Goal: Task Accomplishment & Management: Manage account settings

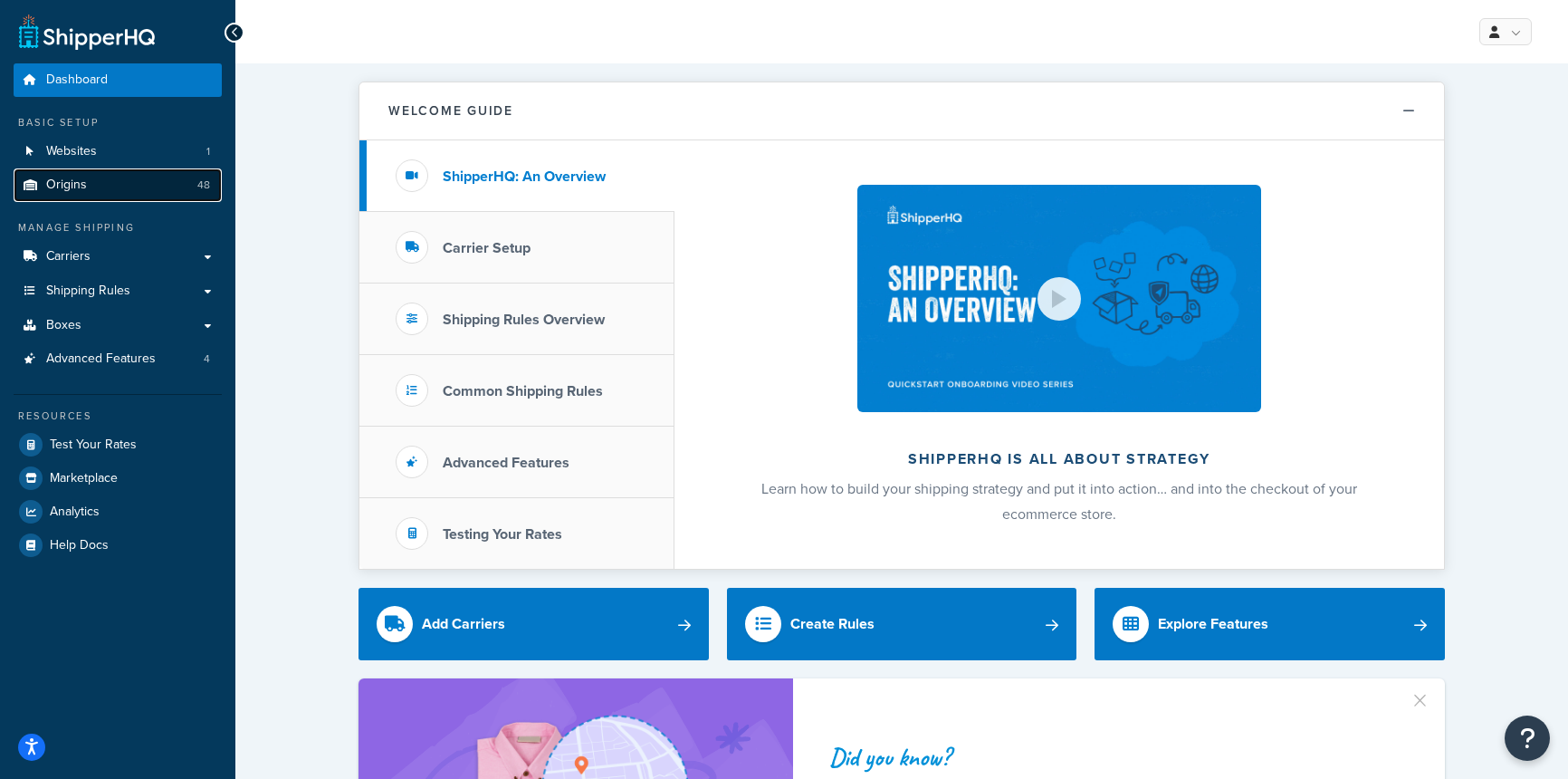
click at [101, 189] on link "Origins 48" at bounding box center [118, 185] width 209 height 34
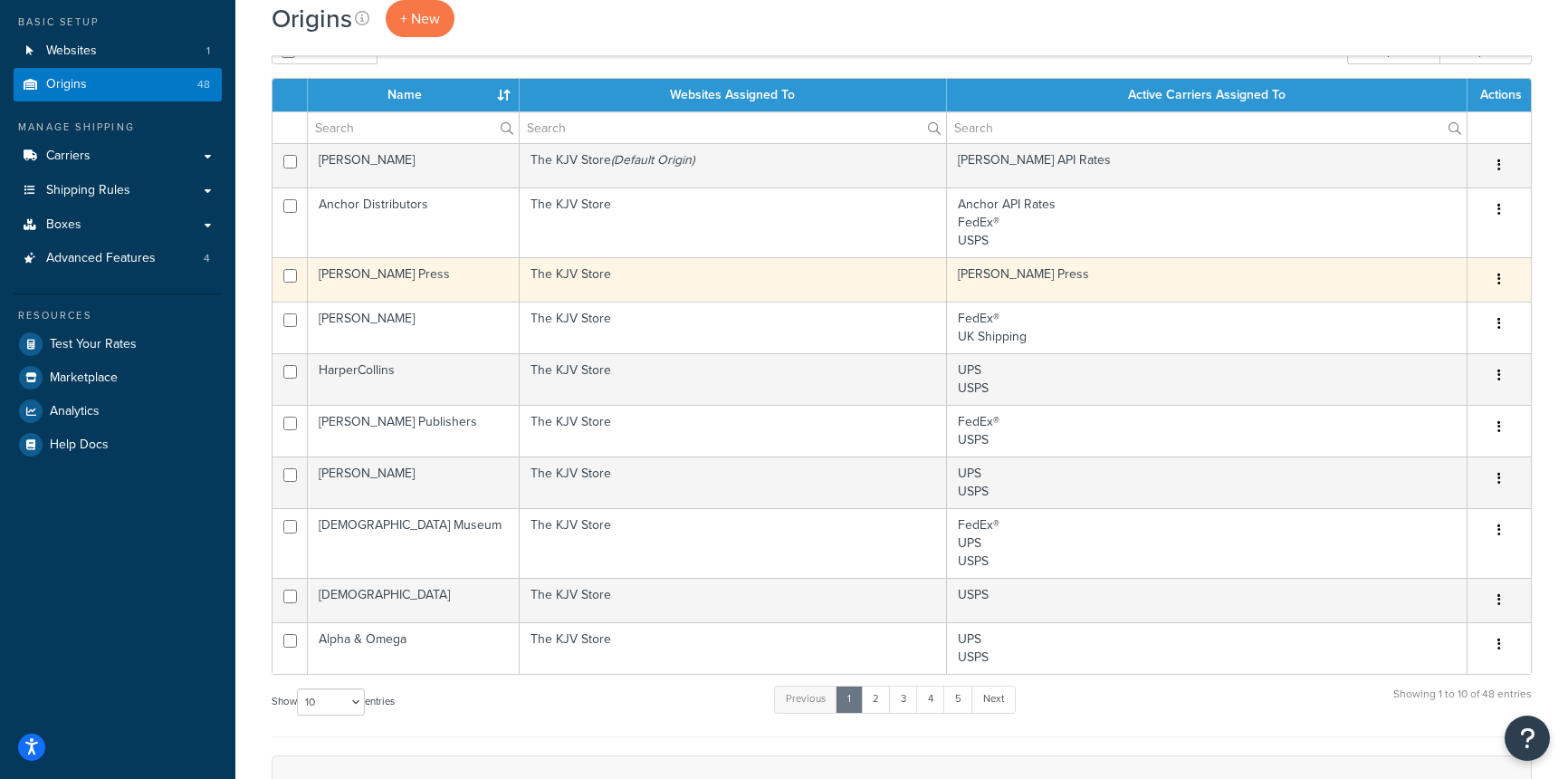
scroll to position [99, 0]
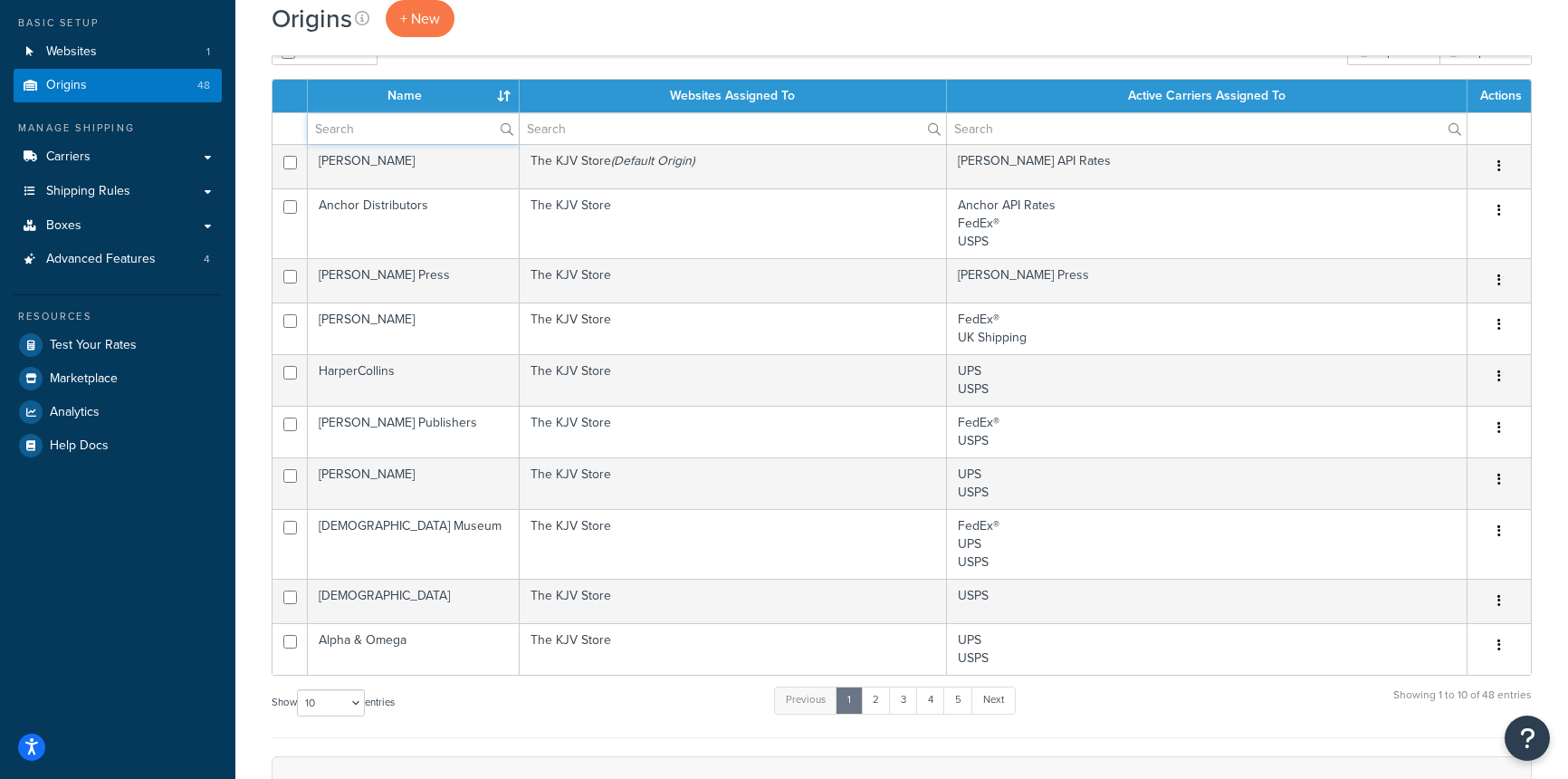
click at [360, 125] on input "text" at bounding box center [414, 128] width 211 height 31
type input "ritch"
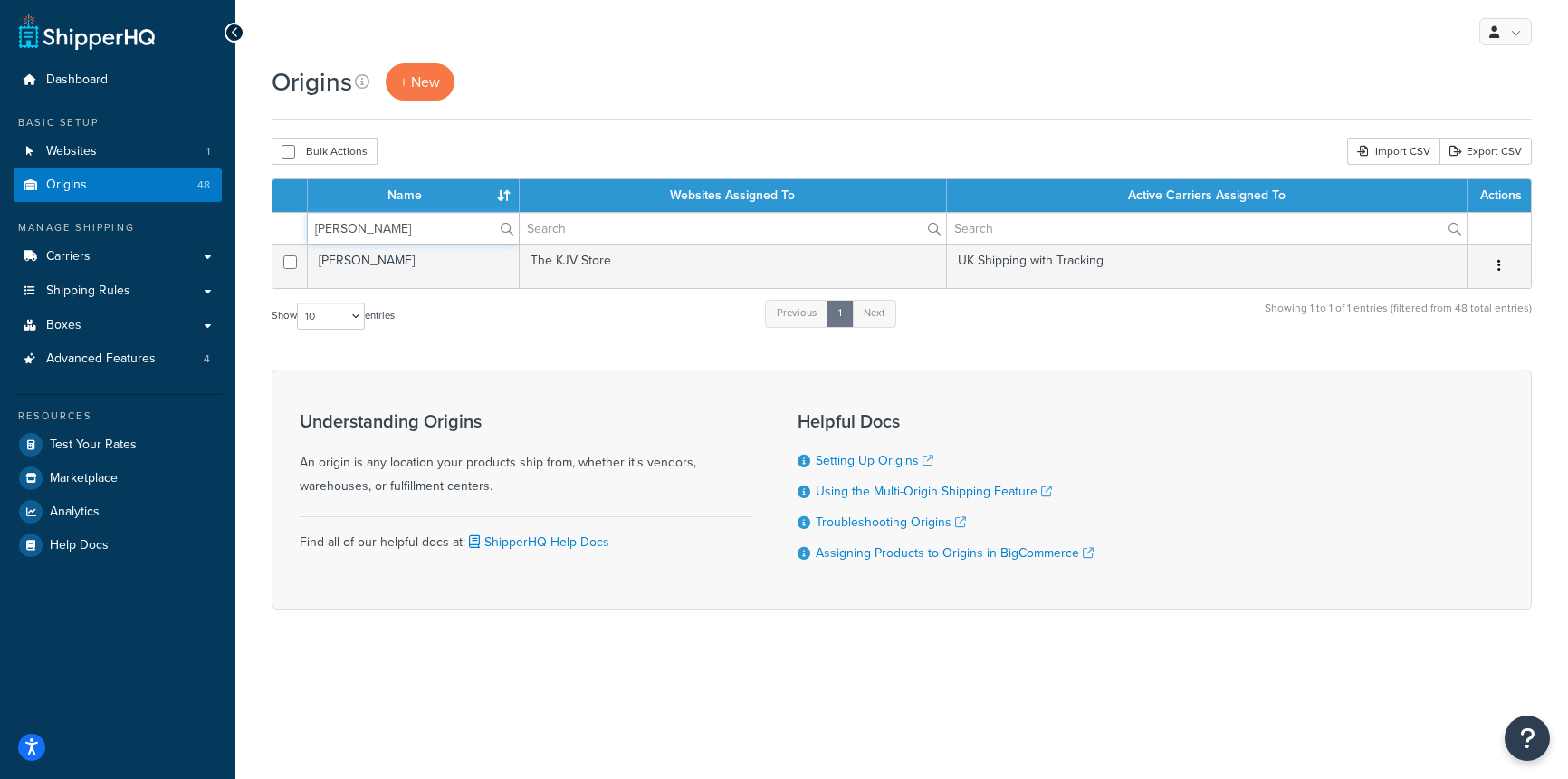
scroll to position [0, 0]
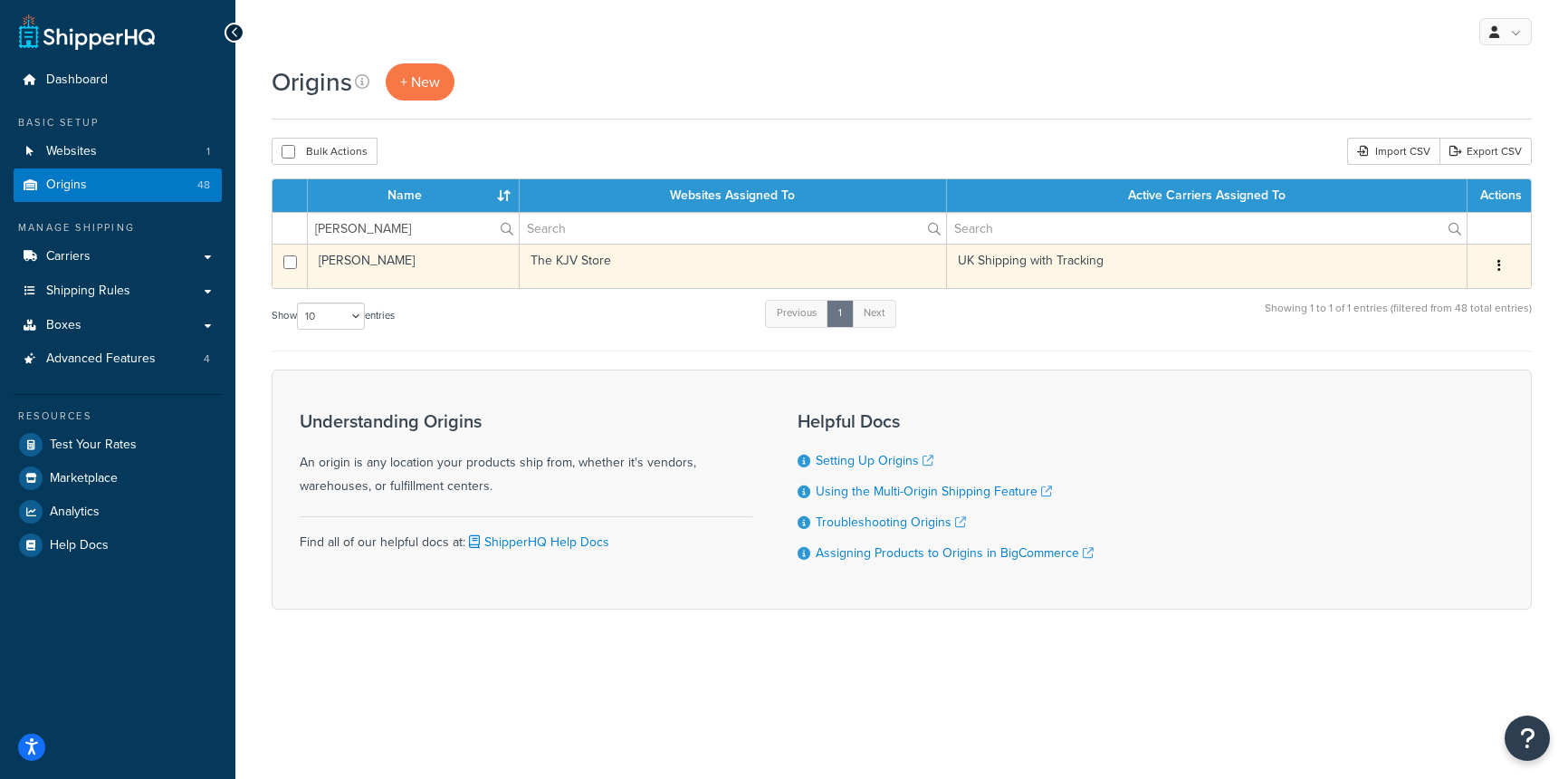
click at [1501, 262] on button "button" at bounding box center [1500, 266] width 26 height 29
click at [1439, 297] on link "Edit" at bounding box center [1440, 300] width 143 height 37
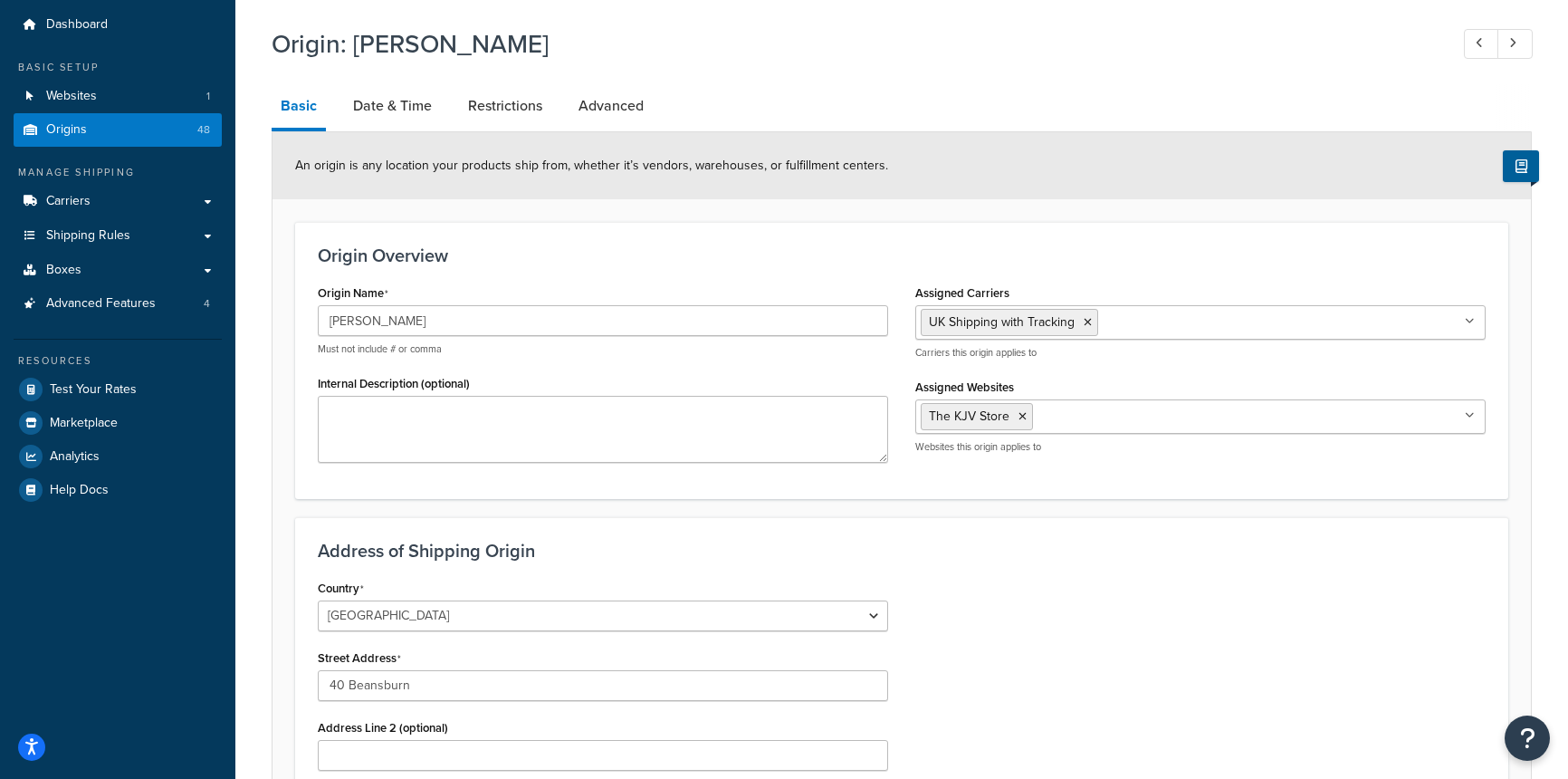
scroll to position [63, 0]
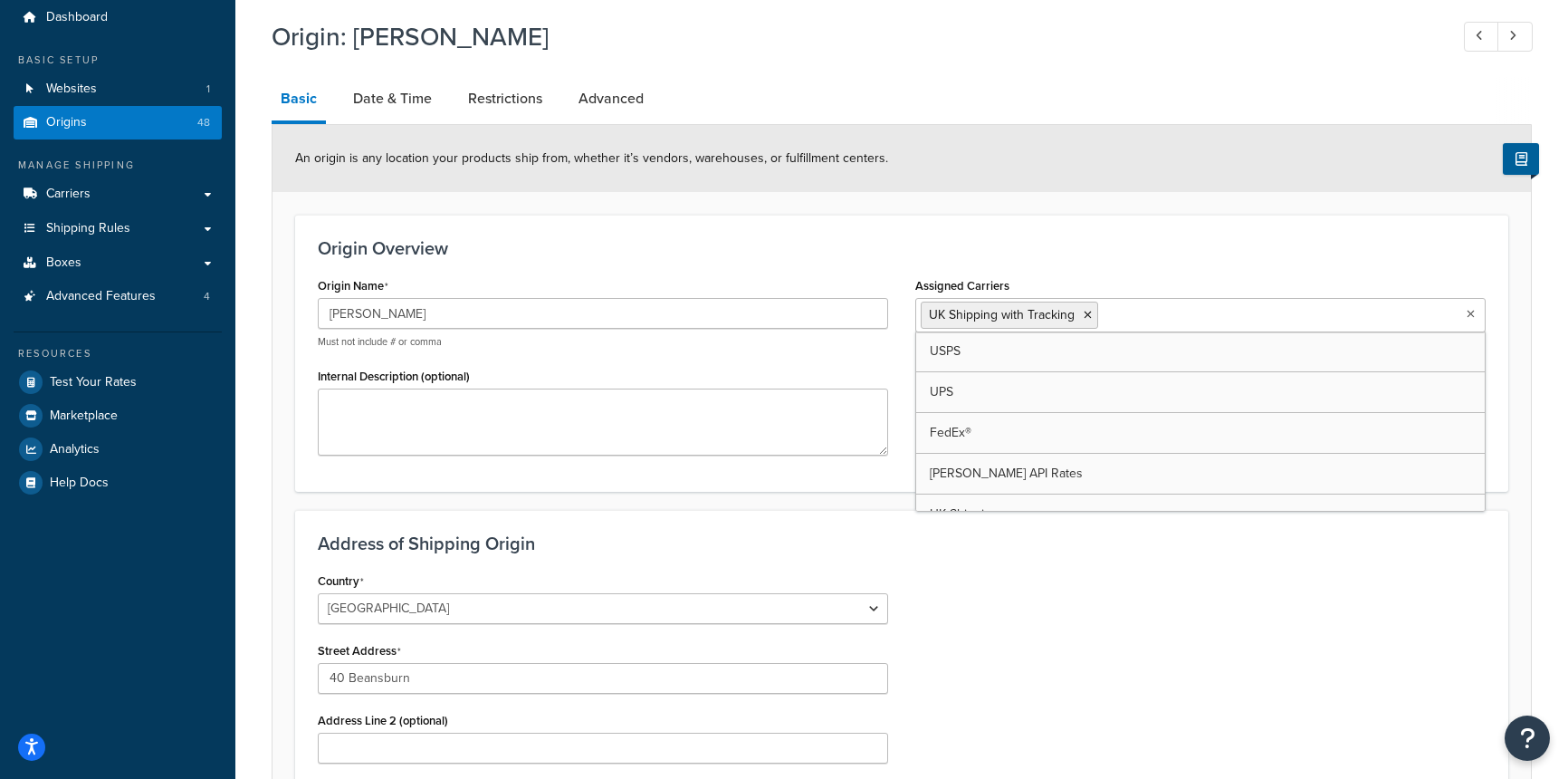
click at [1461, 318] on ul "UK Shipping with Tracking" at bounding box center [1201, 315] width 570 height 35
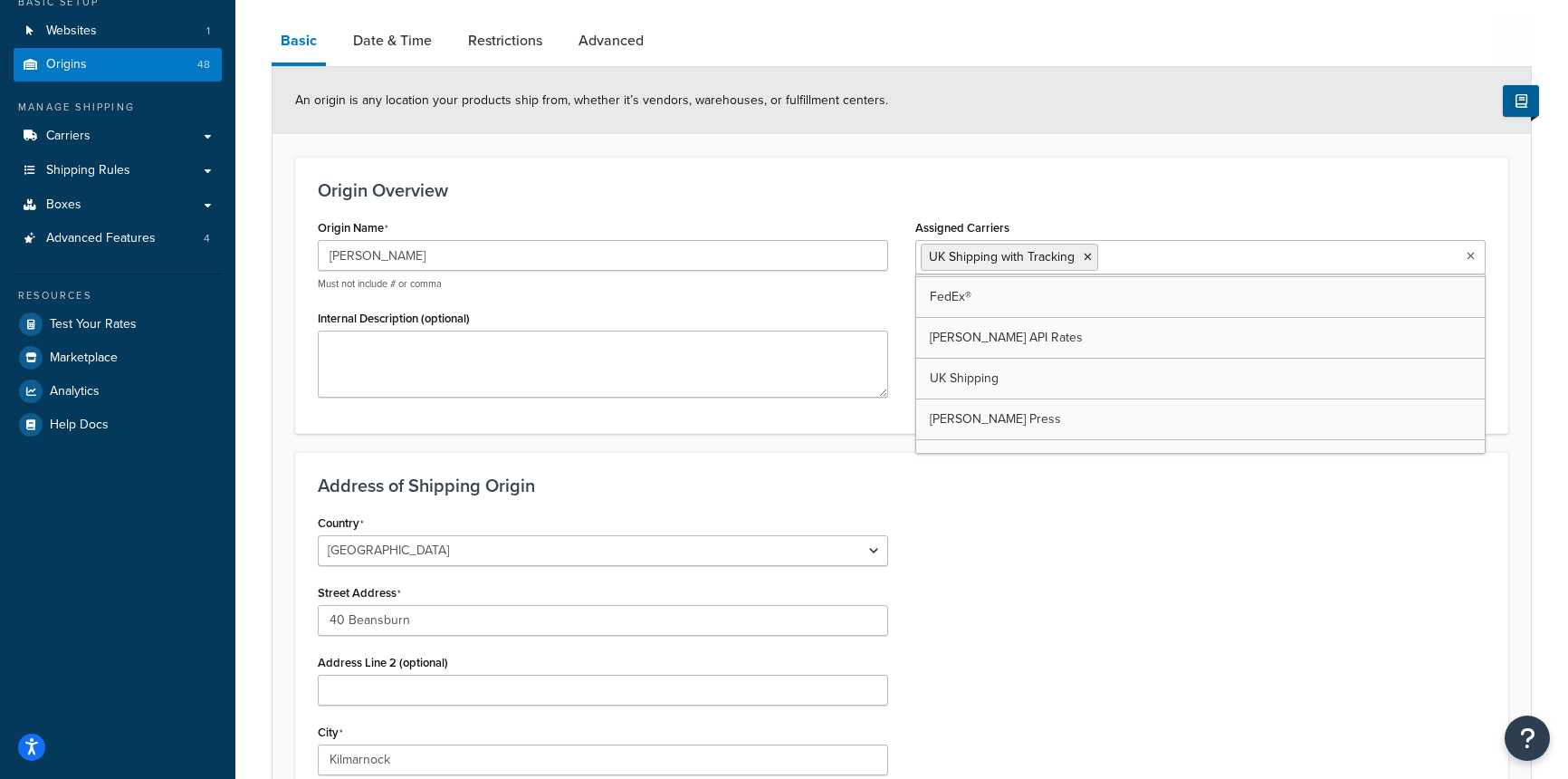
scroll to position [69, 0]
click at [1085, 539] on div "Country United States United Kingdom Afghanistan Åland Islands Albania Algeria …" at bounding box center [902, 740] width 1195 height 459
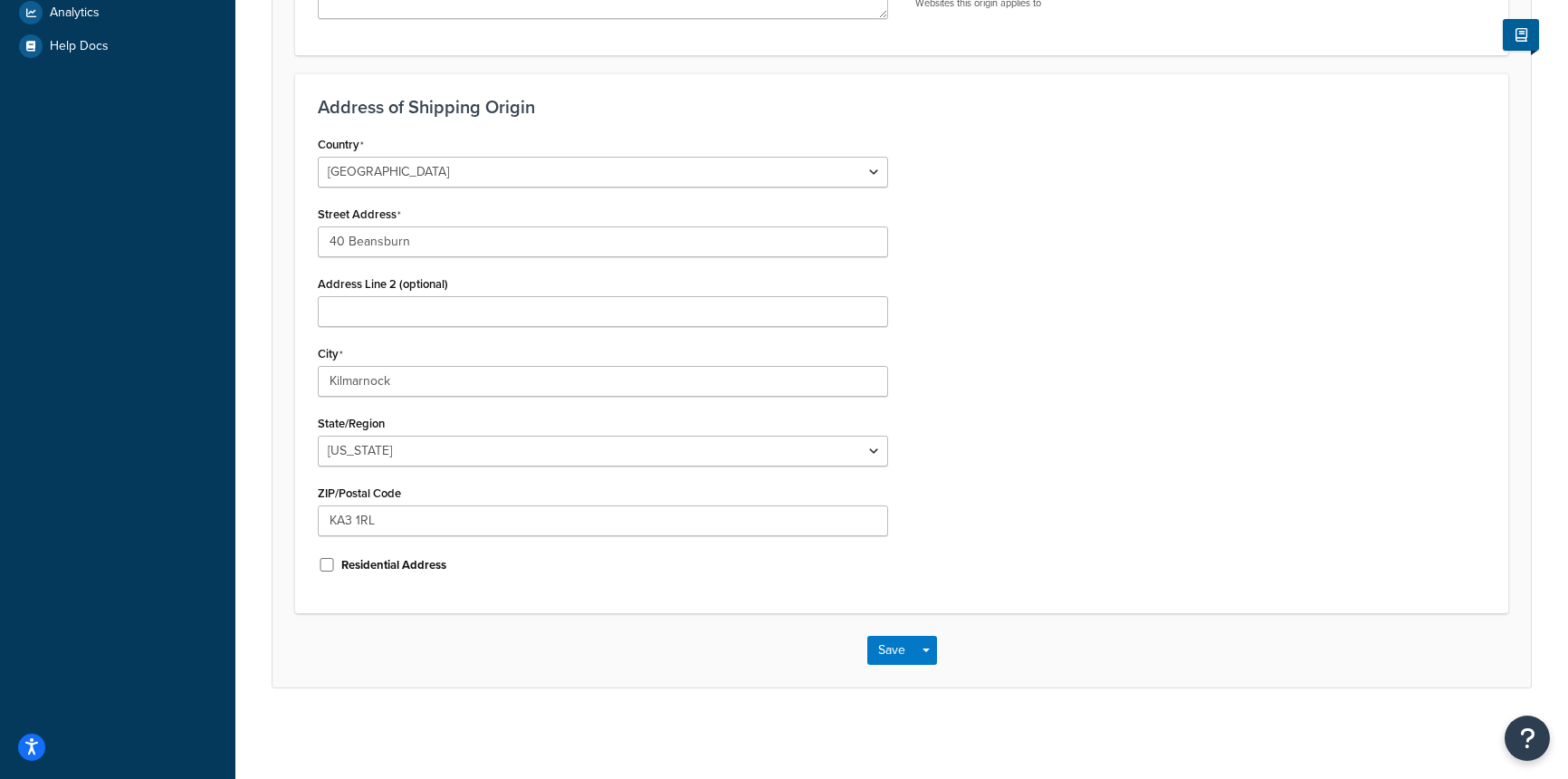
scroll to position [0, 0]
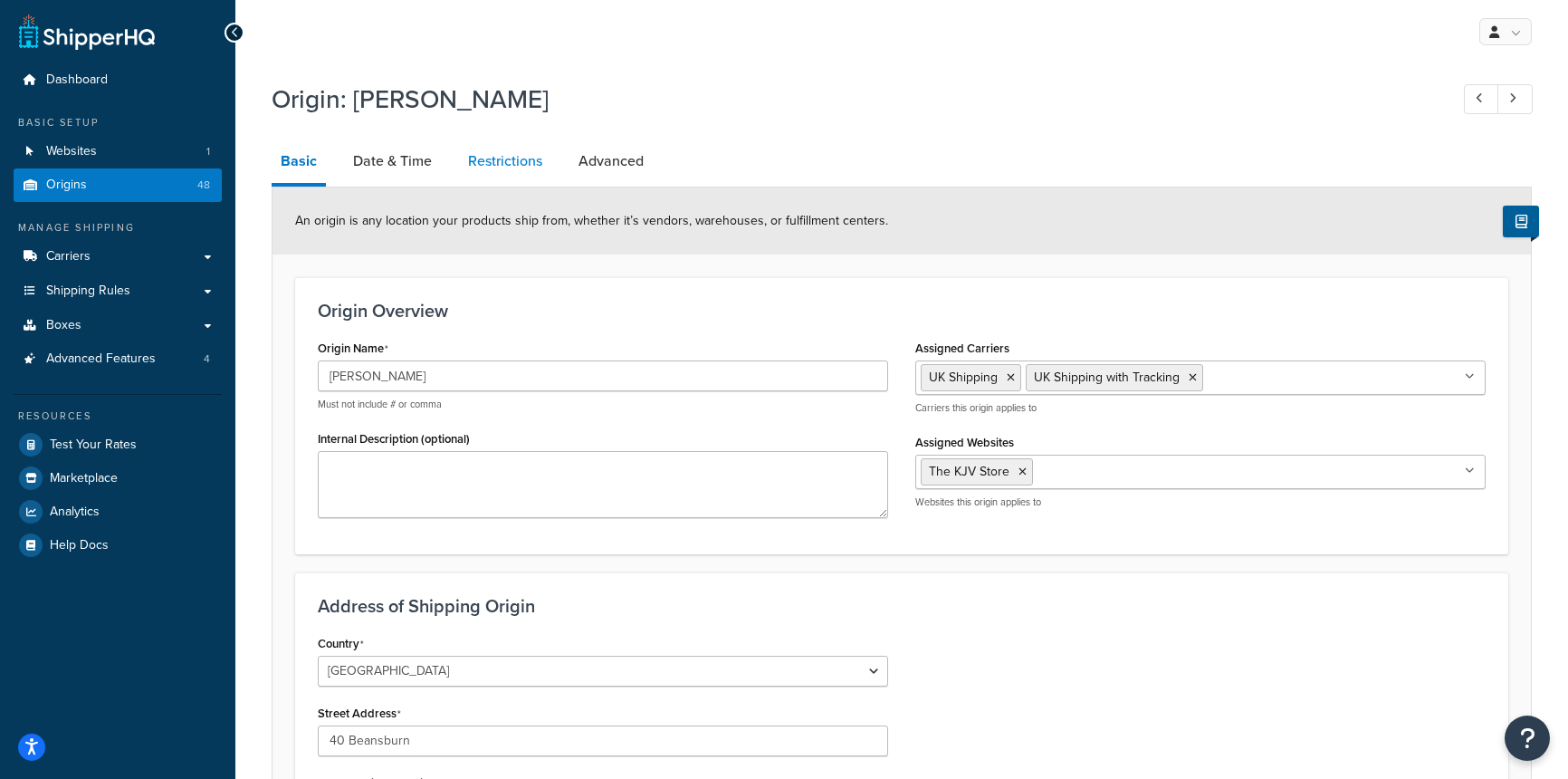
click at [501, 168] on link "Restrictions" at bounding box center [505, 161] width 92 height 44
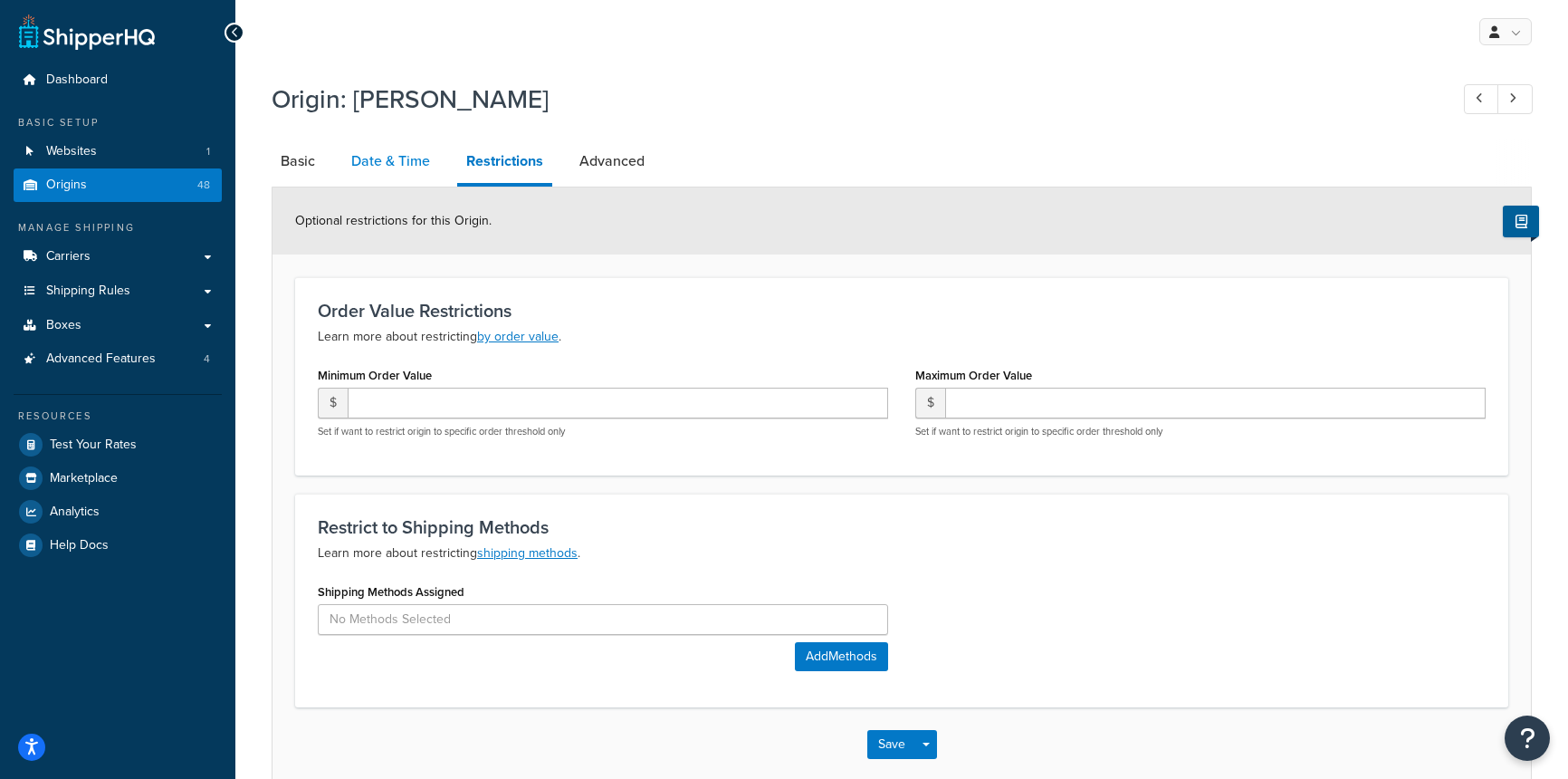
click at [384, 159] on link "Date & Time" at bounding box center [391, 161] width 97 height 44
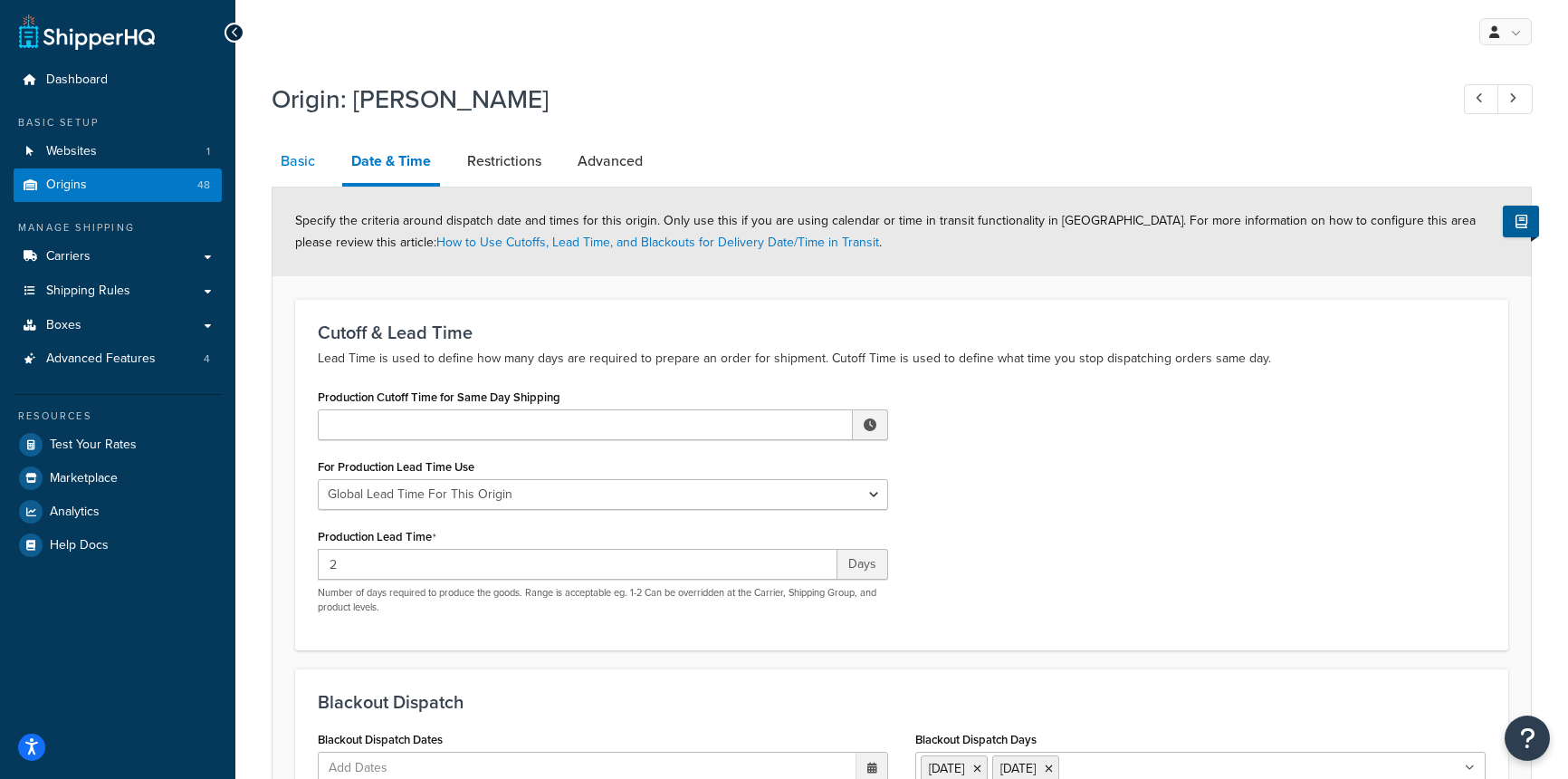
click at [301, 165] on link "Basic" at bounding box center [298, 161] width 53 height 44
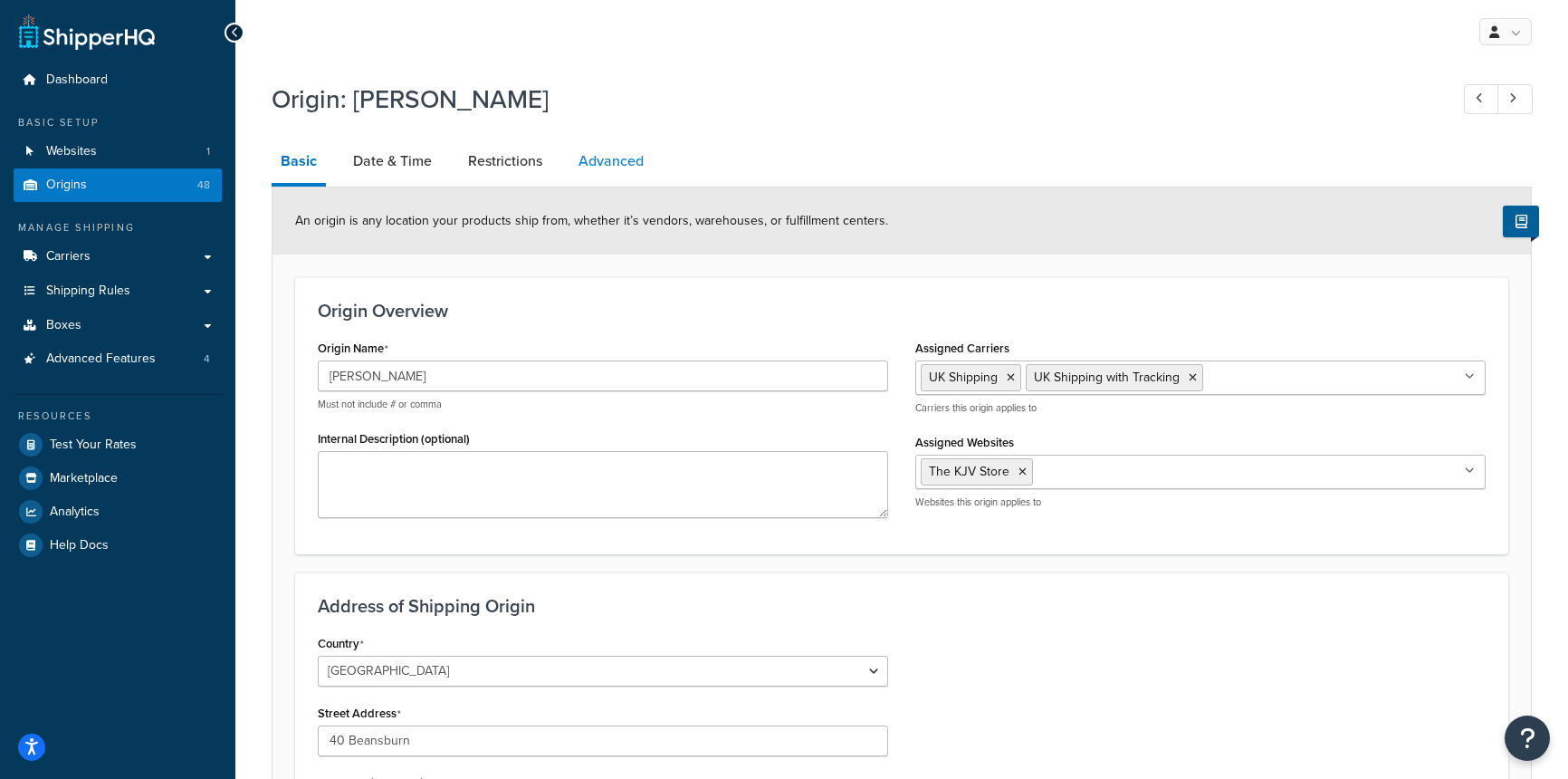
click at [599, 166] on link "Advanced" at bounding box center [610, 161] width 83 height 44
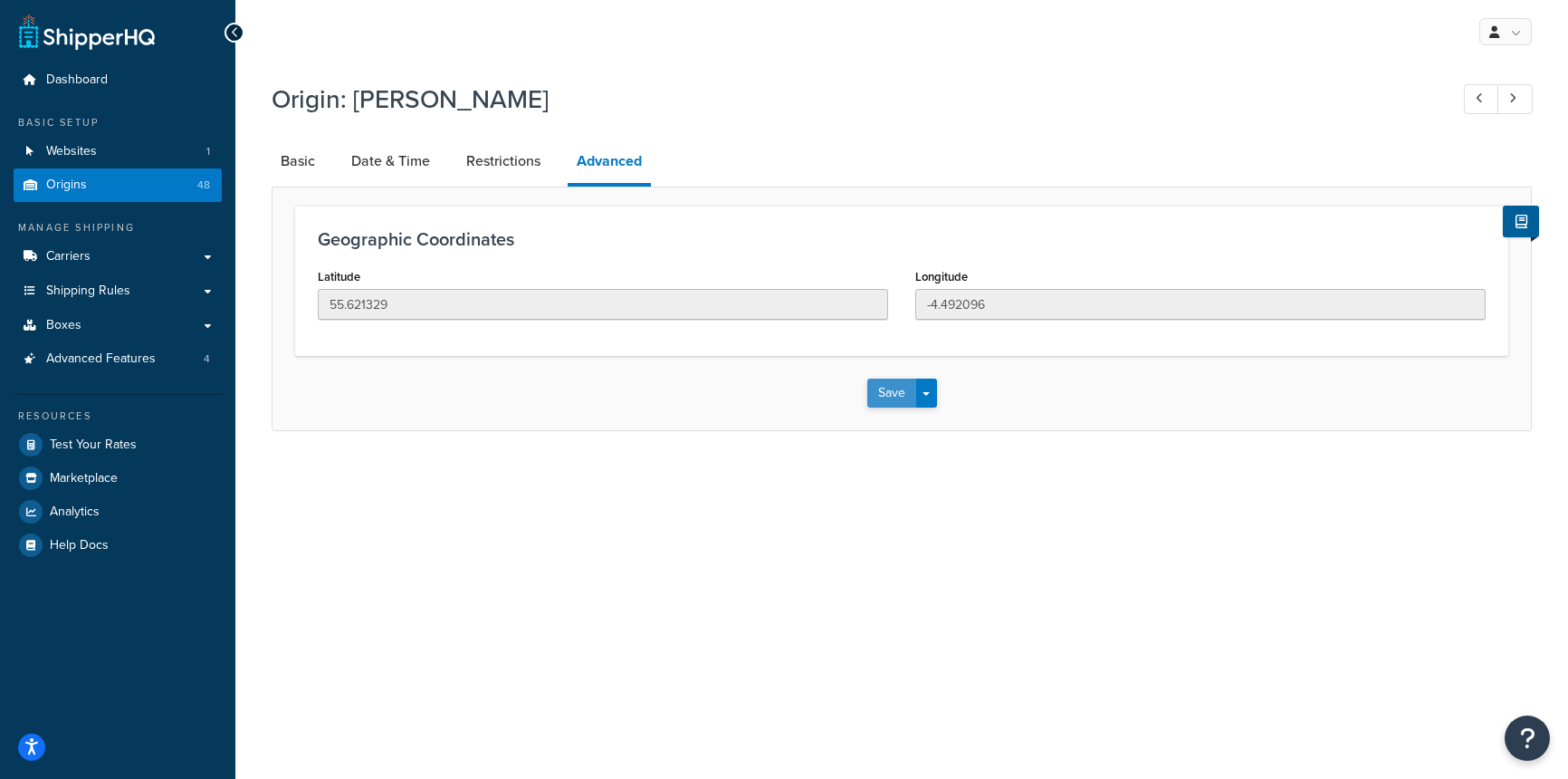
click at [882, 401] on button "Save" at bounding box center [892, 393] width 49 height 29
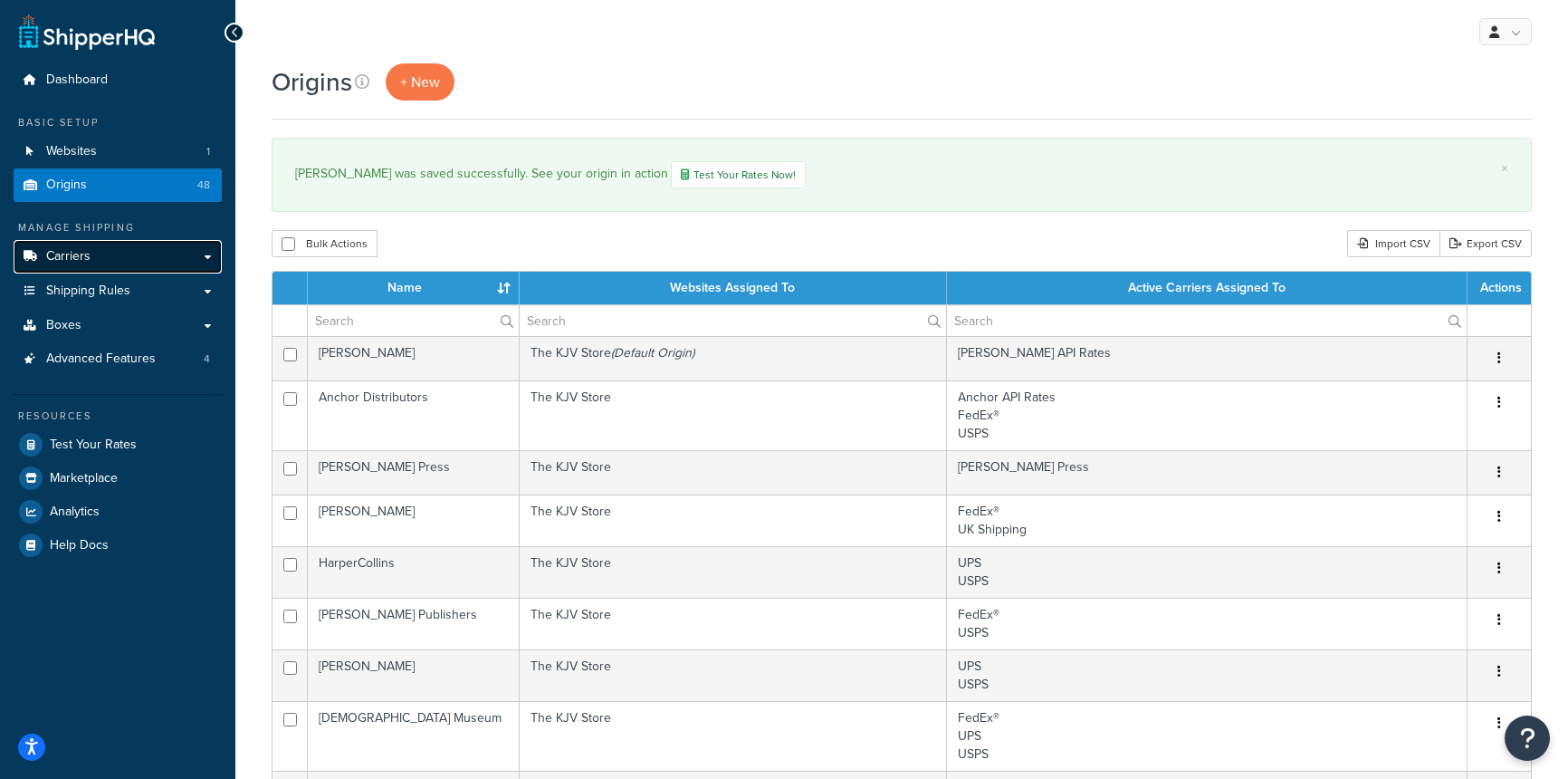
click at [123, 253] on link "Carriers" at bounding box center [118, 256] width 209 height 34
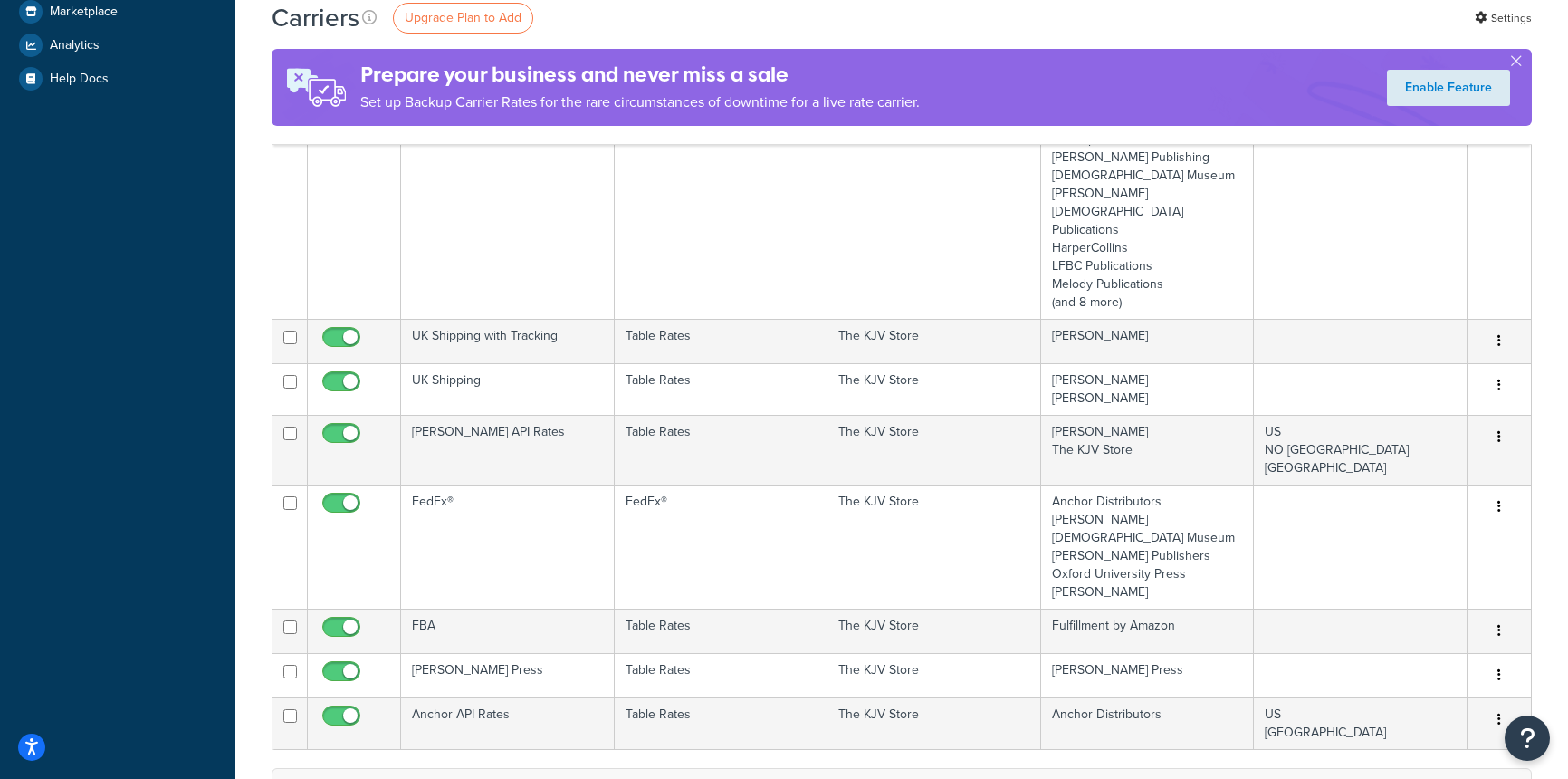
scroll to position [531, 0]
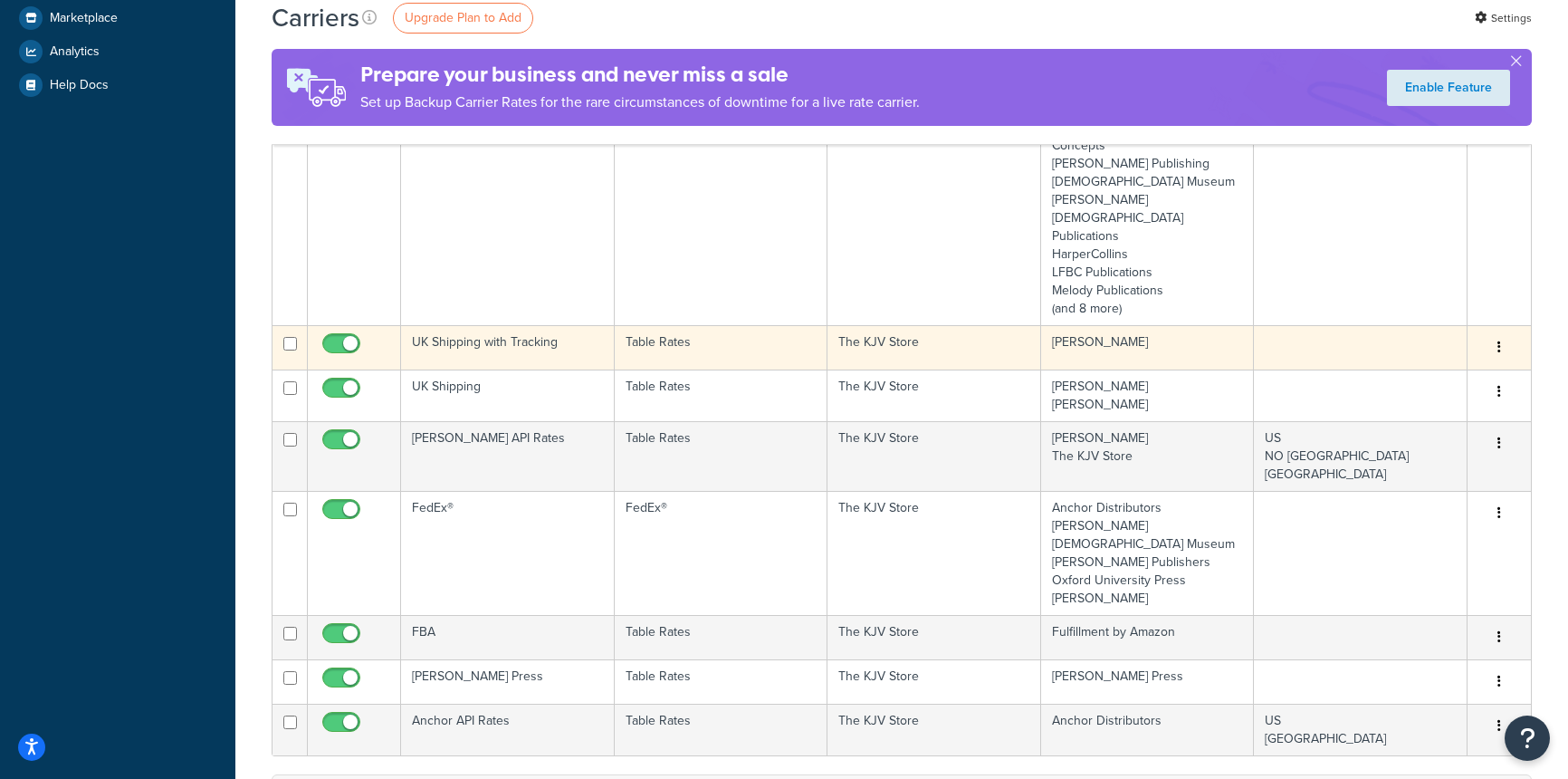
click at [1503, 333] on button "button" at bounding box center [1500, 348] width 26 height 29
click at [1381, 253] on link "Edit" at bounding box center [1426, 256] width 143 height 37
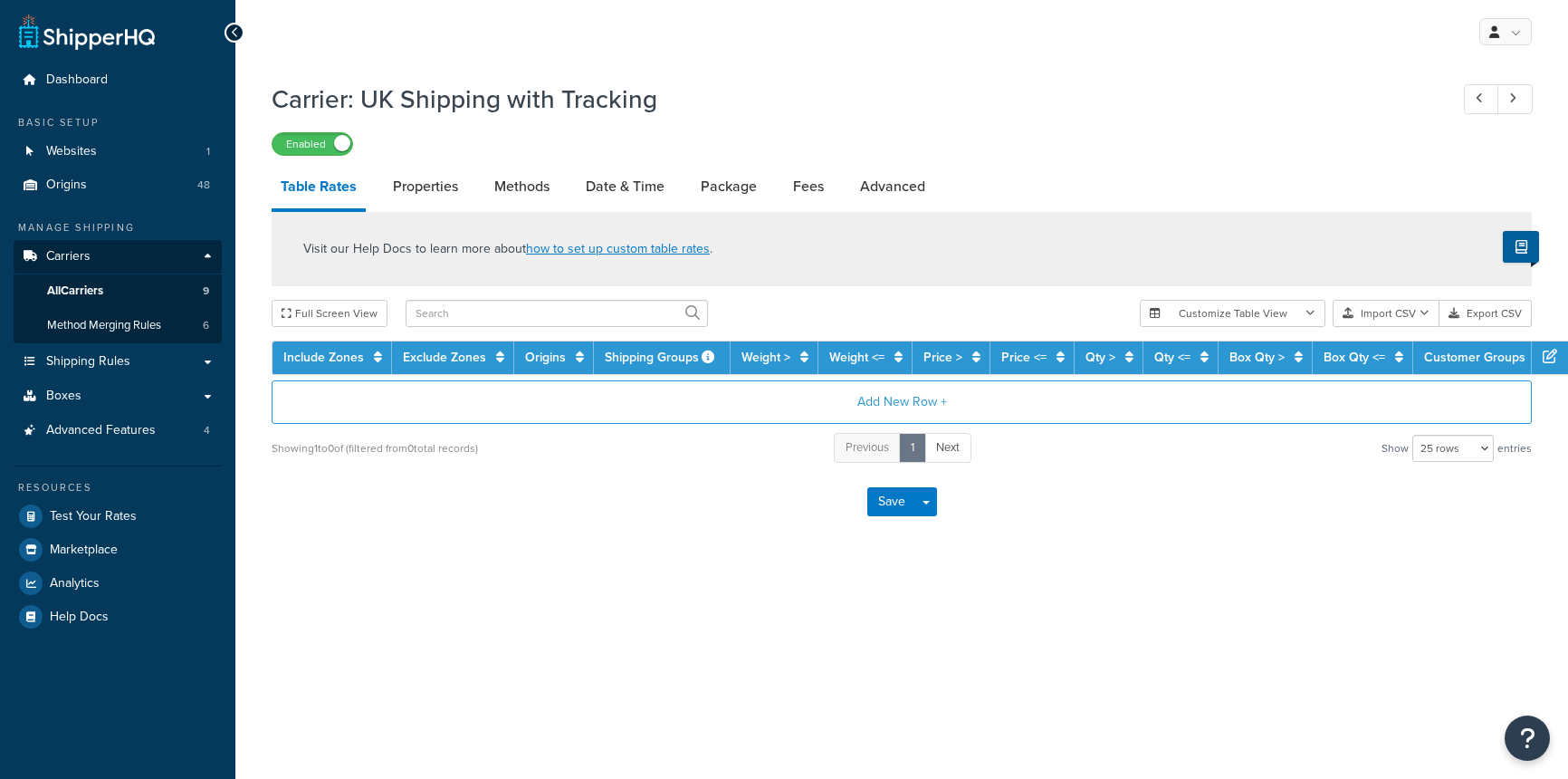
select select "25"
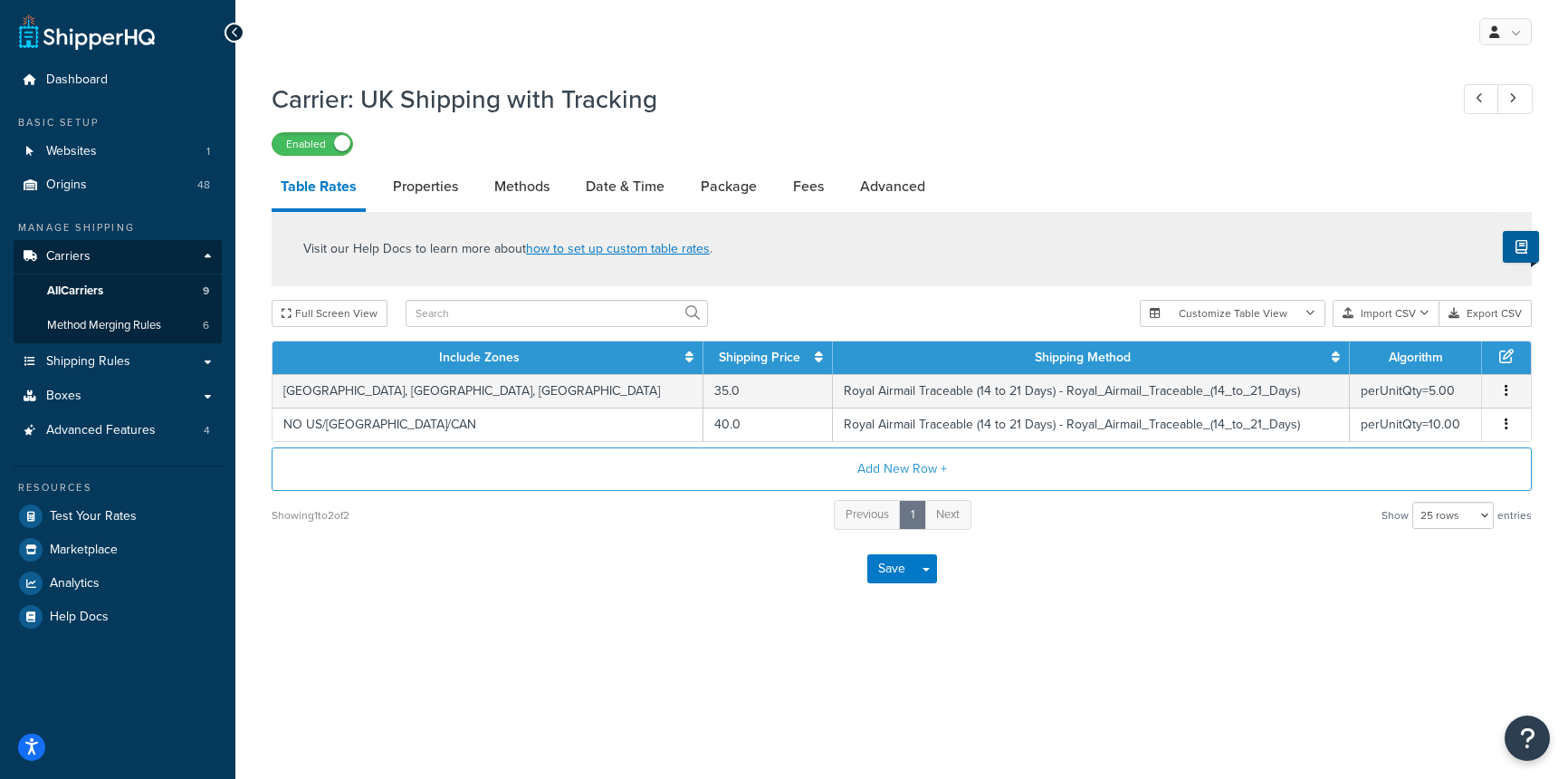
click at [1088, 638] on div "Carrier: UK Shipping with Tracking Enabled Table Rates Properties Methods Date …" at bounding box center [901, 362] width 1333 height 579
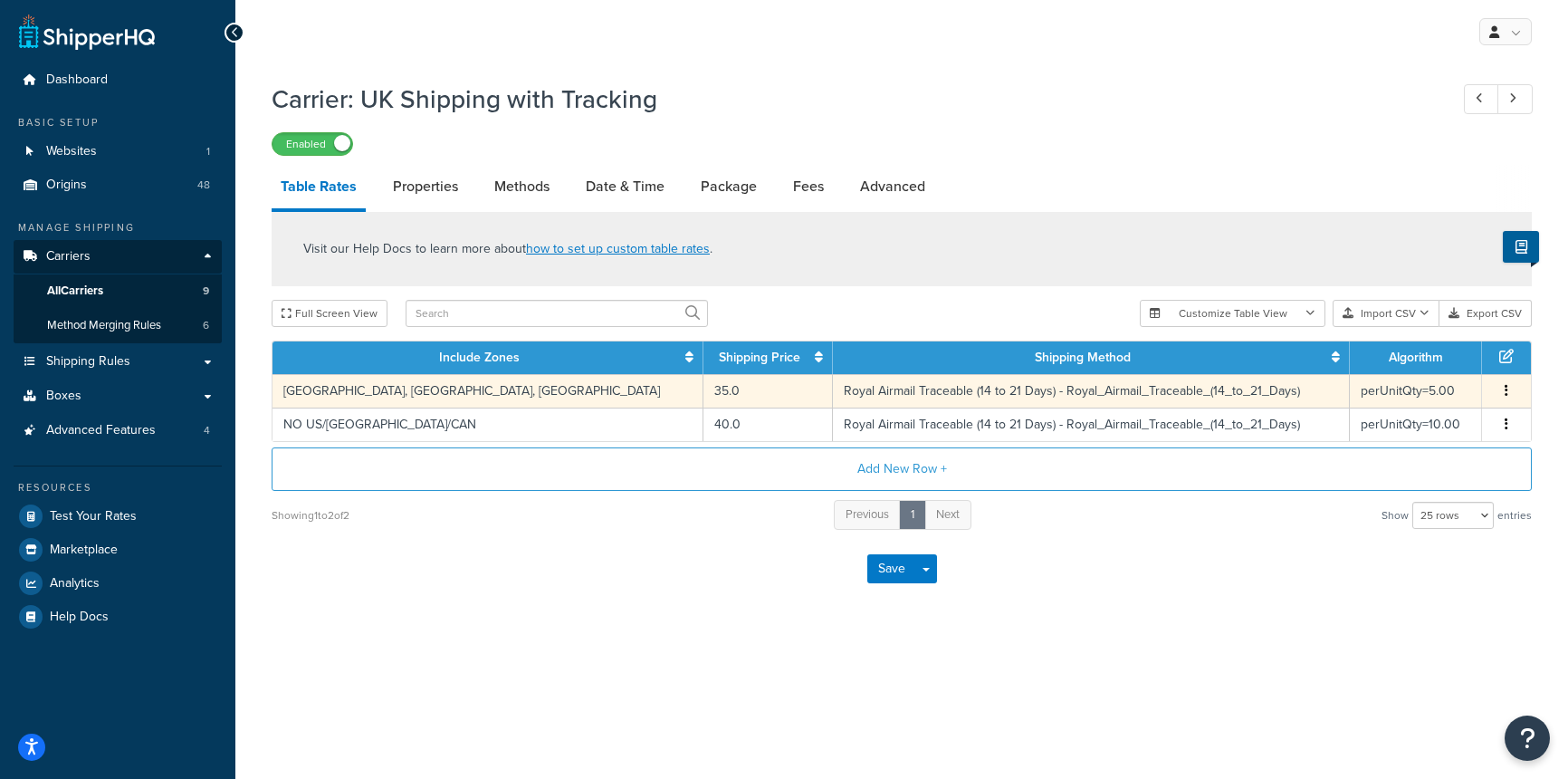
click at [1508, 385] on button "button" at bounding box center [1507, 391] width 15 height 20
click at [1407, 354] on div "Edit" at bounding box center [1414, 354] width 128 height 37
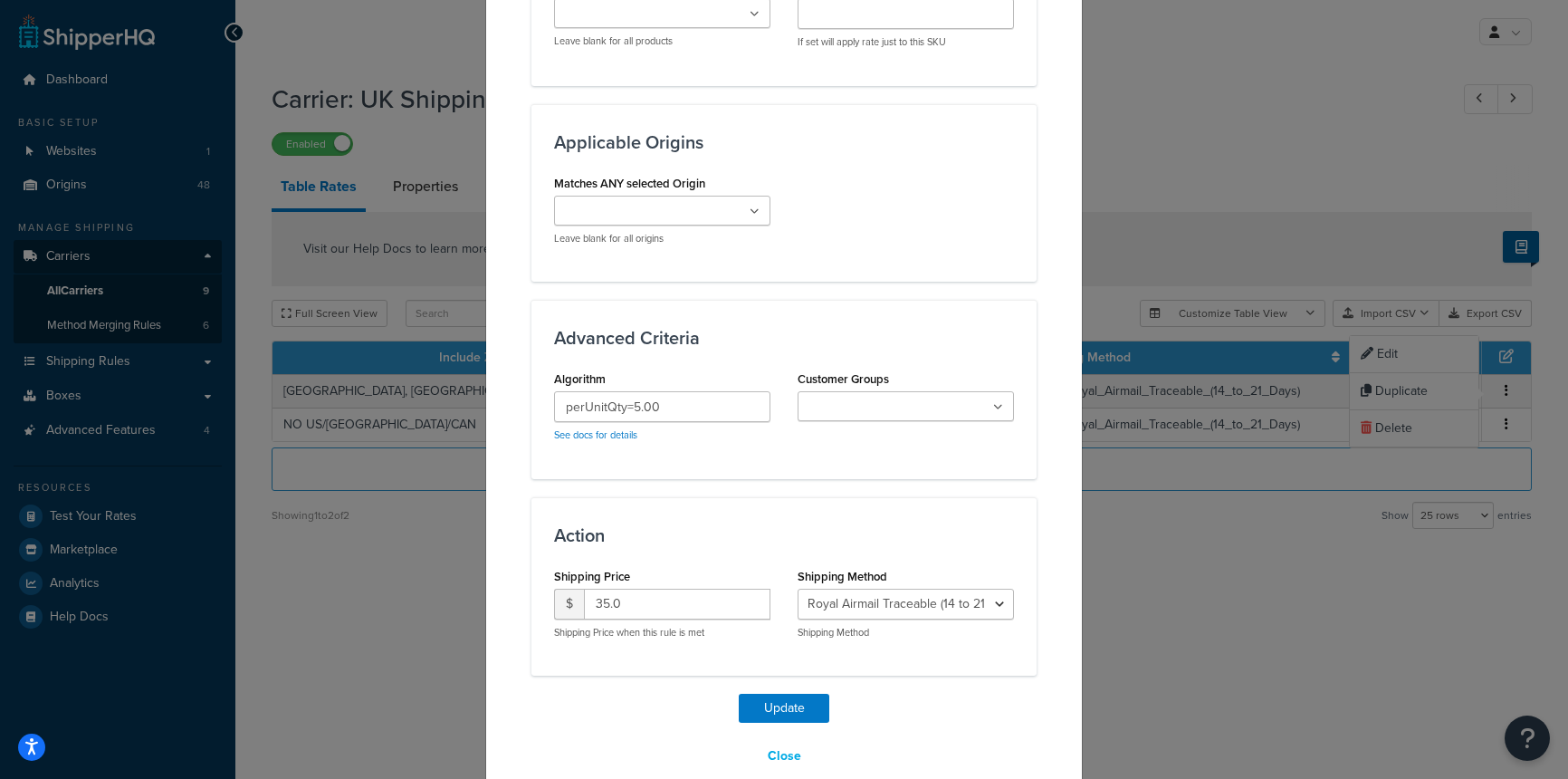
scroll to position [1328, 0]
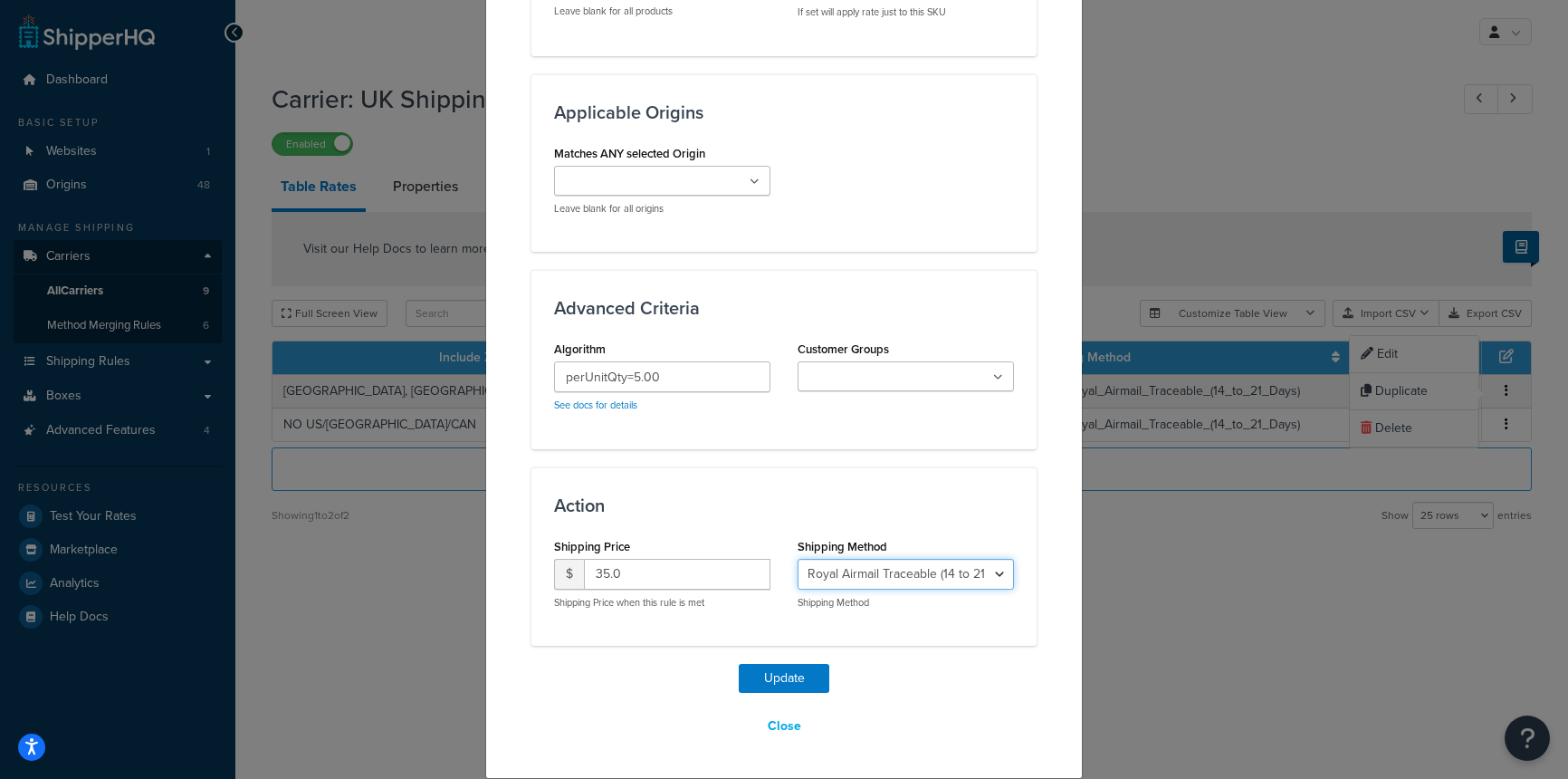
click at [980, 572] on select "Royal Airmail Traceable (14 to 21 Days) - Royal_Airmail_Traceable_(14_to_21_Day…" at bounding box center [907, 574] width 217 height 31
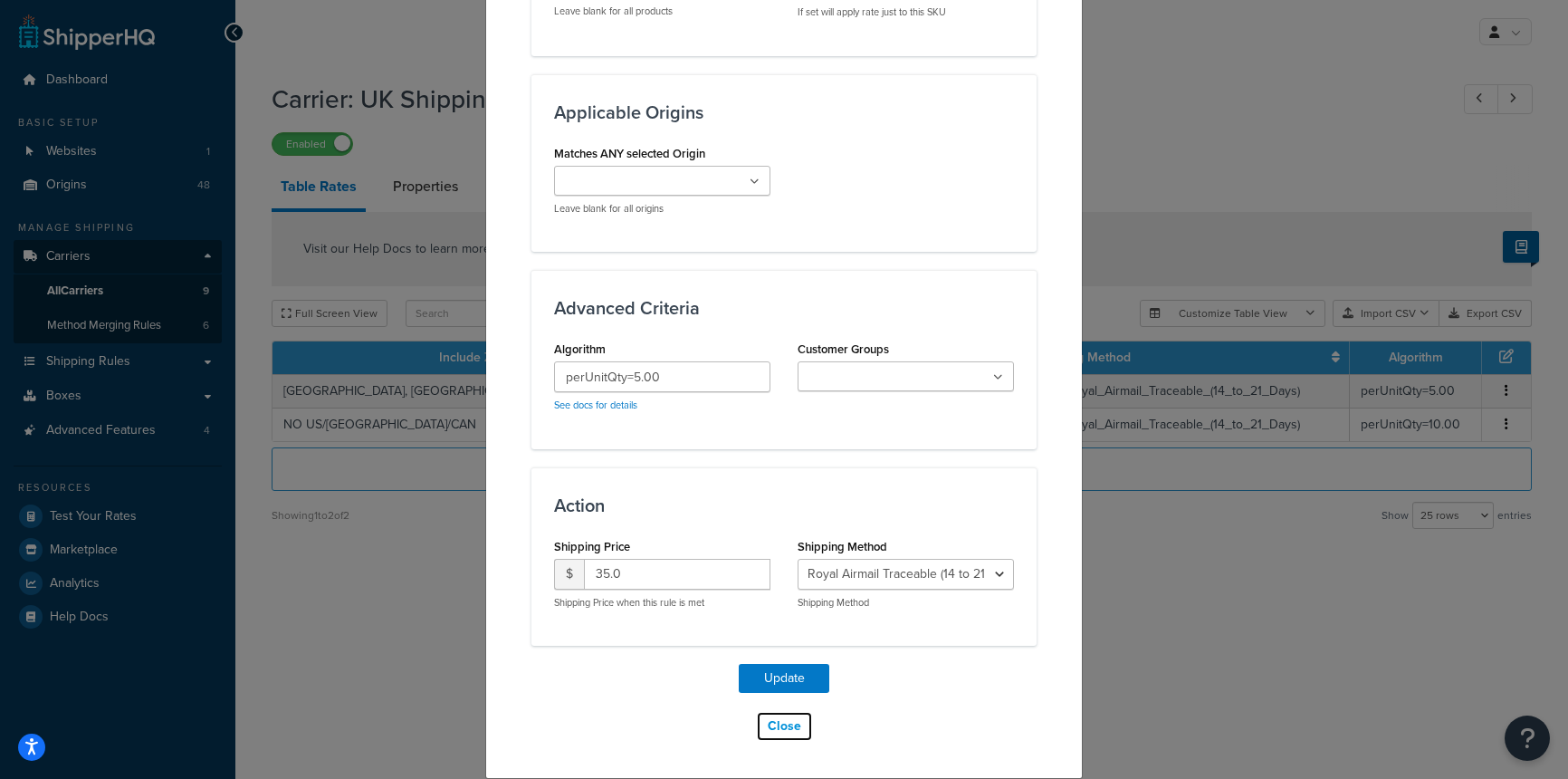
click at [794, 721] on button "Close" at bounding box center [784, 726] width 57 height 31
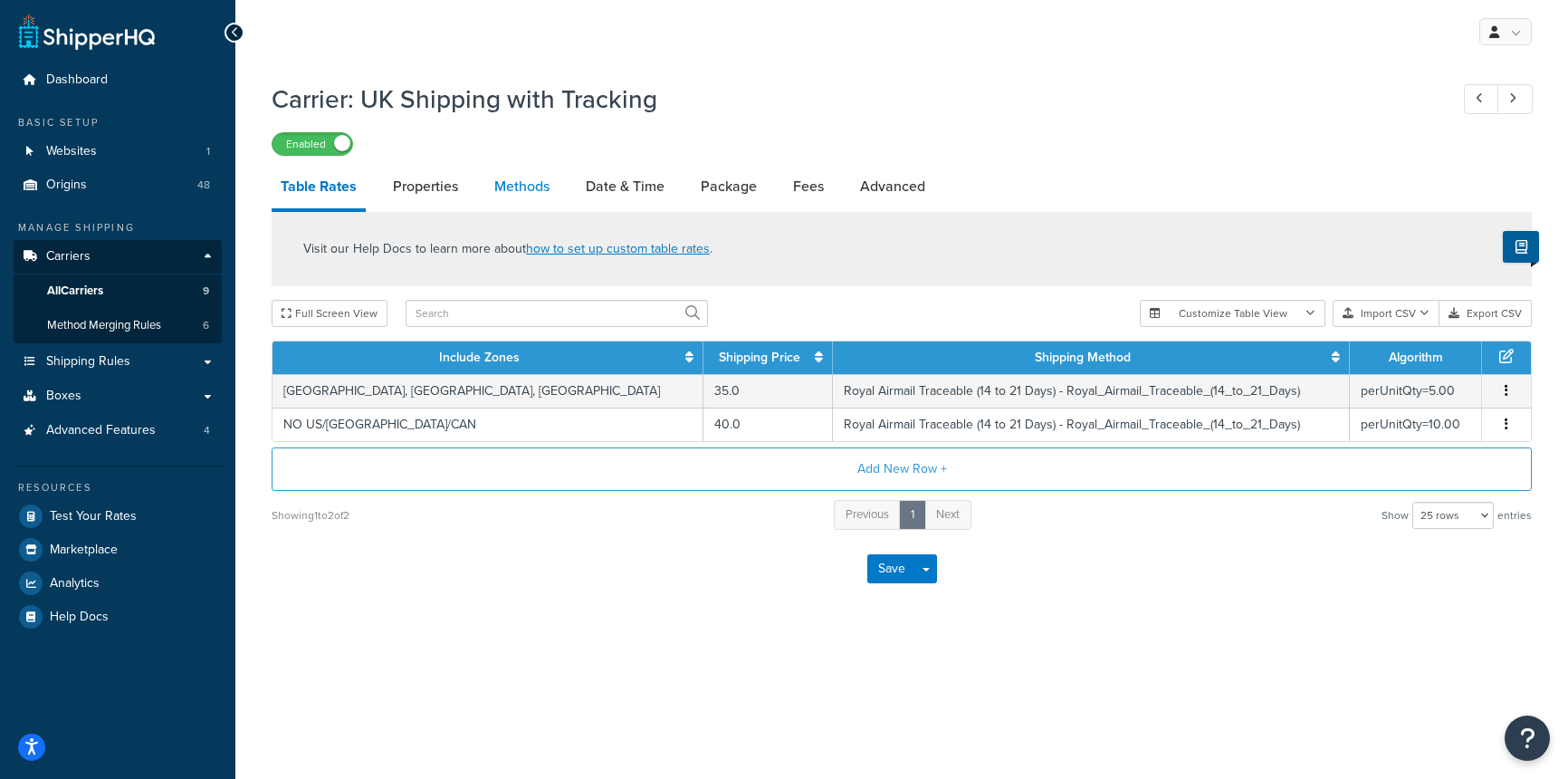
click at [501, 183] on link "Methods" at bounding box center [522, 187] width 74 height 44
select select "25"
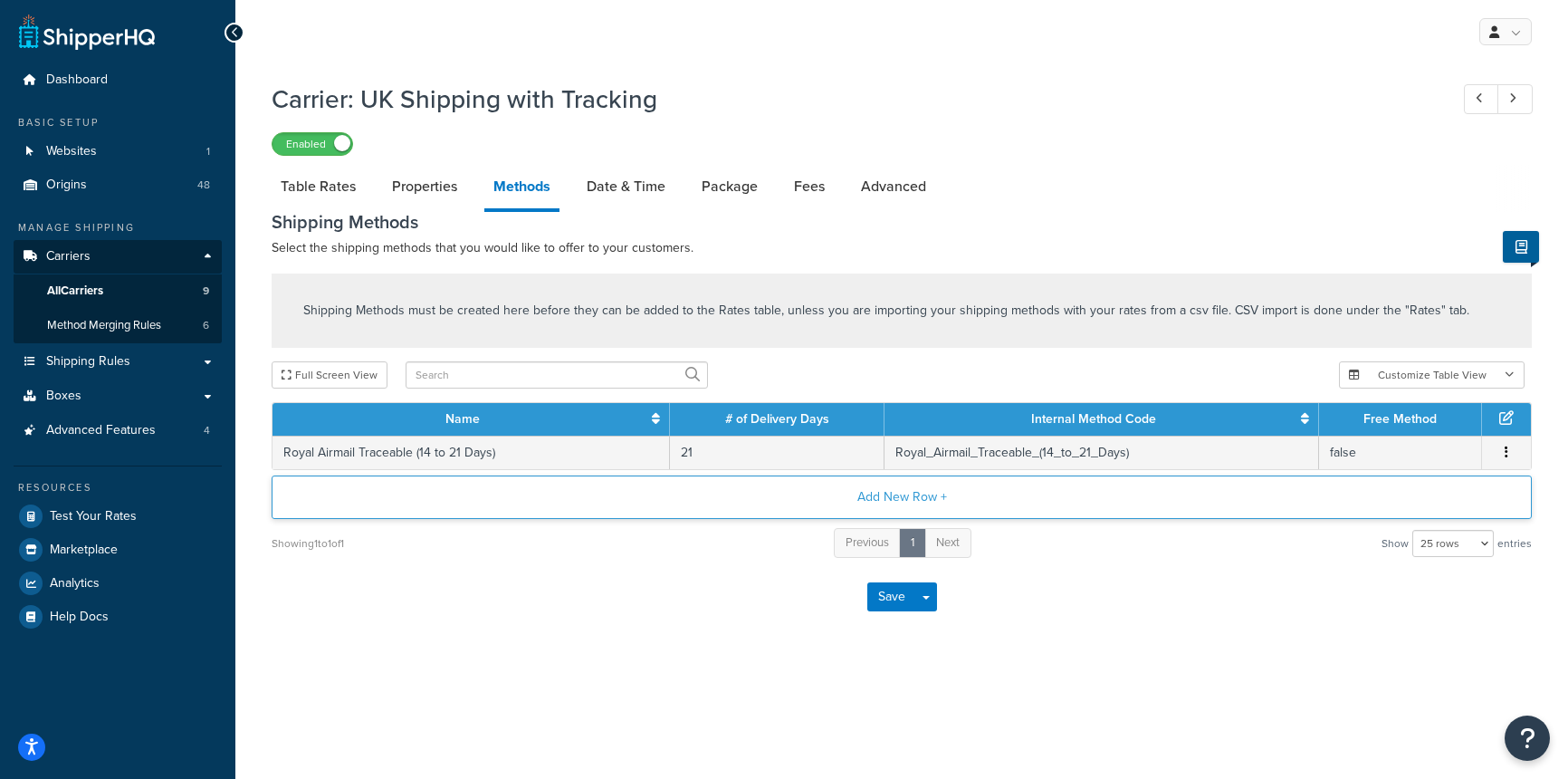
click at [880, 494] on button "Add New Row +" at bounding box center [902, 497] width 1261 height 44
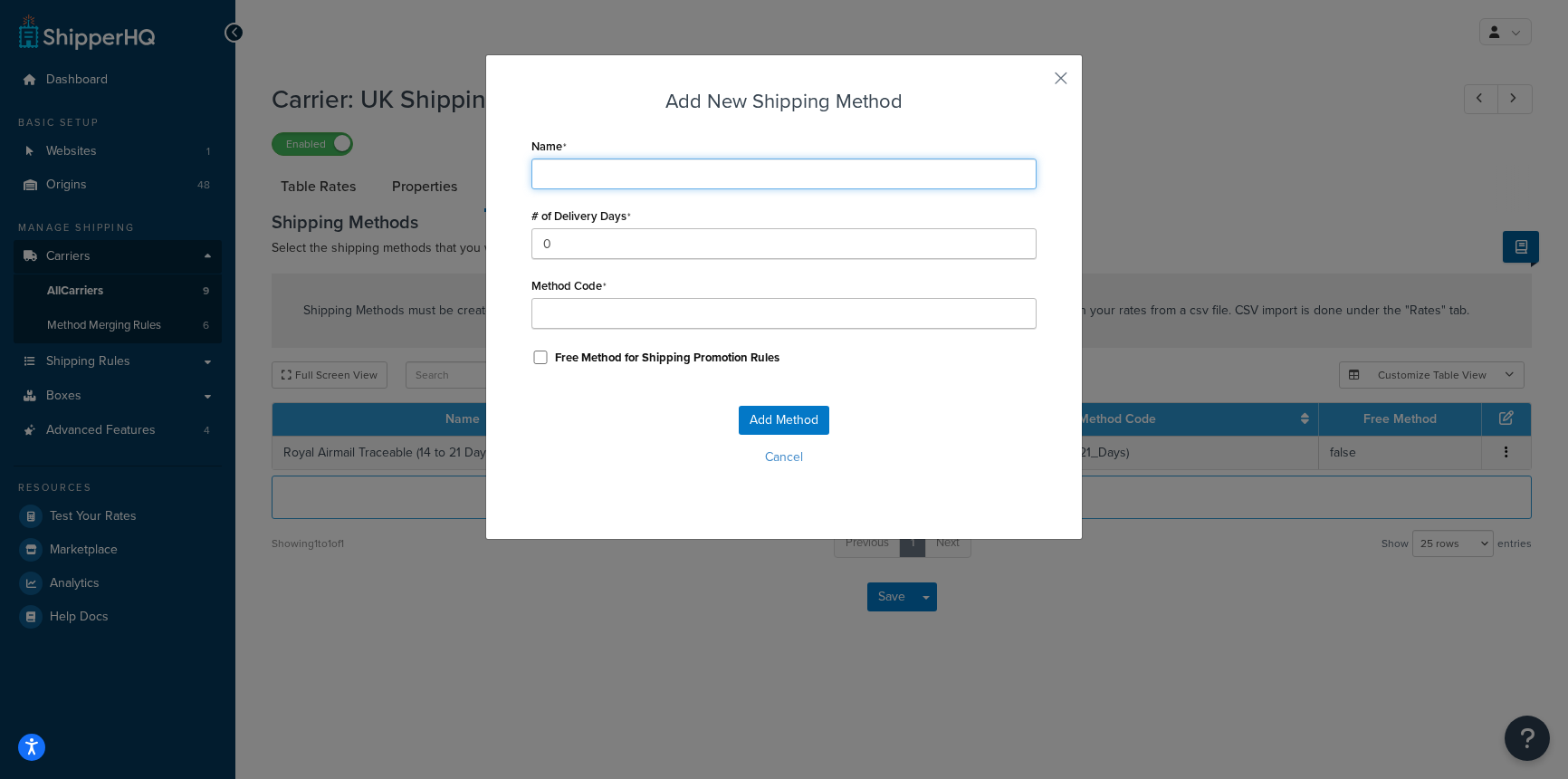
click at [719, 175] on input "Name" at bounding box center [784, 174] width 506 height 31
type input "R"
type input "Ro"
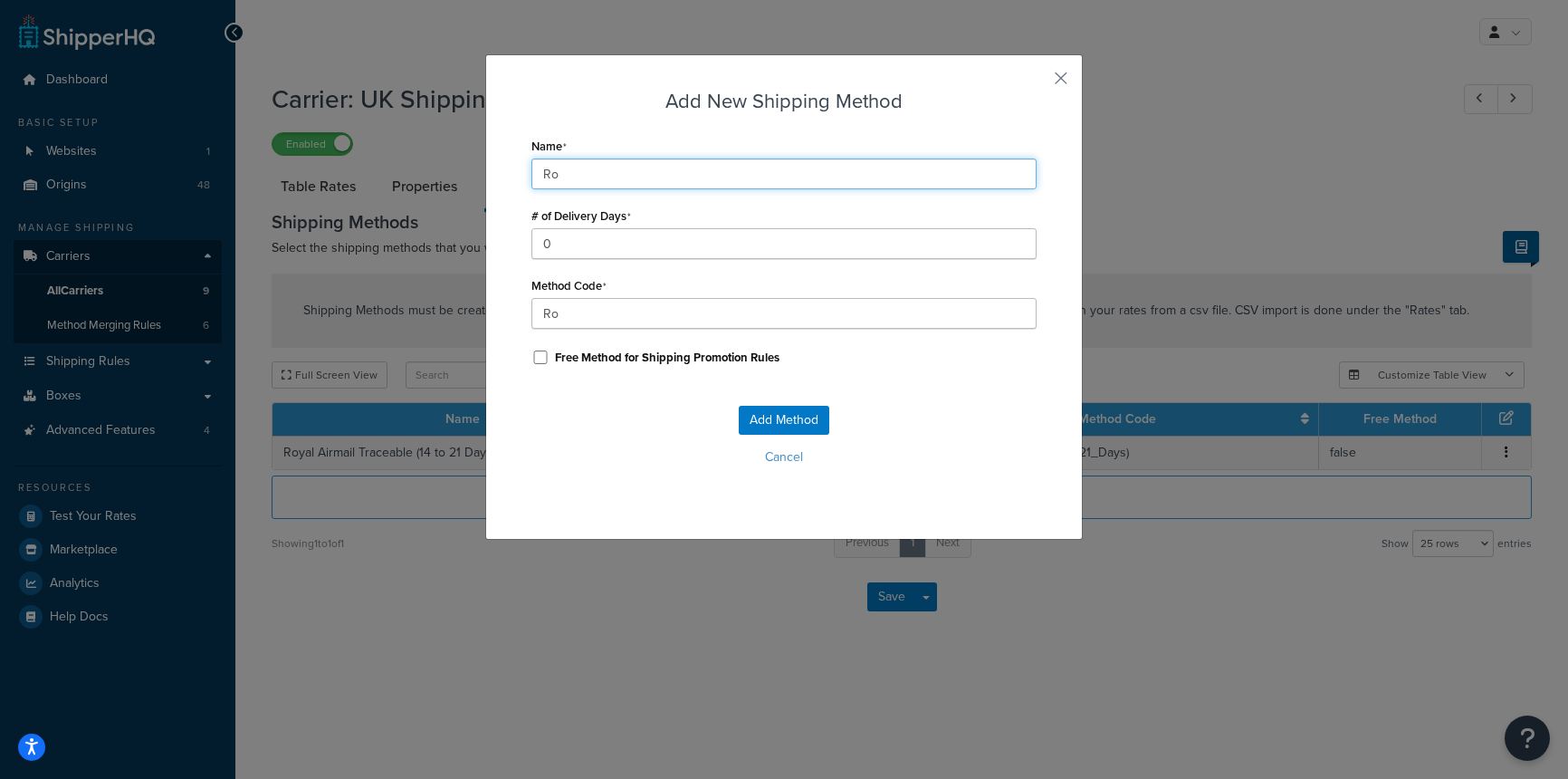
type input "Roy"
type input "Roya"
type input "Royal"
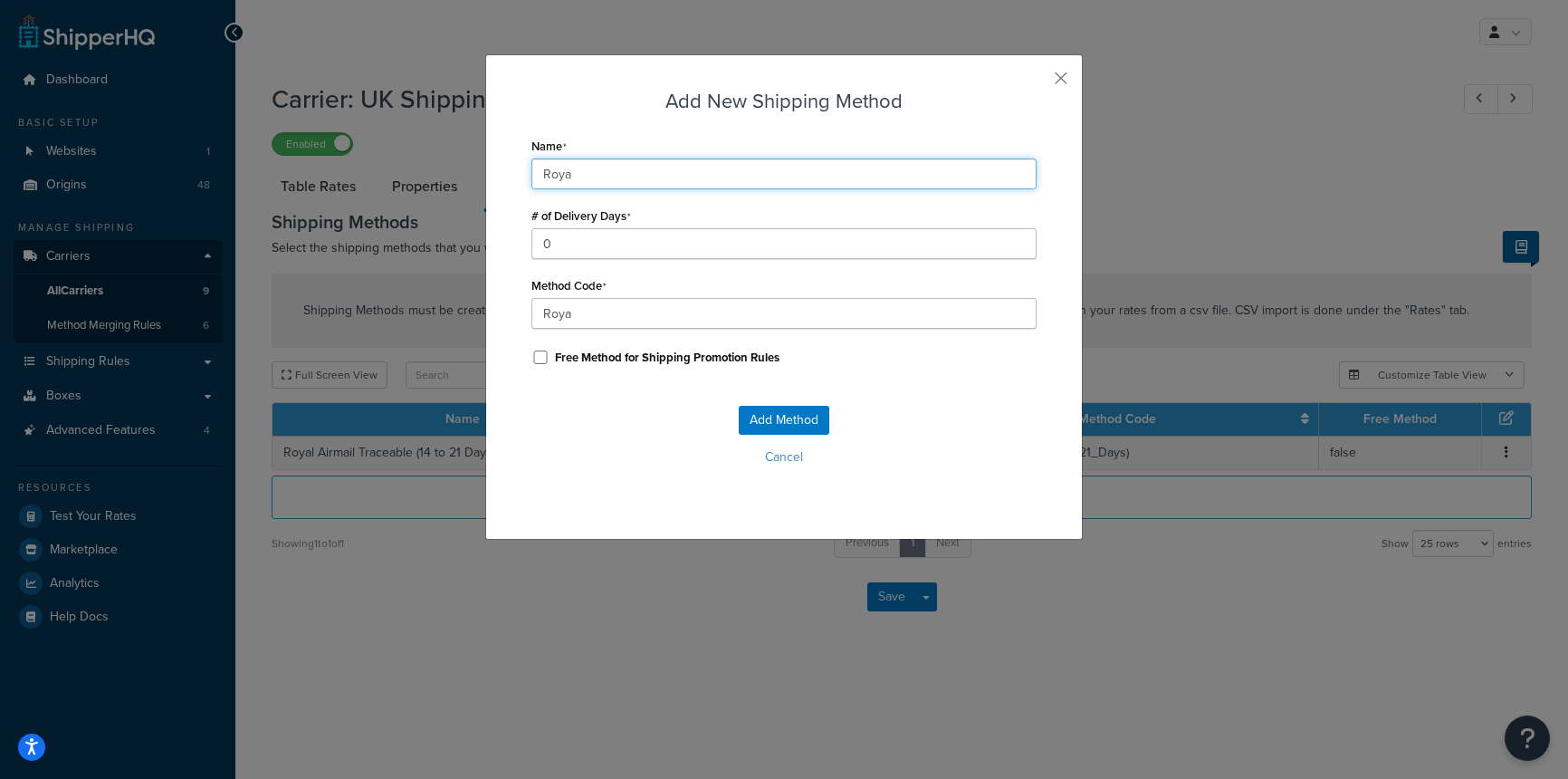
type input "Royal"
type input "Royal_"
type input "Royal M"
type input "Royal_M"
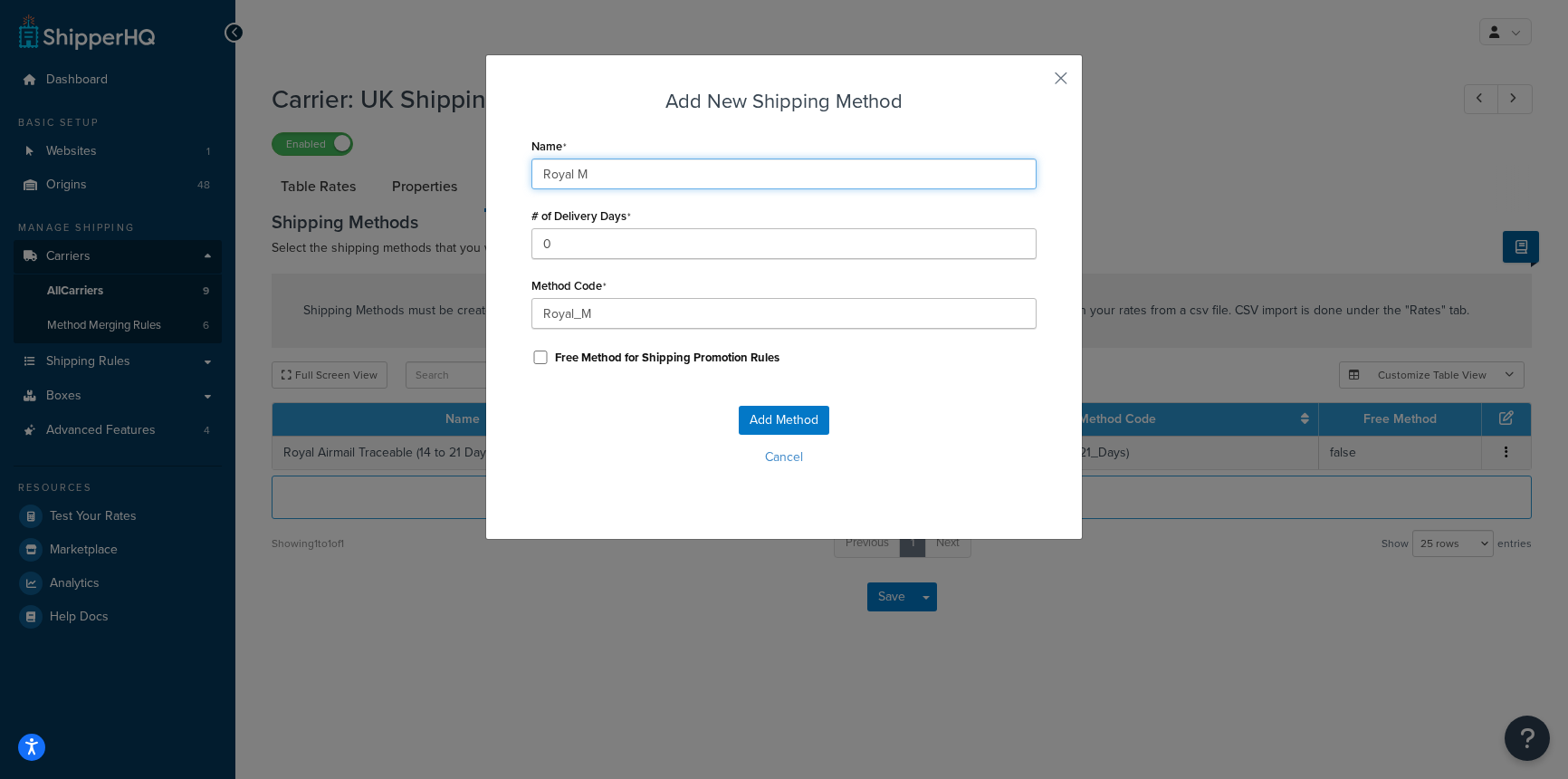
type input "Royal Ma"
type input "Royal_Ma"
type input "Royal Mai"
type input "Royal_Mai"
type input "Royal Mail"
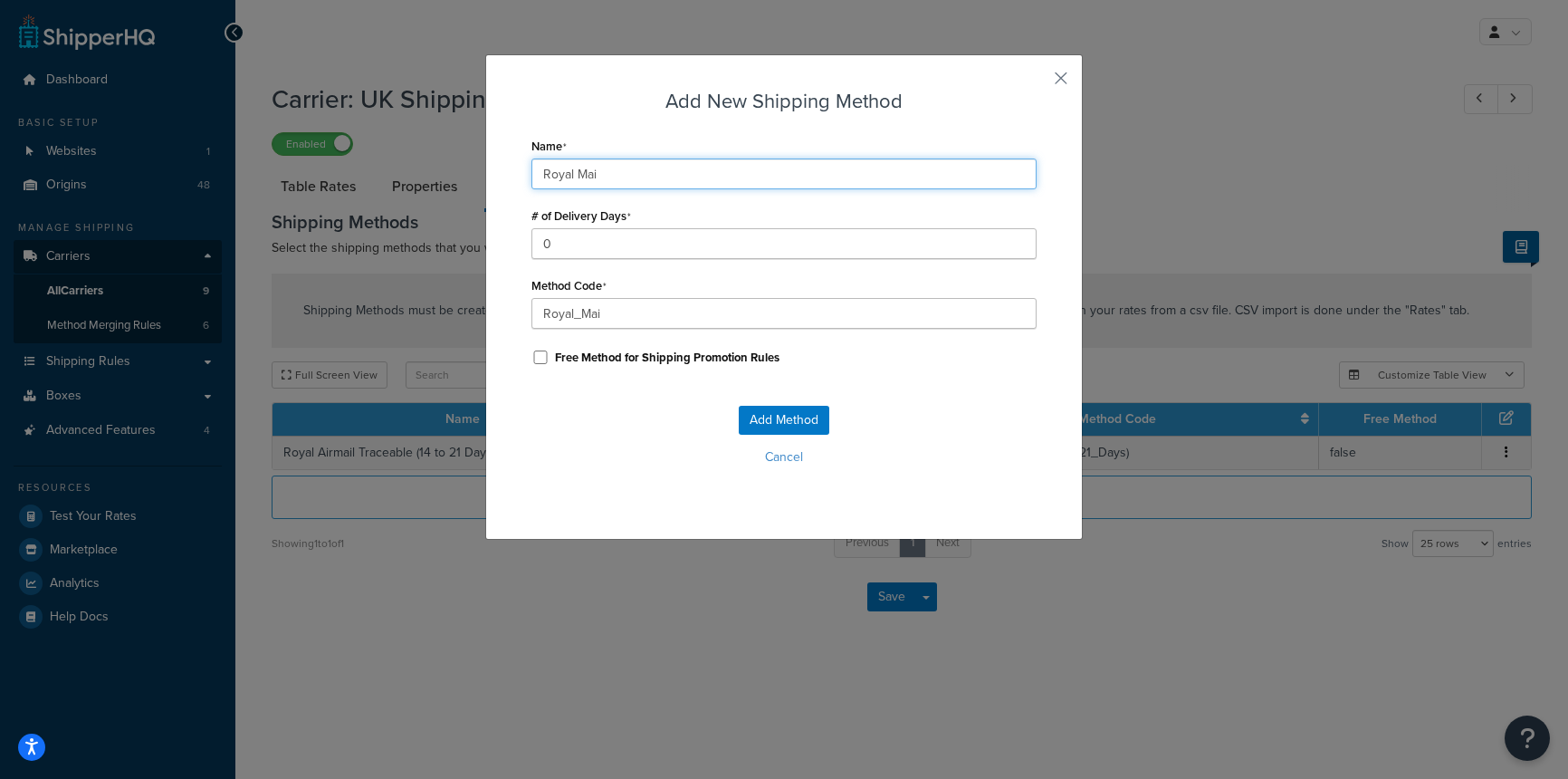
type input "Royal_Mail"
type input "Royal Mail"
type input "Royal_Mail_"
type input "Royal Mail N"
type input "Royal_Mail_N"
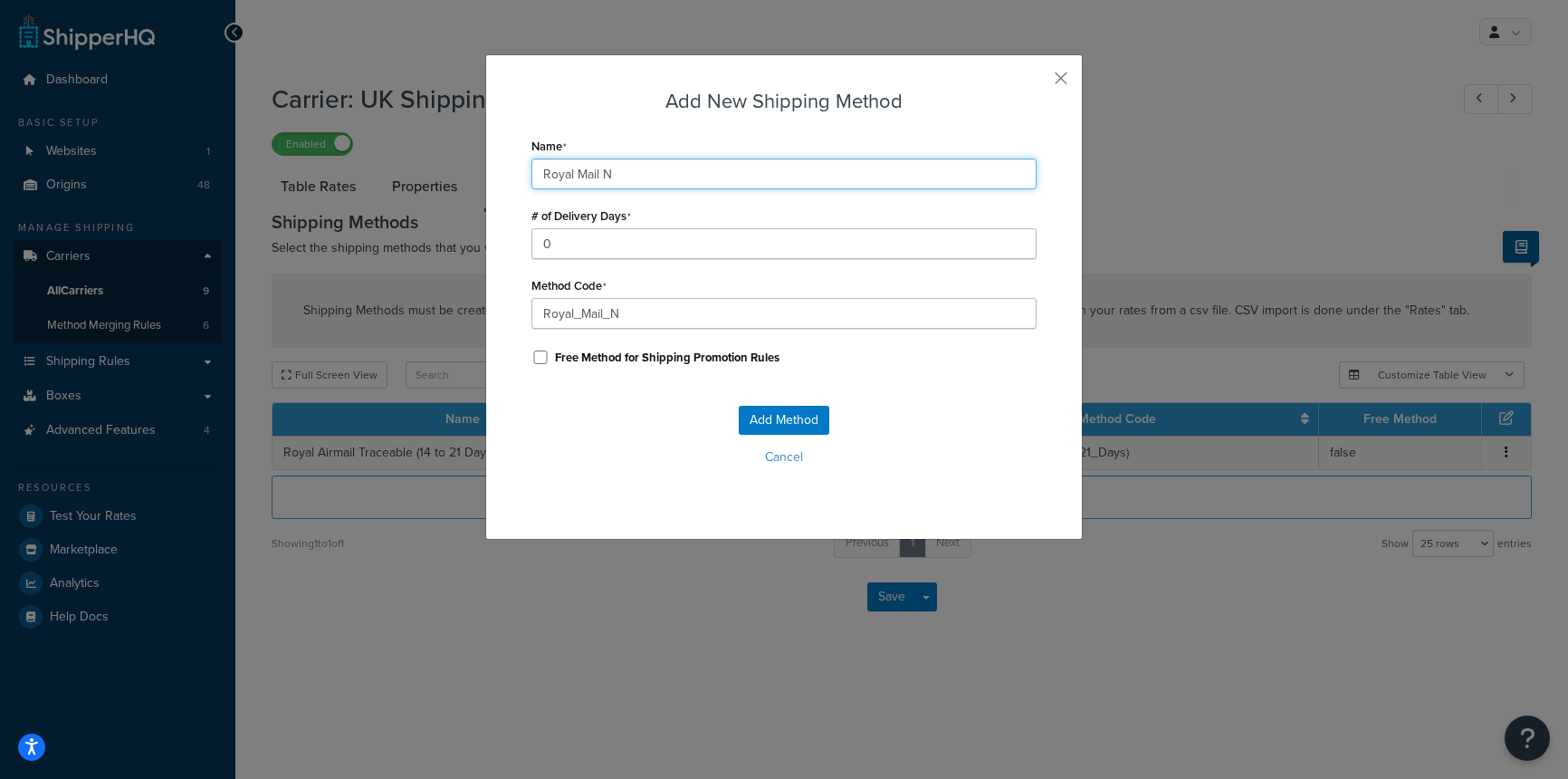
type input "Royal Mail No"
type input "Royal_Mail_No"
type input "Royal Mail Non"
type input "Royal_Mail_Non"
type input "Royal Mail Non-"
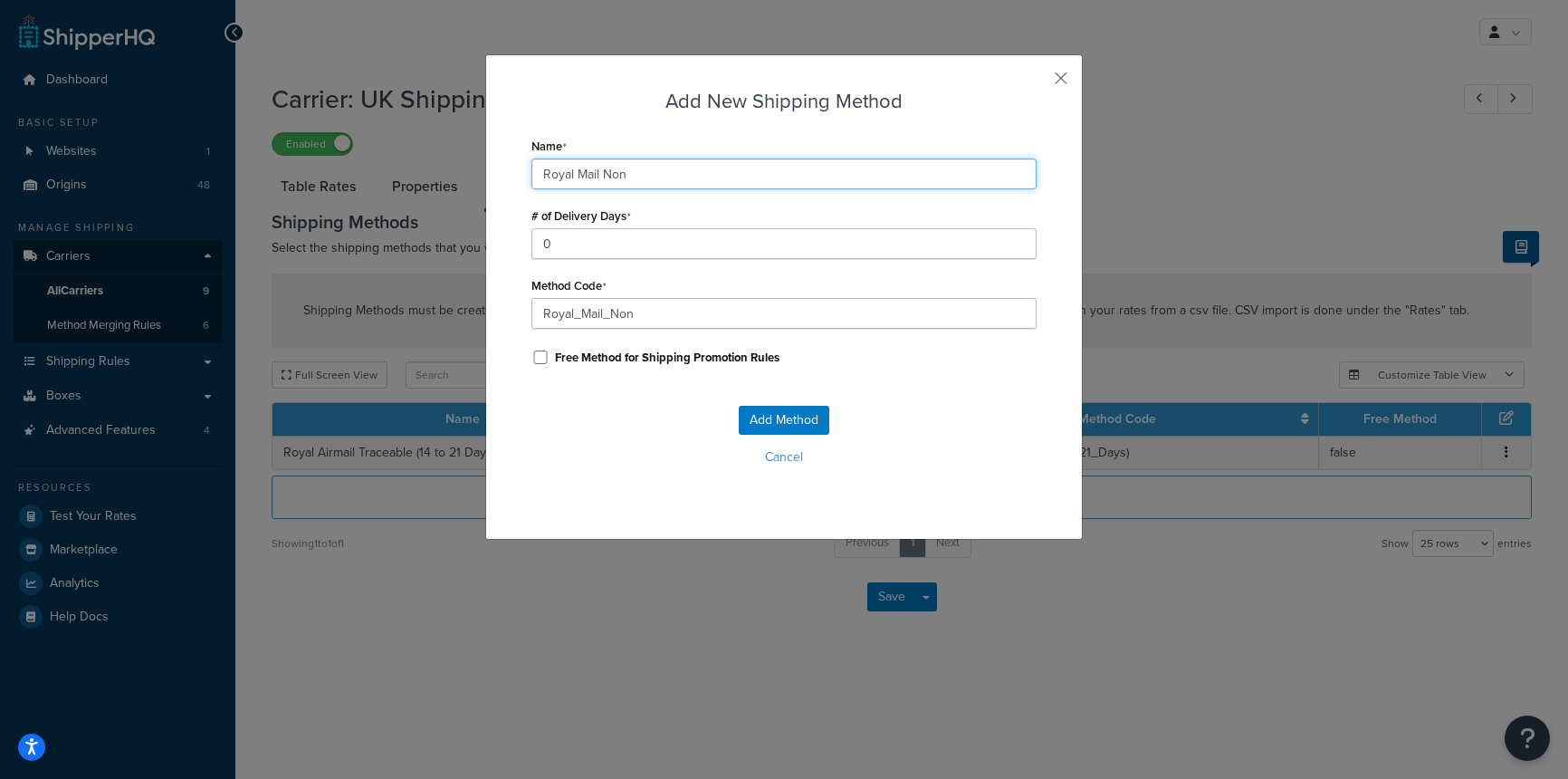
type input "Royal_Mail_Non-"
type input "Royal Mail Non-T"
type input "Royal_Mail_Non-T"
type input "Royal Mail Non-Tr"
type input "Royal_Mail_Non-Tr"
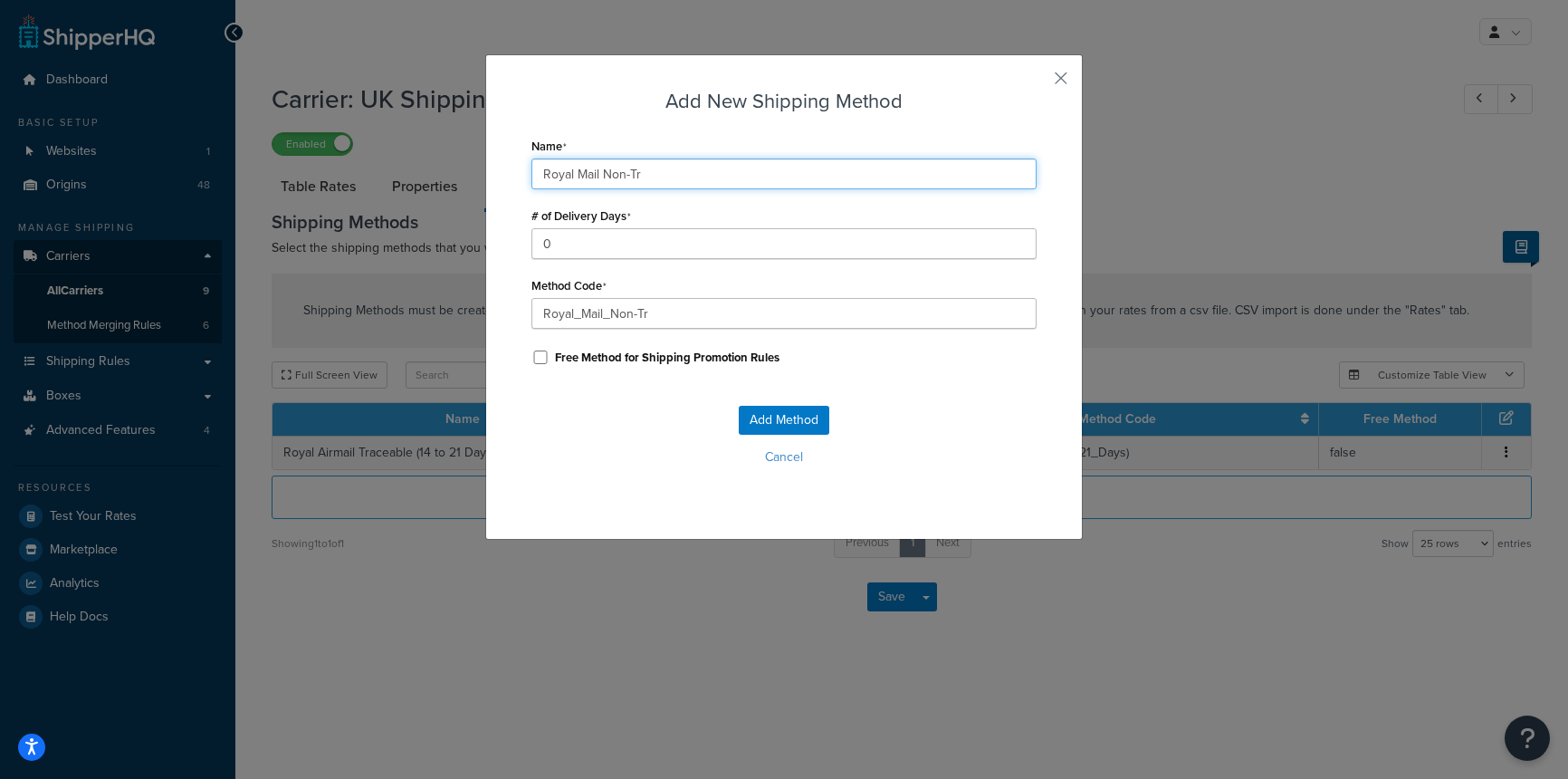
type input "Royal Mail Non-Tra"
type input "Royal_Mail_Non-Tra"
type input "Royal Mail Non-Trac"
type input "Royal_Mail_Non-Trac"
type input "Royal Mail Non-Trace"
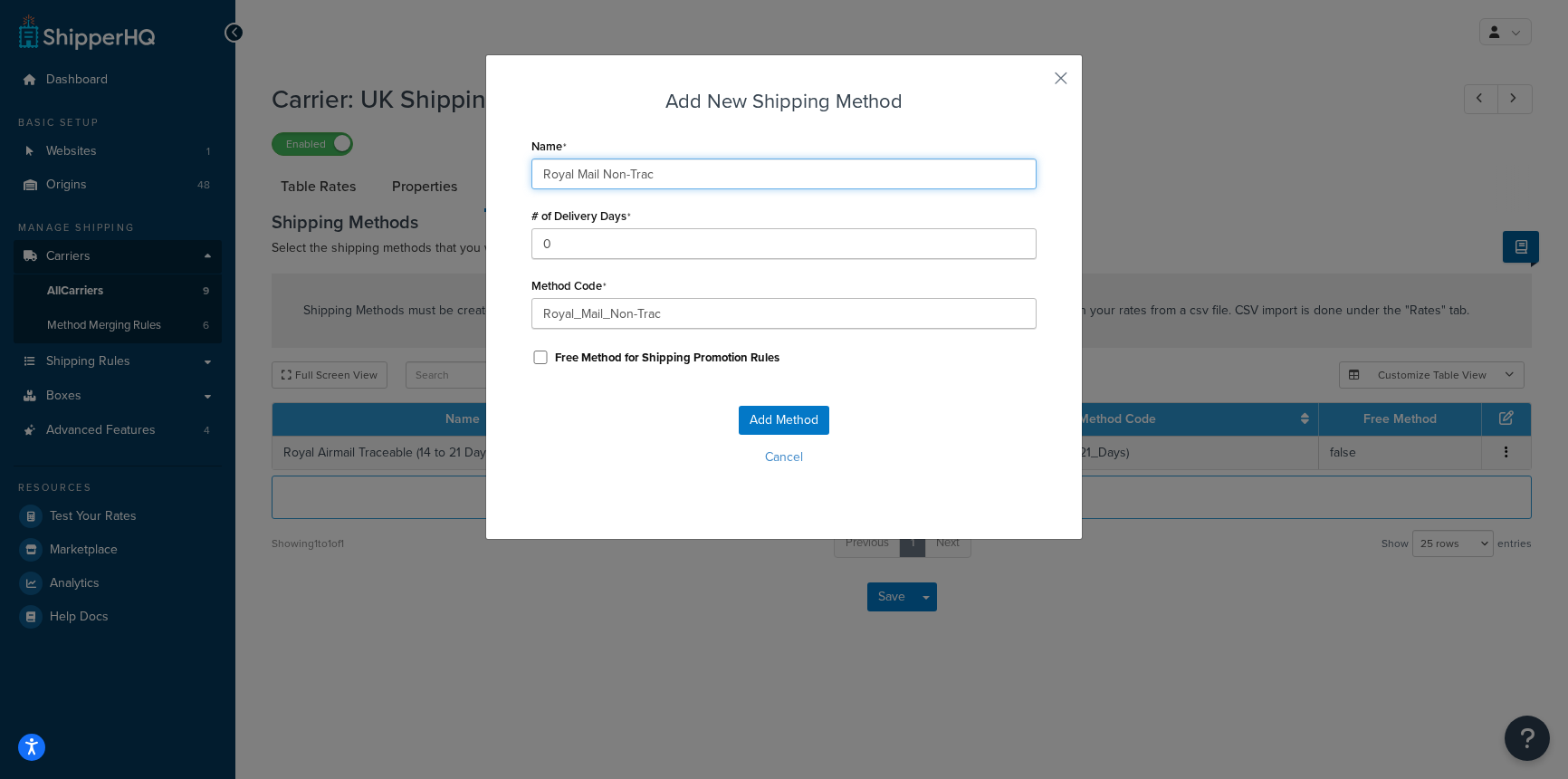
type input "Royal_Mail_Non-Trace"
type input "Royal Mail Non-Tracea"
type input "Royal_Mail_Non-Tracea"
type input "Royal Mail Non-Traceab"
type input "Royal_Mail_Non-Traceab"
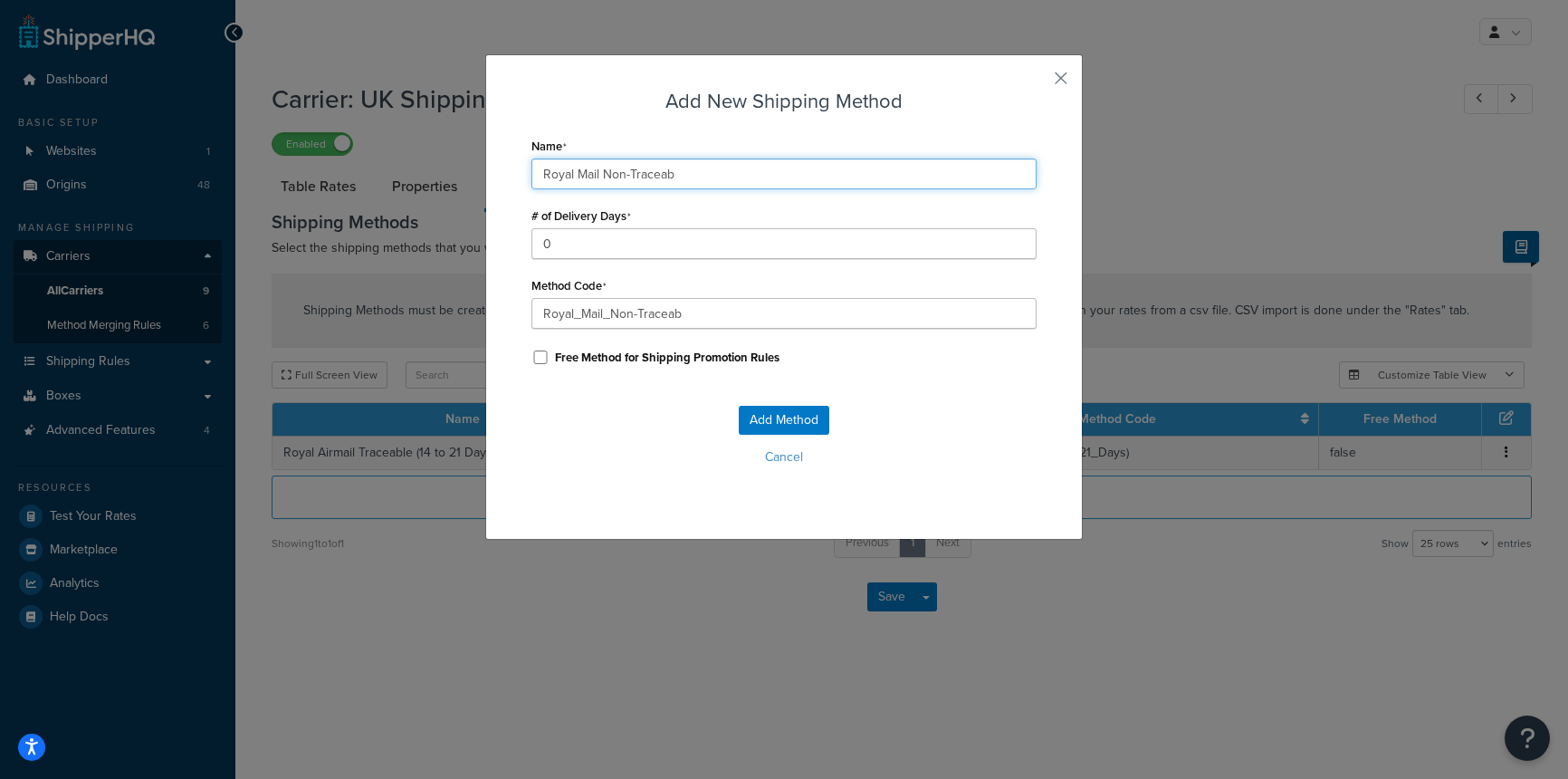
type input "Royal Mail Non-Traceabl"
type input "Royal_Mail_Non-Traceabl"
type input "Royal Mail Non-Traceable"
type input "Royal_Mail_Non-Traceable"
type input "Royal Mail Non-Traceable"
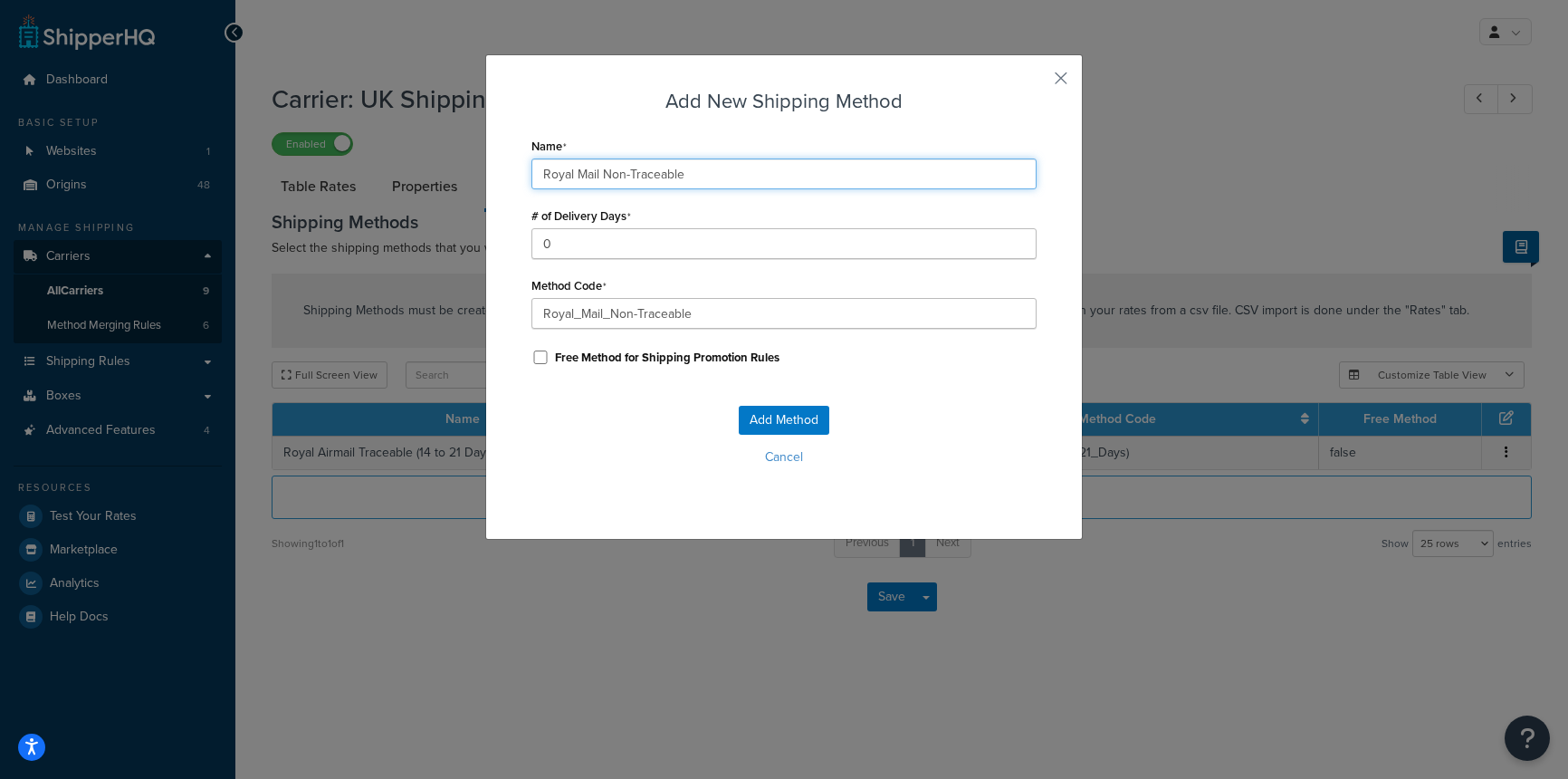
type input "Royal_Mail_Non-Traceable_"
type input "Royal Mail Non-Traceable ("
type input "Royal_Mail_Non-Traceable_("
type input "Royal Mail Non-Traceable (1"
type input "Royal_Mail_Non-Traceable_(1"
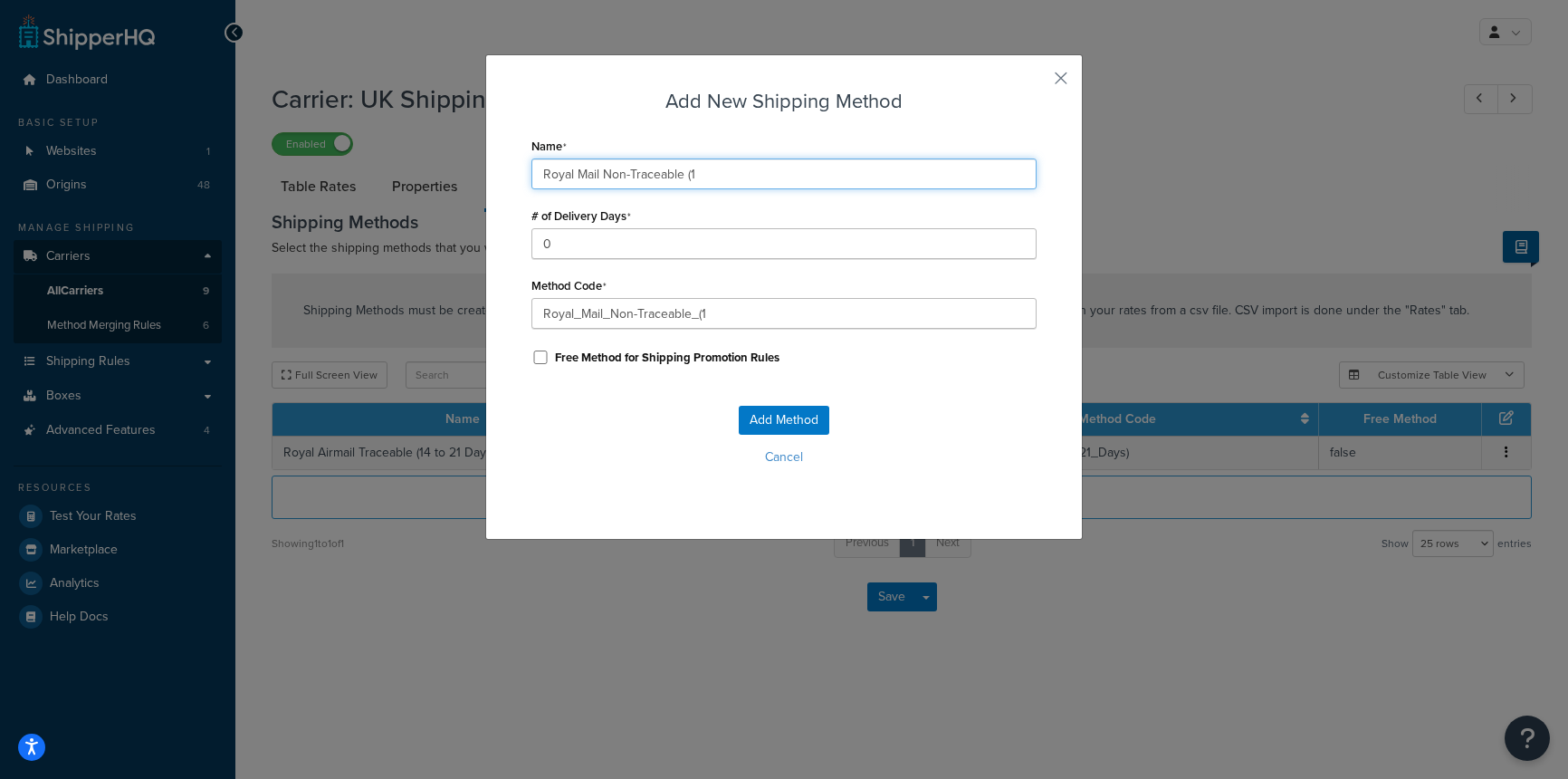
type input "Royal Mail Non-Traceable (14"
type input "Royal_Mail_Non-Traceable_(14"
type input "Royal Mail Non-Traceable (14"
type input "Royal_Mail_Non-Traceable_(14_"
type input "Royal Mail Non-Traceable (14 t"
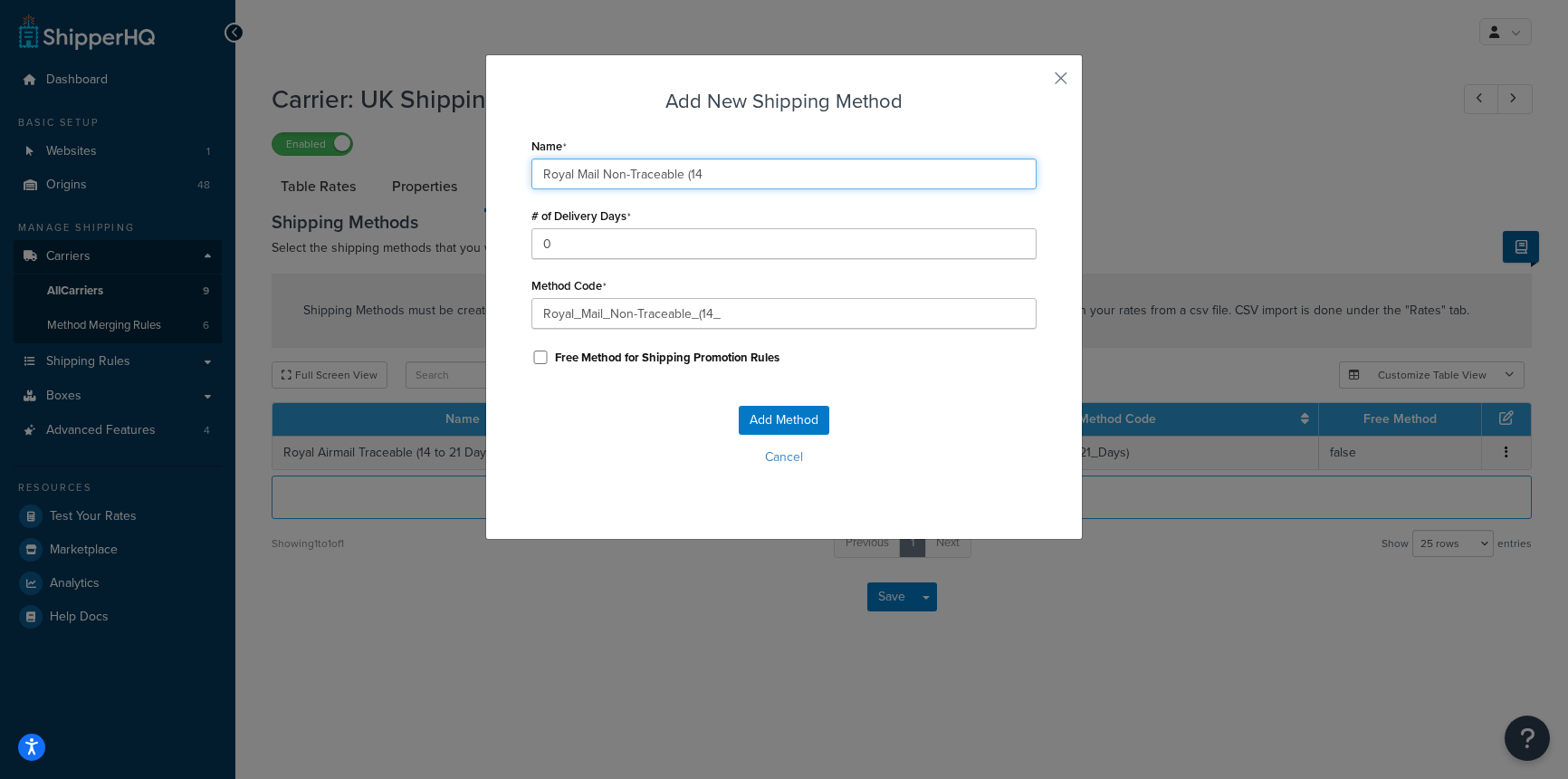
type input "Royal_Mail_Non-Traceable_(14_t"
type input "Royal Mail Non-Traceable (14 to"
type input "Royal_Mail_Non-Traceable_(14_to"
type input "Royal Mail Non-Traceable (14 to"
type input "Royal_Mail_Non-Traceable_(14_to_"
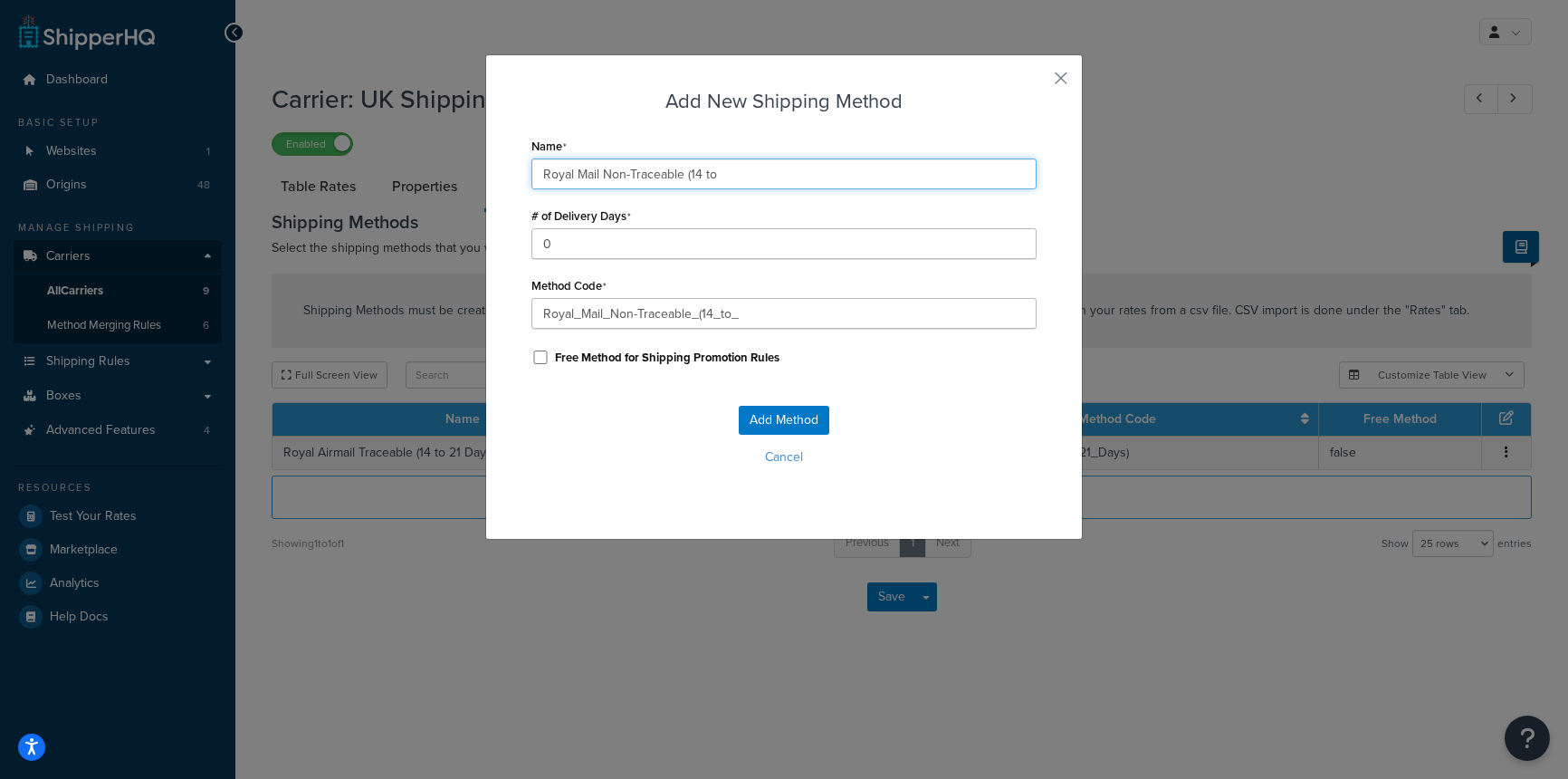
type input "Royal Mail Non-Traceable (14 to 2"
type input "Royal_Mail_Non-Traceable_(14_to_2"
type input "Royal Mail Non-Traceable (14 to 21"
type input "Royal_Mail_Non-Traceable_(14_to_21"
type input "Royal Mail Non-Traceable (14 to 21"
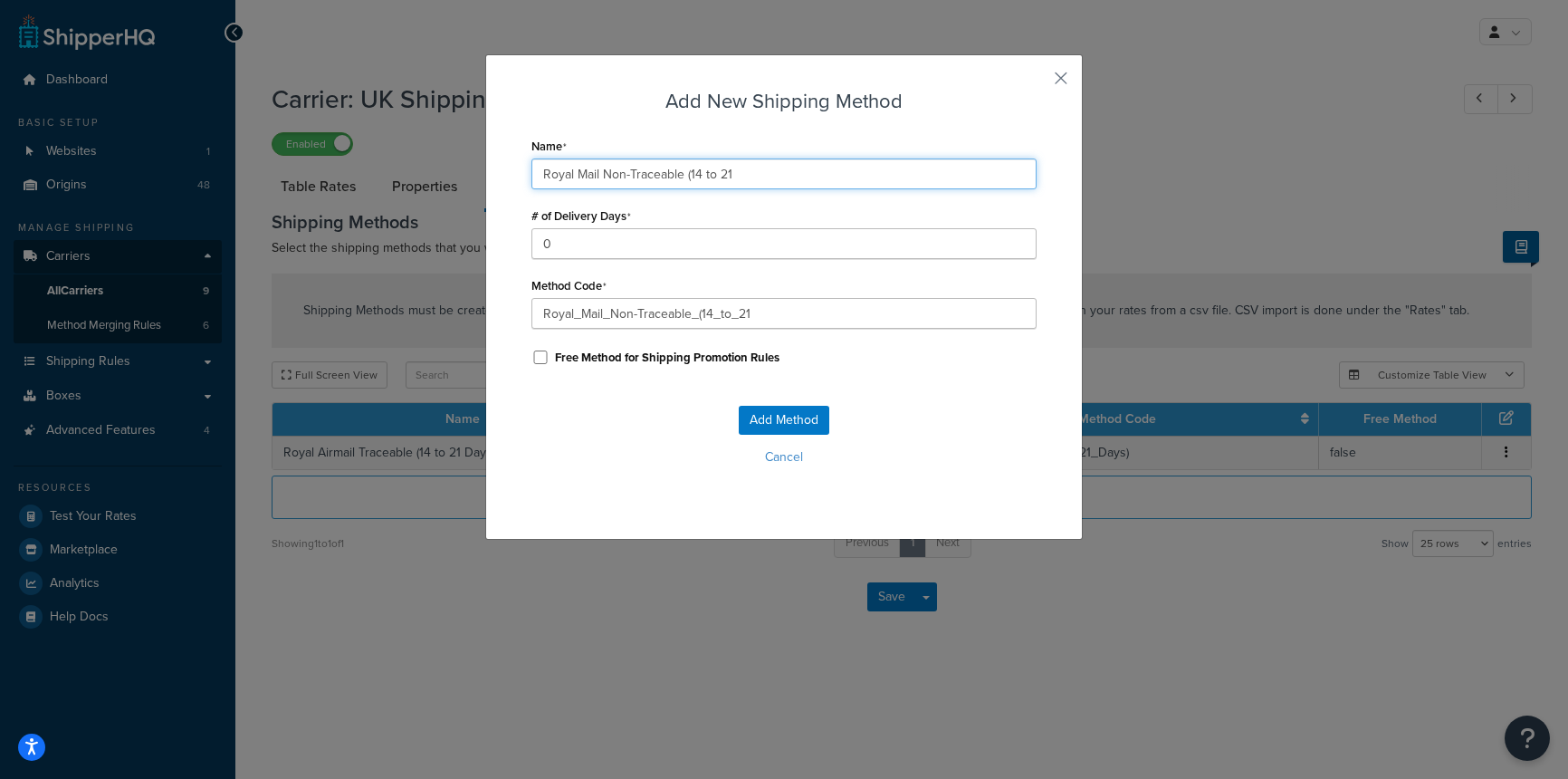
type input "Royal_Mail_Non-Traceable_(14_to_21_"
type input "Royal Mail Non-Traceable (14 to 21 d"
type input "Royal_Mail_Non-Traceable_(14_to_21_d"
type input "Royal Mail Non-Traceable (14 to 21"
type input "Royal_Mail_Non-Traceable_(14_to_21_"
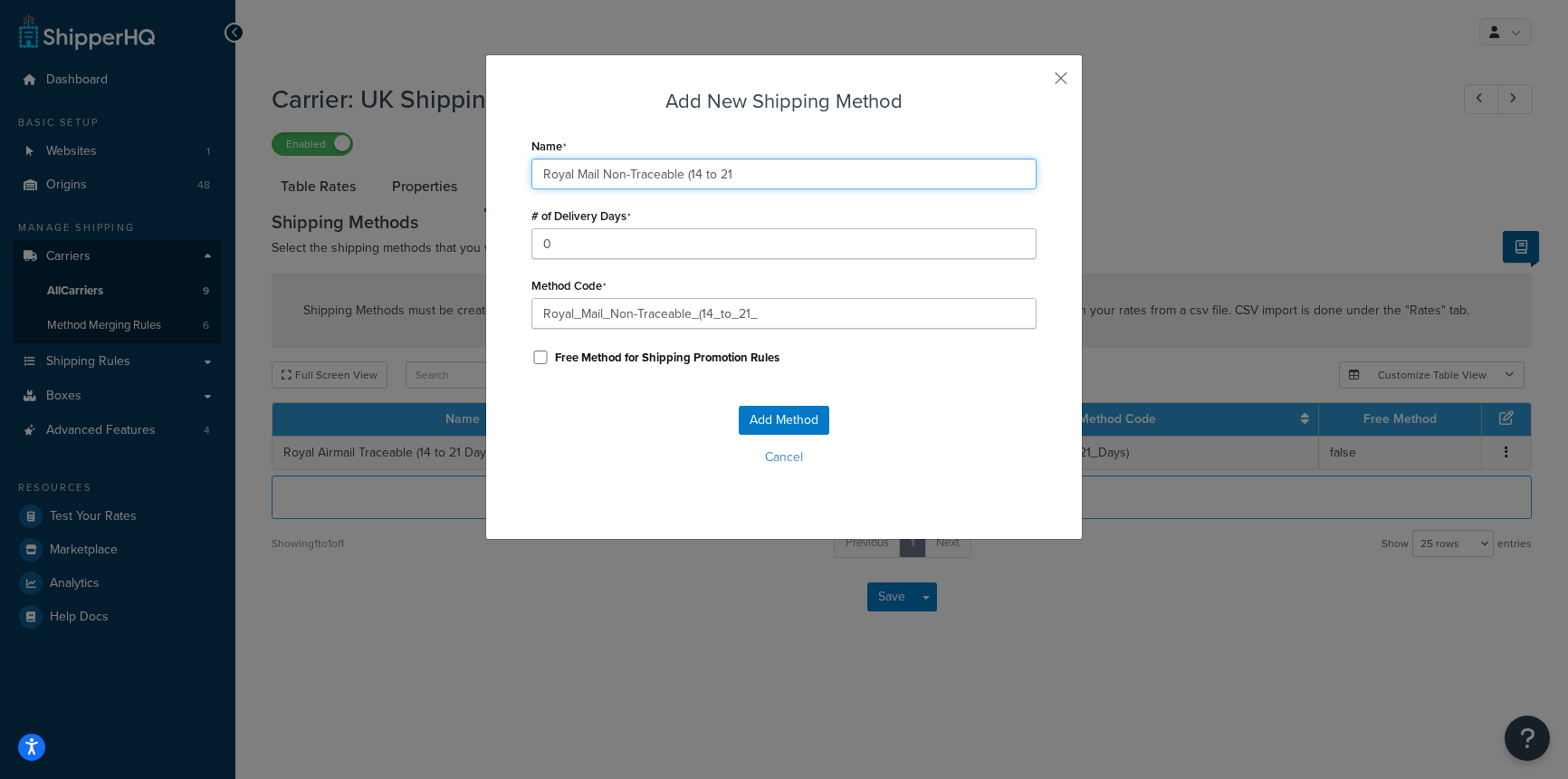
type input "Royal Mail Non-Traceable (14 to 21 D"
type input "Royal_Mail_Non-Traceable_(14_to_21_D"
type input "Royal Mail Non-Traceable (14 to 21 Da"
type input "Royal_Mail_Non-Traceable_(14_to_21_Da"
type input "Royal Mail Non-Traceable (14 to 21 Day"
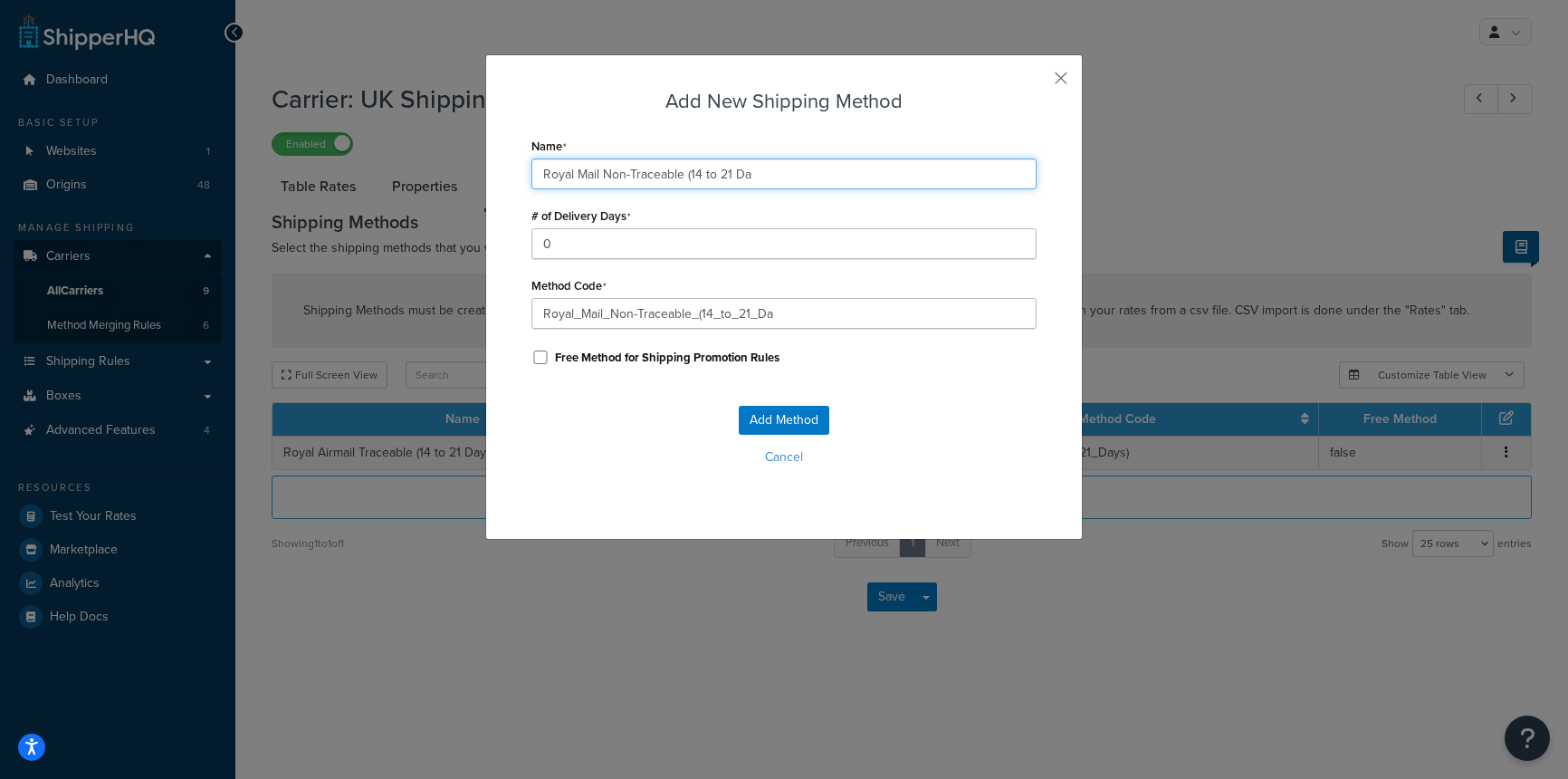
type input "Royal_Mail_Non-Traceable_(14_to_21_Day"
type input "Royal Mail Non-Traceable (14 to 21 Days"
type input "Royal_Mail_Non-Traceable_(14_to_21_Days"
type input "Royal Mail Non-Traceable (14 to 21 Days)"
type input "Royal_Mail_Non-Traceable_(14_to_21_Days)"
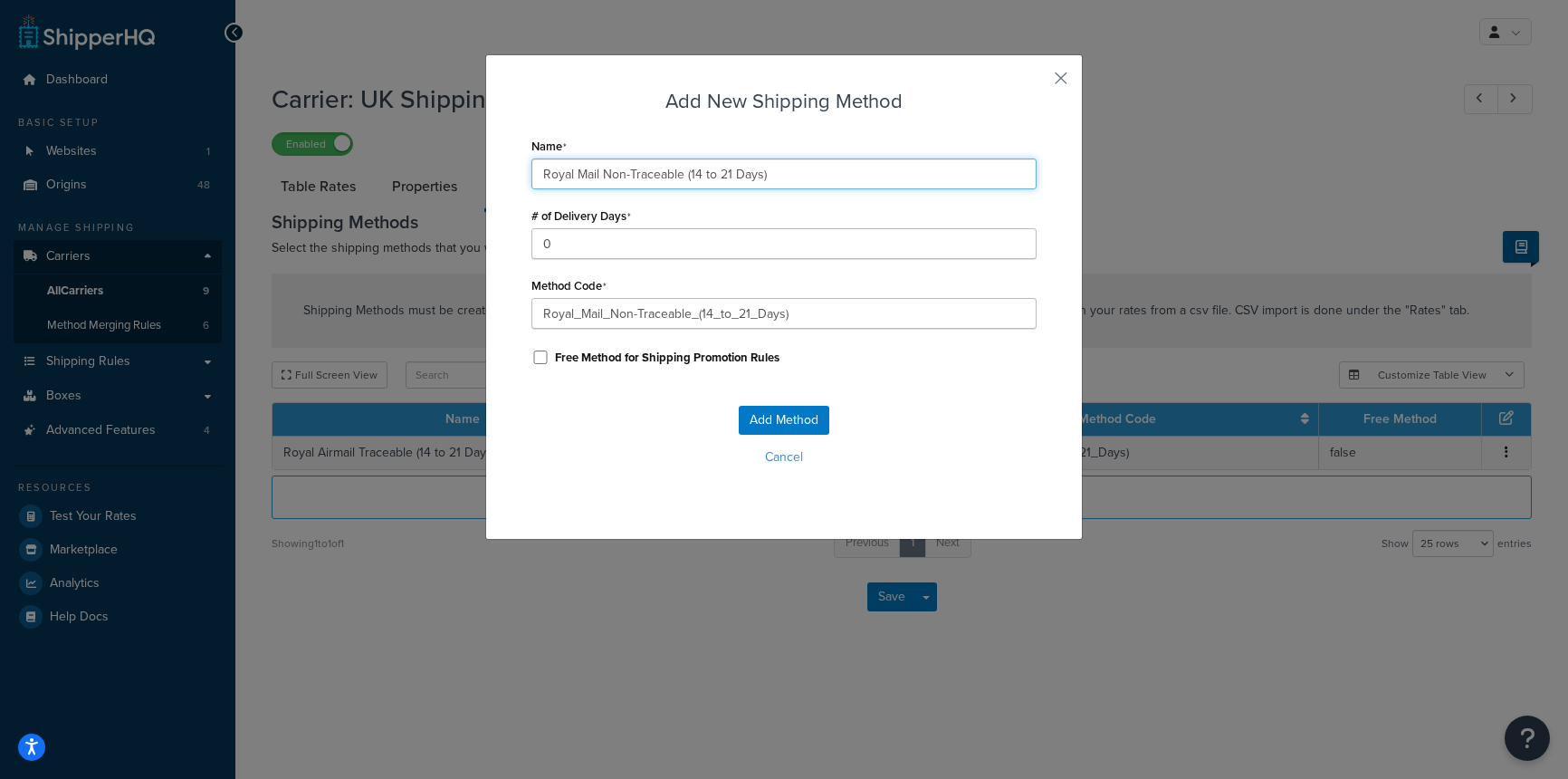
type input "Royal Mail Non-Traceable (14 to 21 Days)"
click at [743, 255] on input "0" at bounding box center [784, 243] width 506 height 31
type input "21"
click at [775, 422] on button "Add Method" at bounding box center [784, 420] width 90 height 29
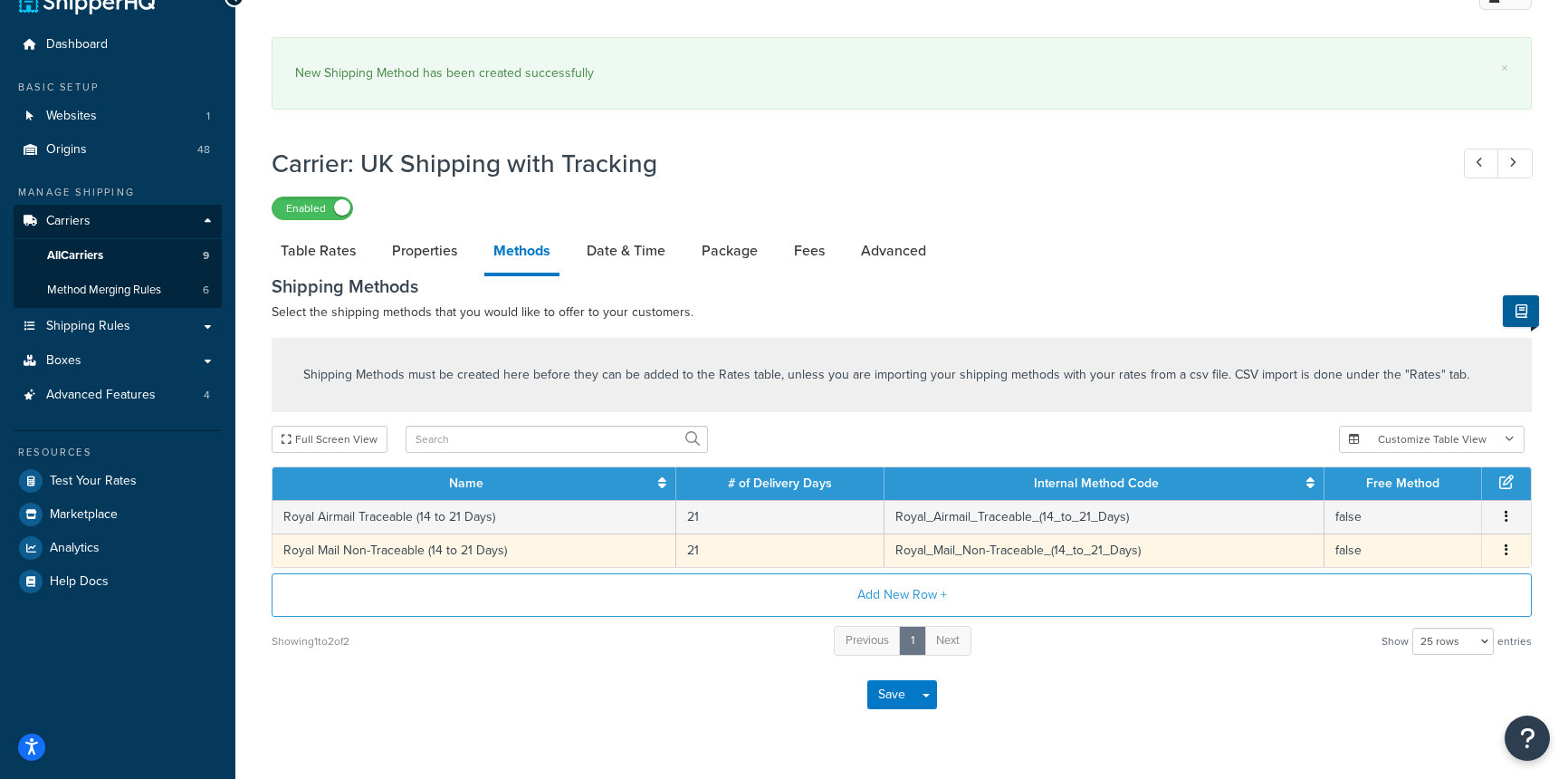
scroll to position [78, 0]
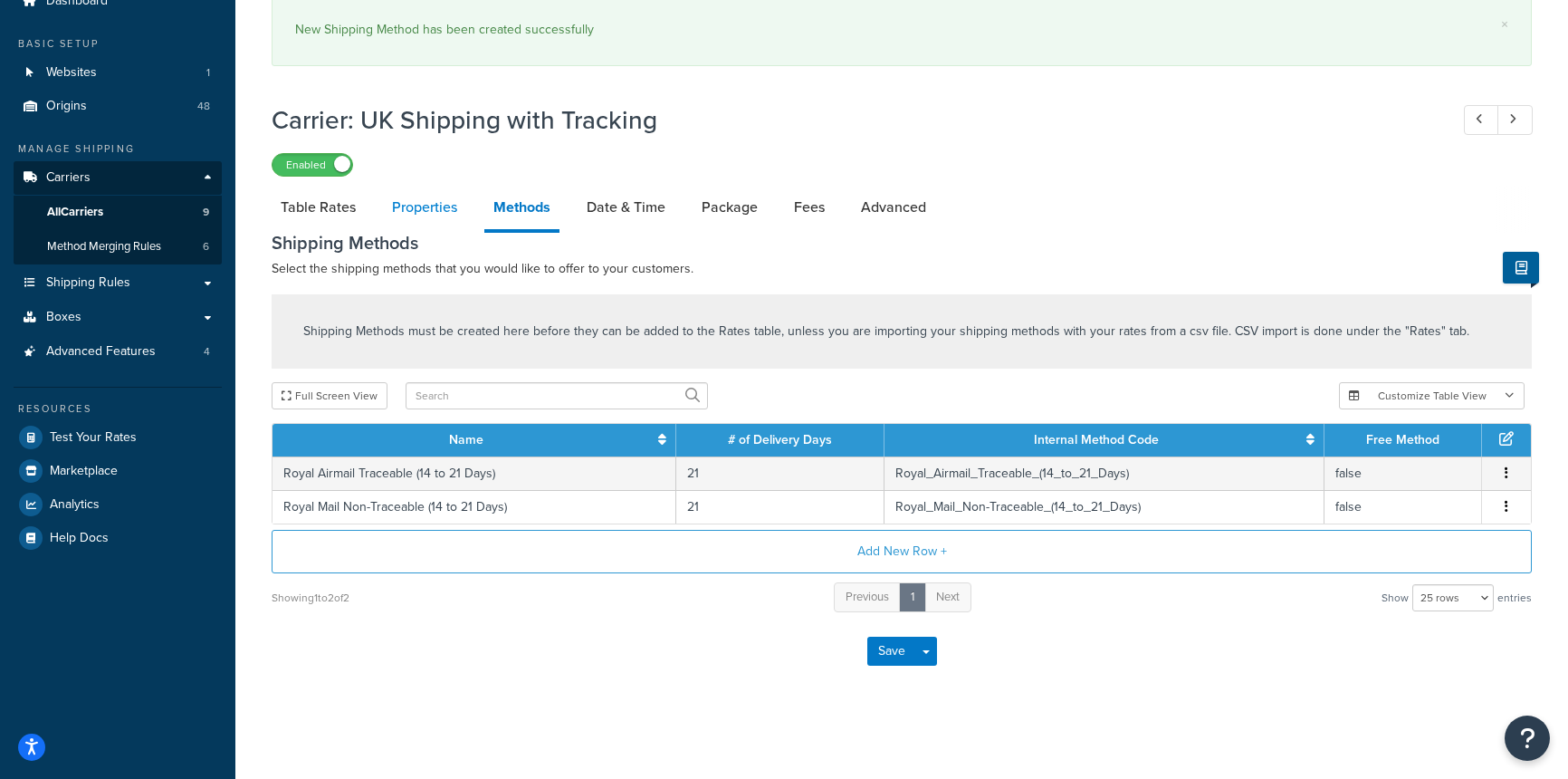
click at [422, 199] on link "Properties" at bounding box center [424, 208] width 83 height 44
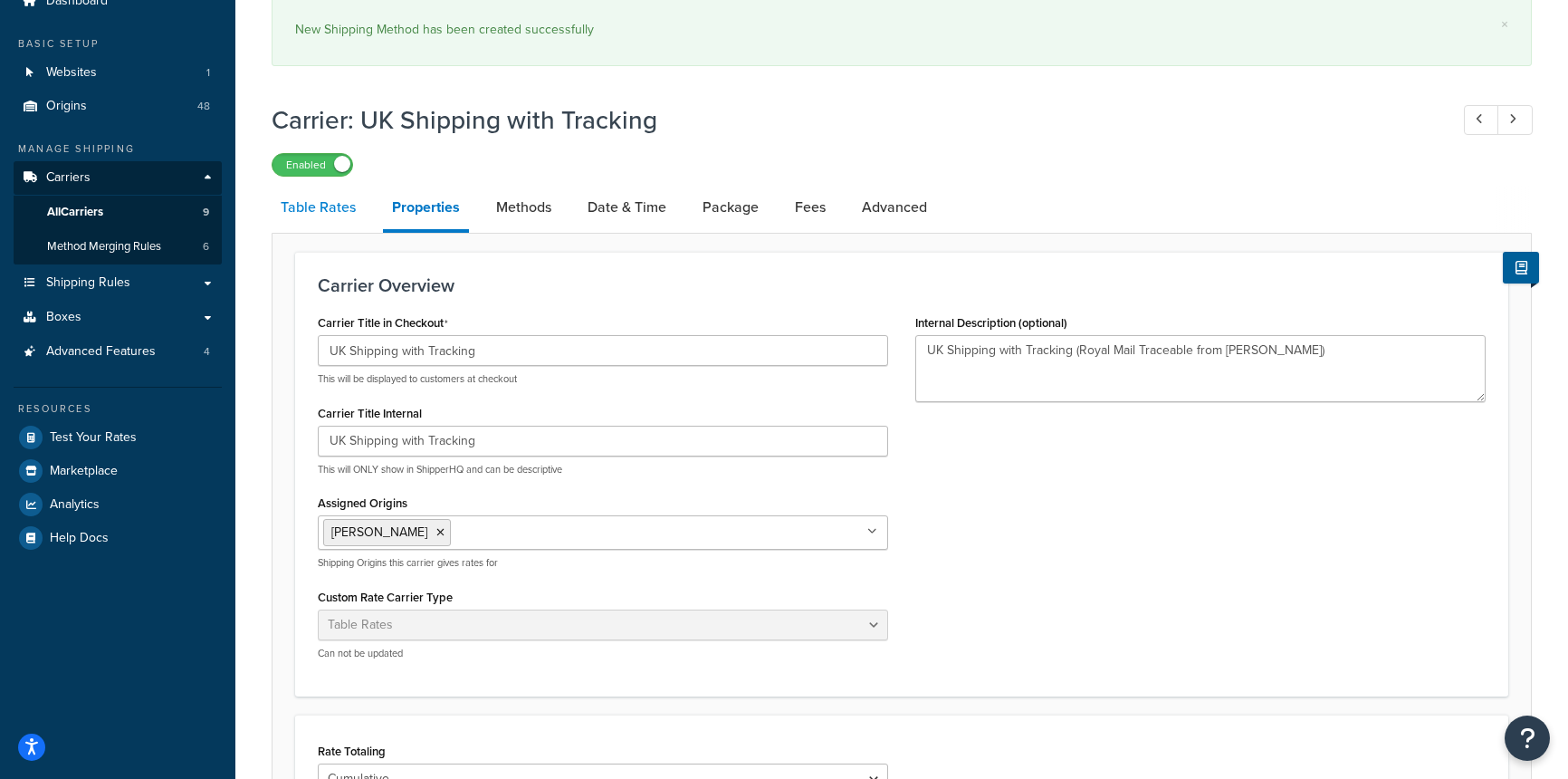
click at [303, 205] on link "Table Rates" at bounding box center [318, 208] width 93 height 44
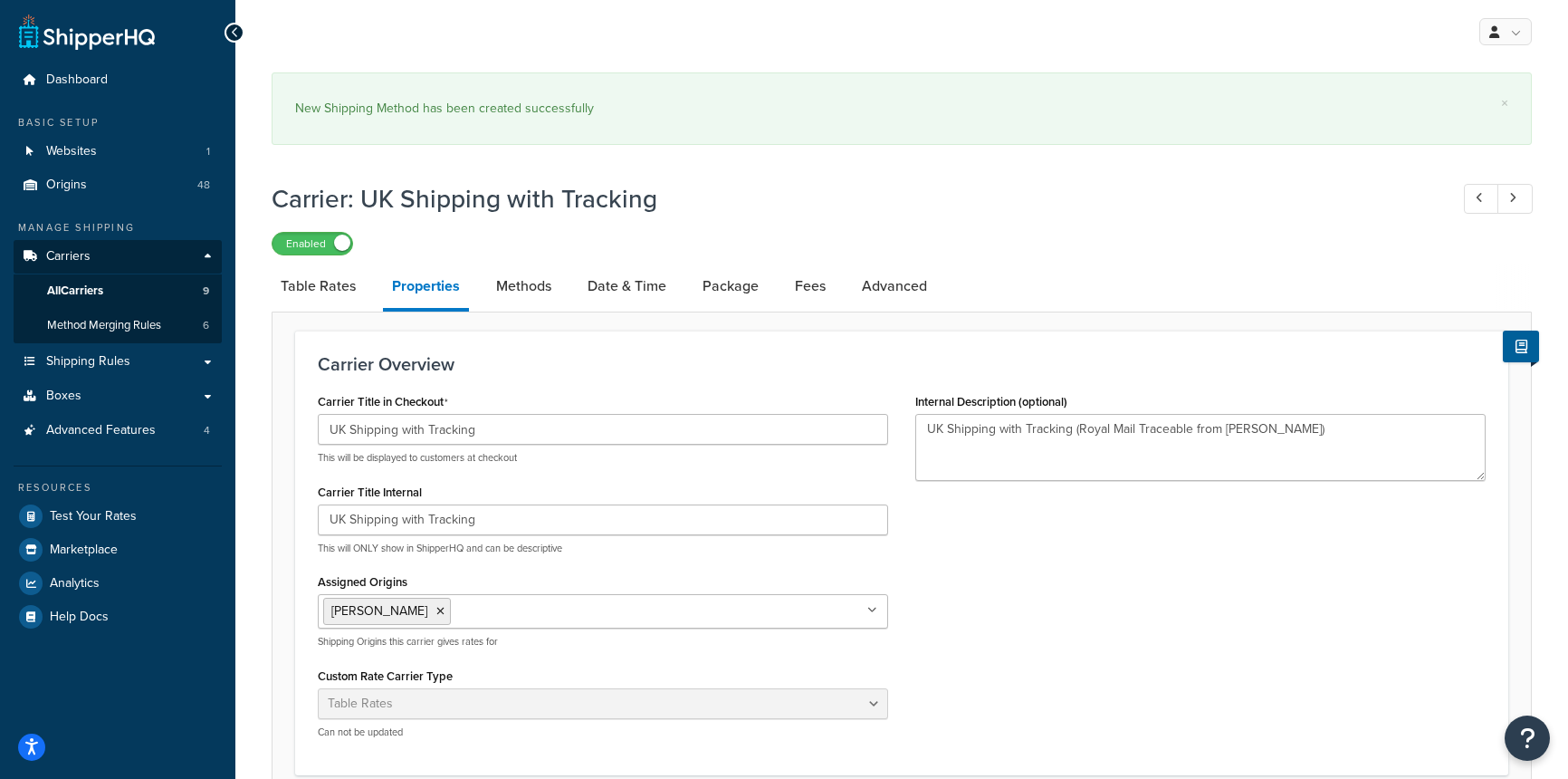
select select "25"
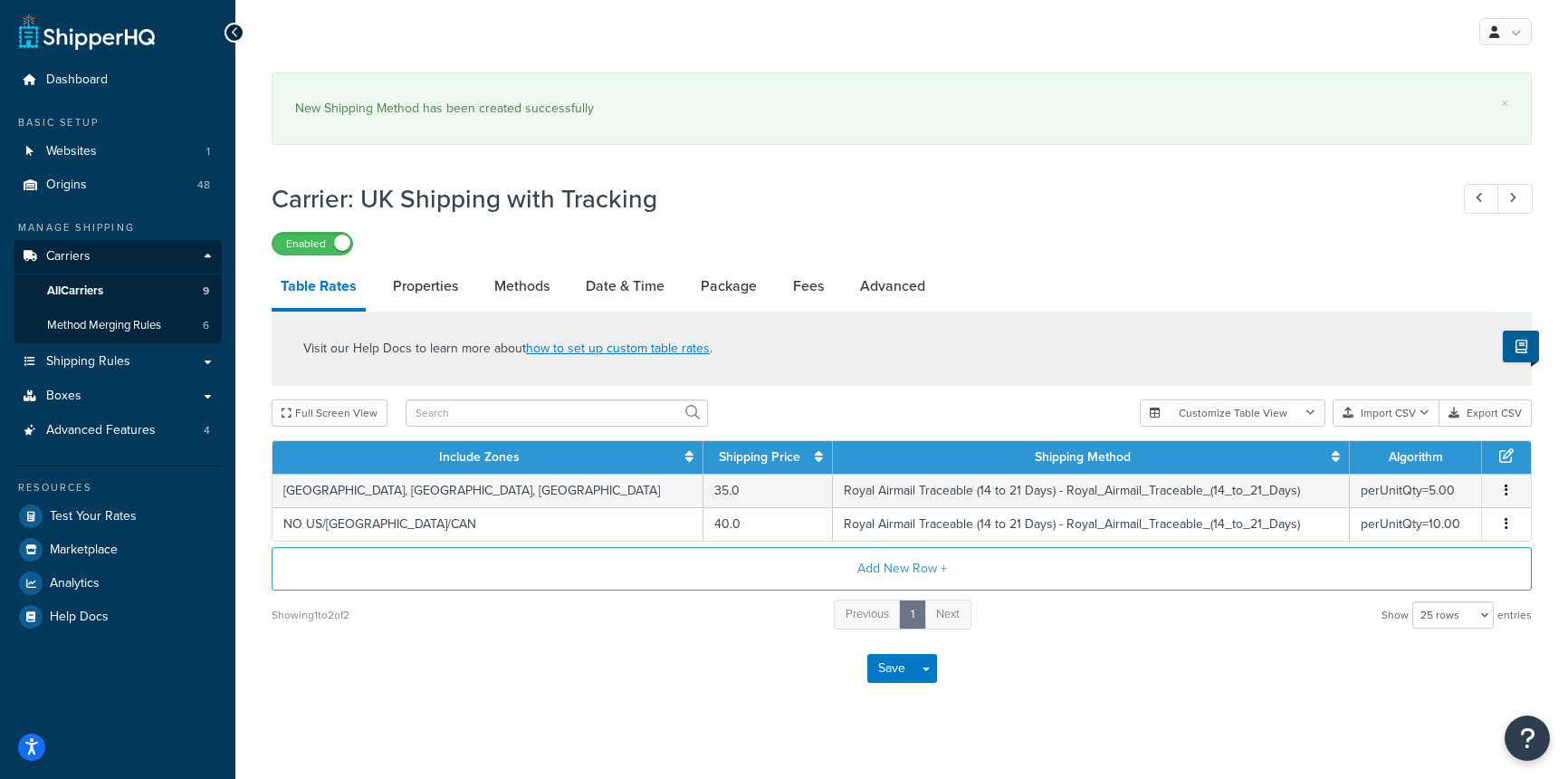
scroll to position [17, 0]
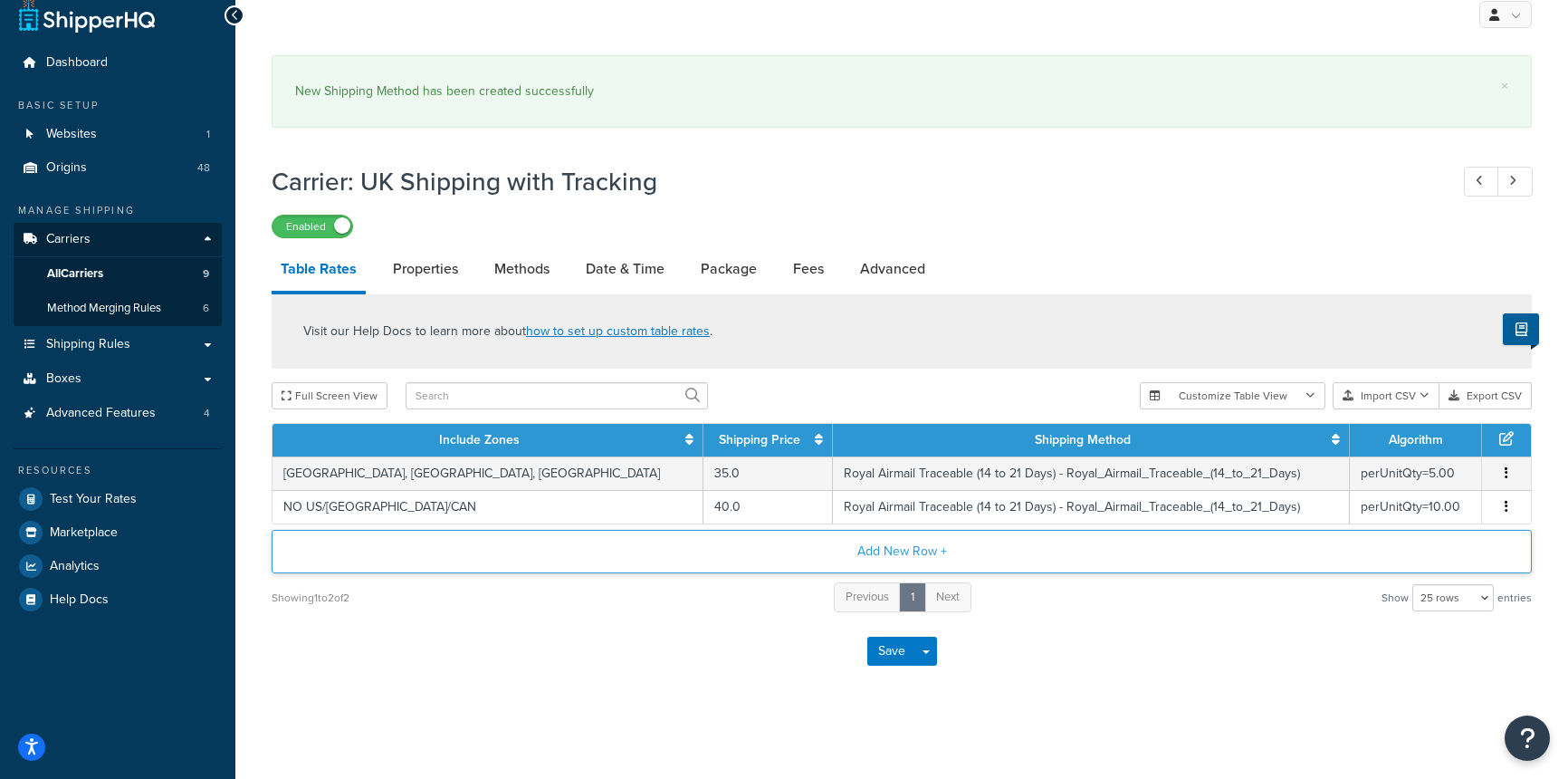
click at [890, 556] on button "Add New Row +" at bounding box center [902, 551] width 1261 height 44
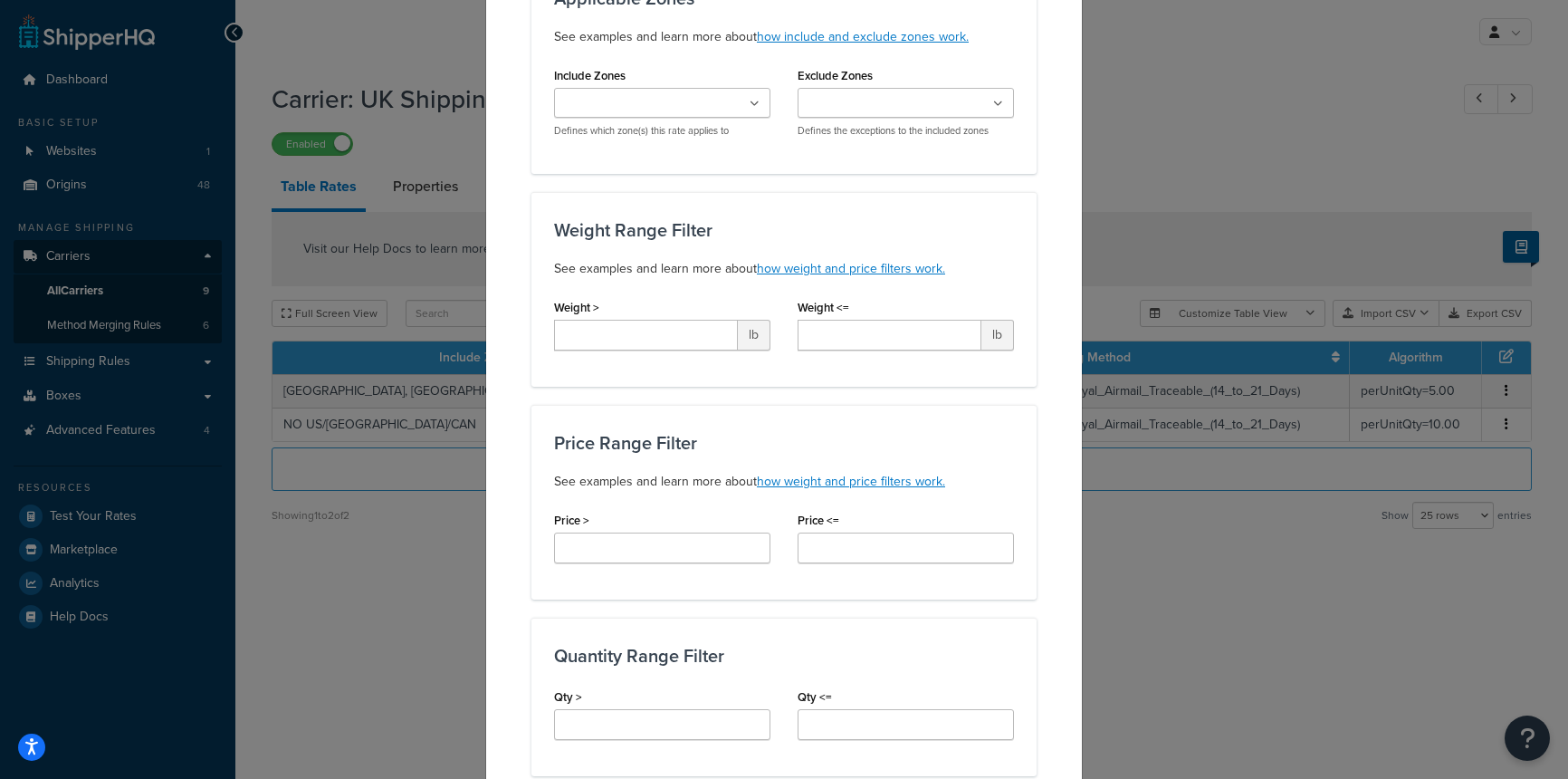
scroll to position [0, 0]
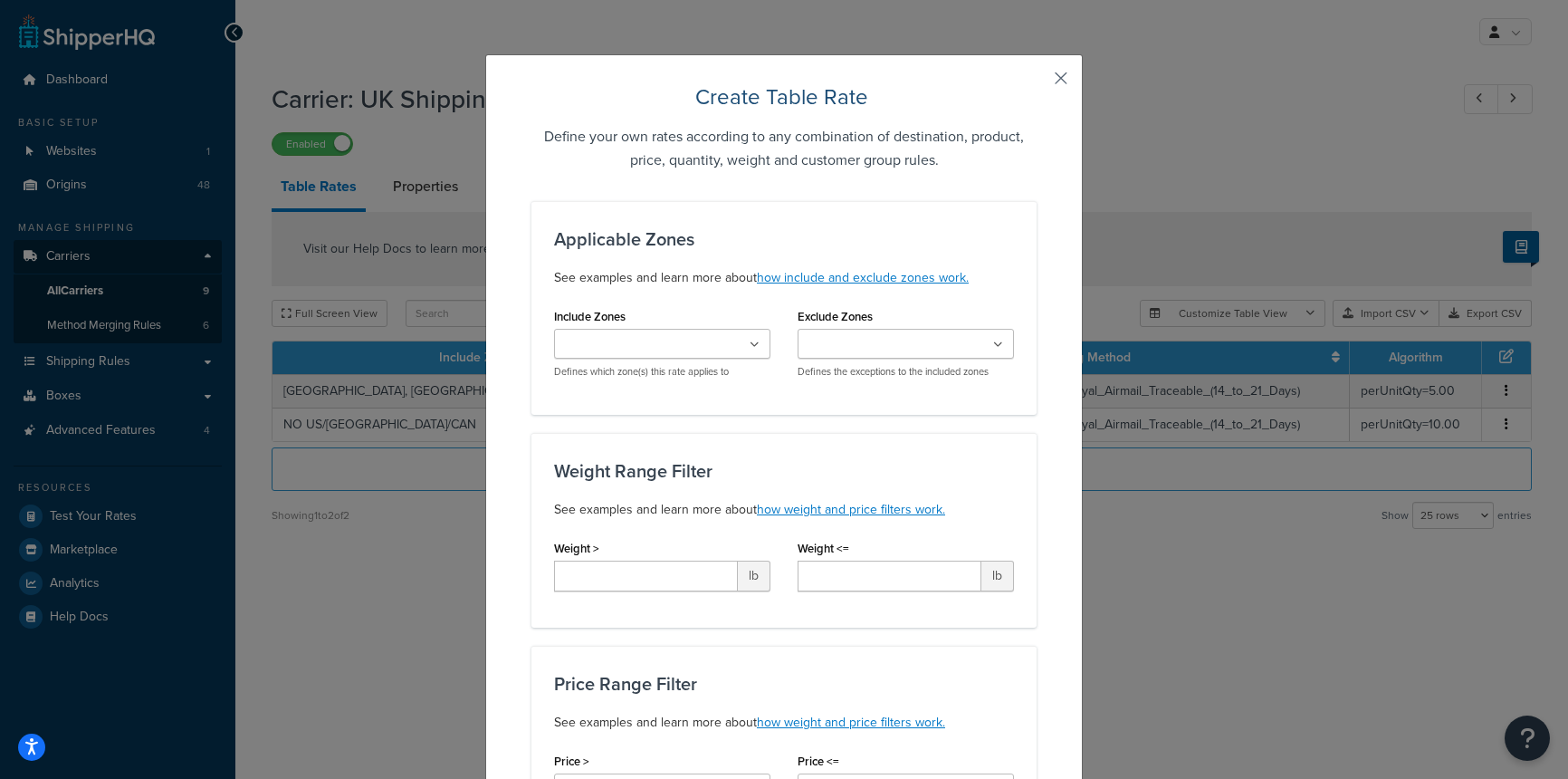
click at [1037, 82] on button "button" at bounding box center [1034, 84] width 5 height 5
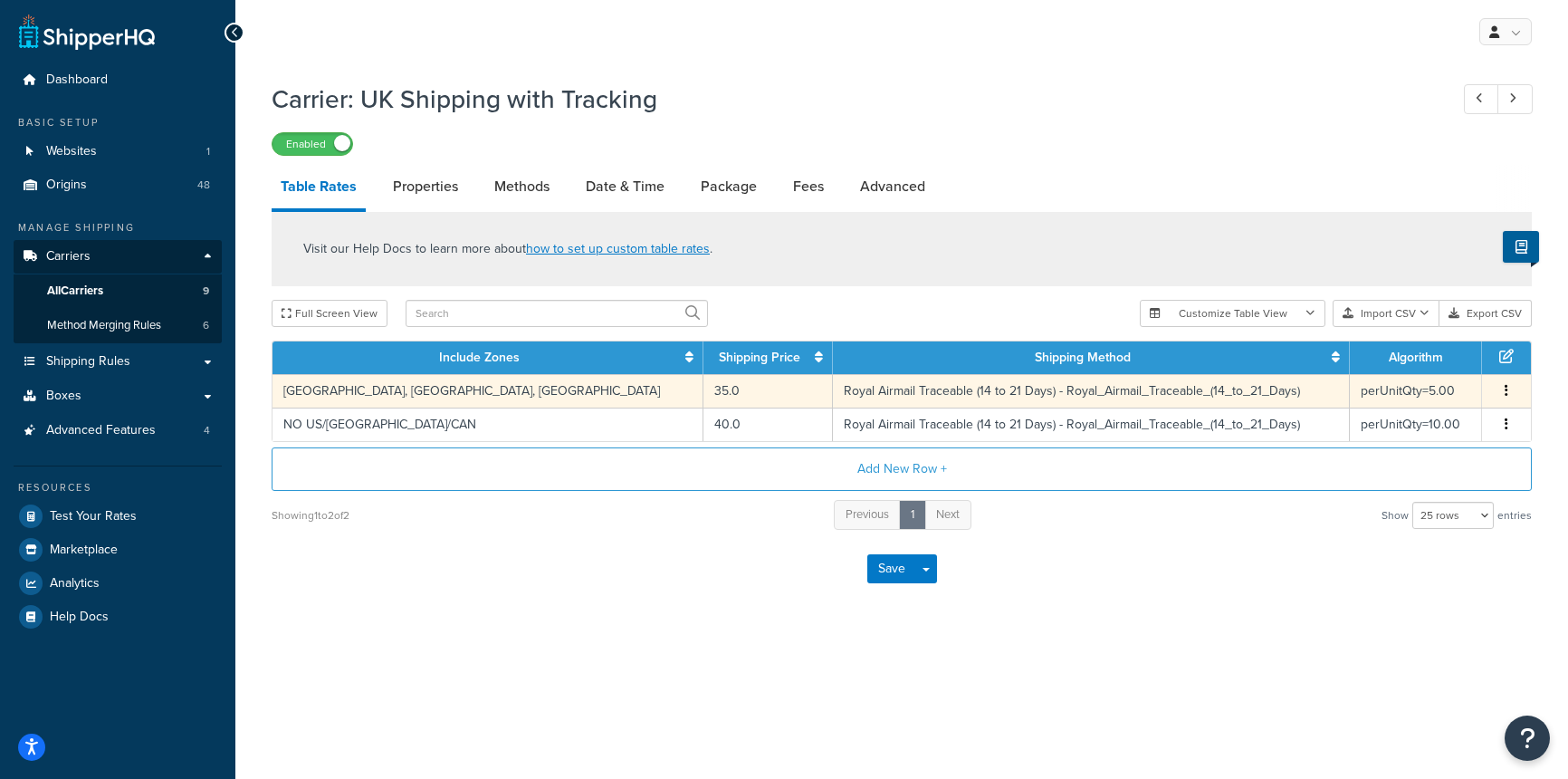
click at [1490, 389] on td "Edit Duplicate Delete" at bounding box center [1507, 390] width 49 height 34
click at [1498, 385] on span "Edit Duplicate Delete" at bounding box center [1507, 391] width 27 height 20
click at [1510, 391] on button "button" at bounding box center [1507, 391] width 15 height 20
click at [1409, 354] on div "Edit" at bounding box center [1414, 354] width 128 height 37
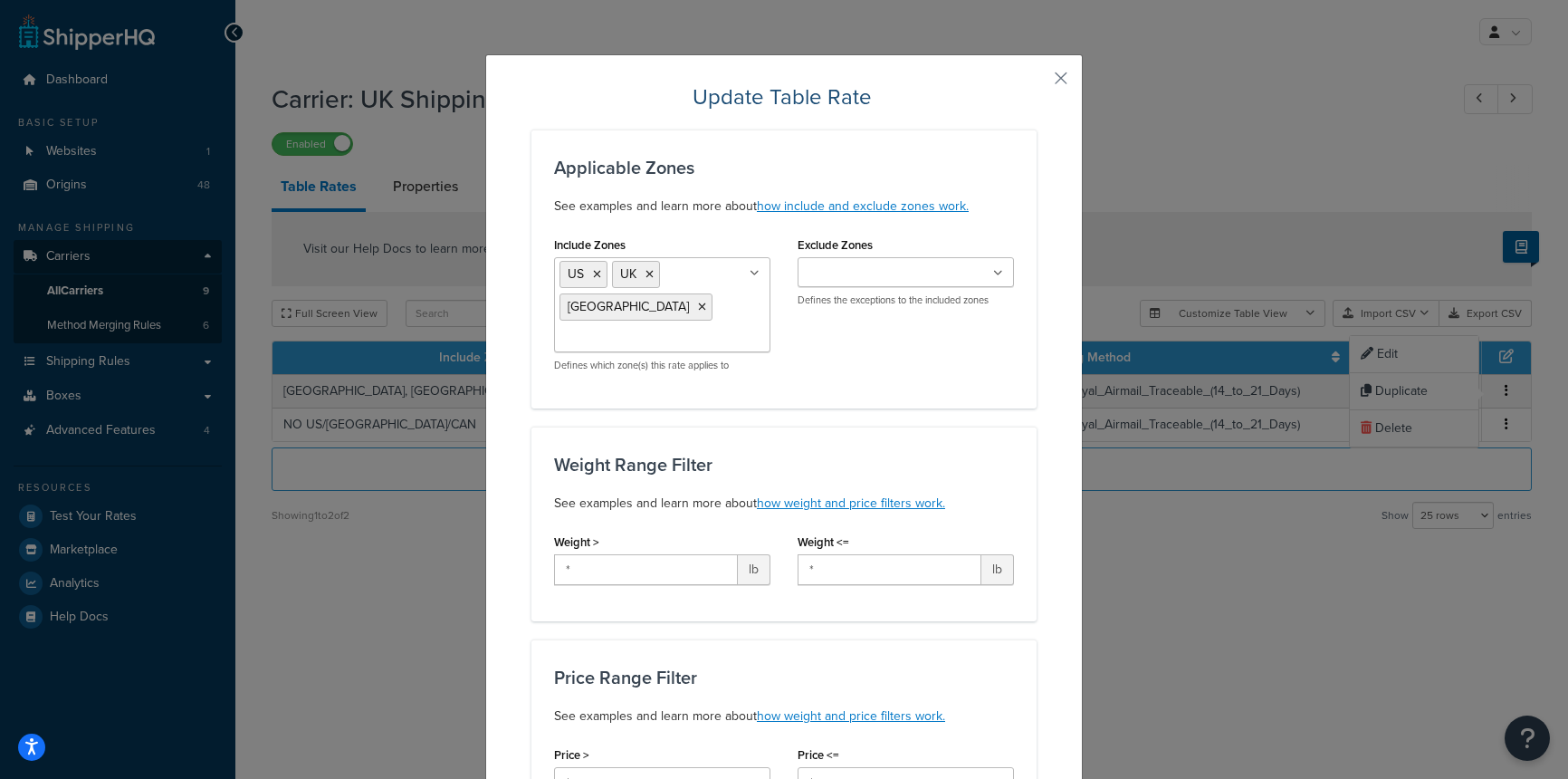
click at [1037, 82] on button "button" at bounding box center [1034, 84] width 5 height 5
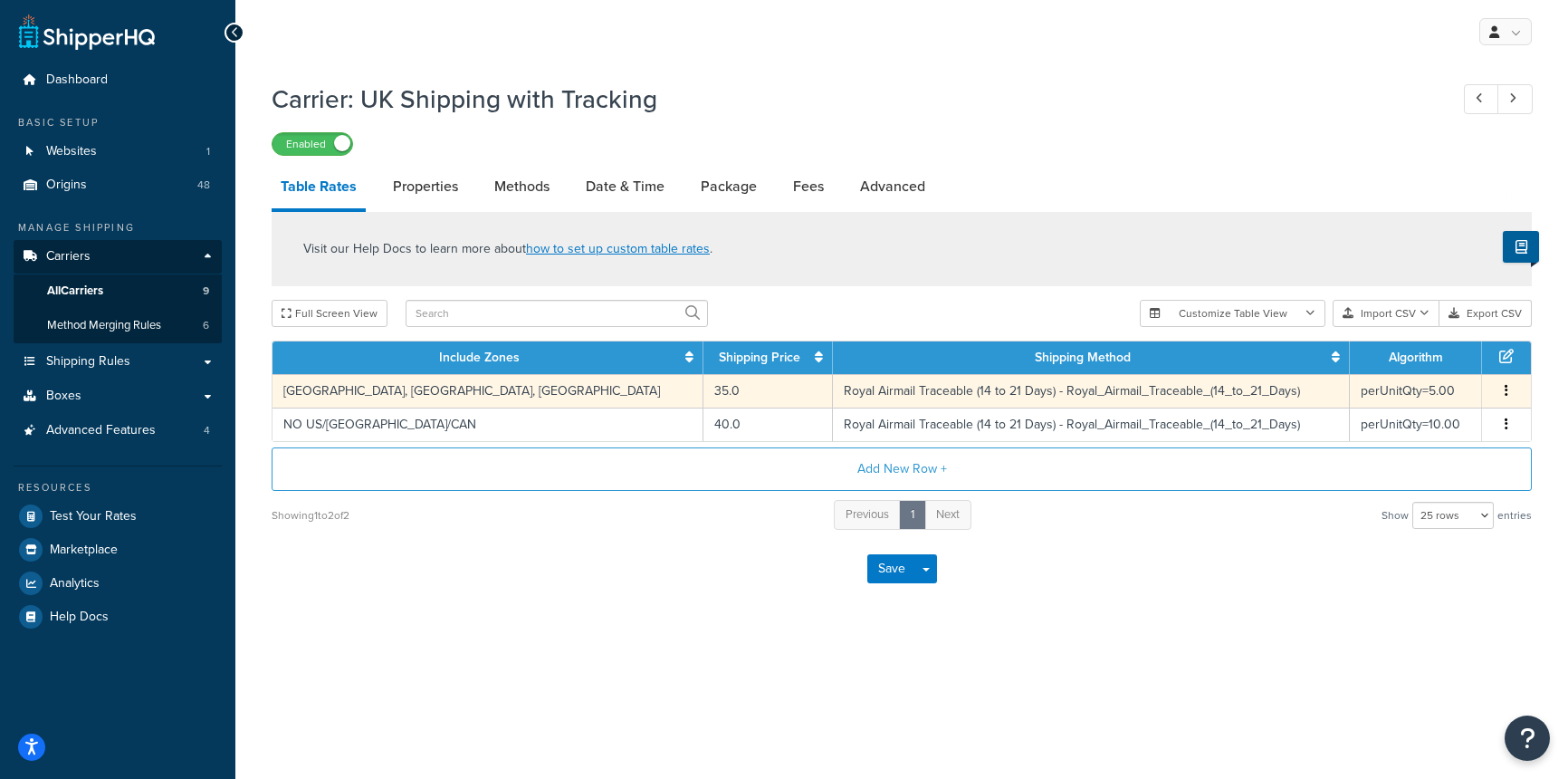
click at [1507, 389] on icon "button" at bounding box center [1507, 390] width 4 height 13
click at [1442, 382] on div "Duplicate" at bounding box center [1414, 391] width 128 height 37
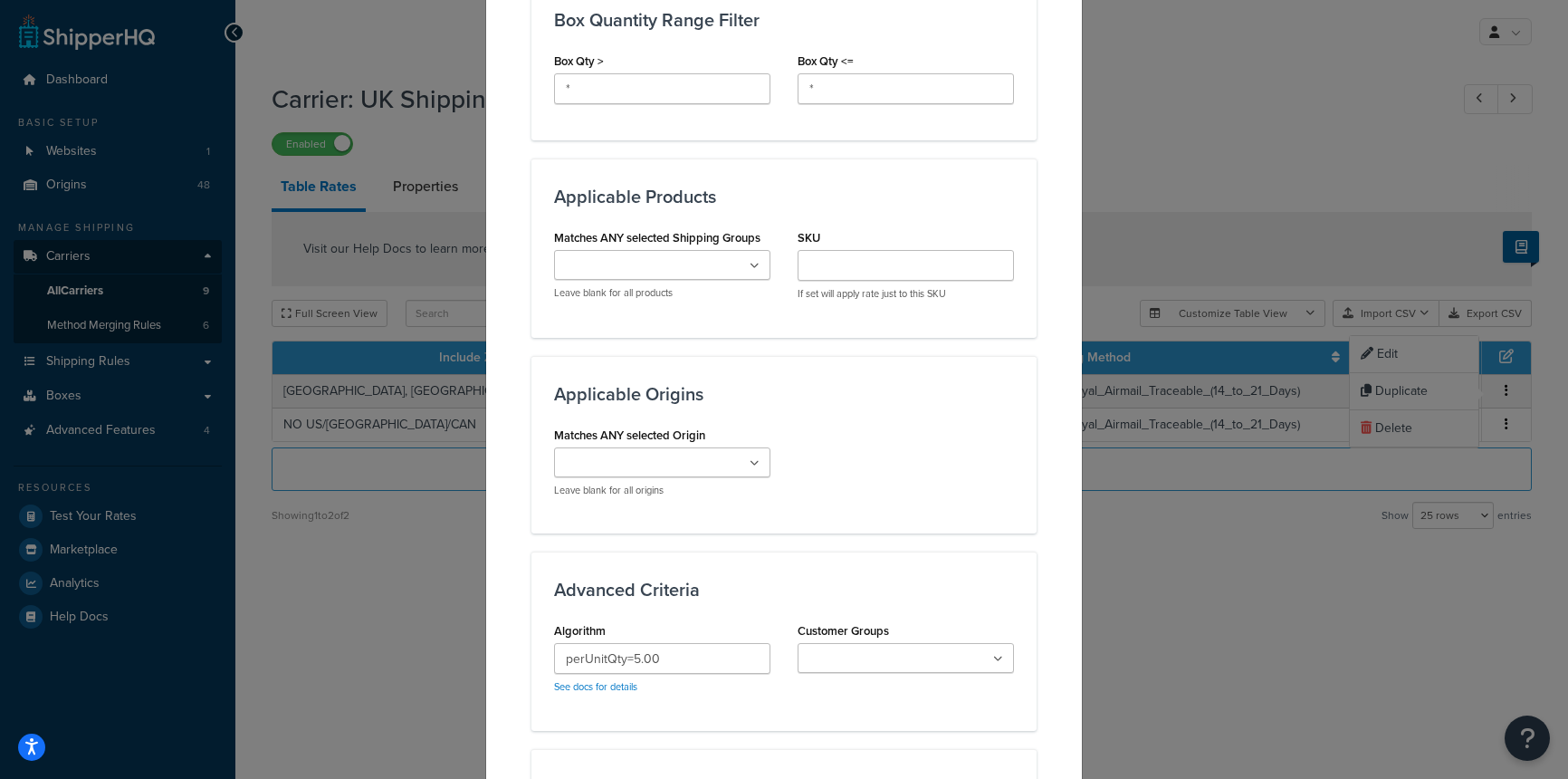
scroll to position [1400, 0]
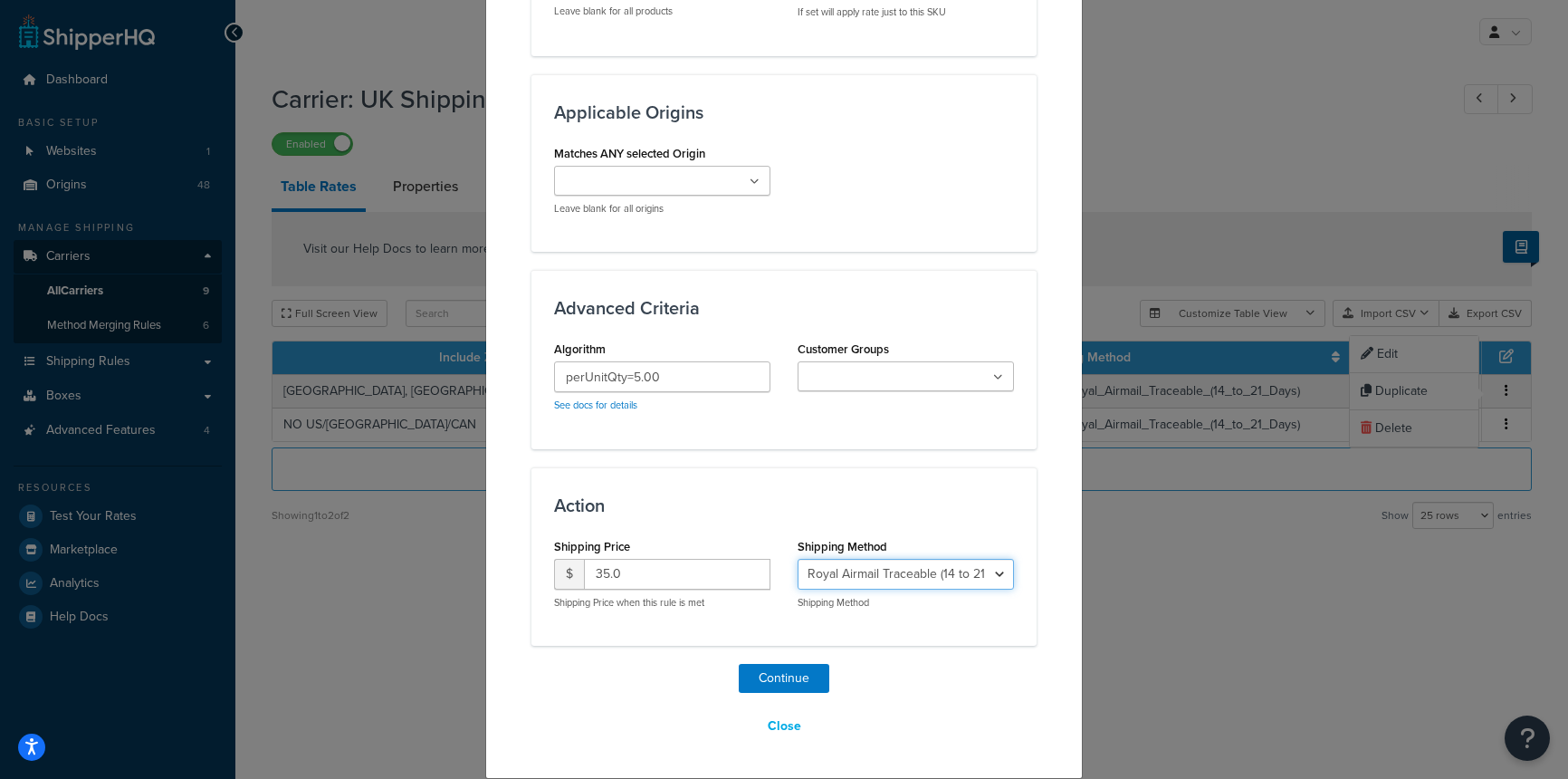
click at [997, 574] on select "Royal Airmail Traceable (14 to 21 Days) - Royal_Airmail_Traceable_(14_to_21_Day…" at bounding box center [907, 574] width 217 height 31
select select "182423"
click at [798, 559] on select "Royal Airmail Traceable (14 to 21 Days) - Royal_Airmail_Traceable_(14_to_21_Day…" at bounding box center [907, 574] width 217 height 31
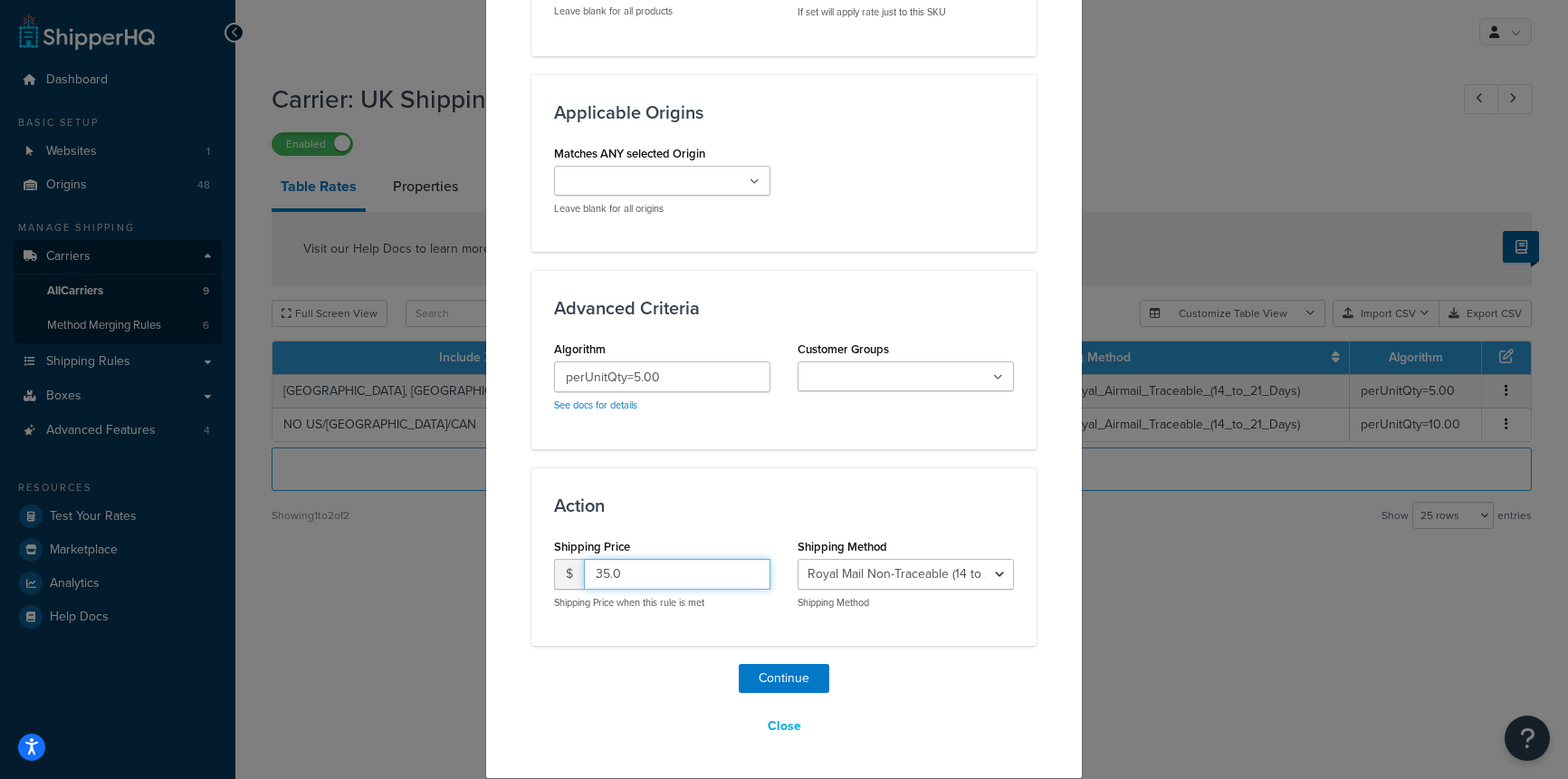
click at [602, 569] on input "35.0" at bounding box center [677, 574] width 187 height 31
type input "45.0"
click at [719, 496] on h3 "Action" at bounding box center [784, 506] width 460 height 20
click at [638, 380] on input "perUnitQty=5.00" at bounding box center [662, 377] width 217 height 31
type input "perUnitQty=10.00"
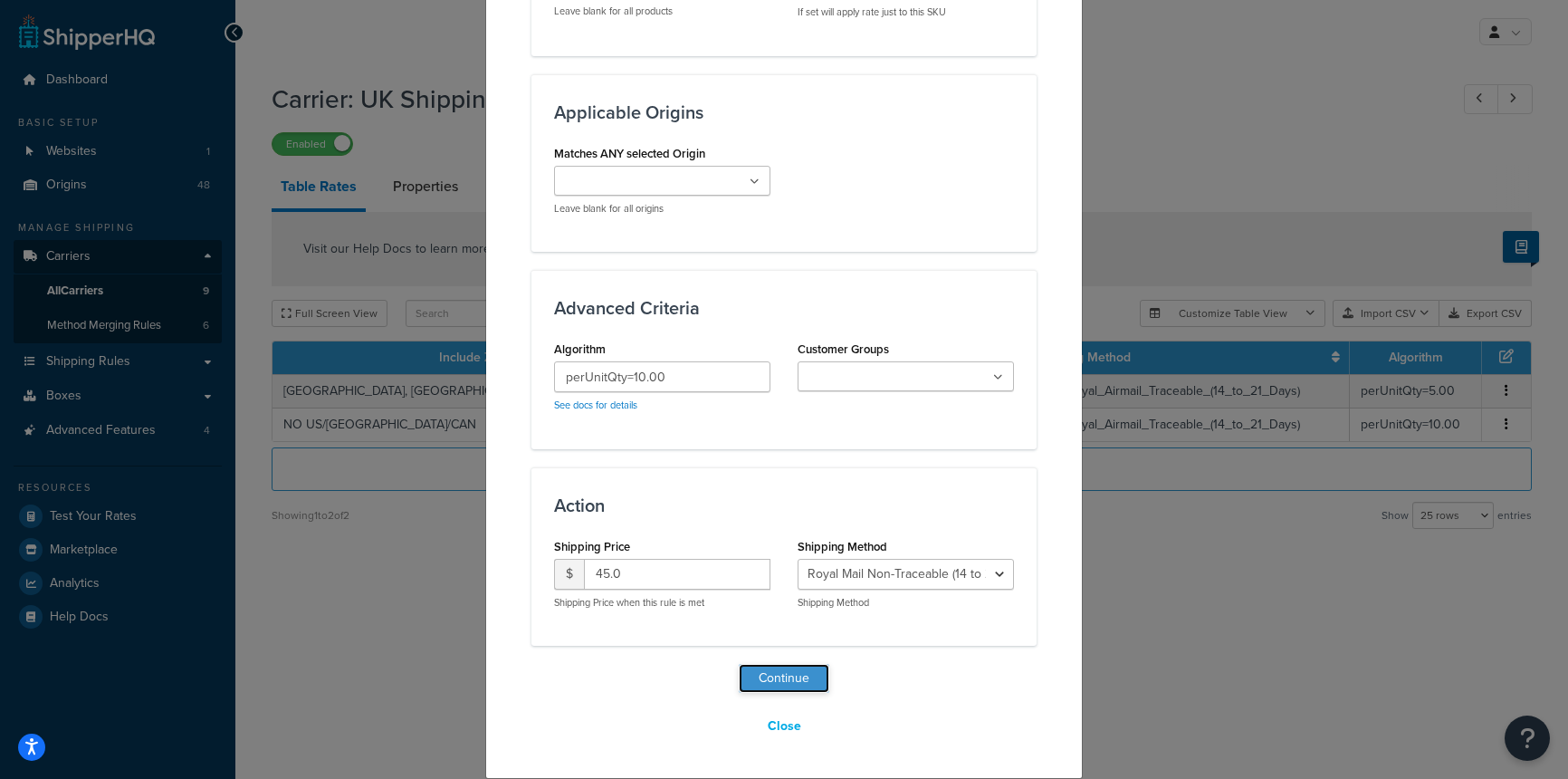
click at [783, 683] on button "Continue" at bounding box center [784, 679] width 90 height 29
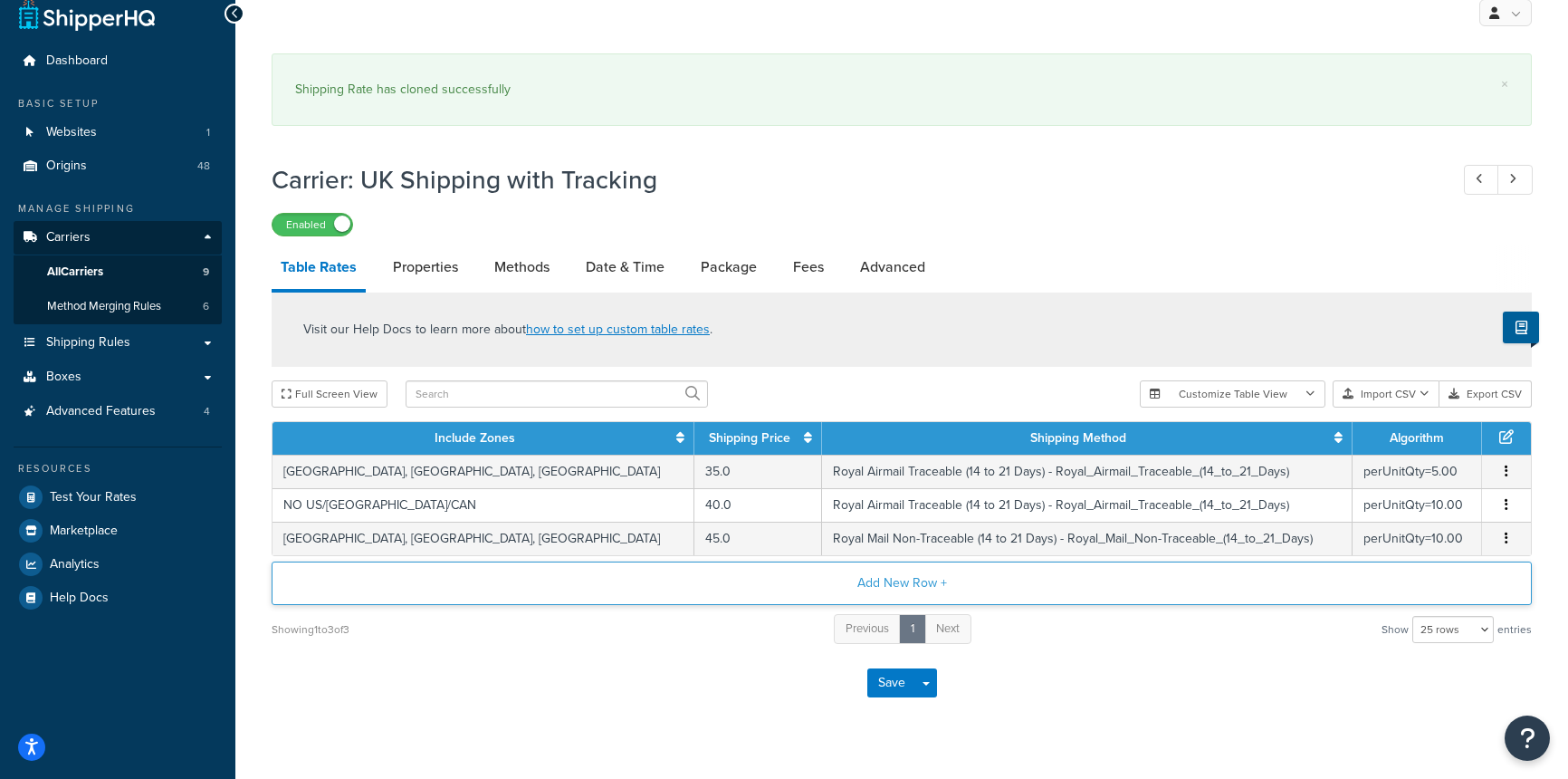
scroll to position [11, 0]
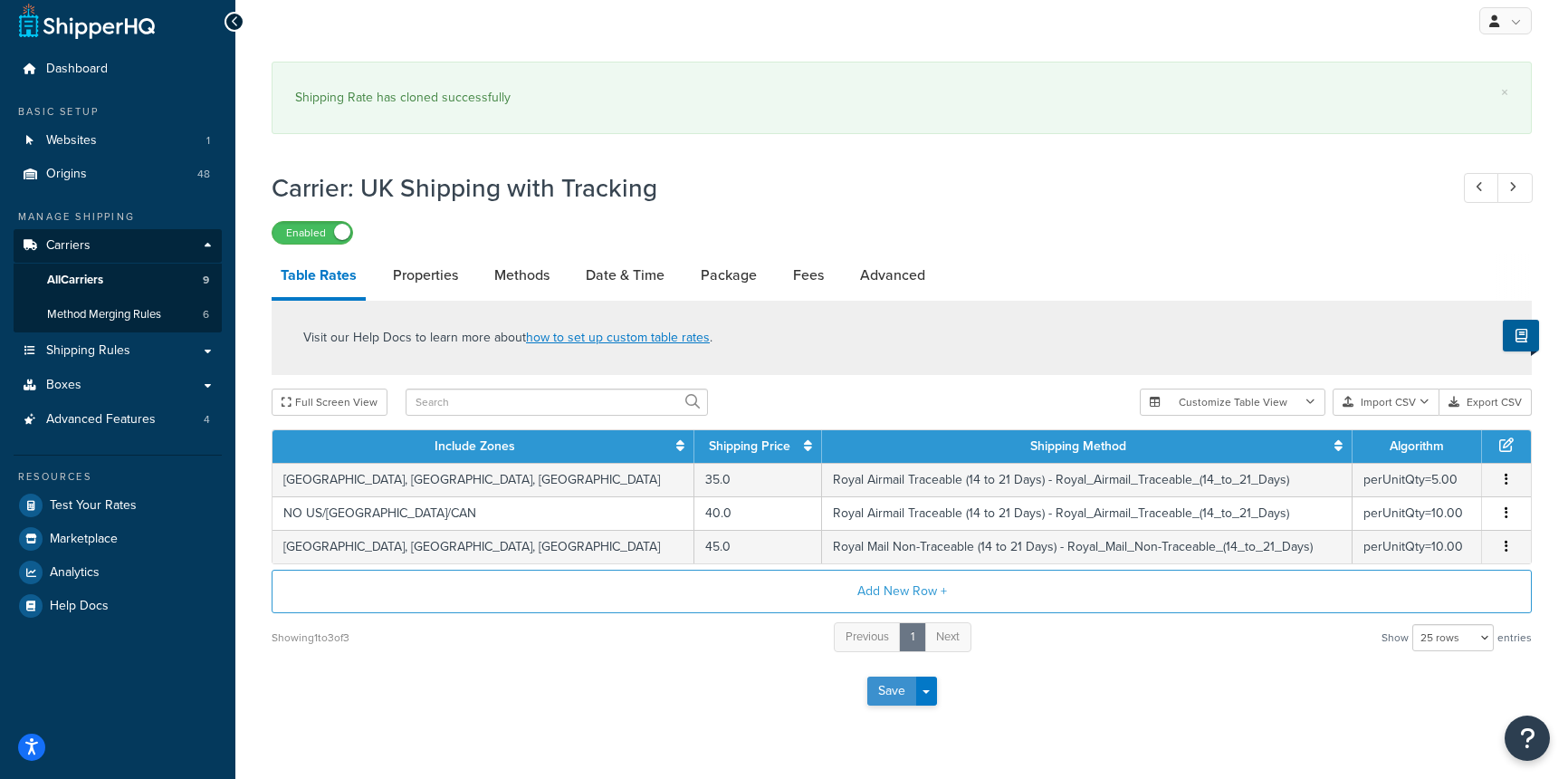
click at [895, 683] on button "Save" at bounding box center [892, 691] width 49 height 29
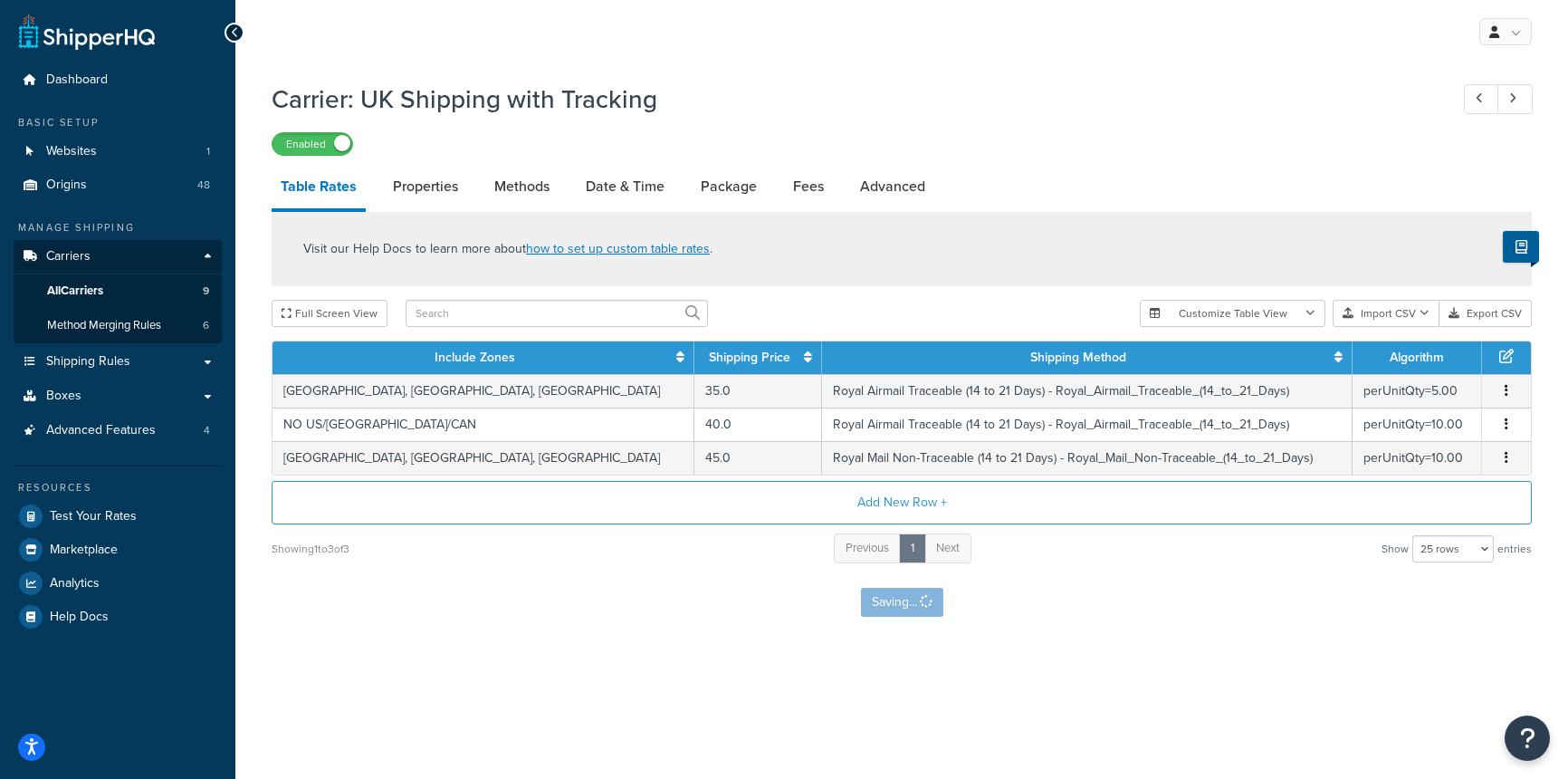
scroll to position [0, 0]
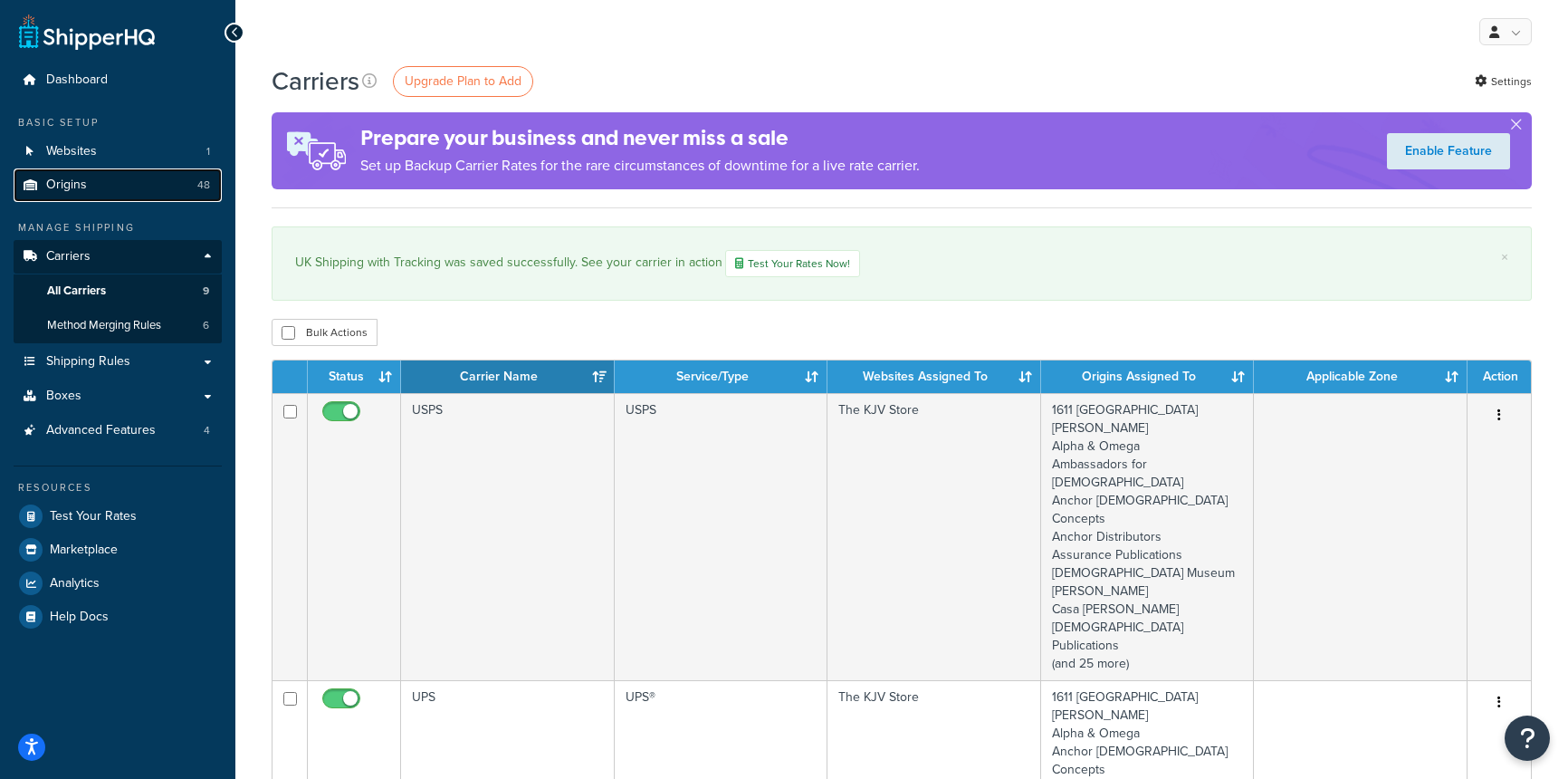
click at [91, 188] on link "Origins 48" at bounding box center [118, 185] width 209 height 34
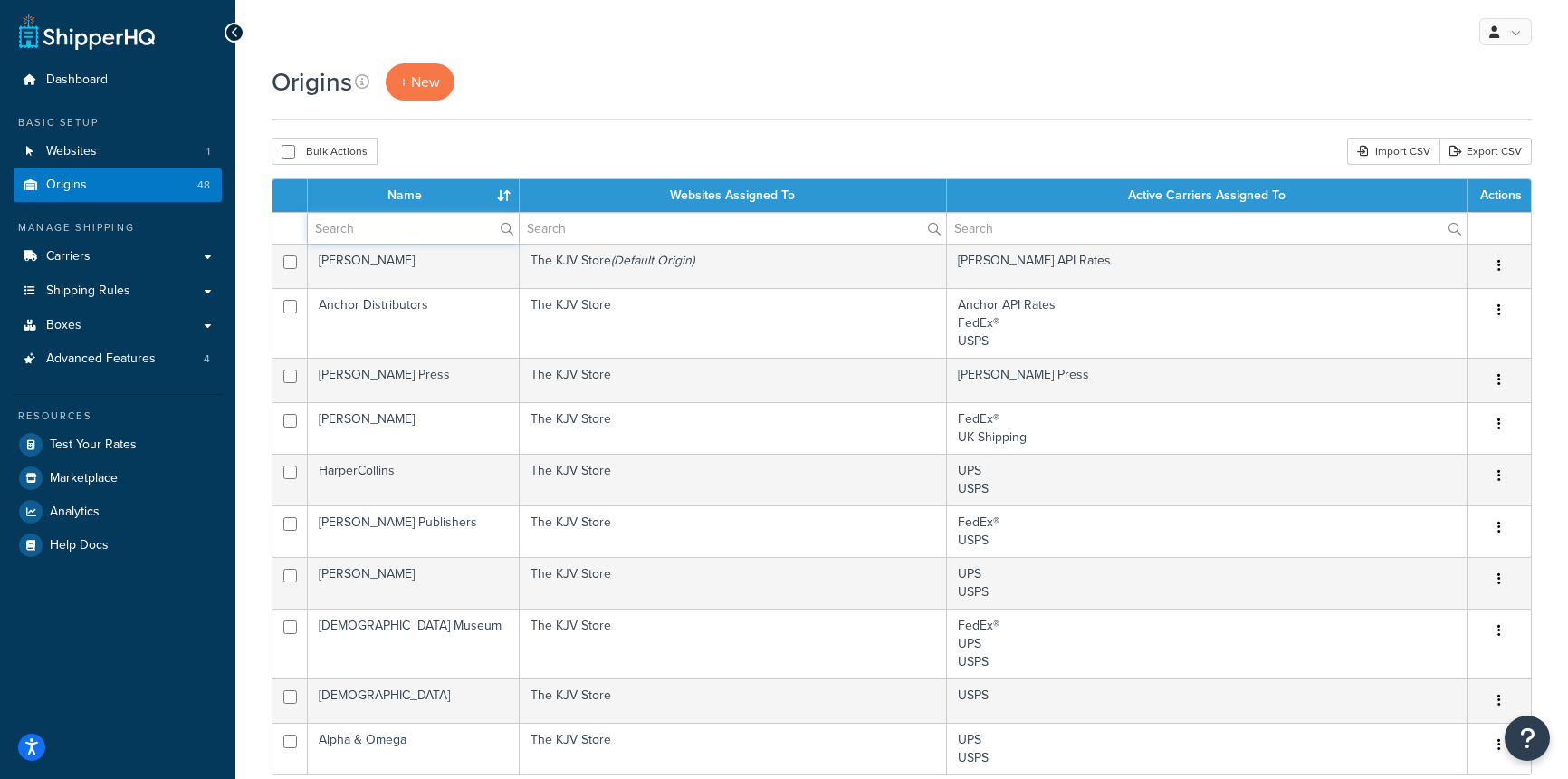
click at [414, 233] on input "text" at bounding box center [414, 229] width 211 height 31
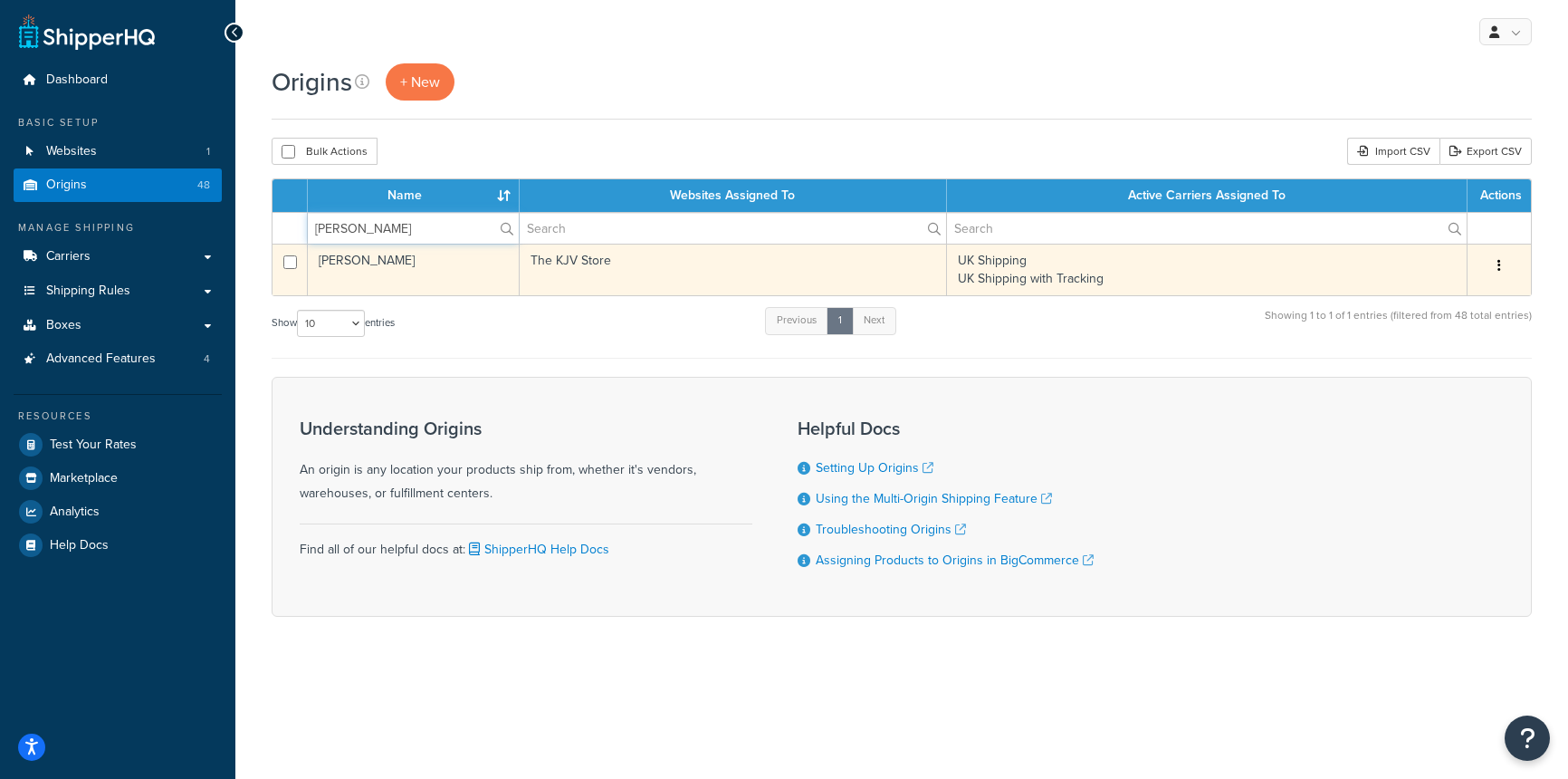
type input "Ritch"
click at [1502, 258] on button "button" at bounding box center [1500, 266] width 26 height 29
click at [1448, 305] on link "Edit" at bounding box center [1440, 300] width 143 height 37
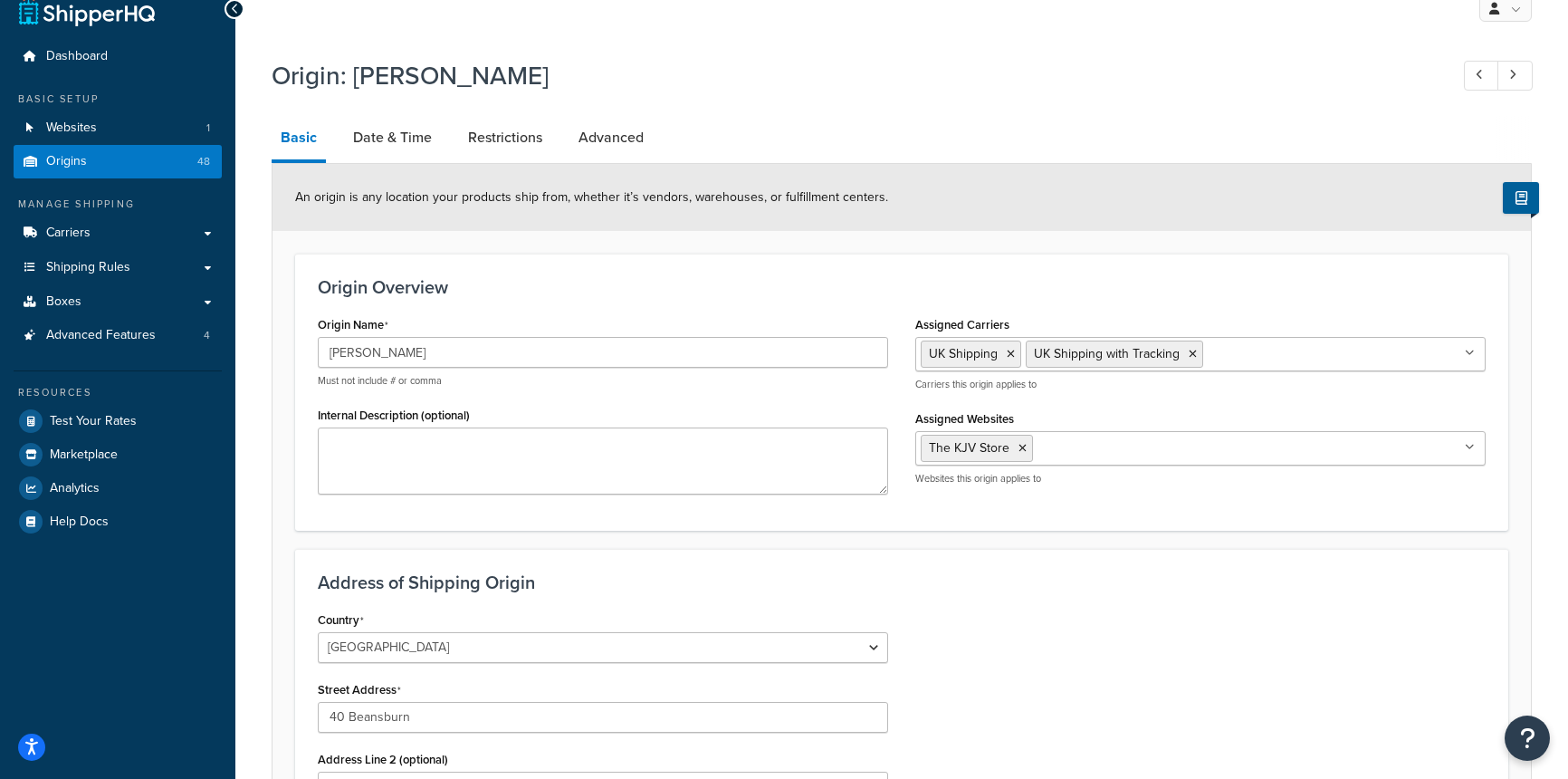
scroll to position [11, 0]
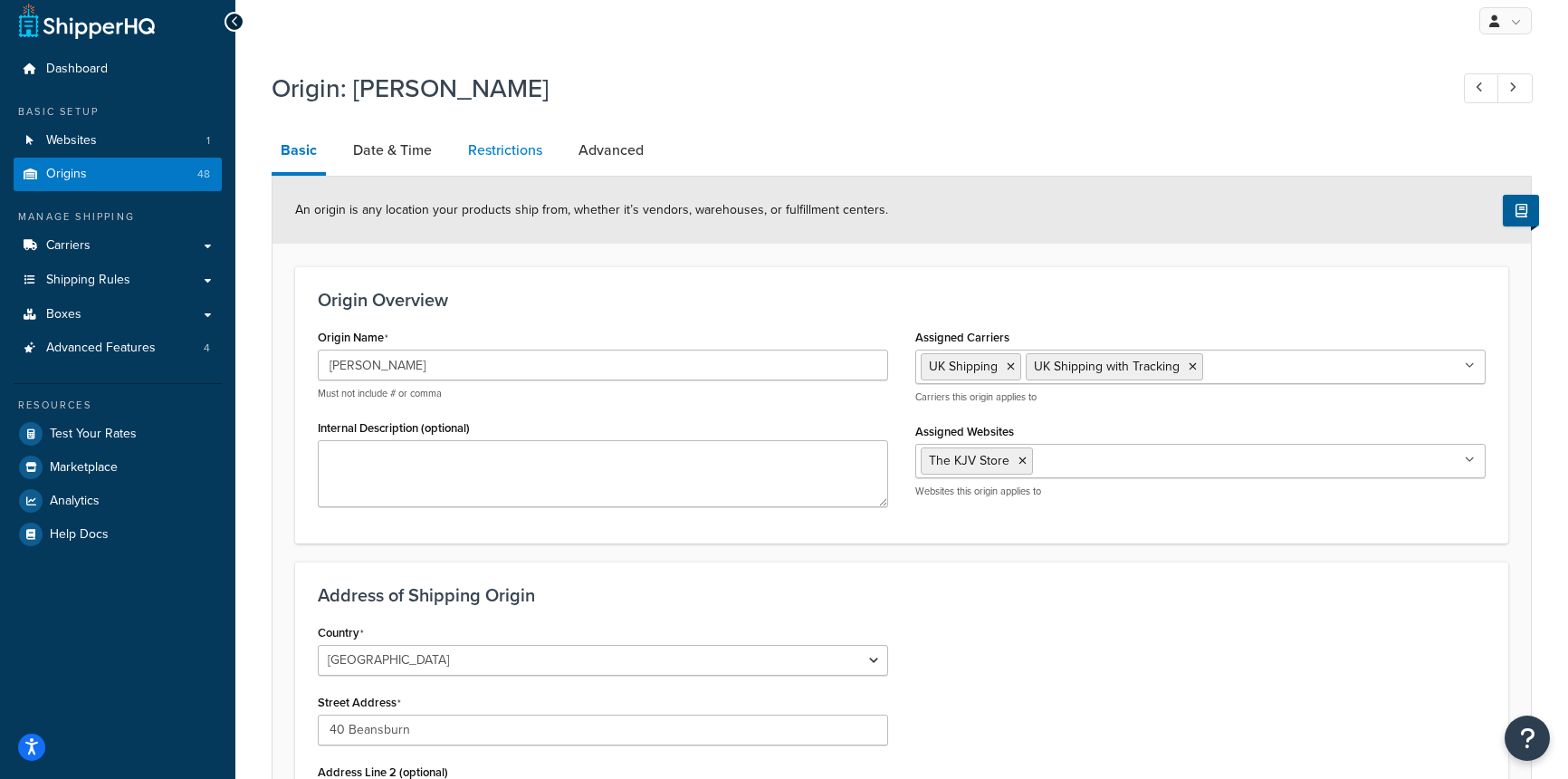
click at [495, 148] on link "Restrictions" at bounding box center [505, 150] width 92 height 44
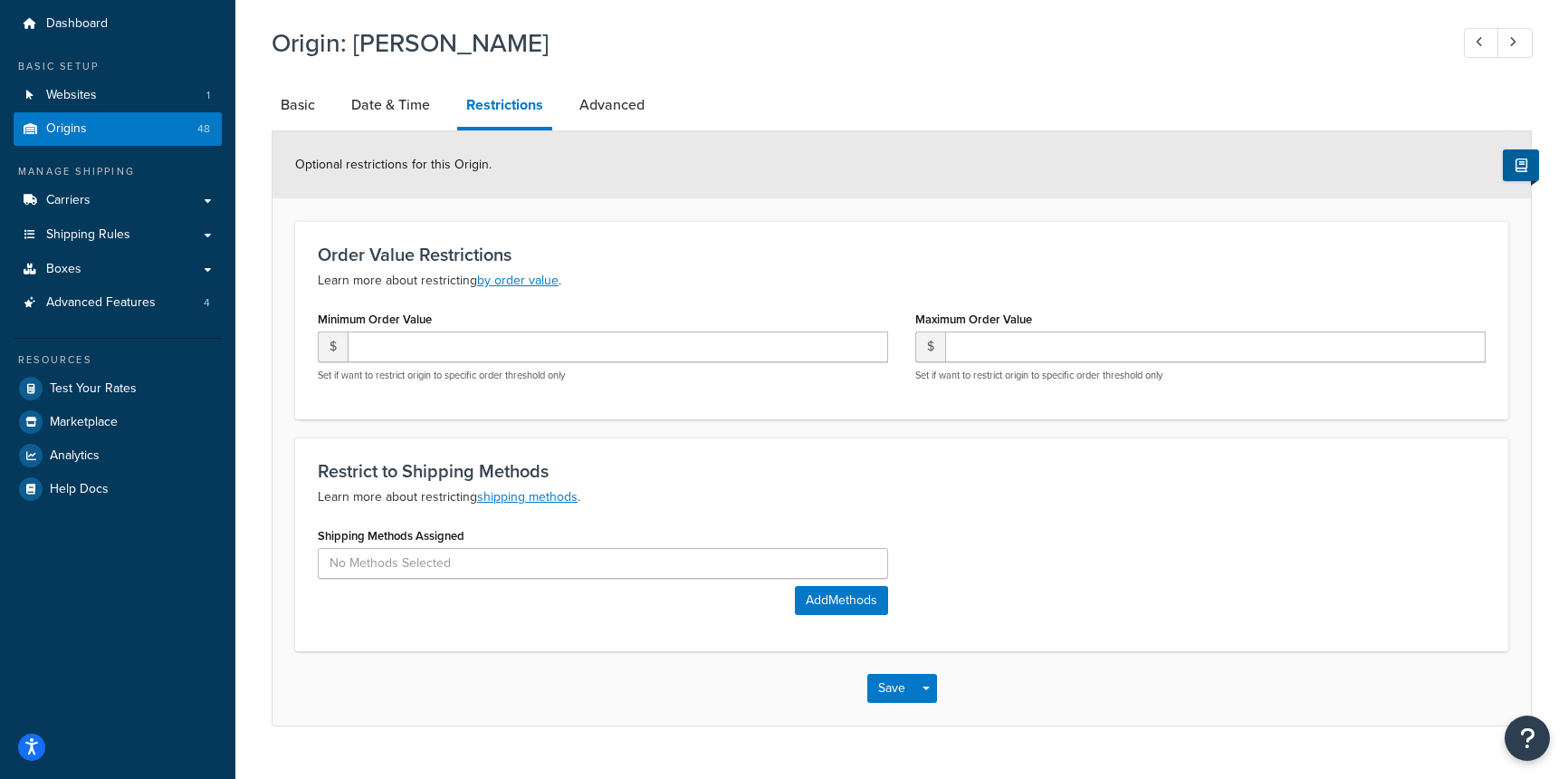
scroll to position [94, 0]
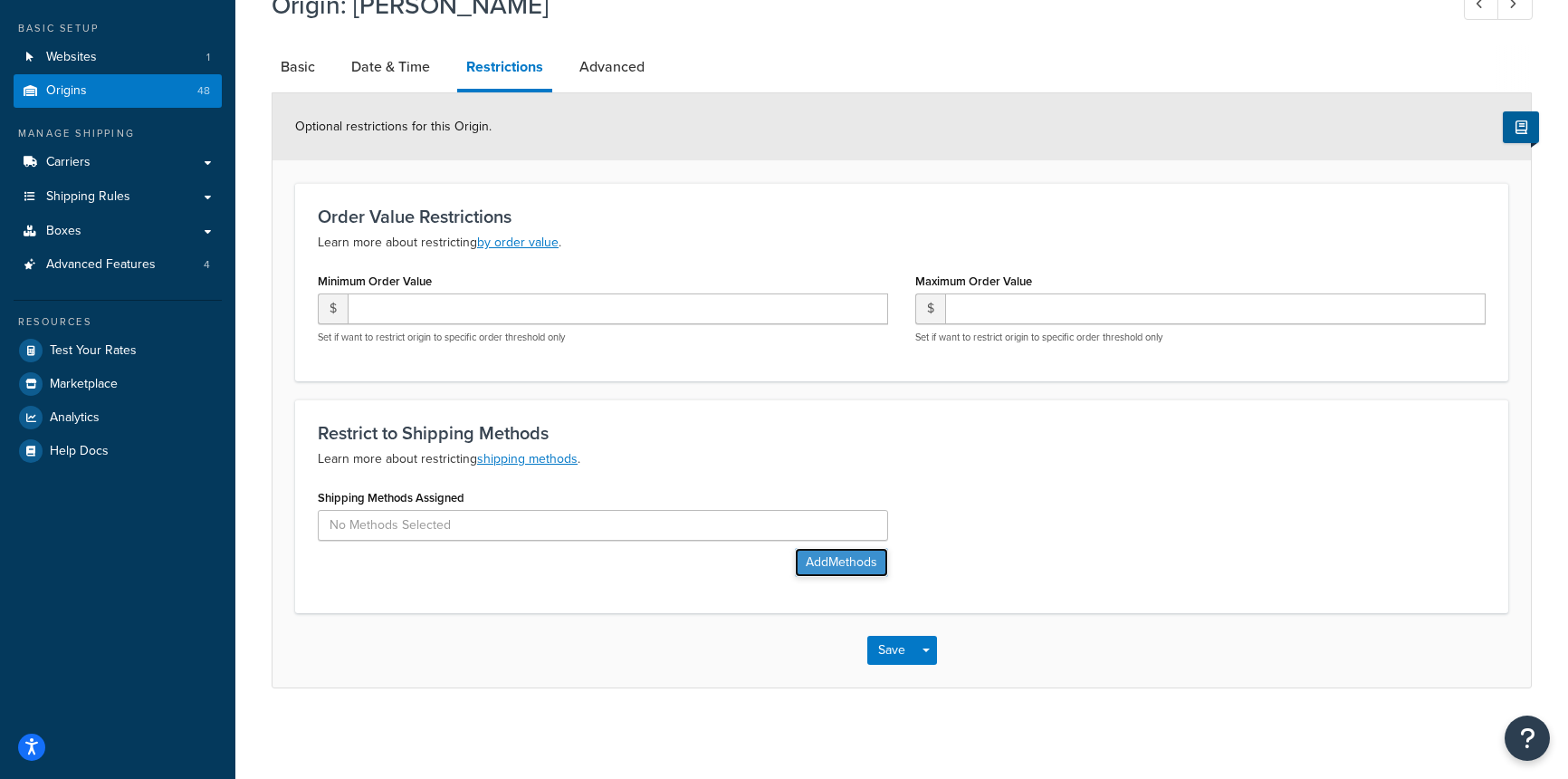
click at [815, 557] on button "Add Methods" at bounding box center [842, 562] width 93 height 29
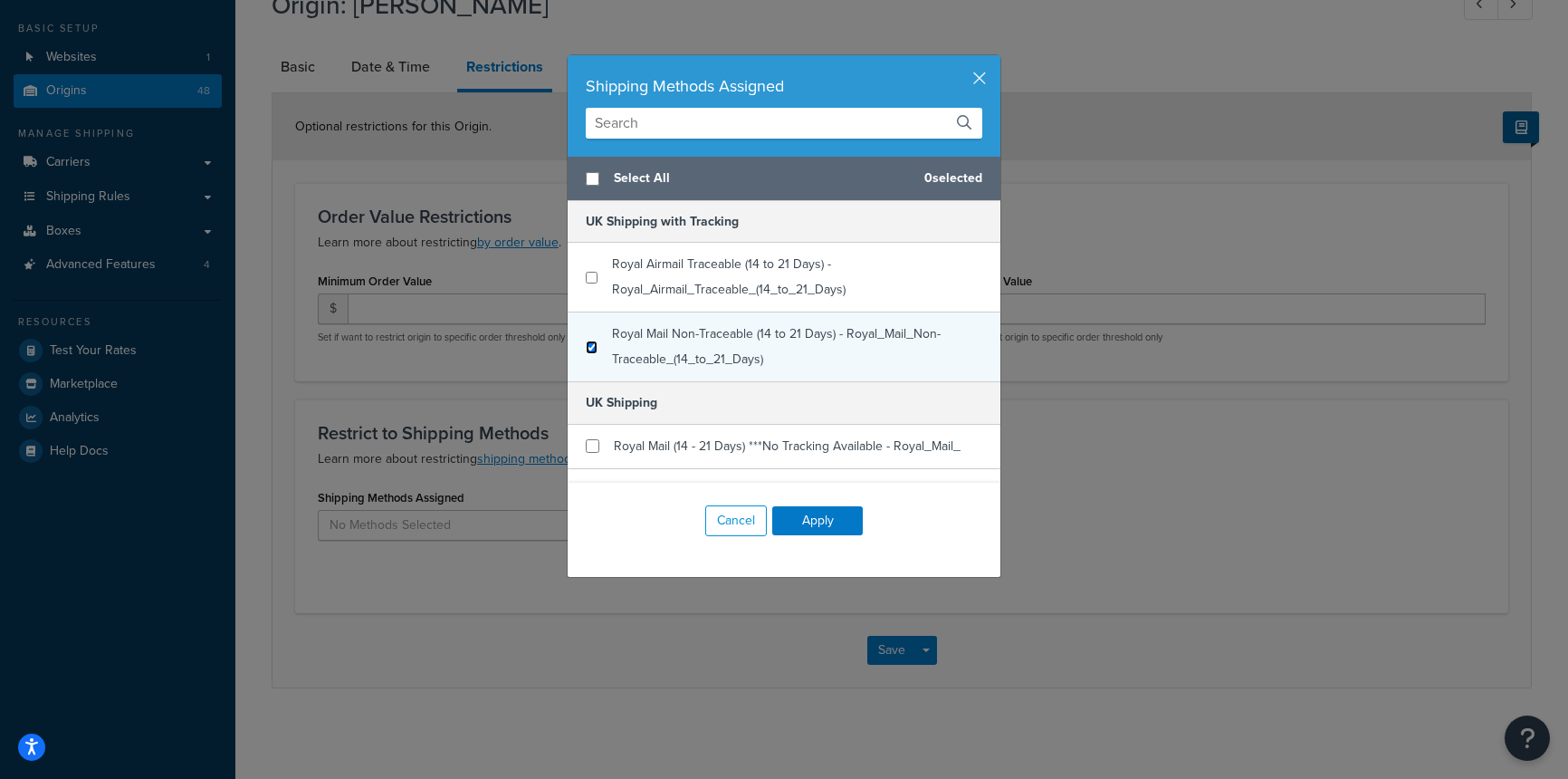
click at [589, 346] on input "checkbox" at bounding box center [591, 347] width 12 height 14
checkbox input "true"
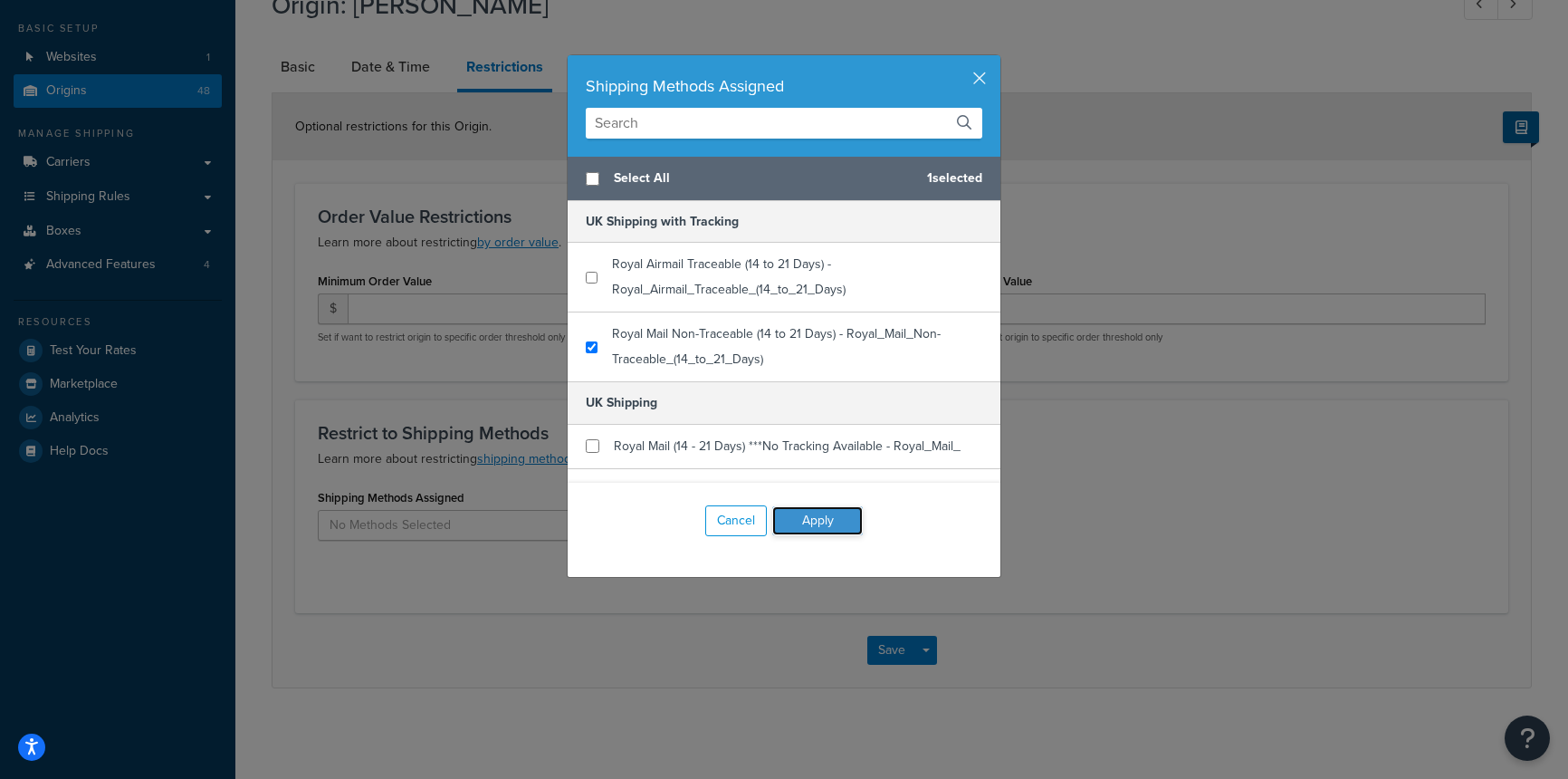
click at [824, 524] on button "Apply" at bounding box center [817, 521] width 90 height 29
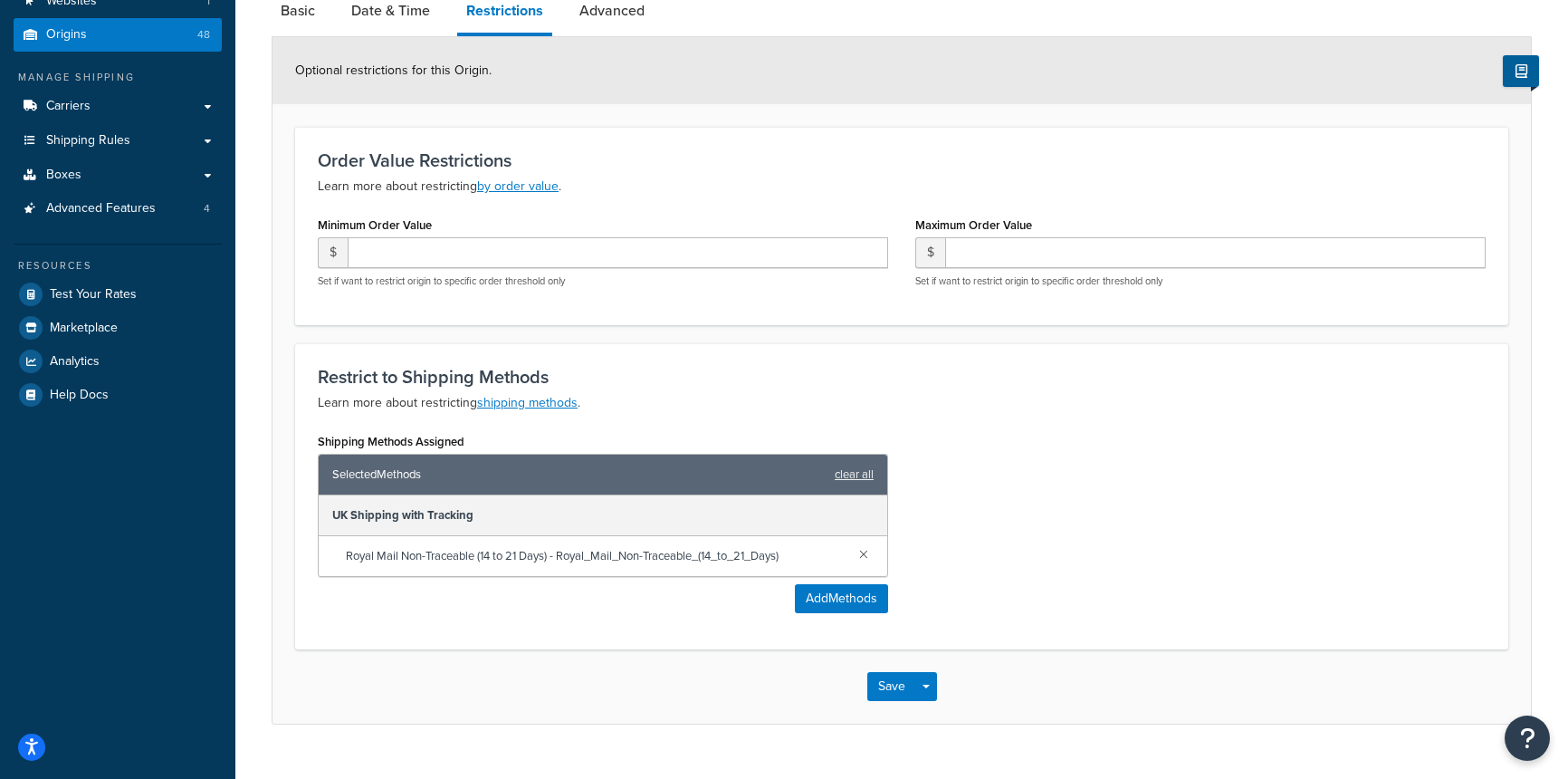
scroll to position [187, 0]
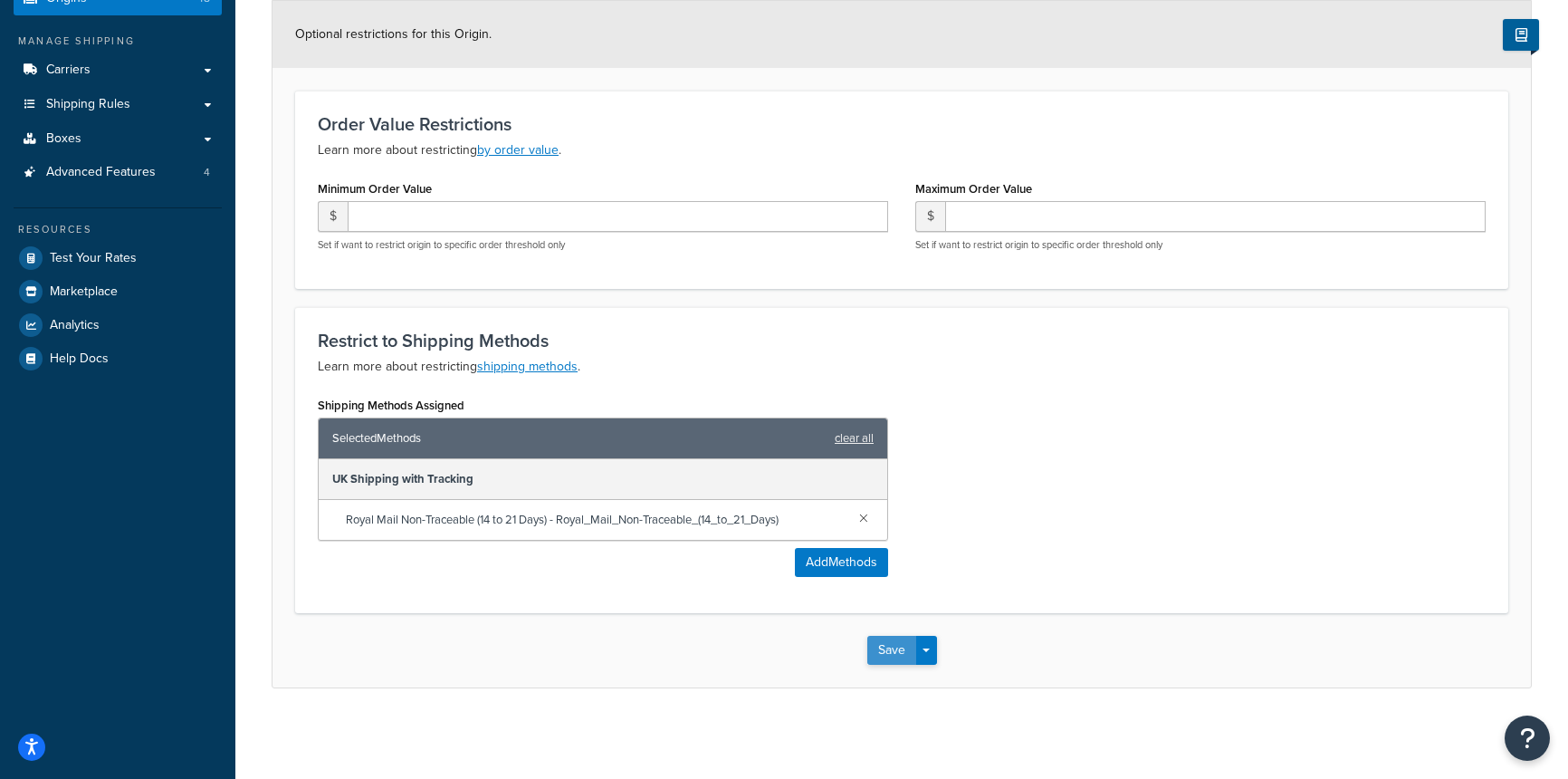
click at [900, 647] on button "Save" at bounding box center [892, 651] width 49 height 29
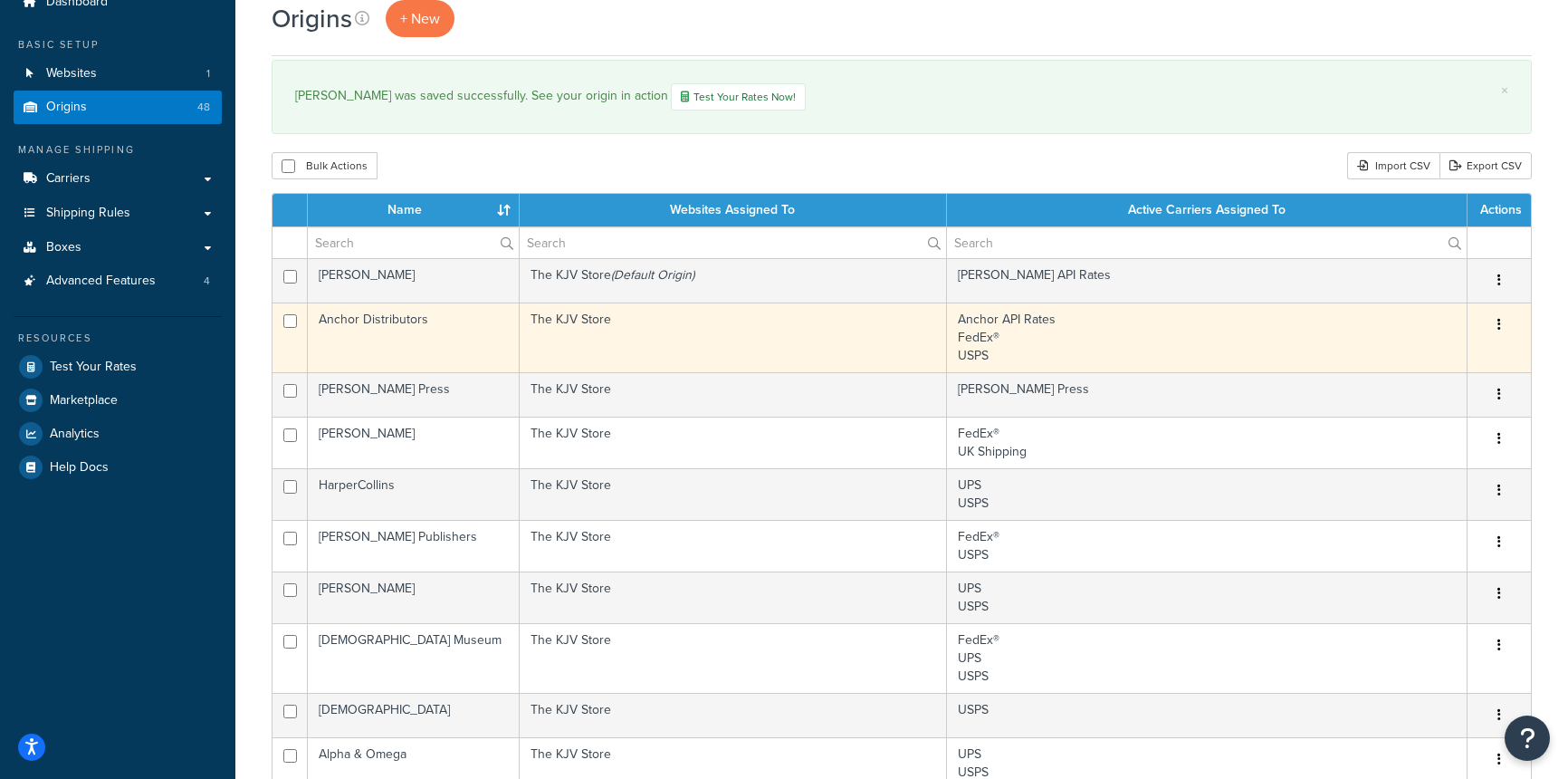
scroll to position [80, 0]
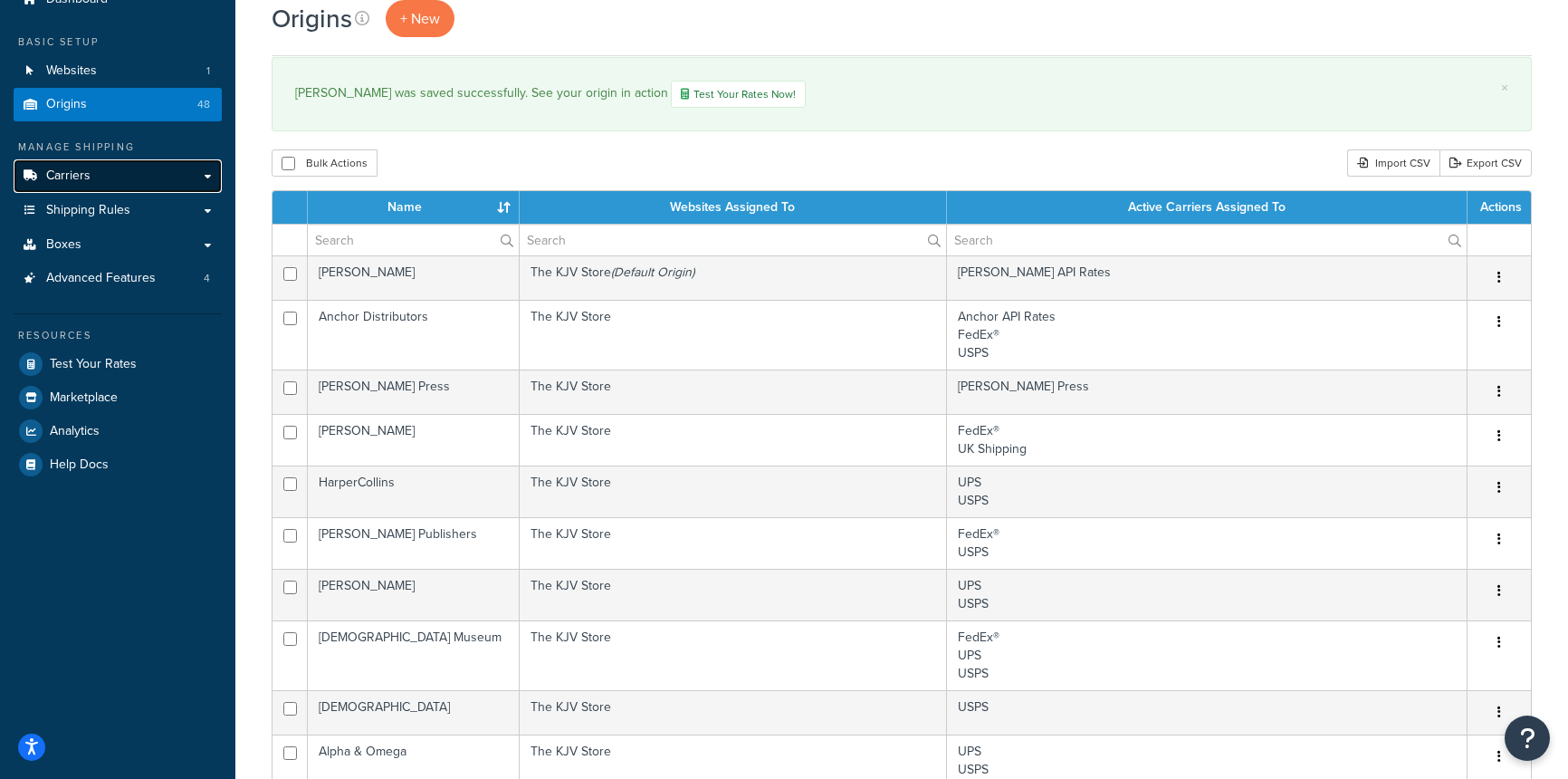
click at [184, 180] on link "Carriers" at bounding box center [118, 176] width 209 height 34
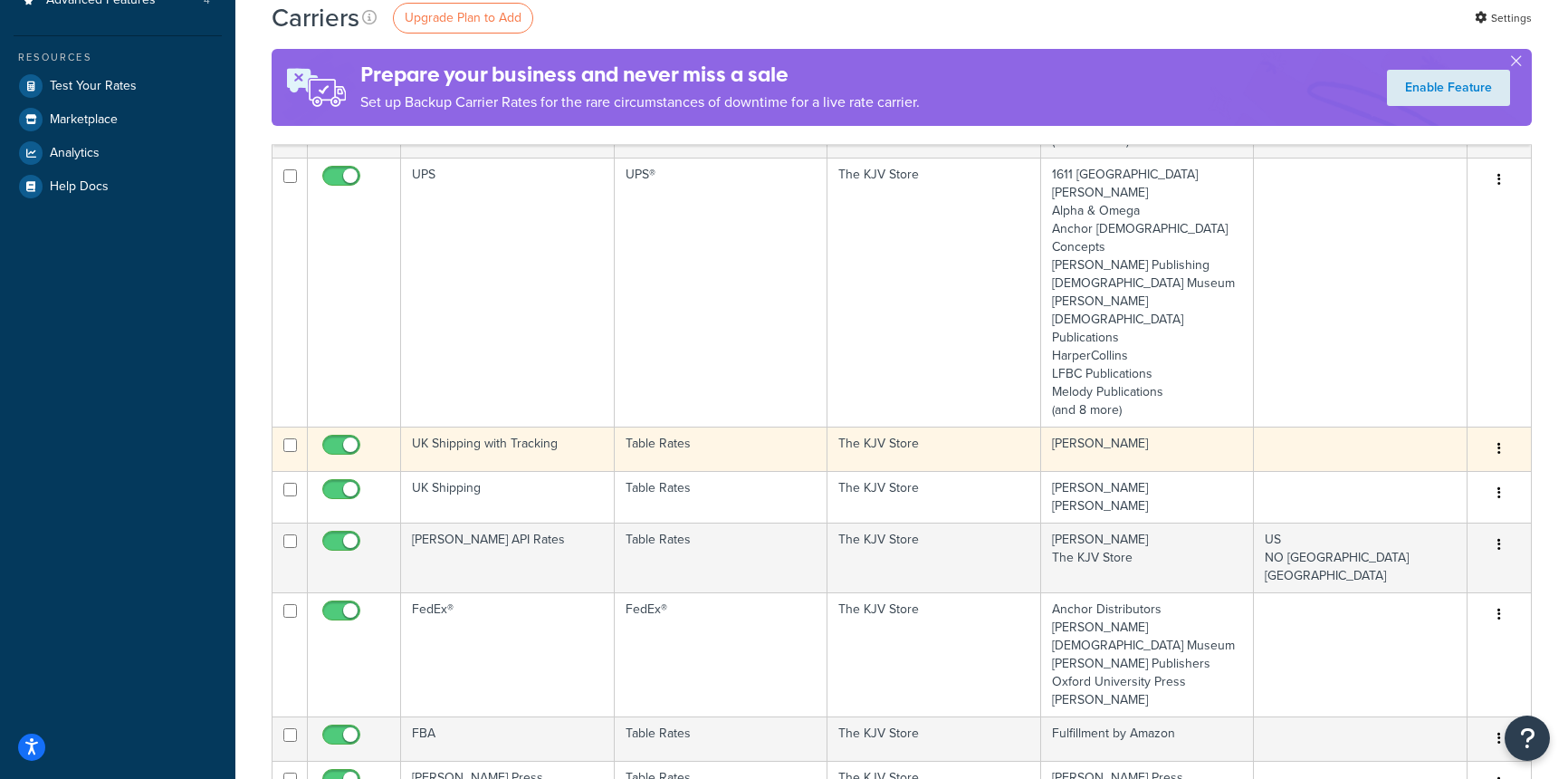
scroll to position [408, 0]
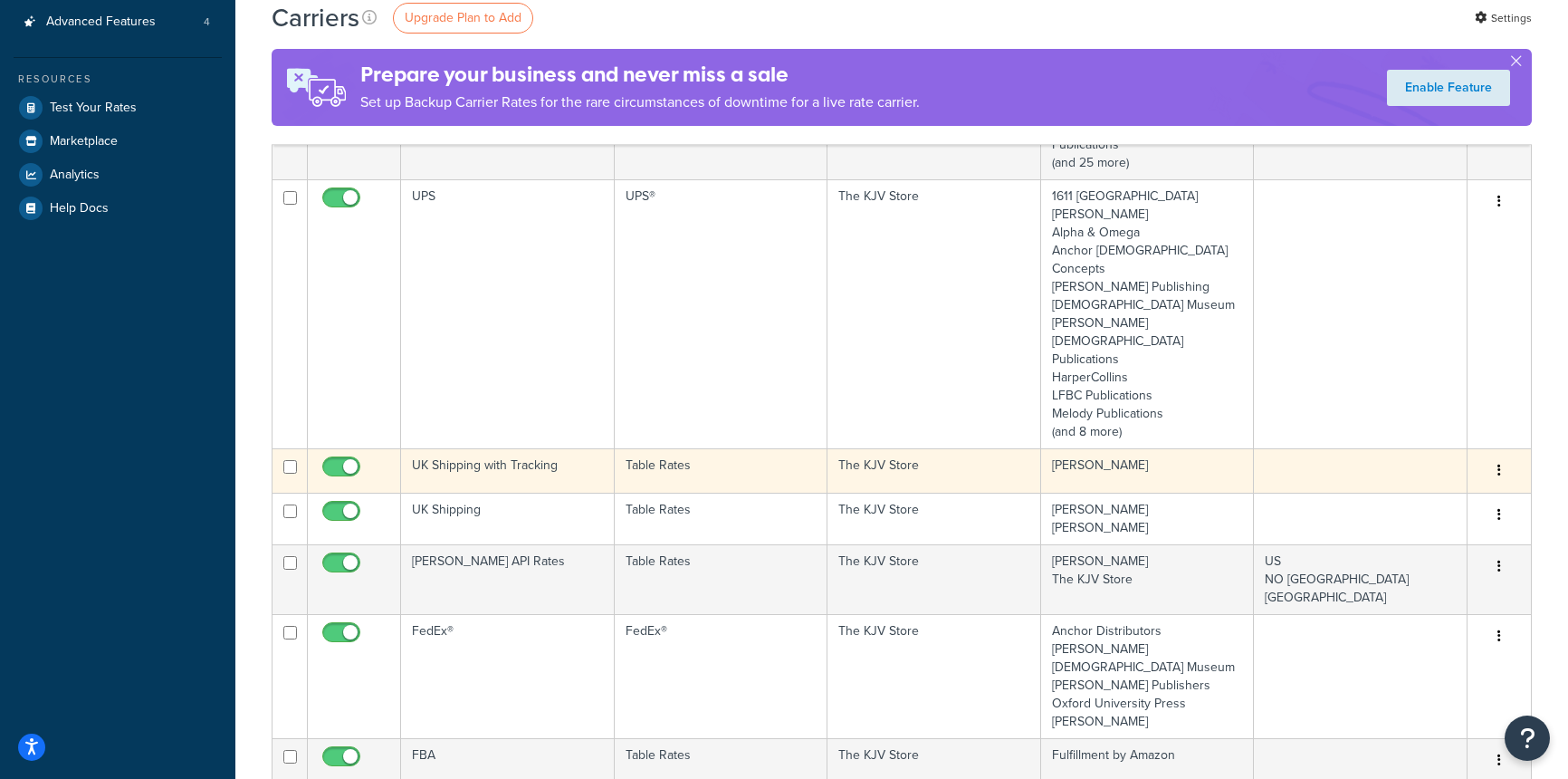
click at [1498, 464] on icon "button" at bounding box center [1500, 470] width 4 height 13
click at [1429, 372] on link "Edit" at bounding box center [1426, 380] width 143 height 37
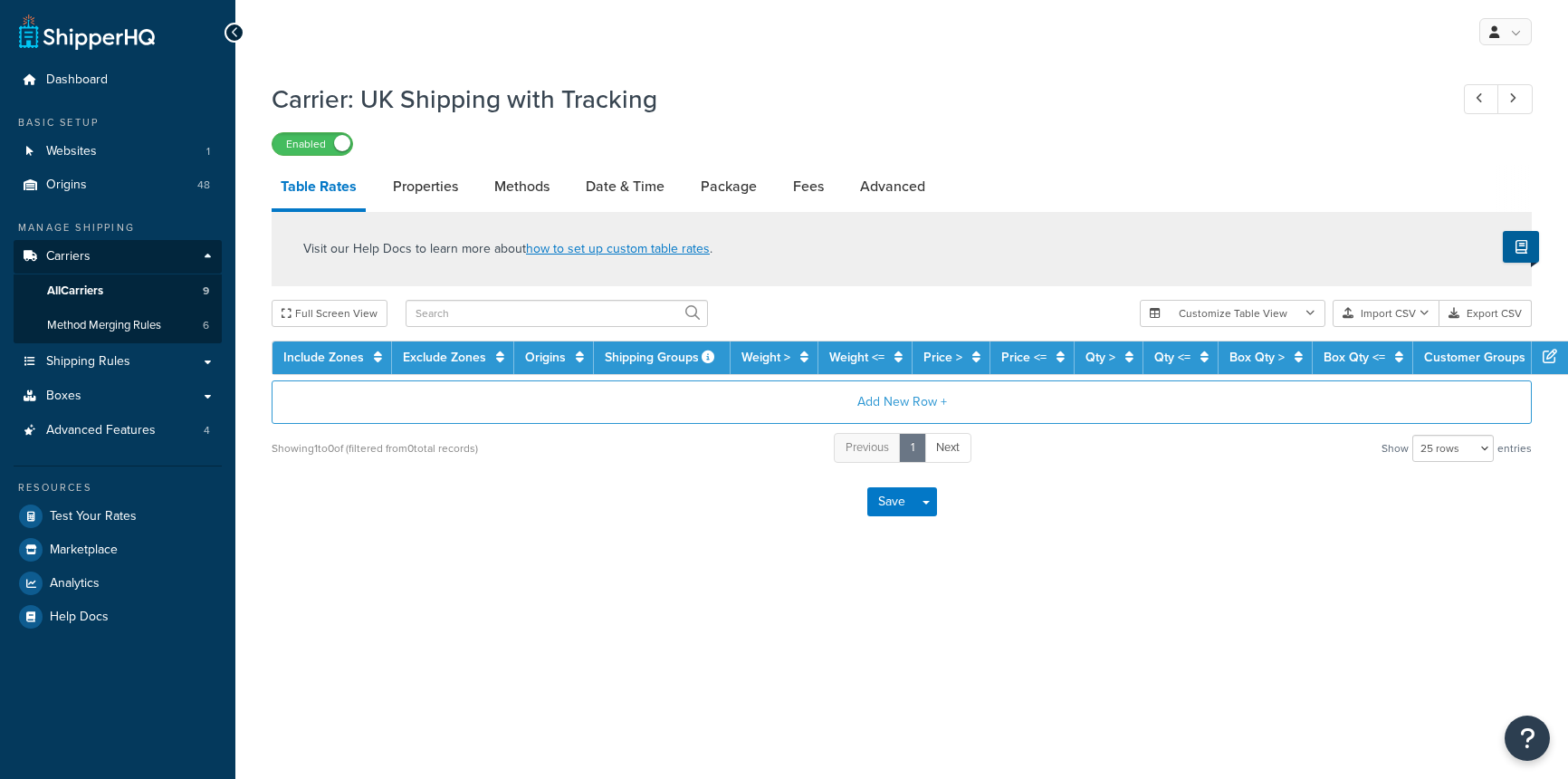
select select "25"
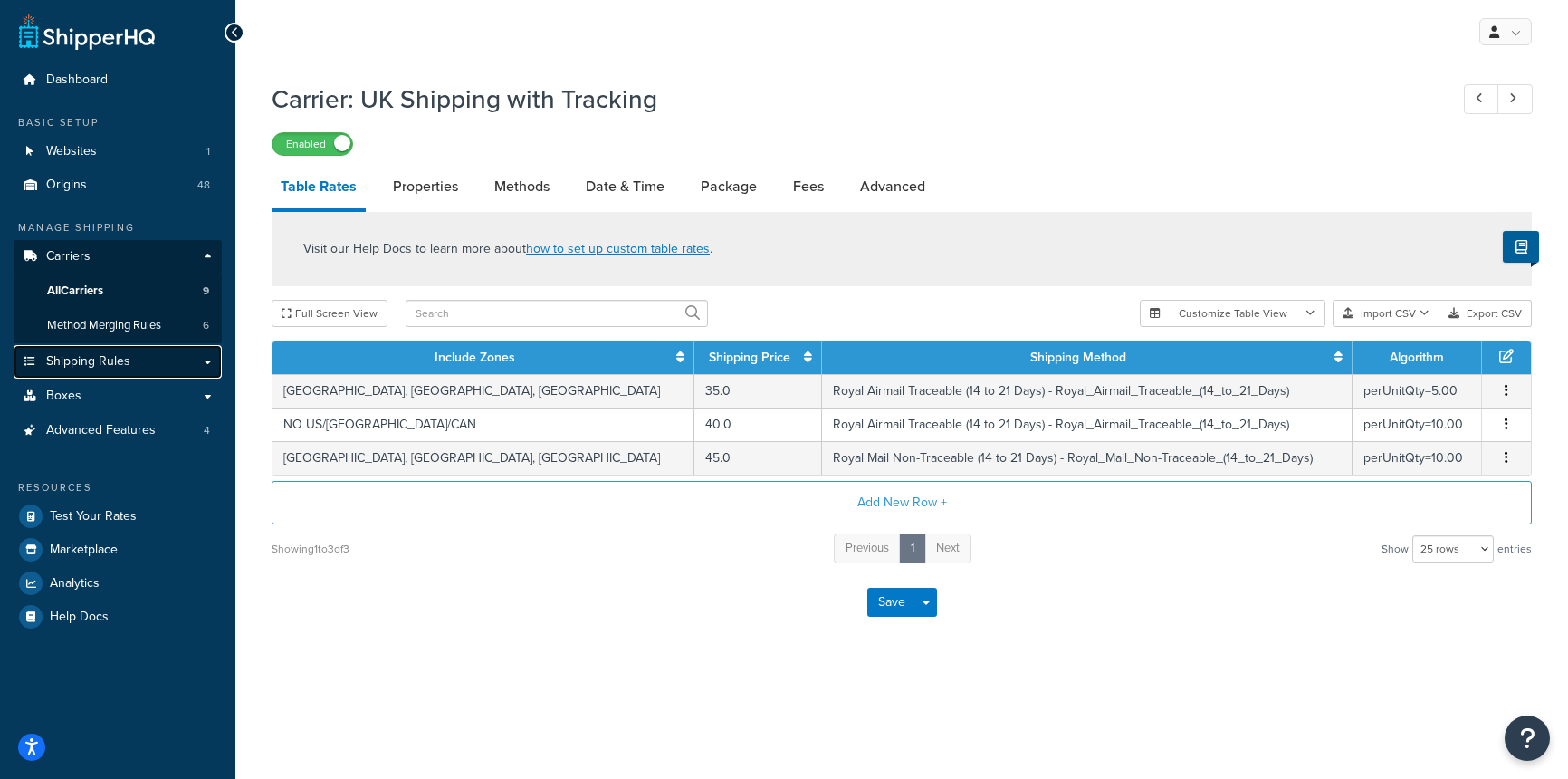
click at [132, 358] on link "Shipping Rules" at bounding box center [118, 362] width 209 height 34
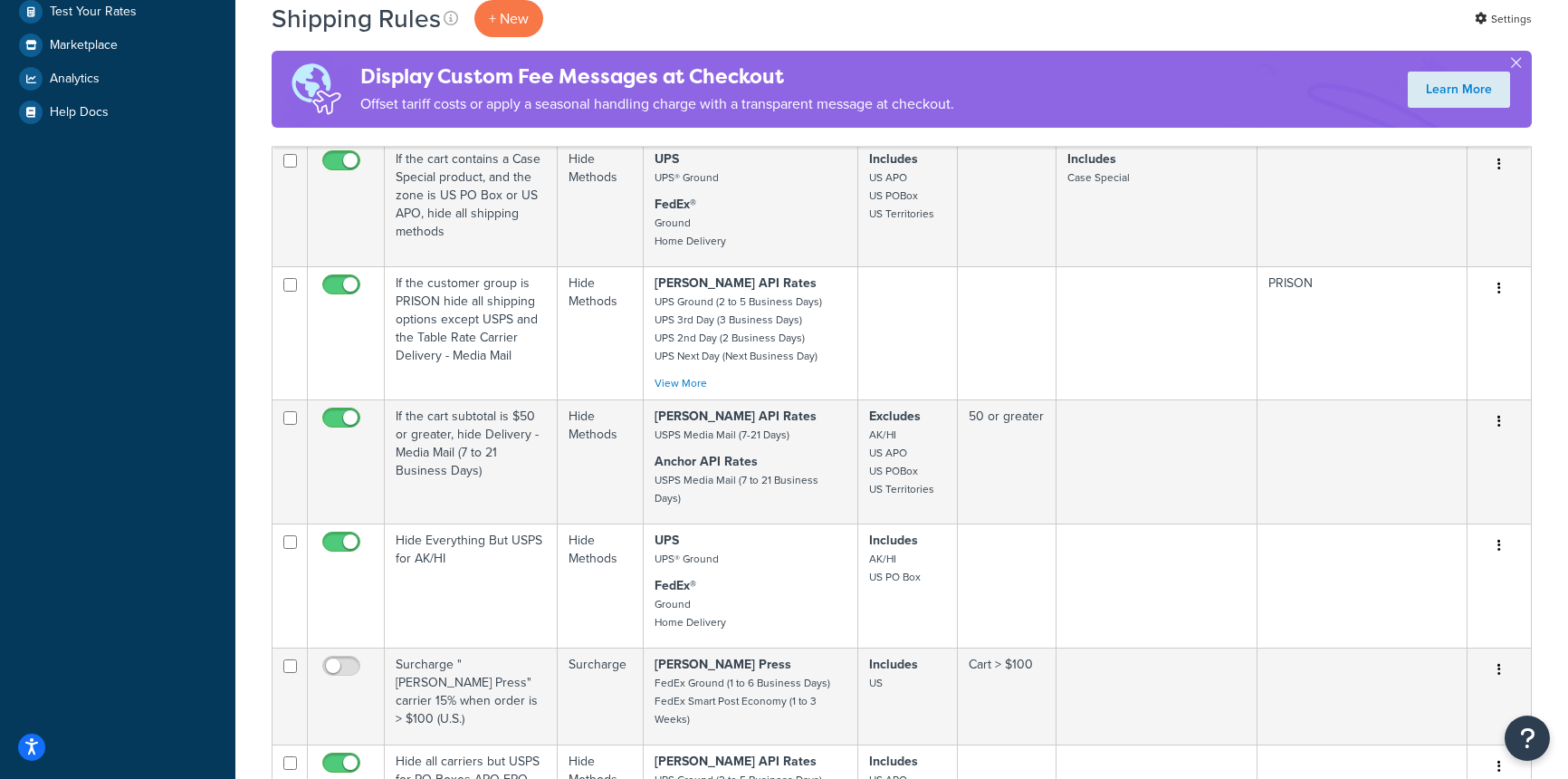
scroll to position [1239, 0]
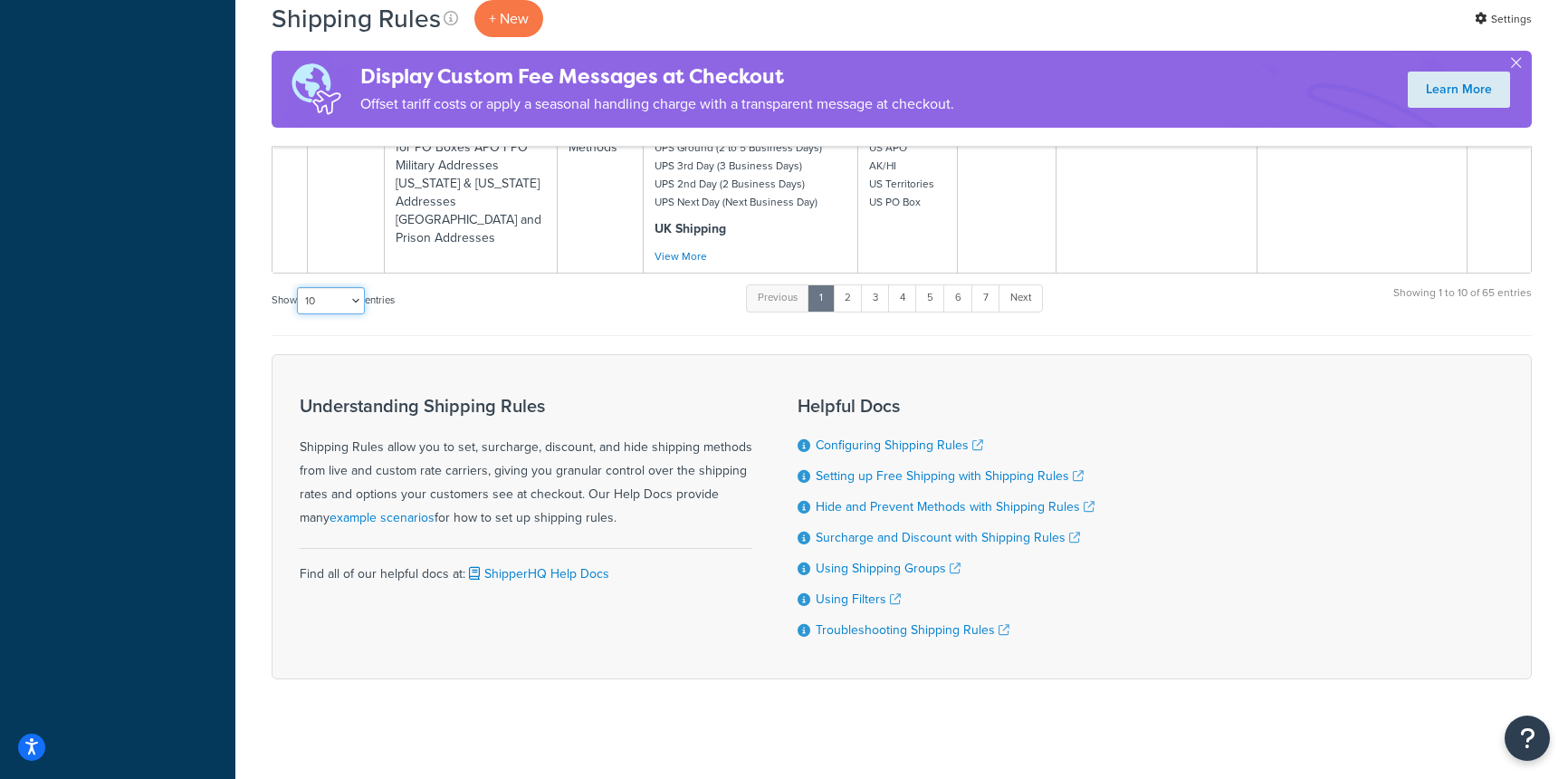
click at [328, 287] on select "10 15 25 50 100 1000" at bounding box center [331, 301] width 68 height 27
select select "100"
click at [299, 287] on select "10 15 25 50 100 1000" at bounding box center [331, 301] width 68 height 27
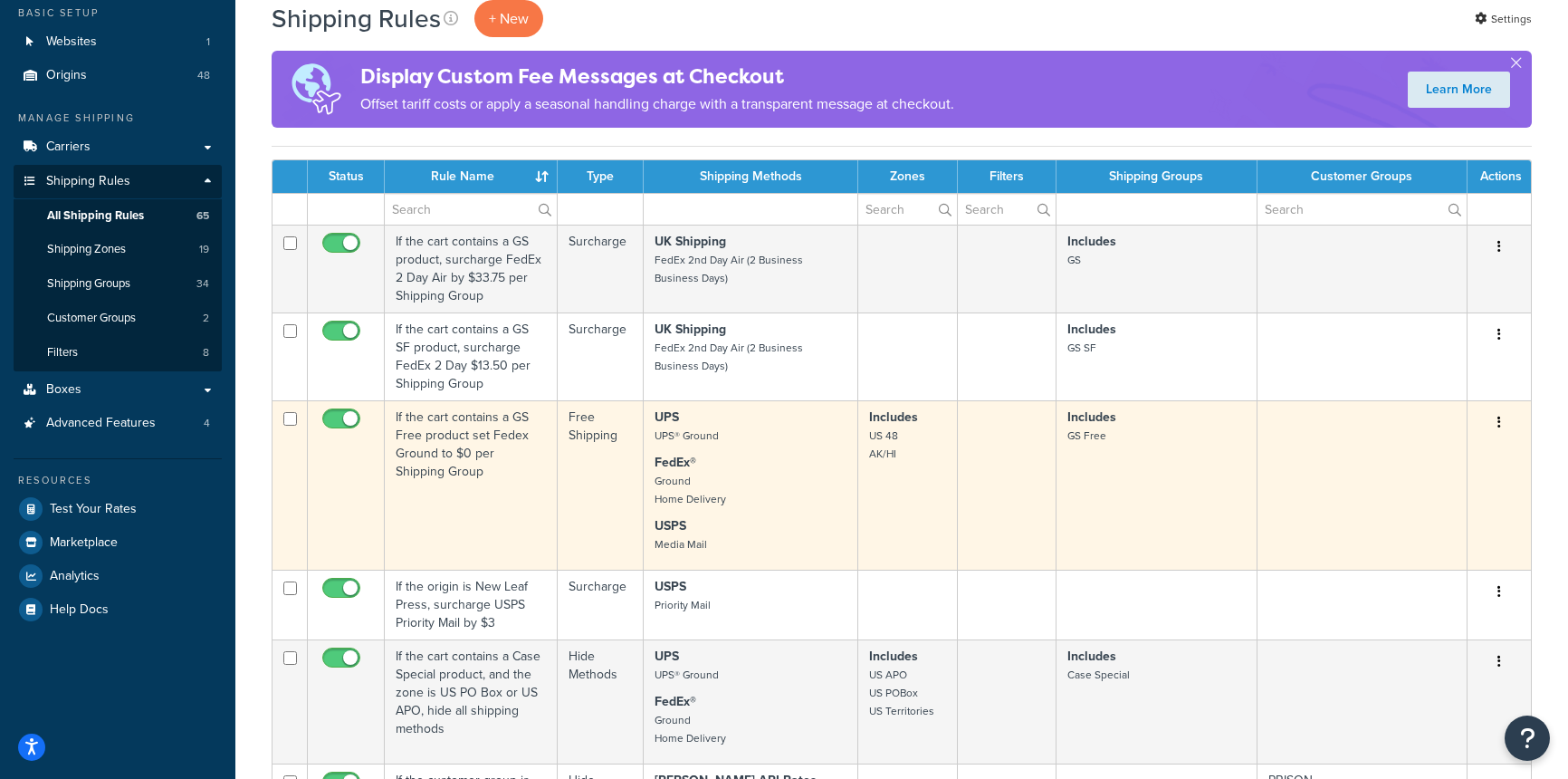
scroll to position [0, 0]
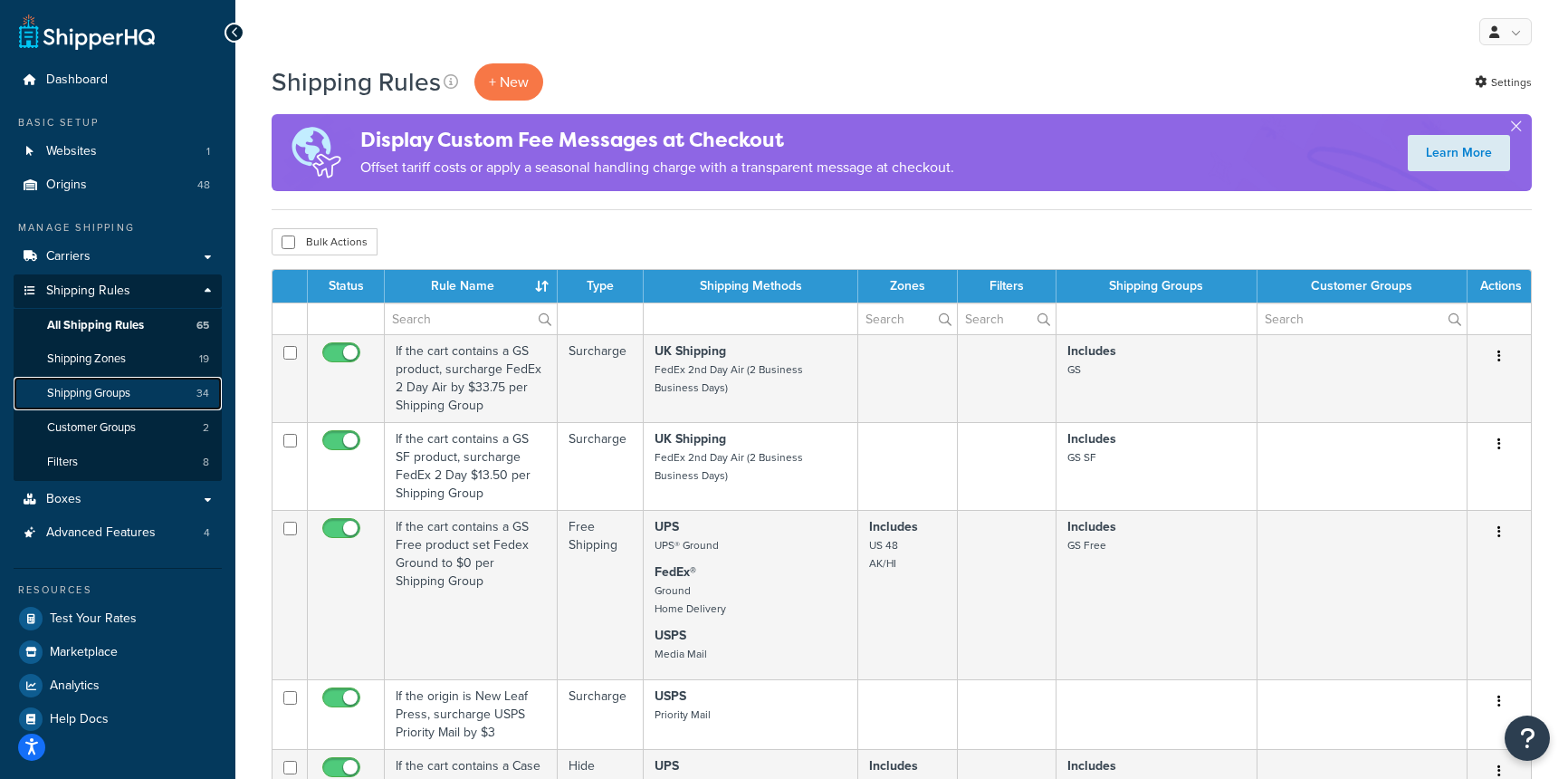
click at [128, 394] on span "Shipping Groups" at bounding box center [88, 393] width 83 height 15
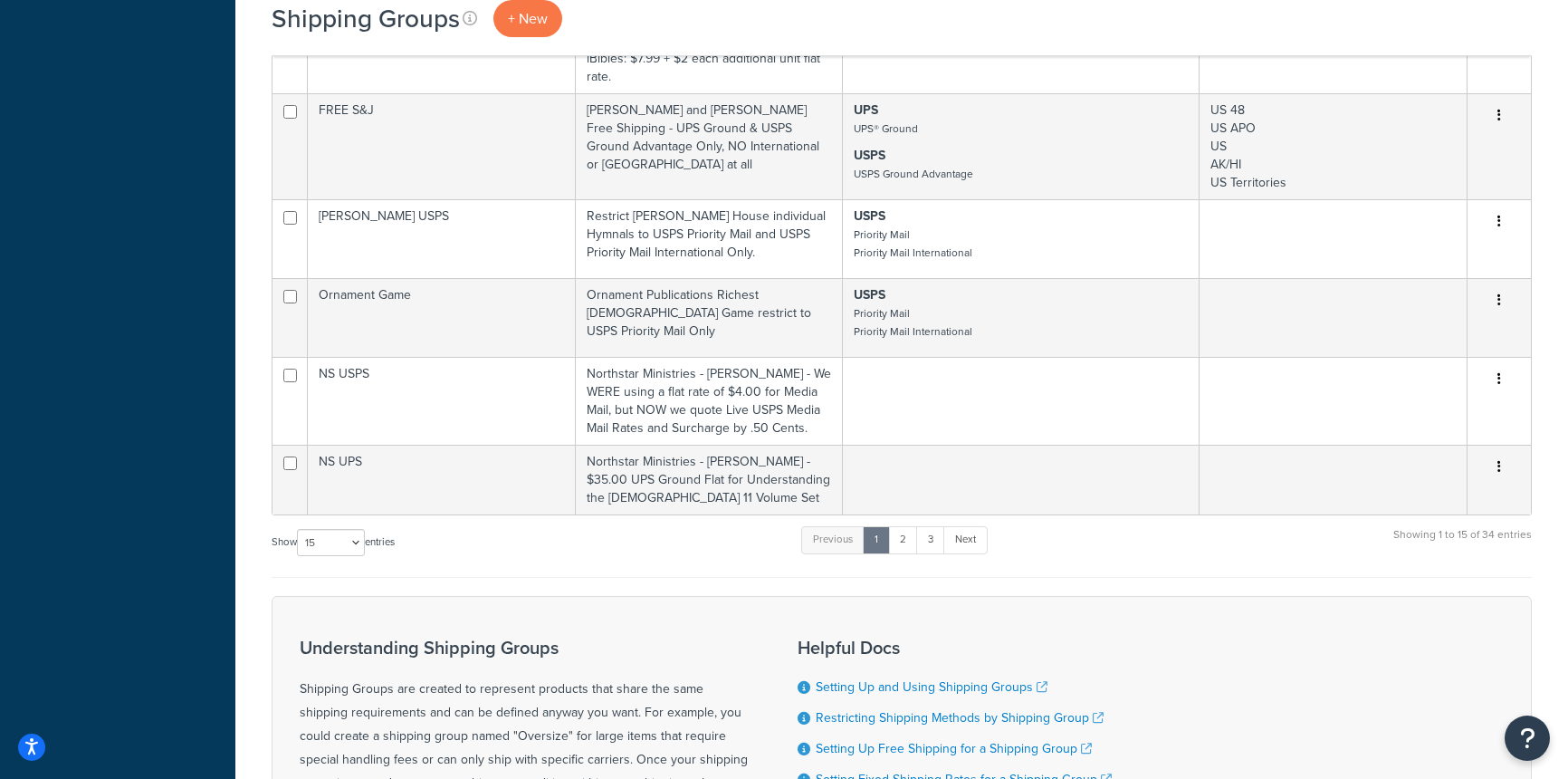
scroll to position [1077, 0]
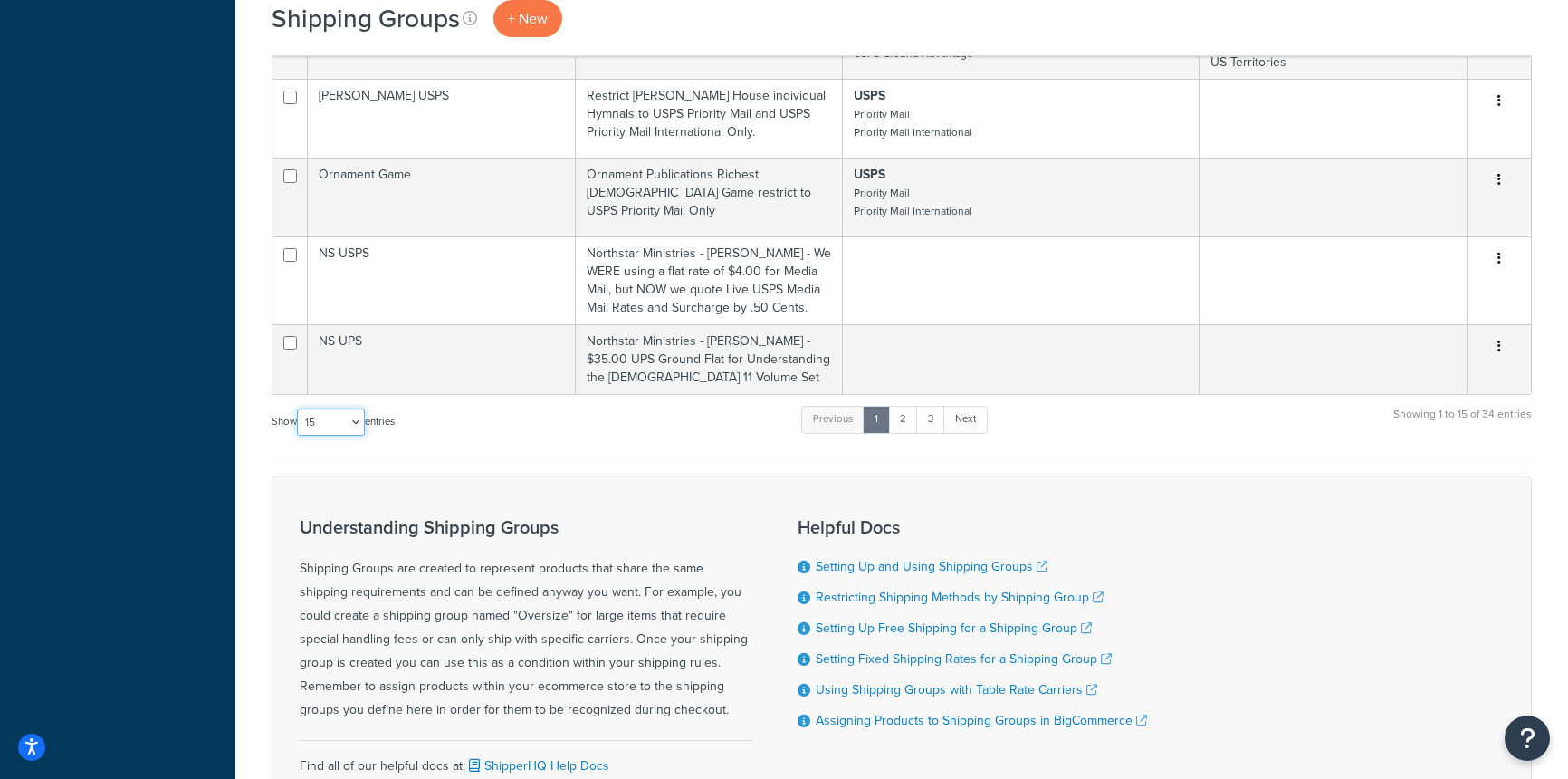
click at [341, 408] on select "10 15 25 50 100" at bounding box center [331, 422] width 68 height 27
select select "50"
click at [299, 436] on select "10 15 25 50 100" at bounding box center [331, 422] width 68 height 27
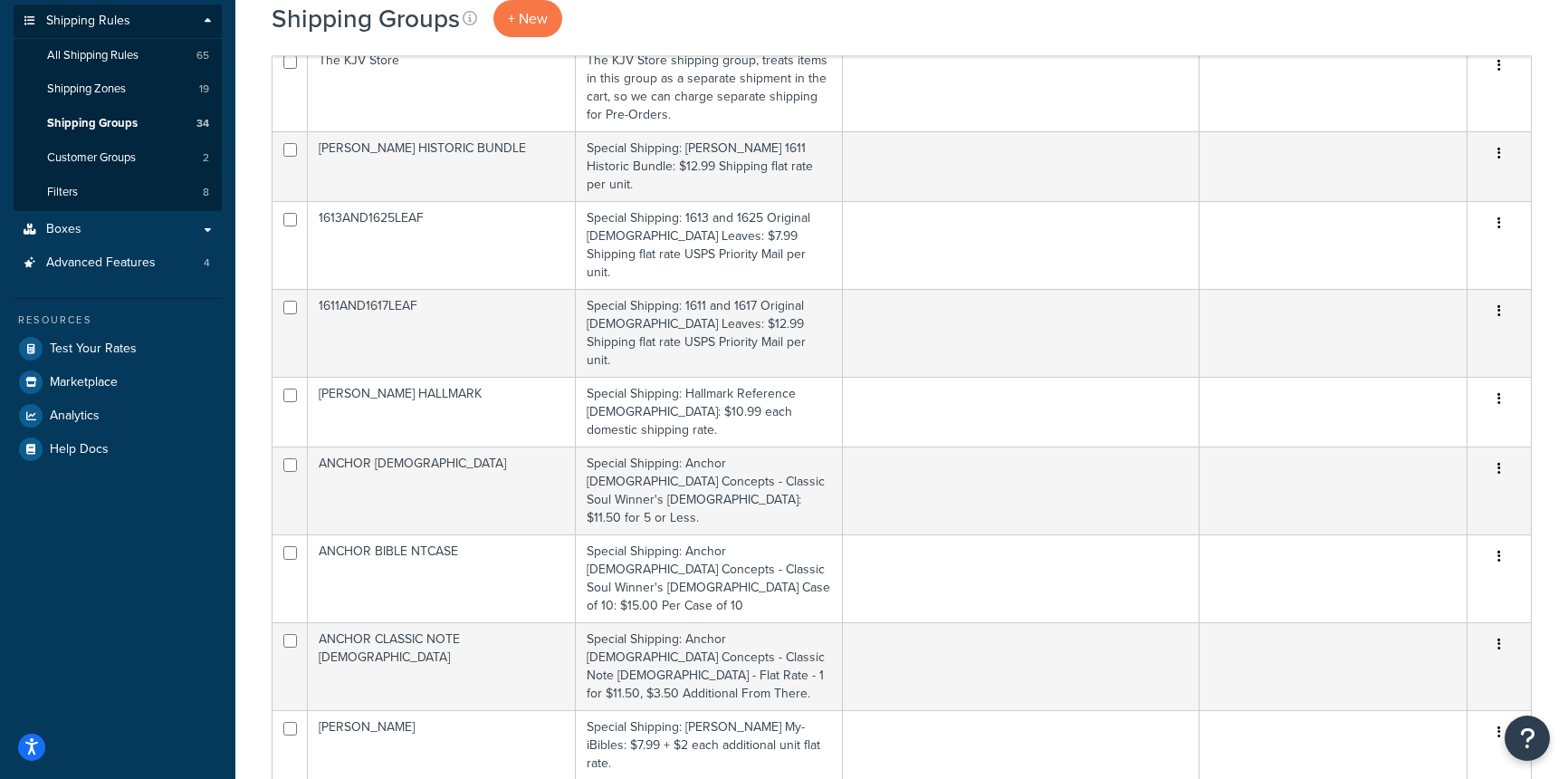
scroll to position [0, 0]
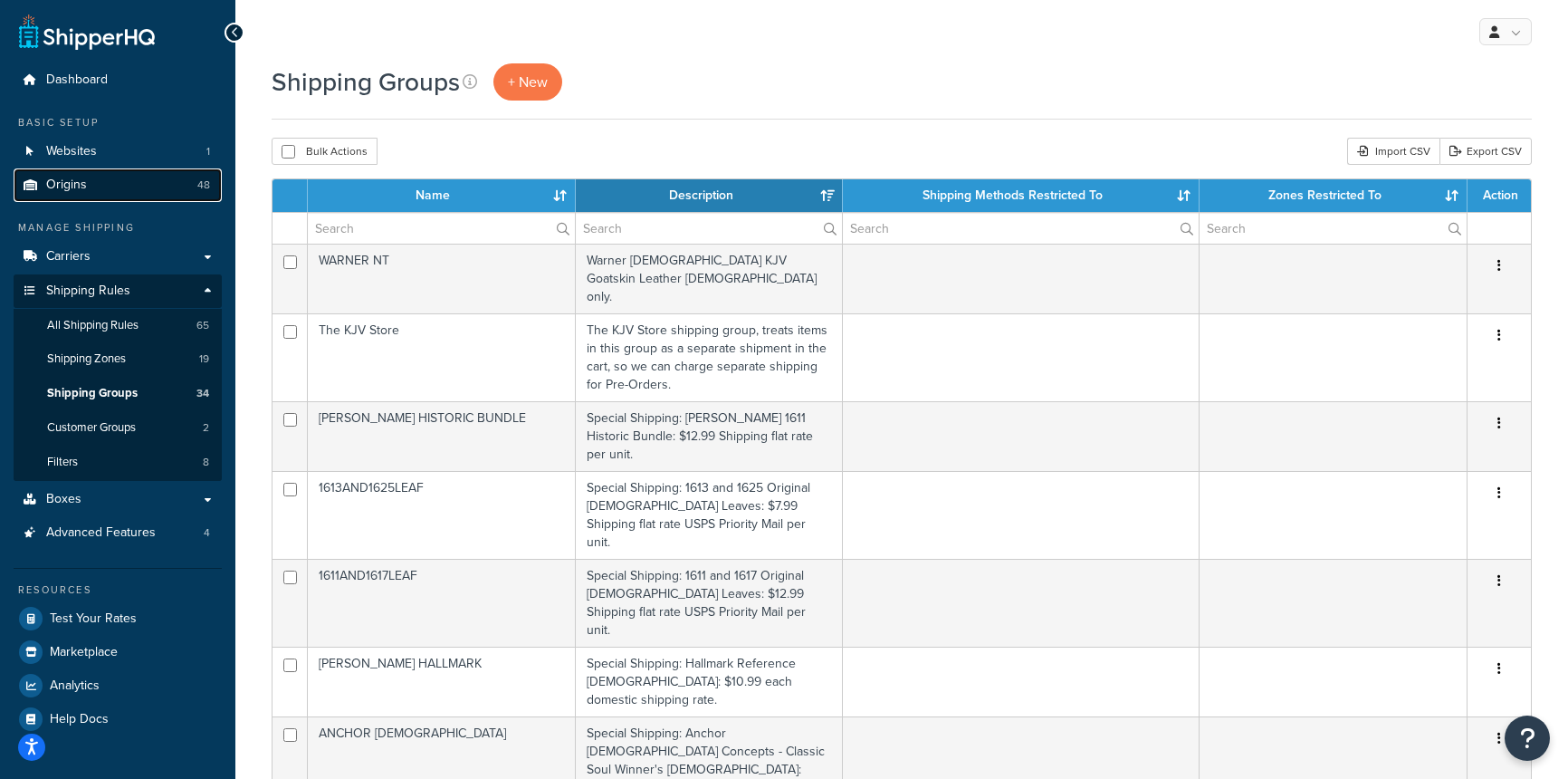
click at [87, 188] on link "Origins 48" at bounding box center [118, 185] width 209 height 34
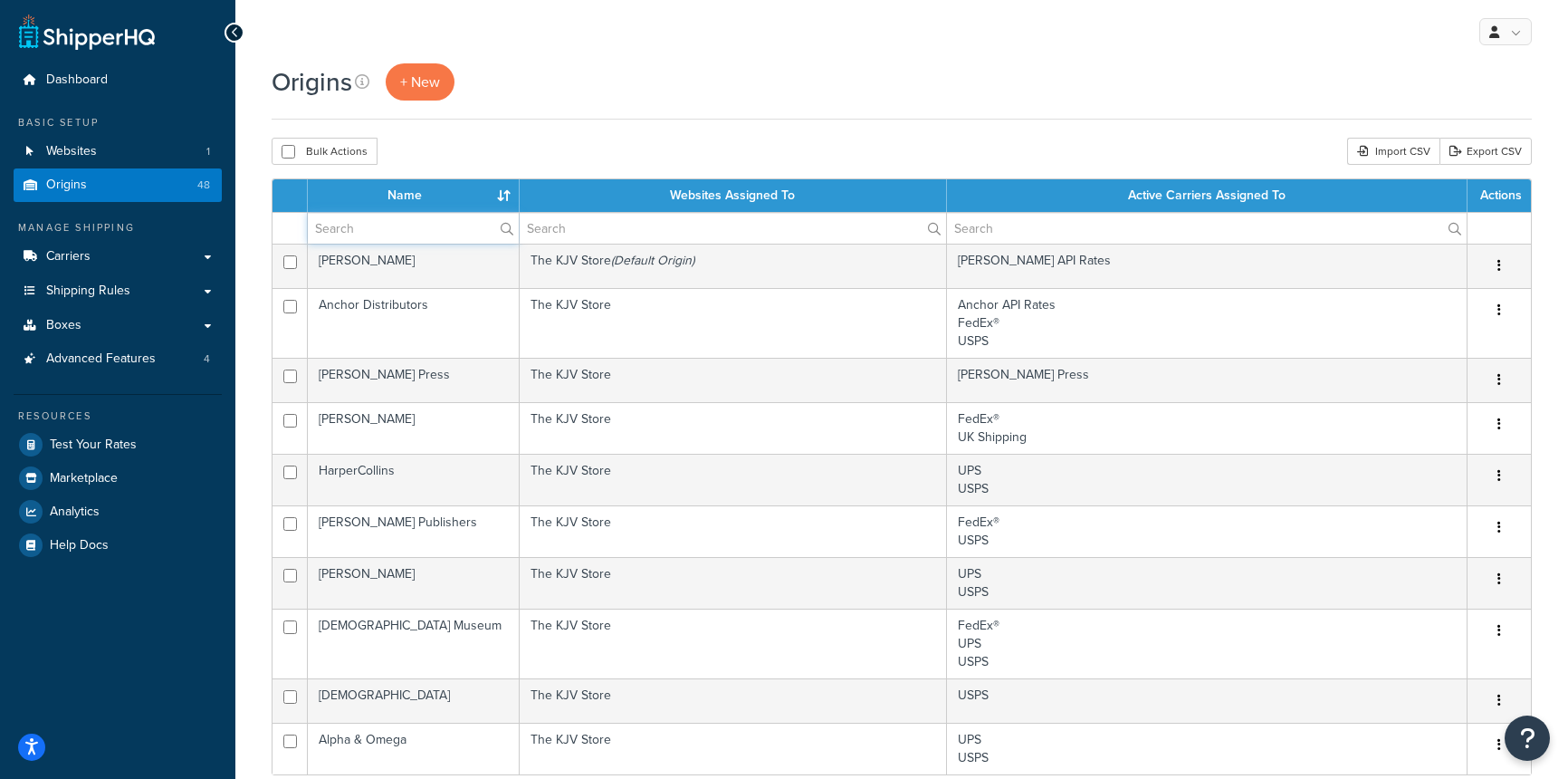
click at [443, 226] on input "text" at bounding box center [414, 229] width 211 height 31
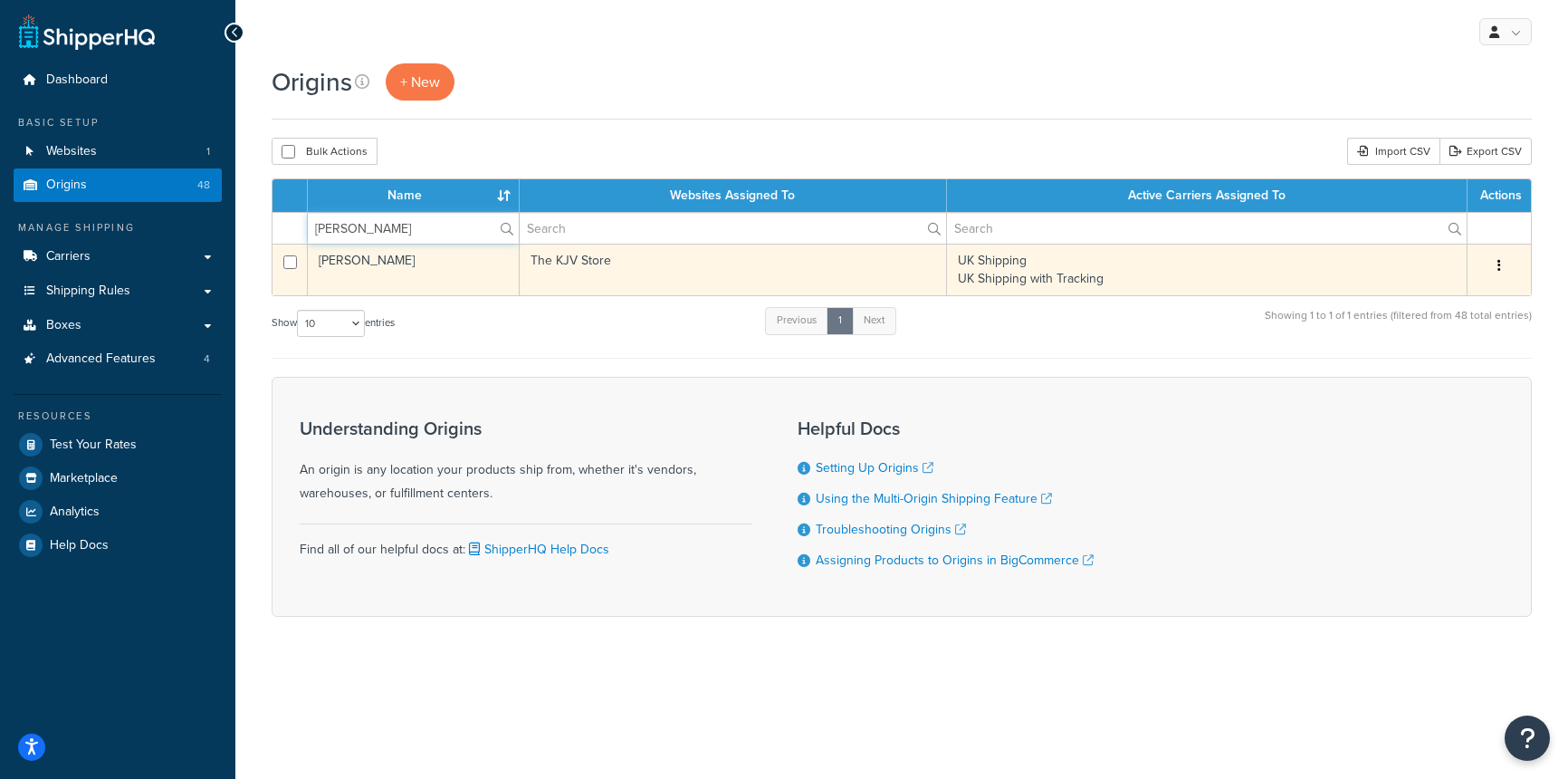
type input "[PERSON_NAME]"
click at [1491, 265] on button "button" at bounding box center [1500, 266] width 26 height 29
click at [1425, 295] on link "Edit" at bounding box center [1440, 300] width 143 height 37
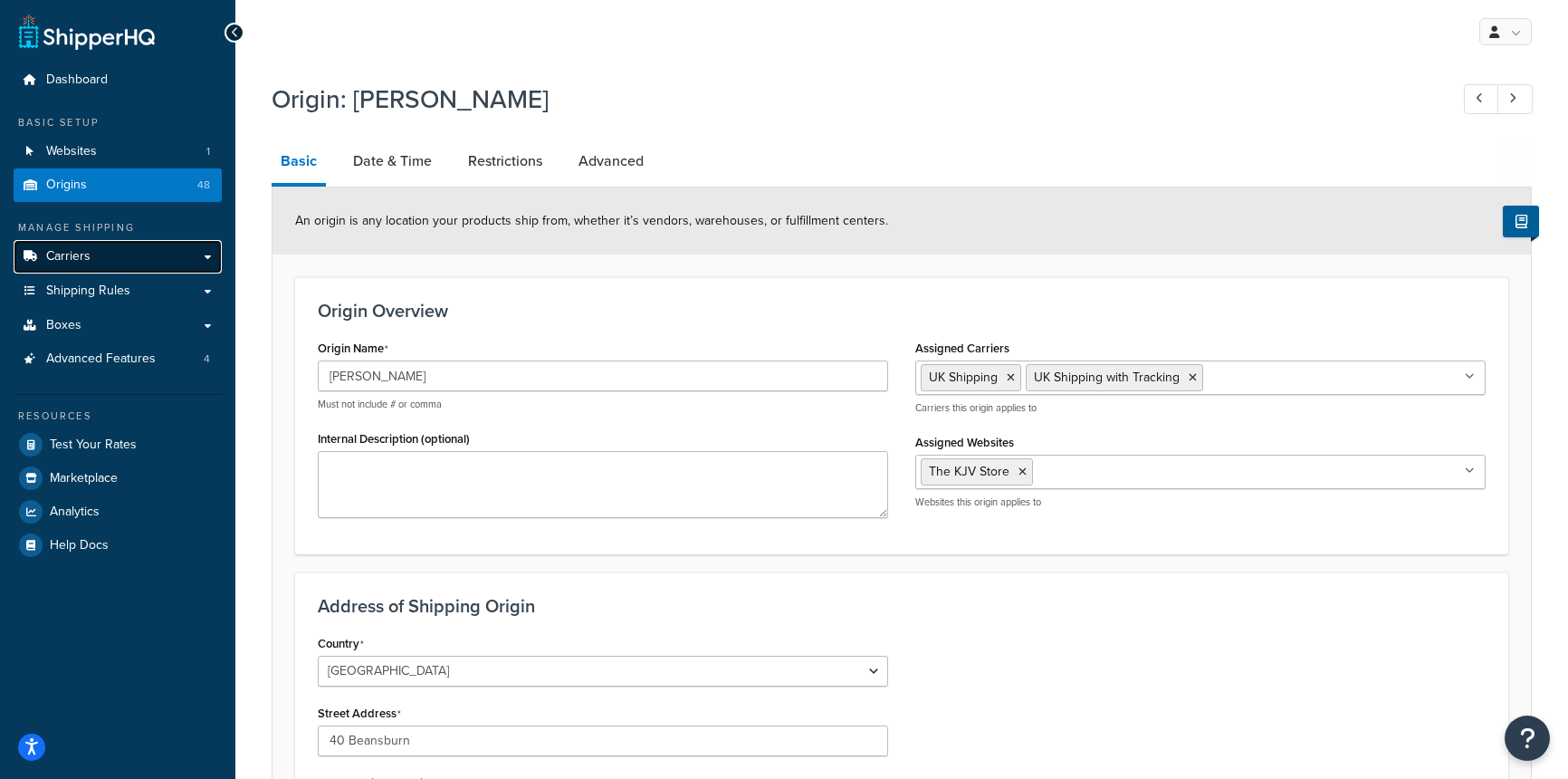
click at [86, 261] on span "Carriers" at bounding box center [68, 256] width 45 height 15
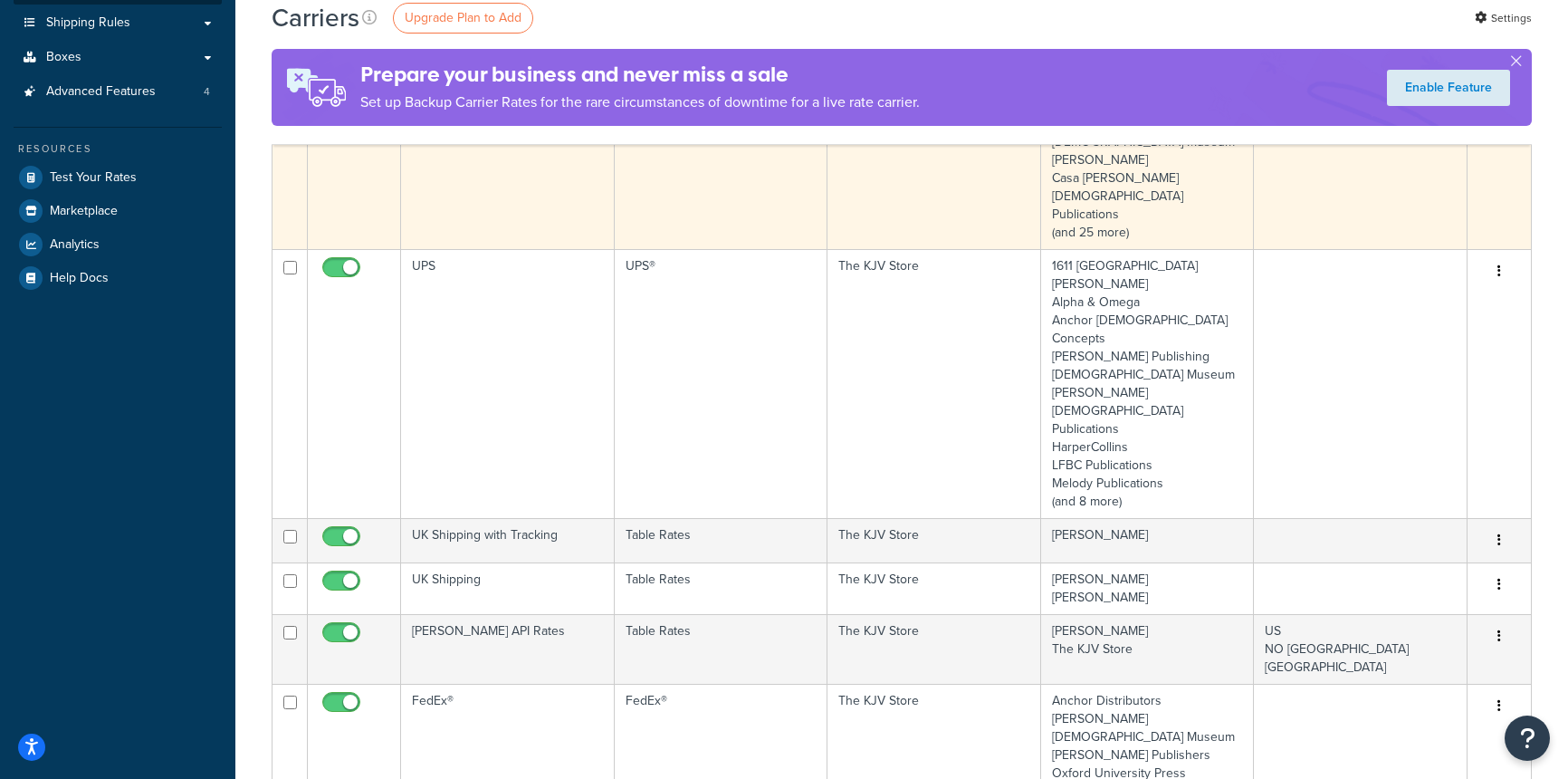
scroll to position [340, 0]
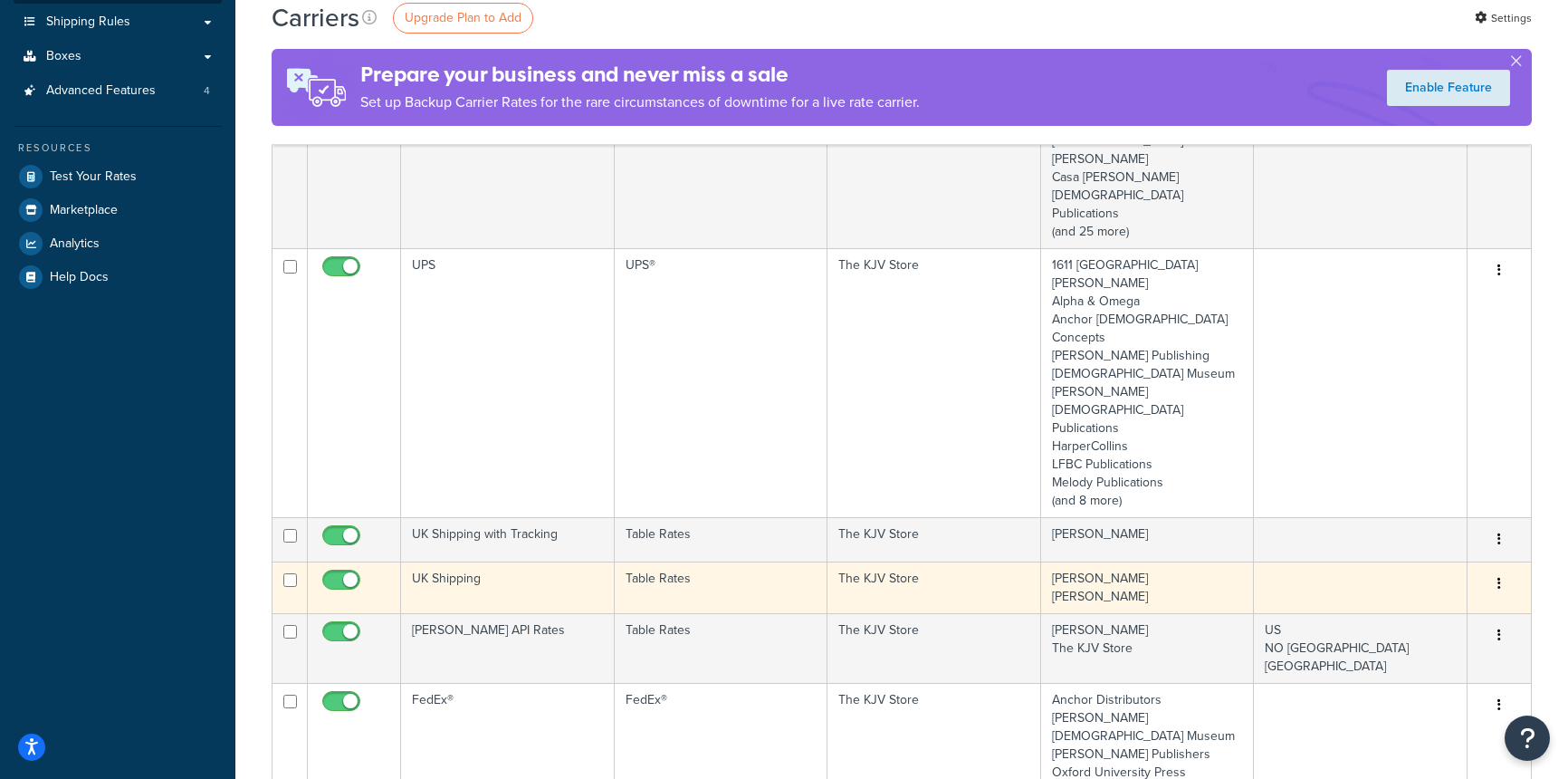
click at [1501, 569] on button "button" at bounding box center [1500, 584] width 26 height 29
click at [1399, 489] on link "Edit" at bounding box center [1426, 493] width 143 height 37
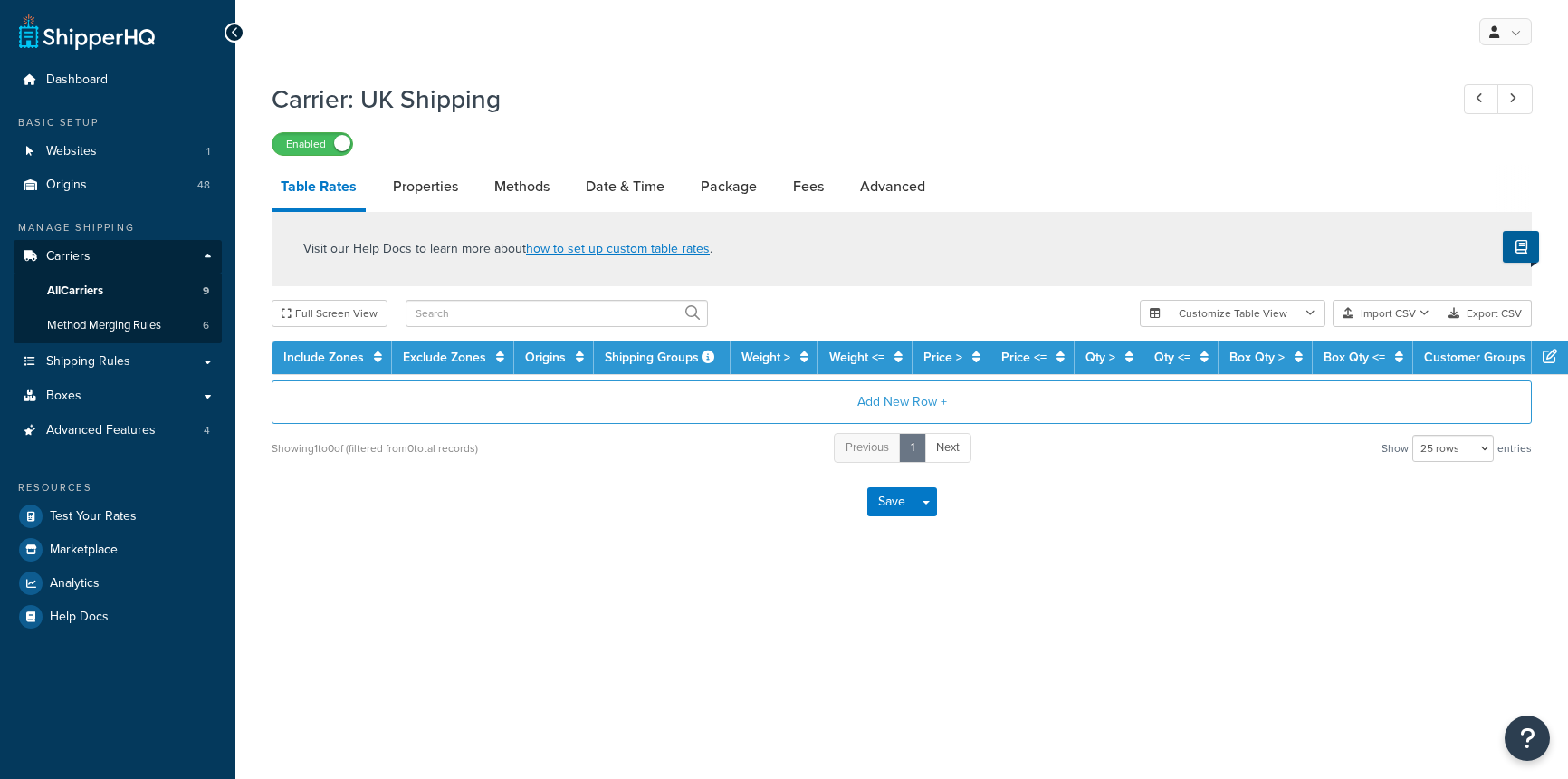
select select "25"
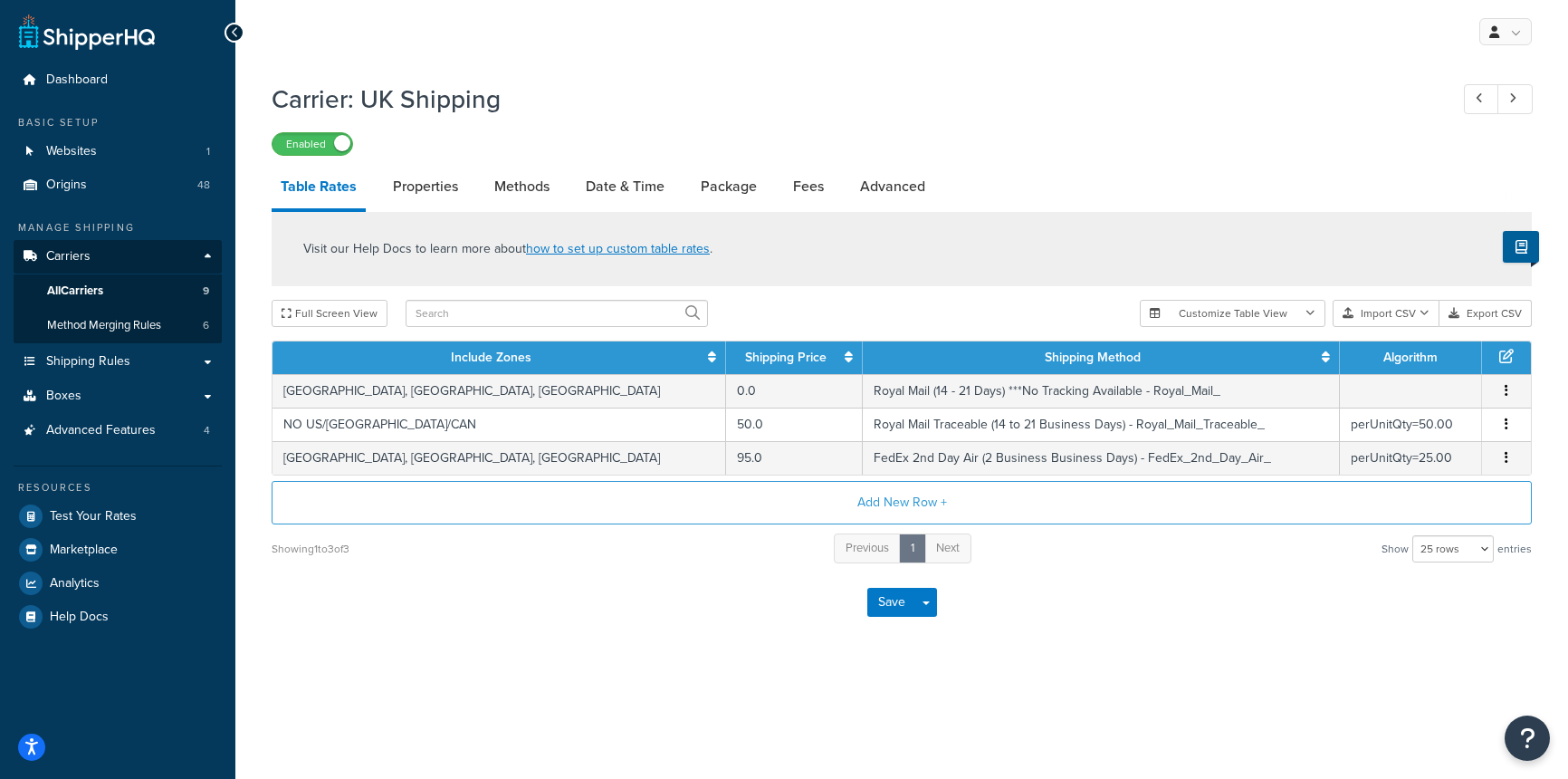
click at [406, 188] on link "Properties" at bounding box center [425, 187] width 83 height 44
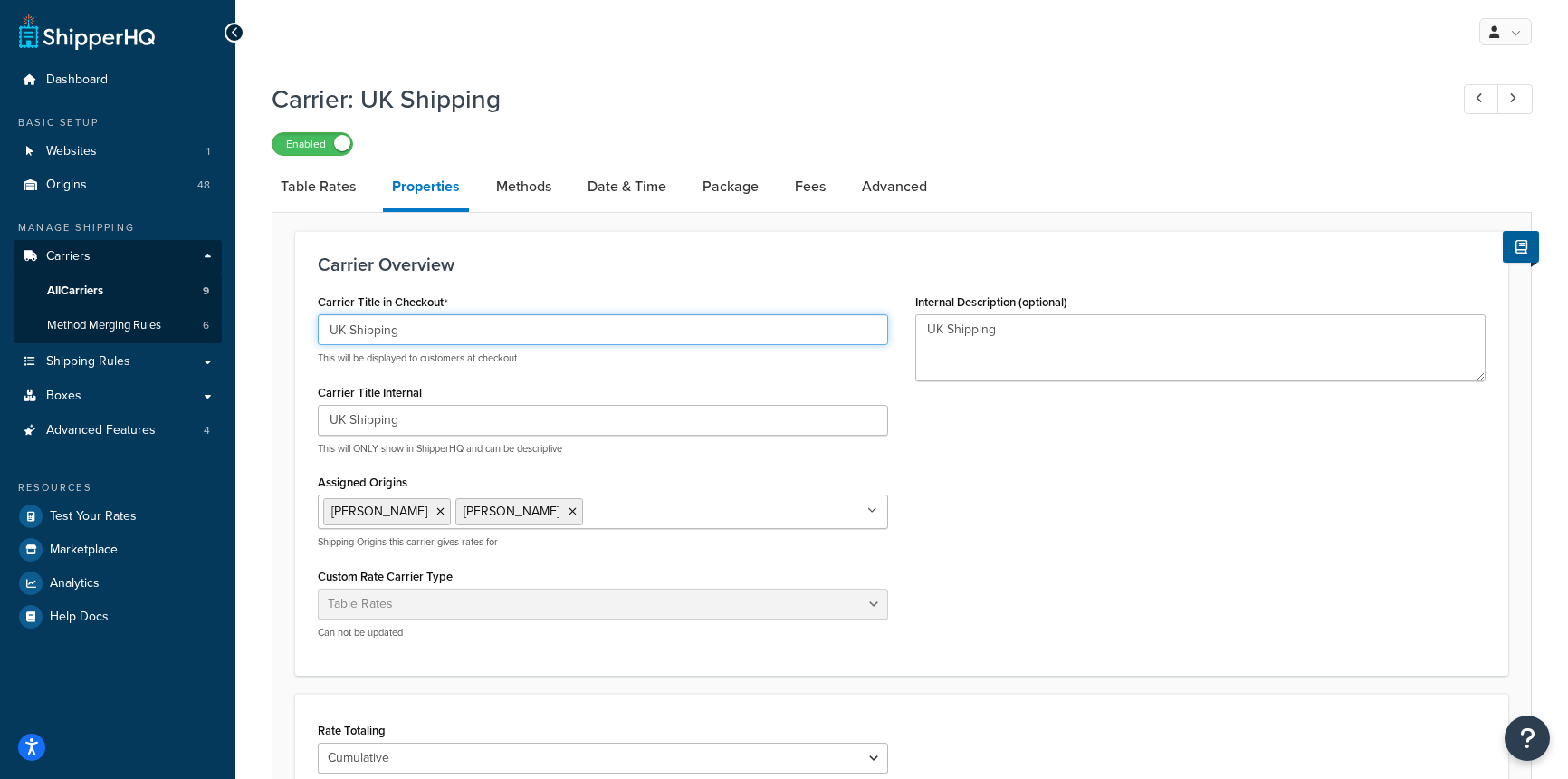
click at [329, 330] on input "UK Shipping" at bounding box center [603, 330] width 570 height 31
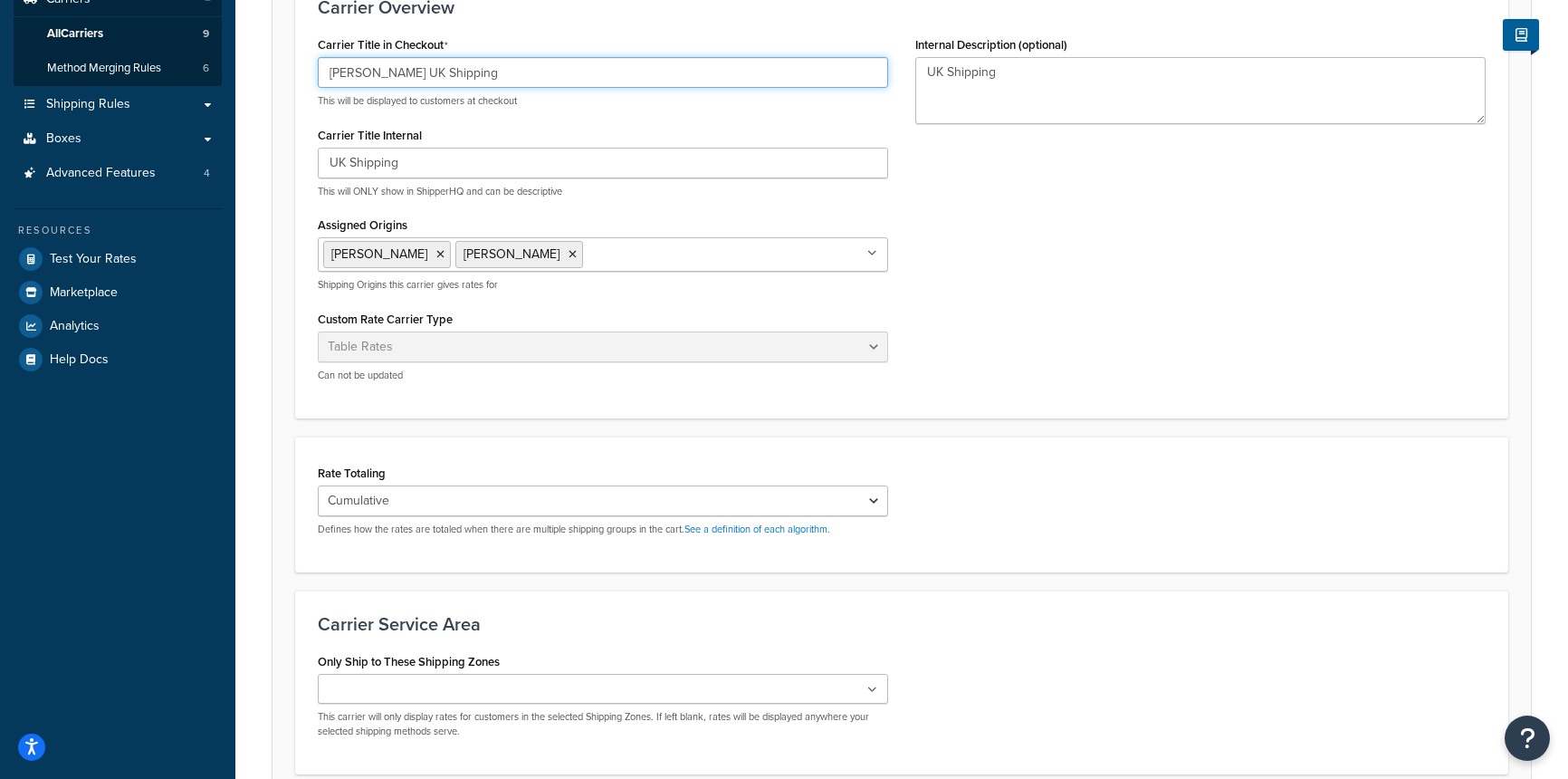
scroll to position [418, 0]
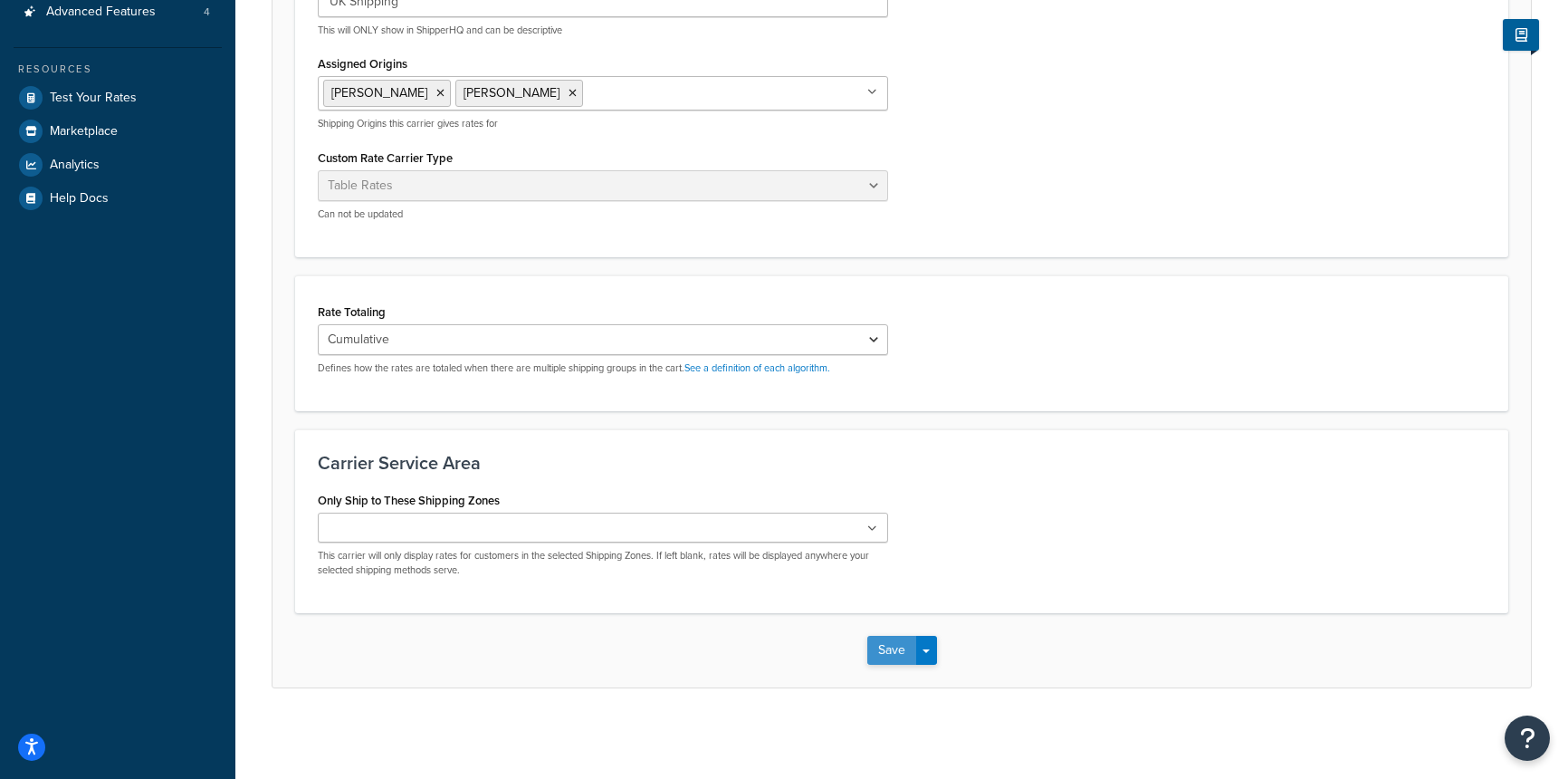
type input "[PERSON_NAME] UK Shipping"
click at [887, 658] on button "Save" at bounding box center [892, 651] width 49 height 29
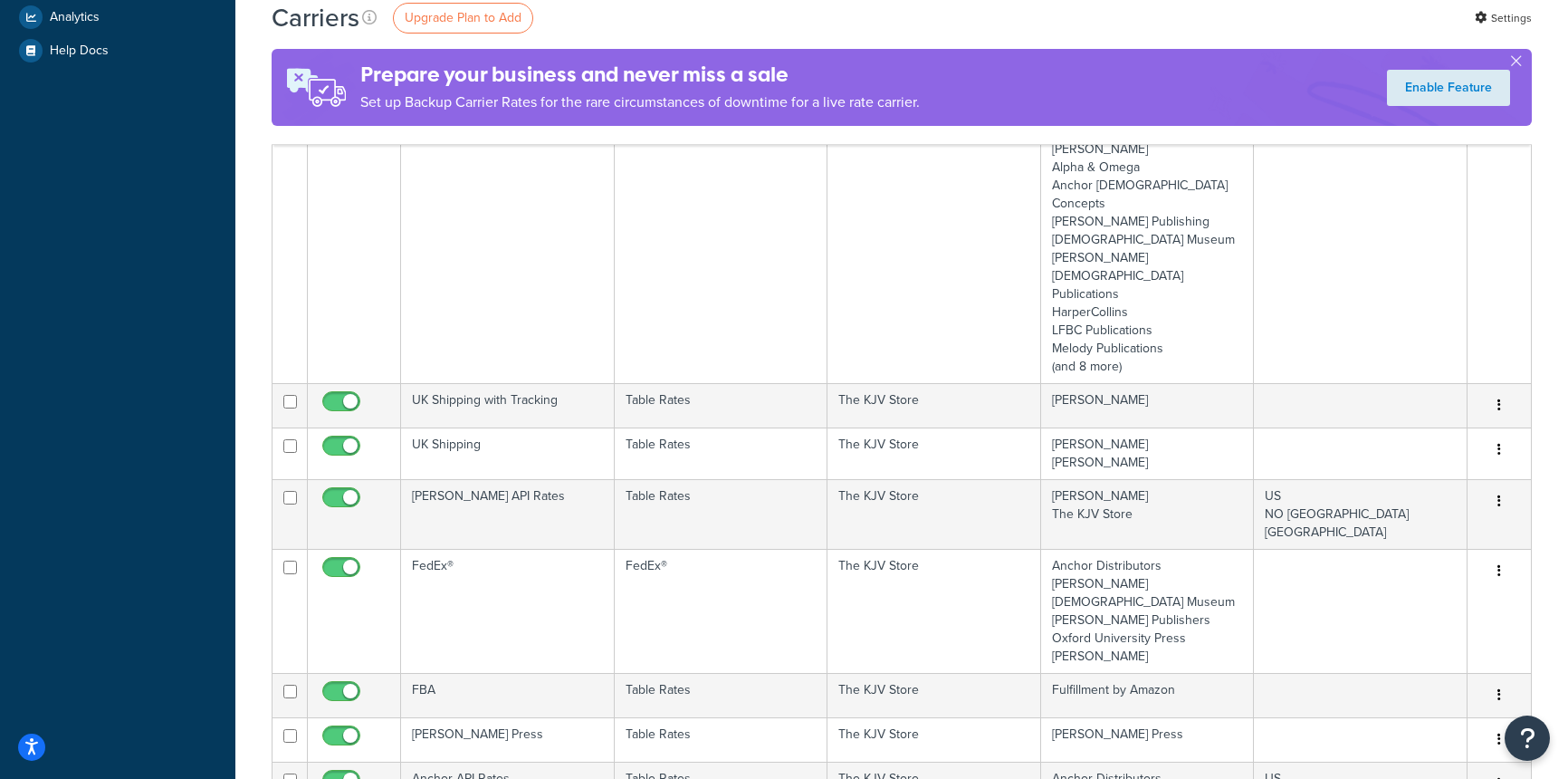
scroll to position [553, 0]
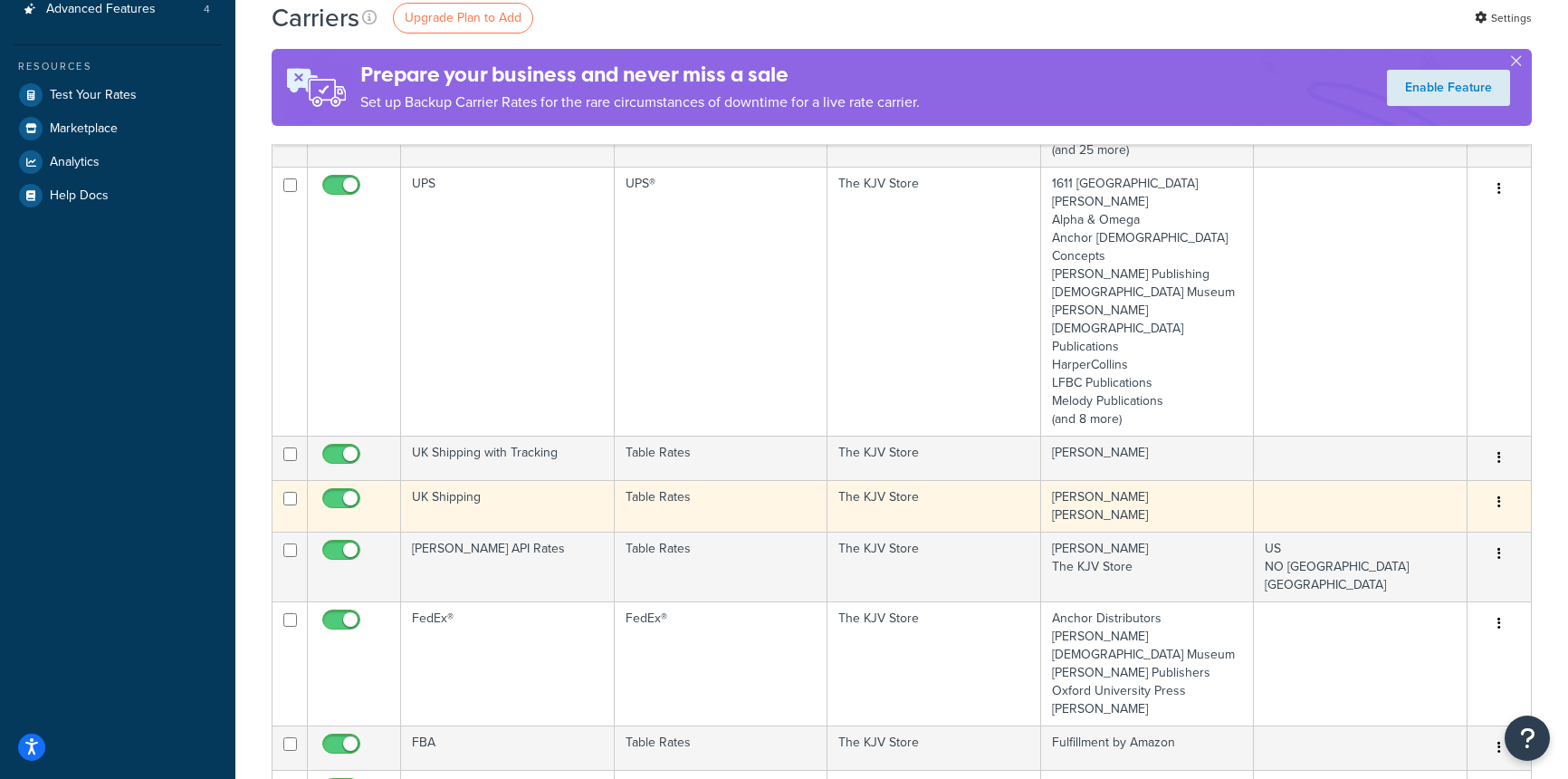
scroll to position [340, 0]
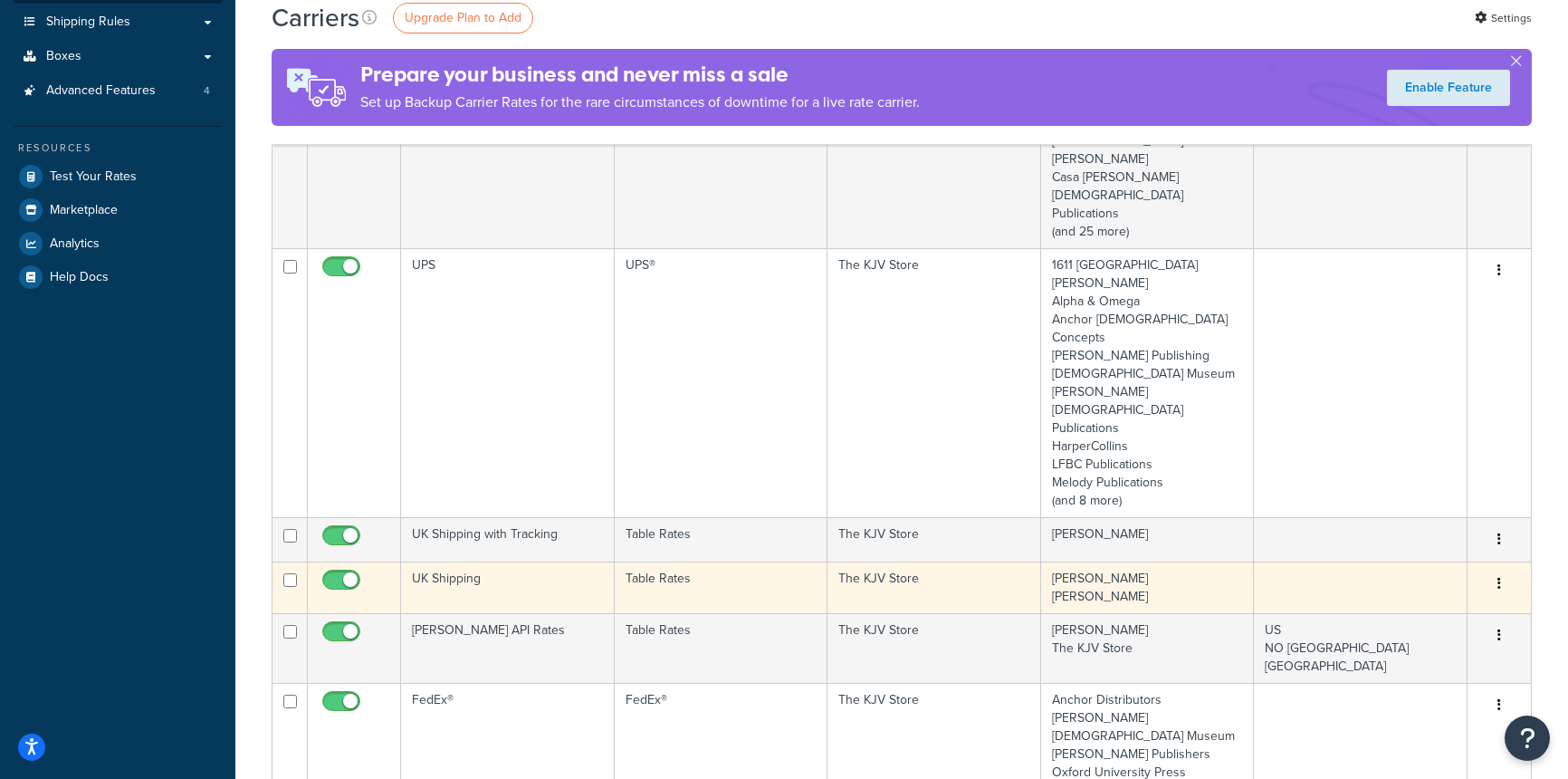
click at [1499, 577] on icon "button" at bounding box center [1500, 583] width 4 height 13
click at [1444, 486] on link "Edit" at bounding box center [1426, 493] width 143 height 37
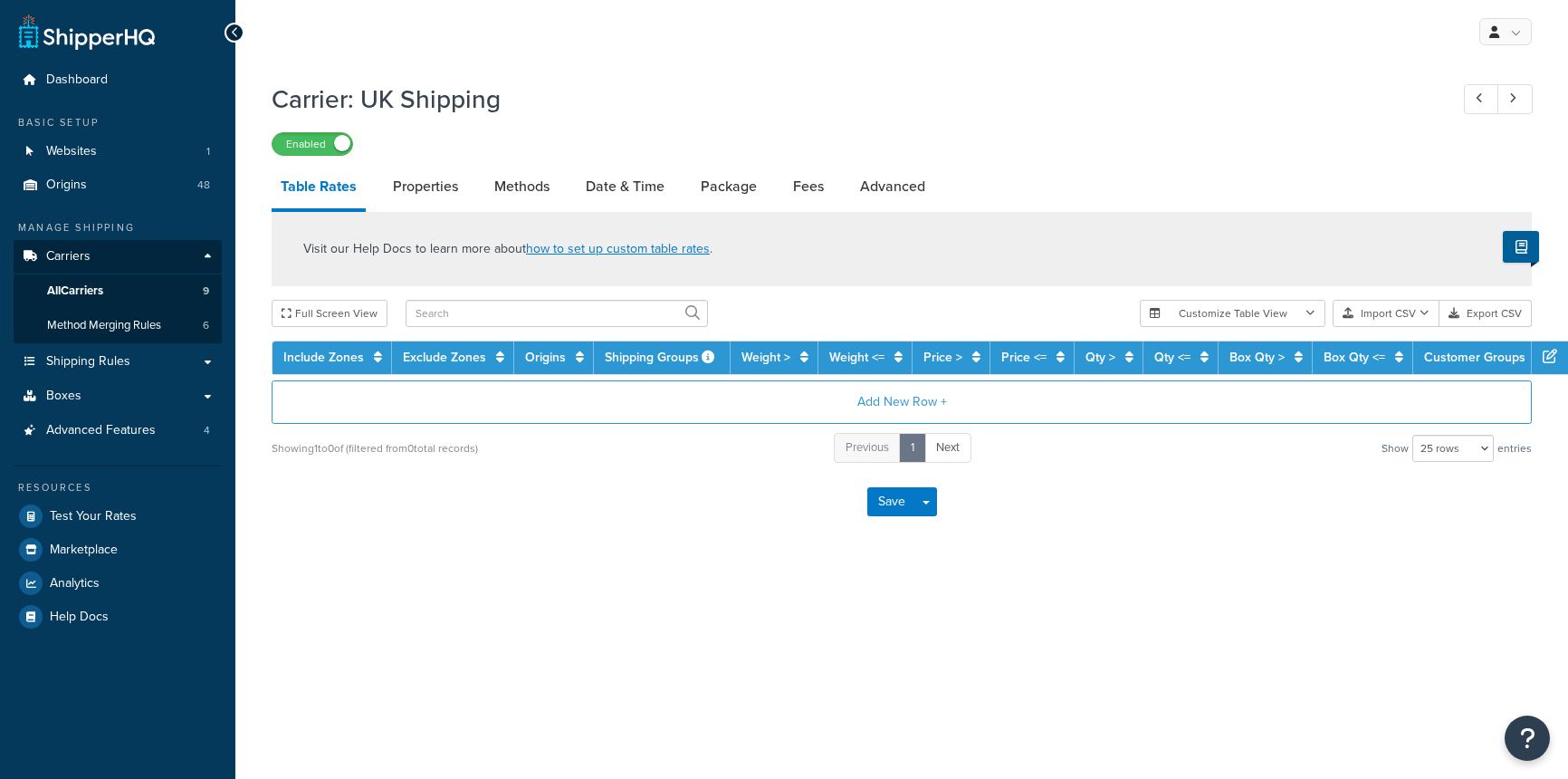
select select "25"
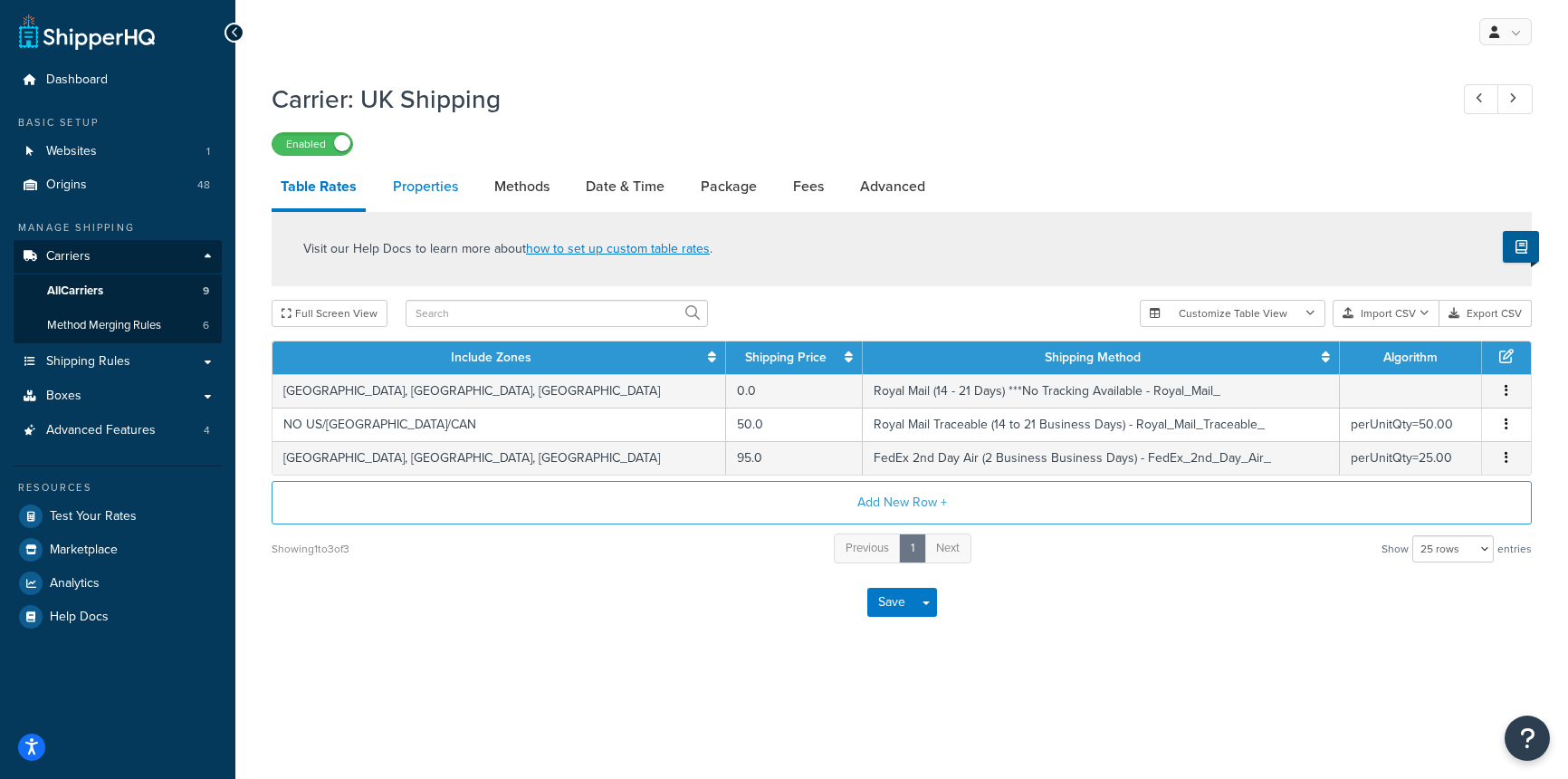
click at [412, 202] on link "Properties" at bounding box center [425, 187] width 83 height 44
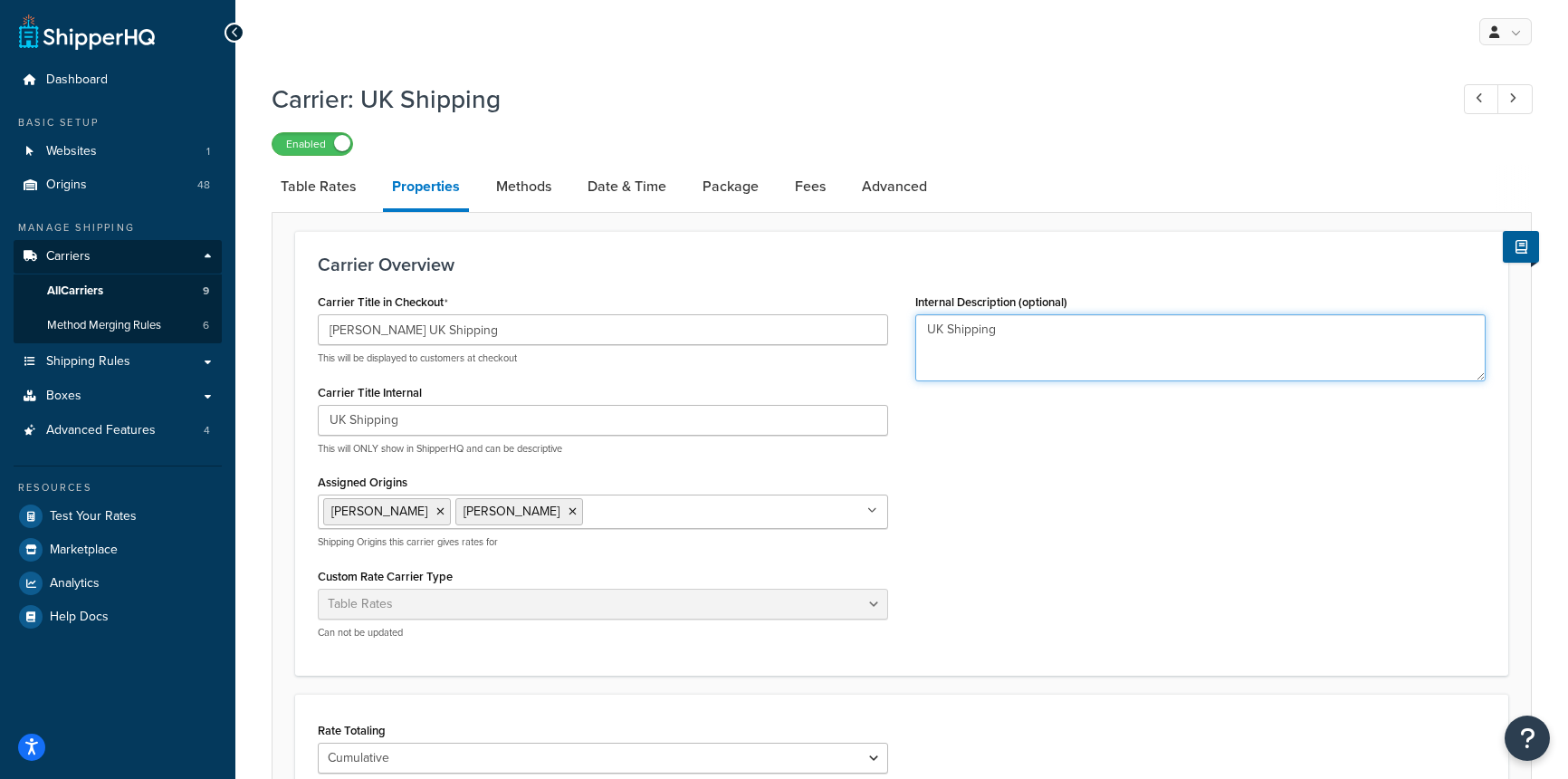
click at [925, 330] on textarea "UK Shipping" at bounding box center [1201, 348] width 570 height 67
type textarea "R.L. Allan UK Shipping"
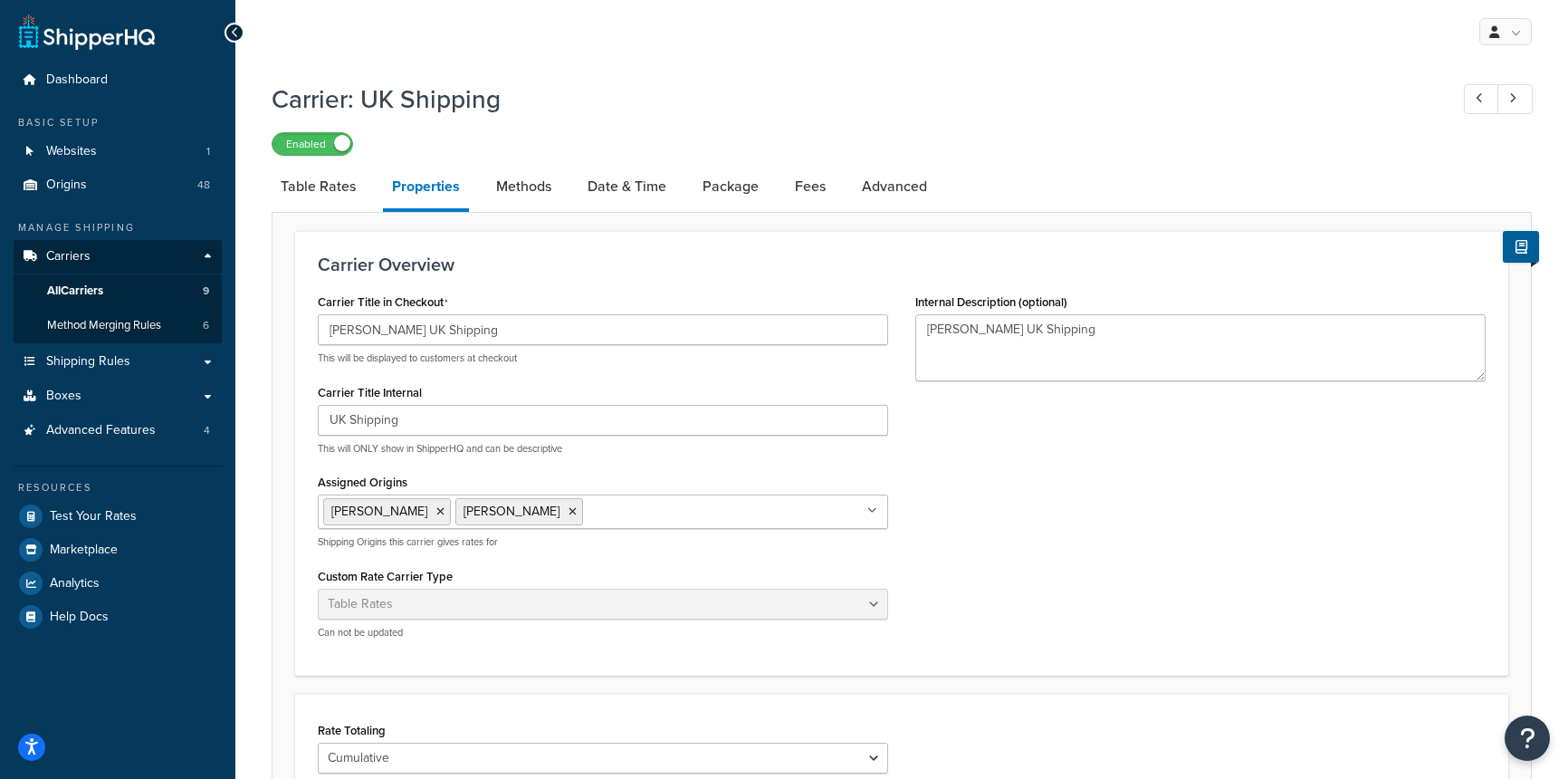
click at [1379, 466] on div "Carrier Title in Checkout R.L. Allan UK Shipping This will be displayed to cust…" at bounding box center [902, 471] width 1195 height 364
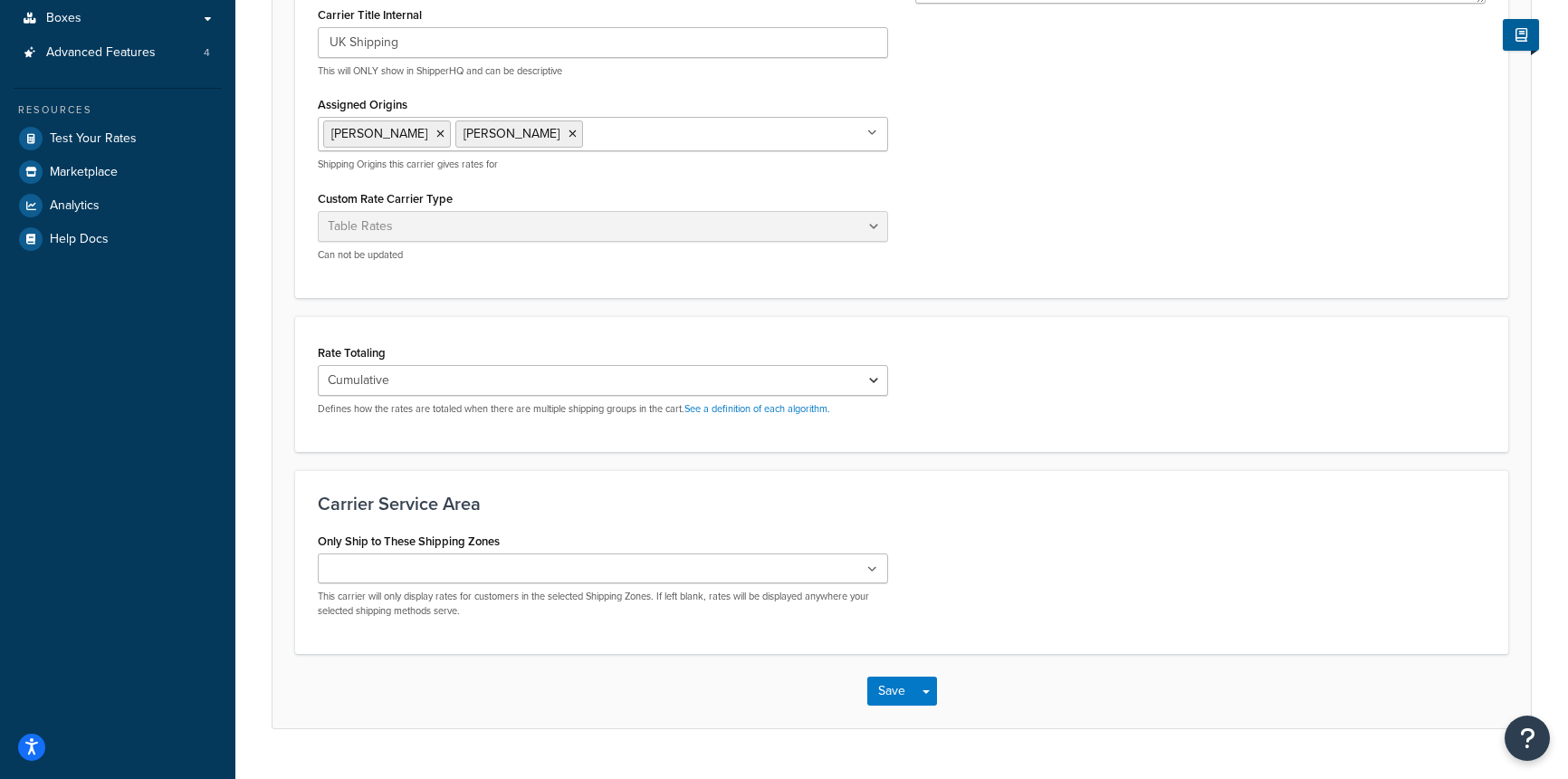
scroll to position [418, 0]
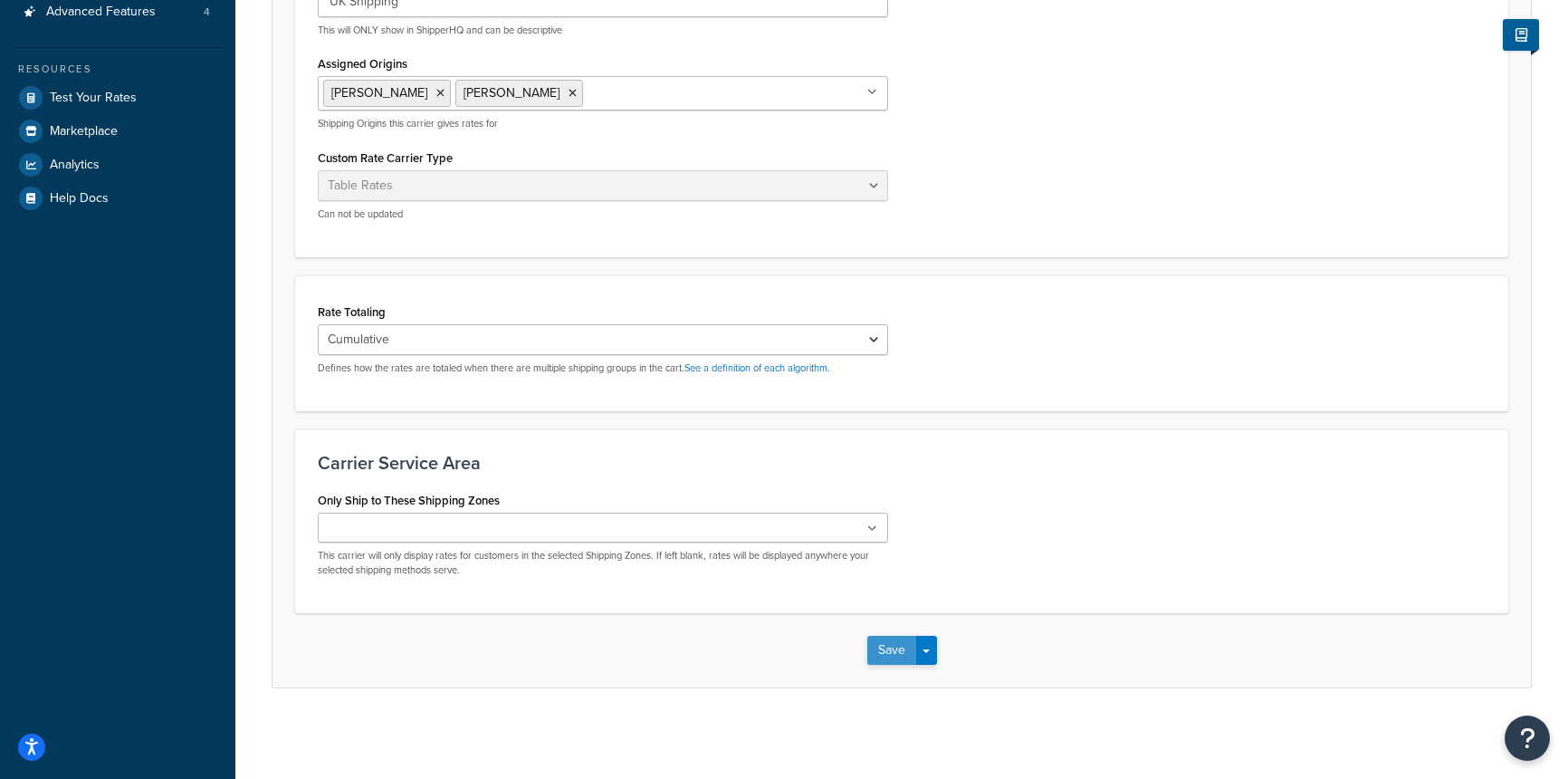
click at [891, 650] on button "Save" at bounding box center [892, 651] width 49 height 29
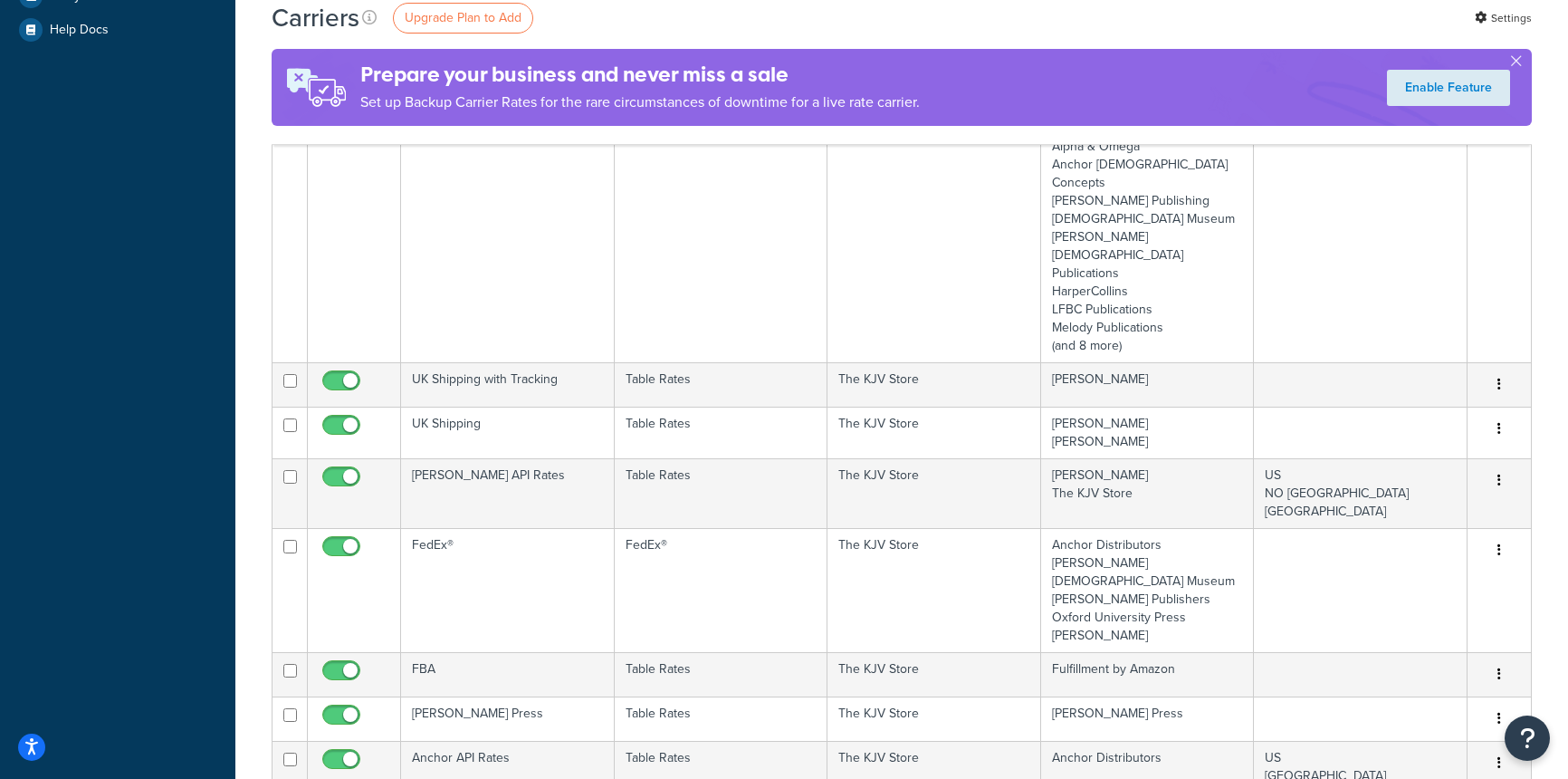
scroll to position [582, 0]
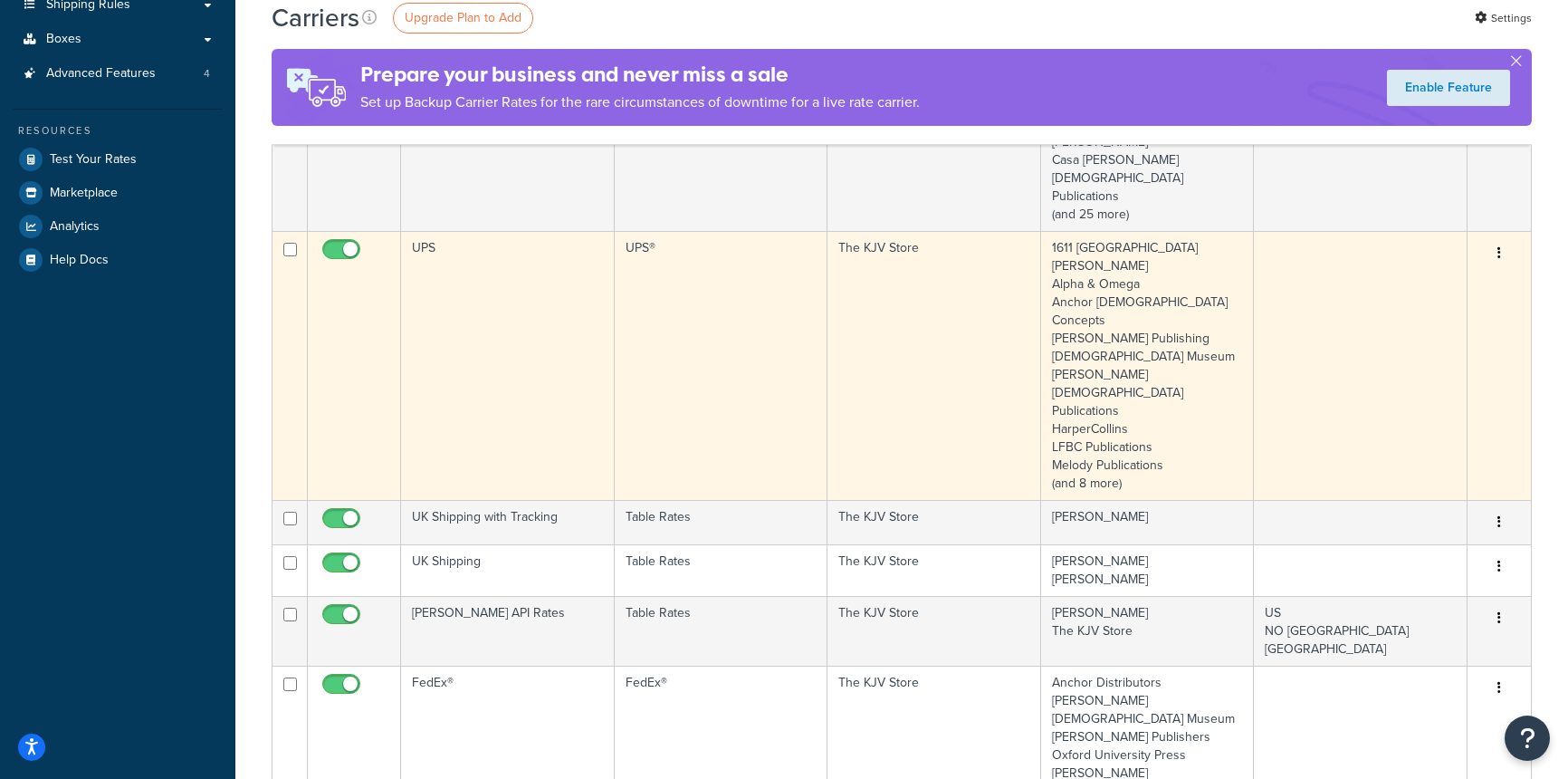
scroll to position [365, 0]
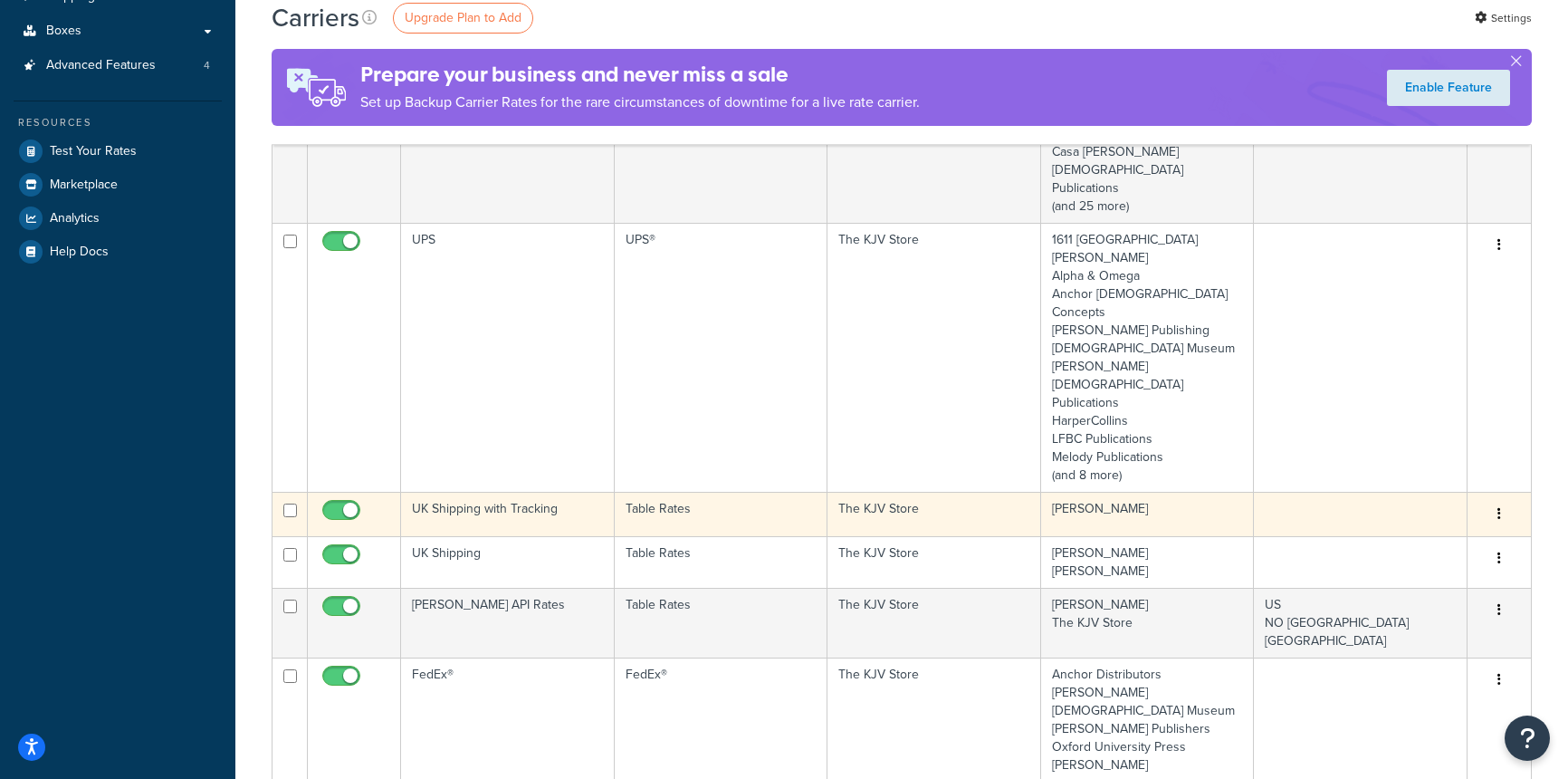
click at [1495, 500] on button "button" at bounding box center [1500, 515] width 26 height 29
click at [1408, 416] on link "Edit" at bounding box center [1426, 423] width 143 height 37
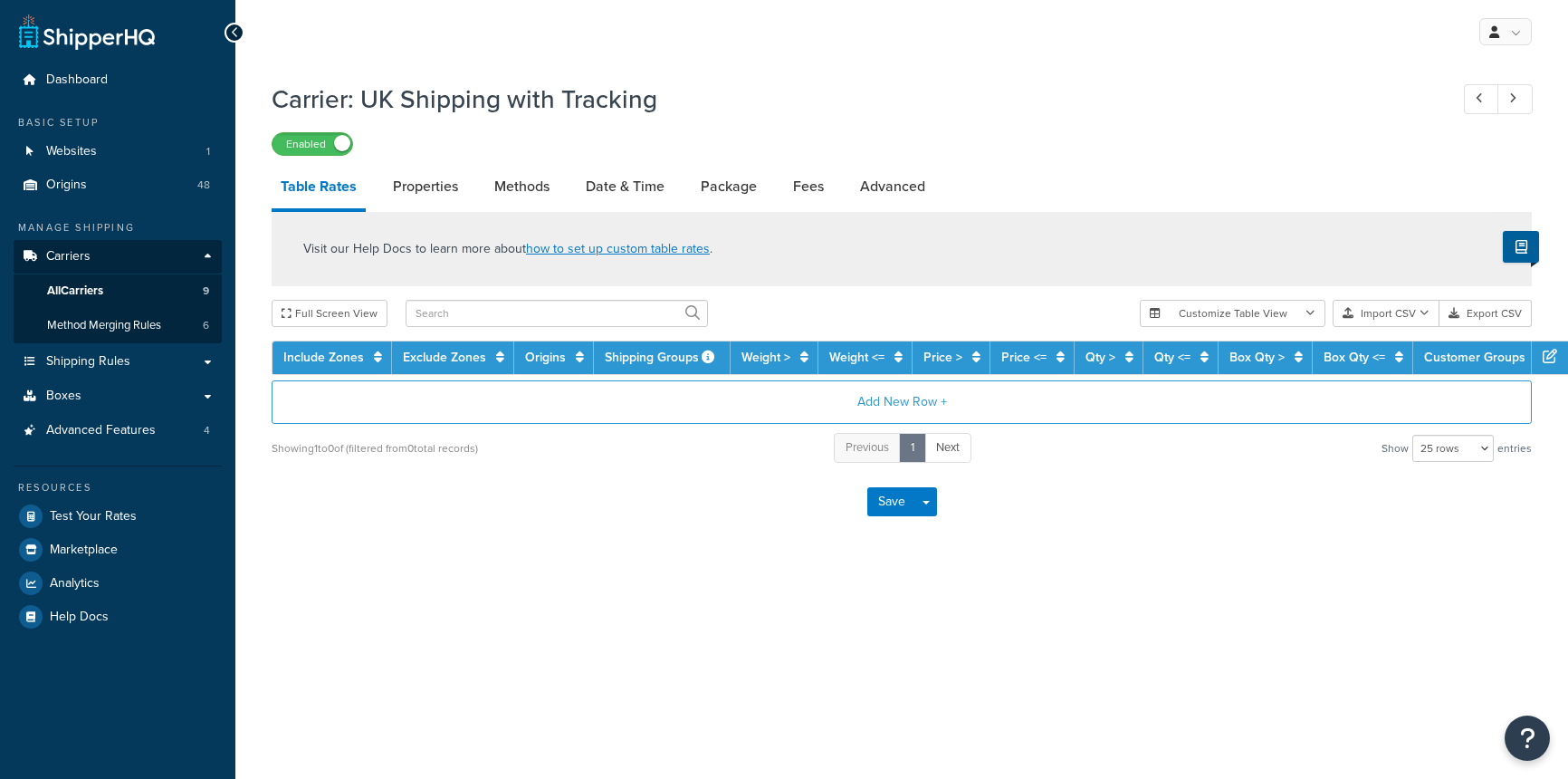
select select "25"
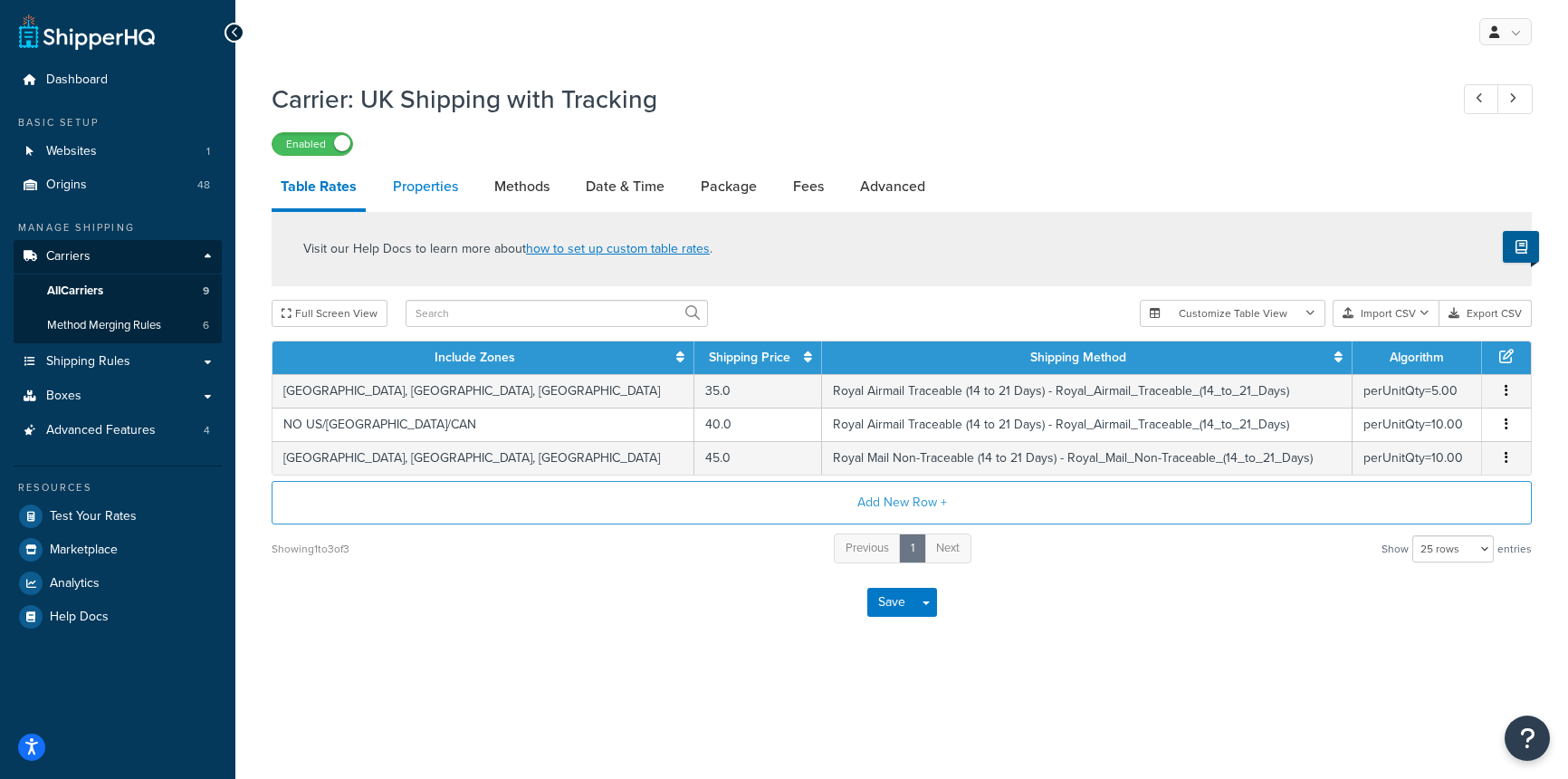
click at [422, 187] on link "Properties" at bounding box center [425, 187] width 83 height 44
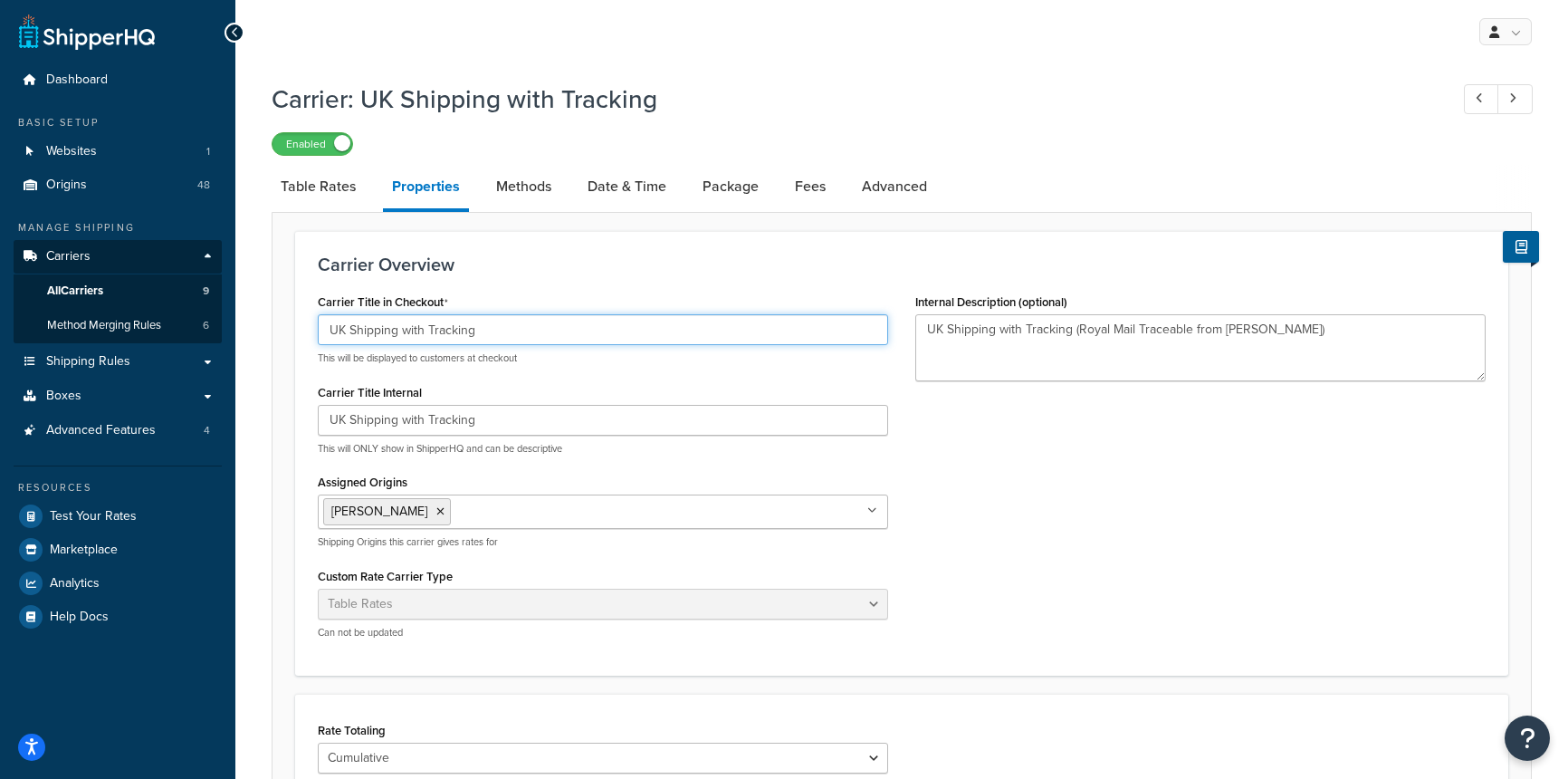
click at [333, 328] on input "UK Shipping with Tracking" at bounding box center [603, 330] width 570 height 31
type input "[PERSON_NAME] UK Shipping"
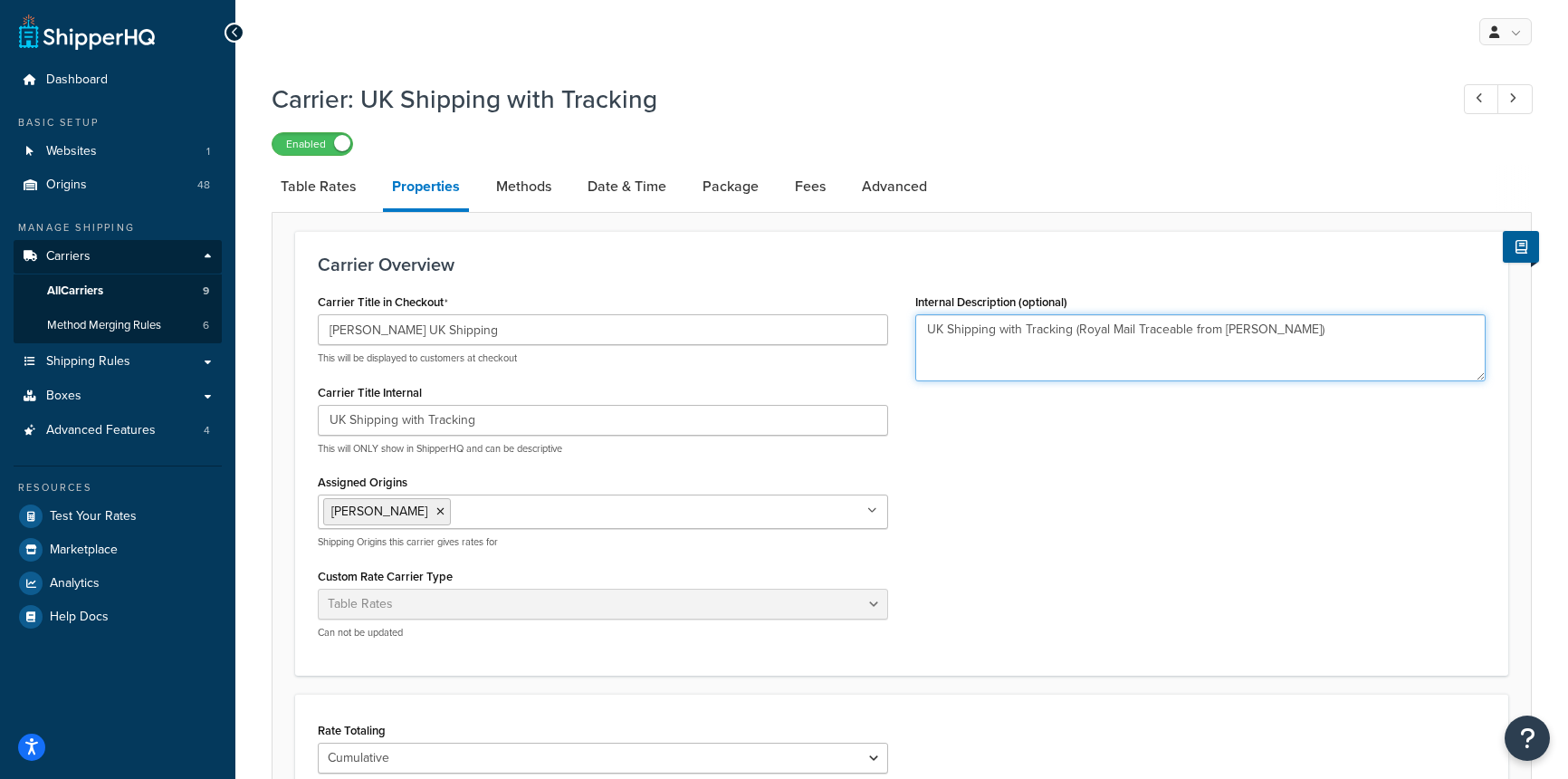
click at [988, 325] on textarea "UK Shipping with Tracking (Royal Mail Traceable from [PERSON_NAME])" at bounding box center [1201, 348] width 570 height 67
drag, startPoint x: 1073, startPoint y: 329, endPoint x: 712, endPoint y: 329, distance: 361.0
click at [712, 329] on div "Carrier Title in Checkout [PERSON_NAME] UK Shipping This will be displayed to c…" at bounding box center [902, 471] width 1195 height 364
paste textarea "[PERSON_NAME] UK [PERSON_NAME]"
click at [1113, 356] on textarea "[PERSON_NAME] UK Shipping (Royal Mail Traceable from [PERSON_NAME])" at bounding box center [1201, 348] width 570 height 67
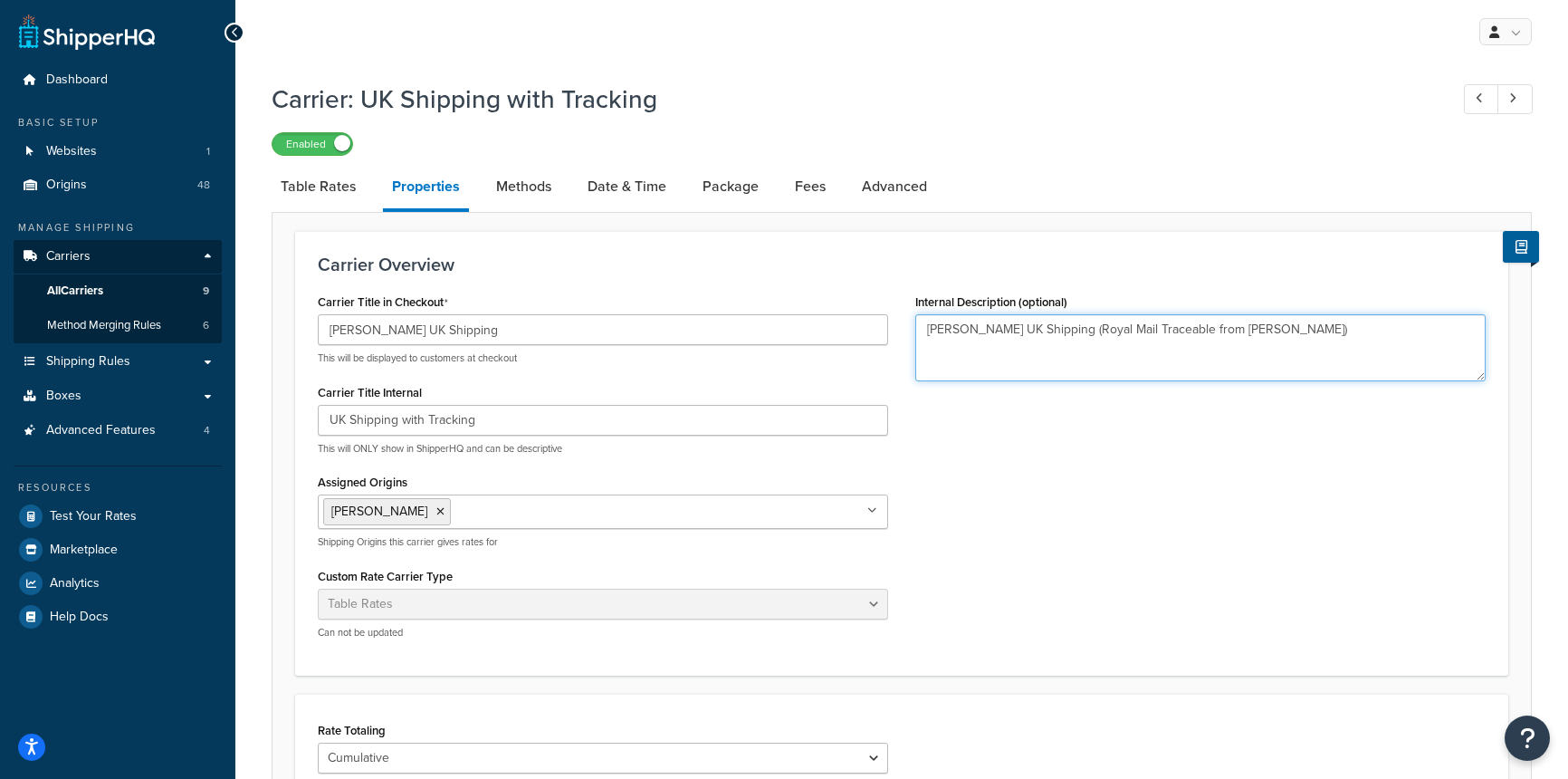
click at [1104, 326] on textarea "[PERSON_NAME] UK Shipping (Royal Mail Traceable from [PERSON_NAME])" at bounding box center [1201, 348] width 570 height 67
type textarea "[PERSON_NAME] UK Shipping (Royal Mail Non-Traceable AND DHL or UPS Traceable fr…"
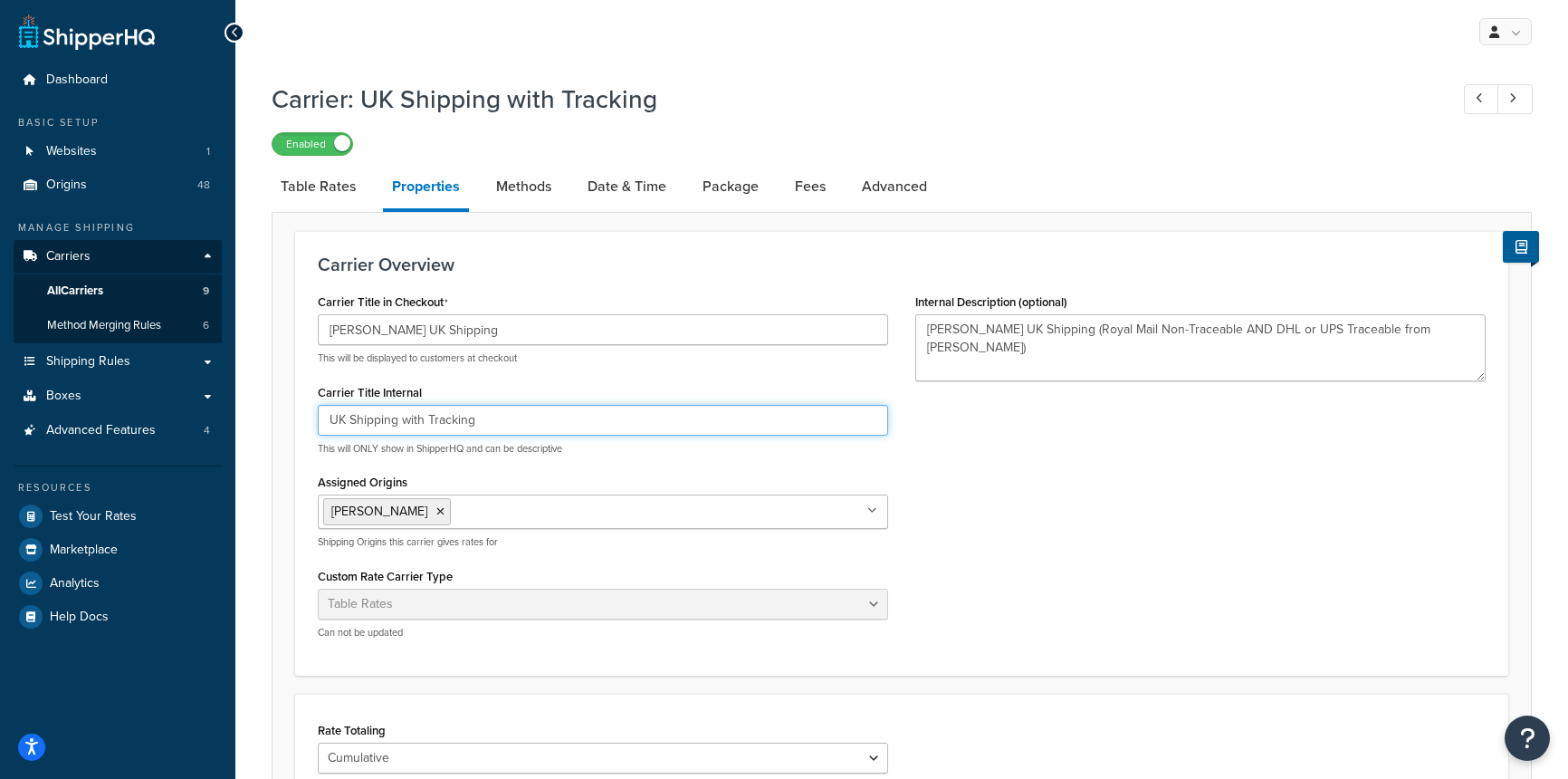
click at [322, 422] on input "UK Shipping with Tracking" at bounding box center [603, 420] width 570 height 31
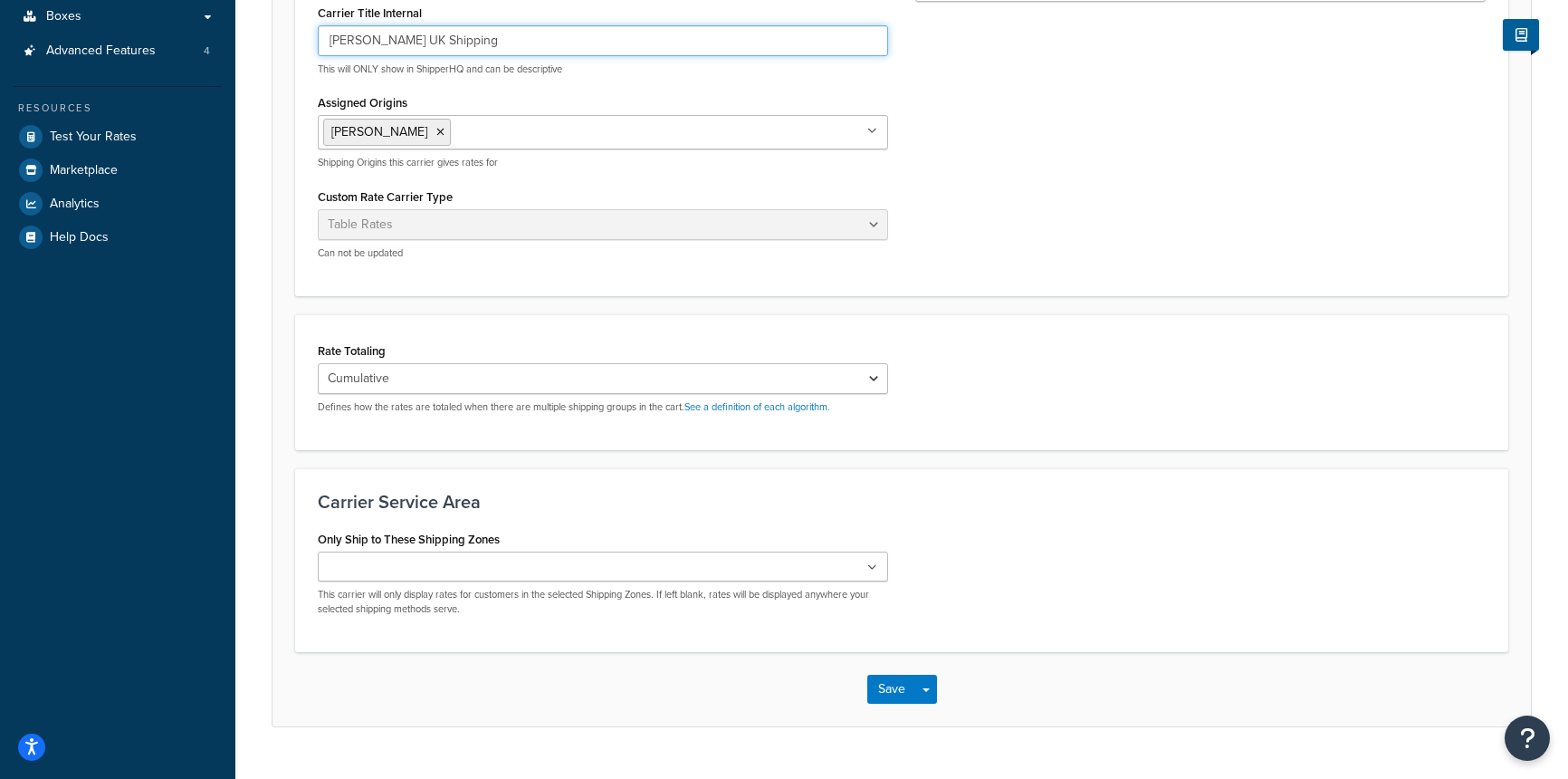
scroll to position [418, 0]
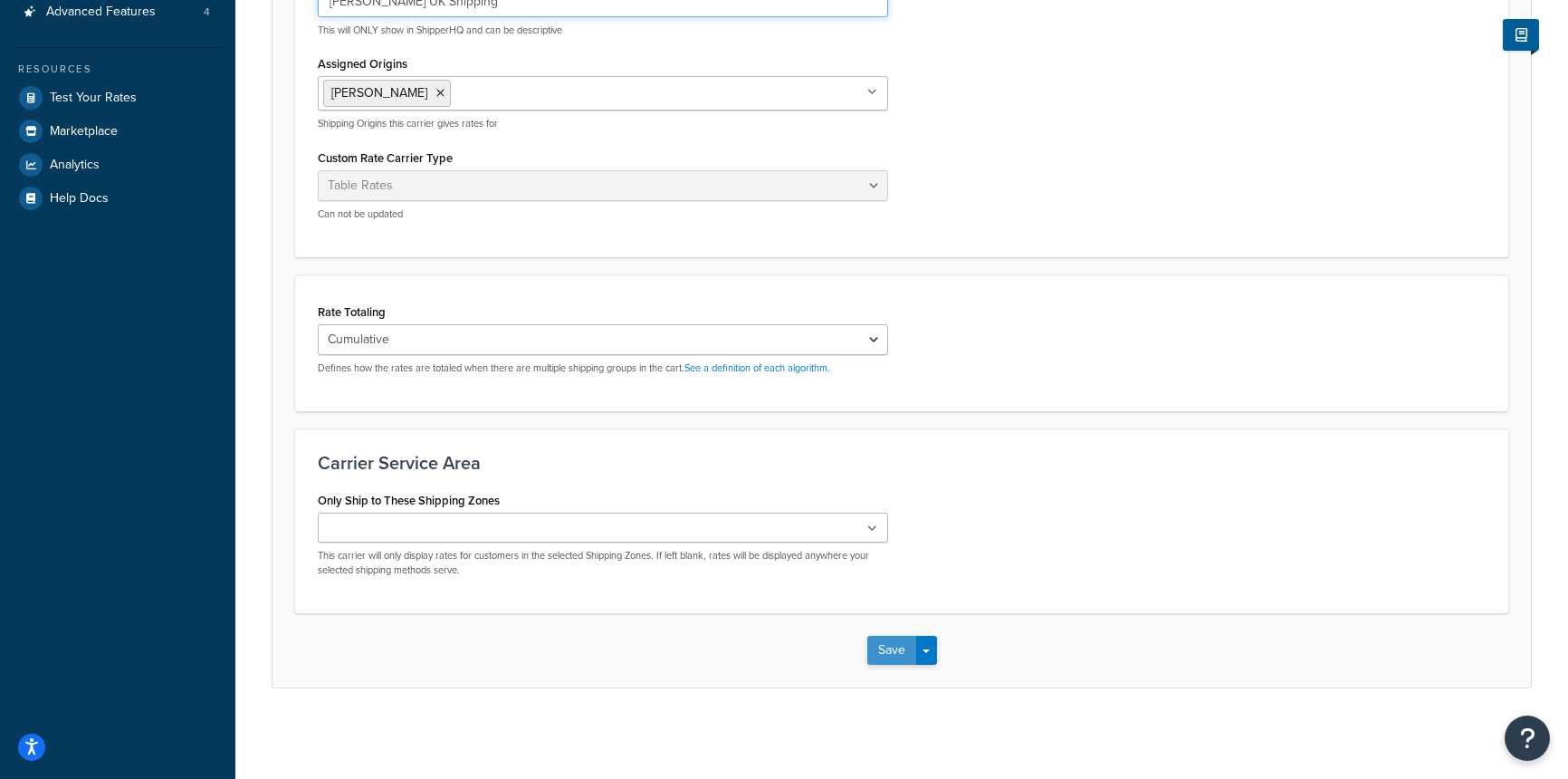
type input "[PERSON_NAME] UK Shipping"
click at [891, 646] on button "Save" at bounding box center [892, 651] width 49 height 29
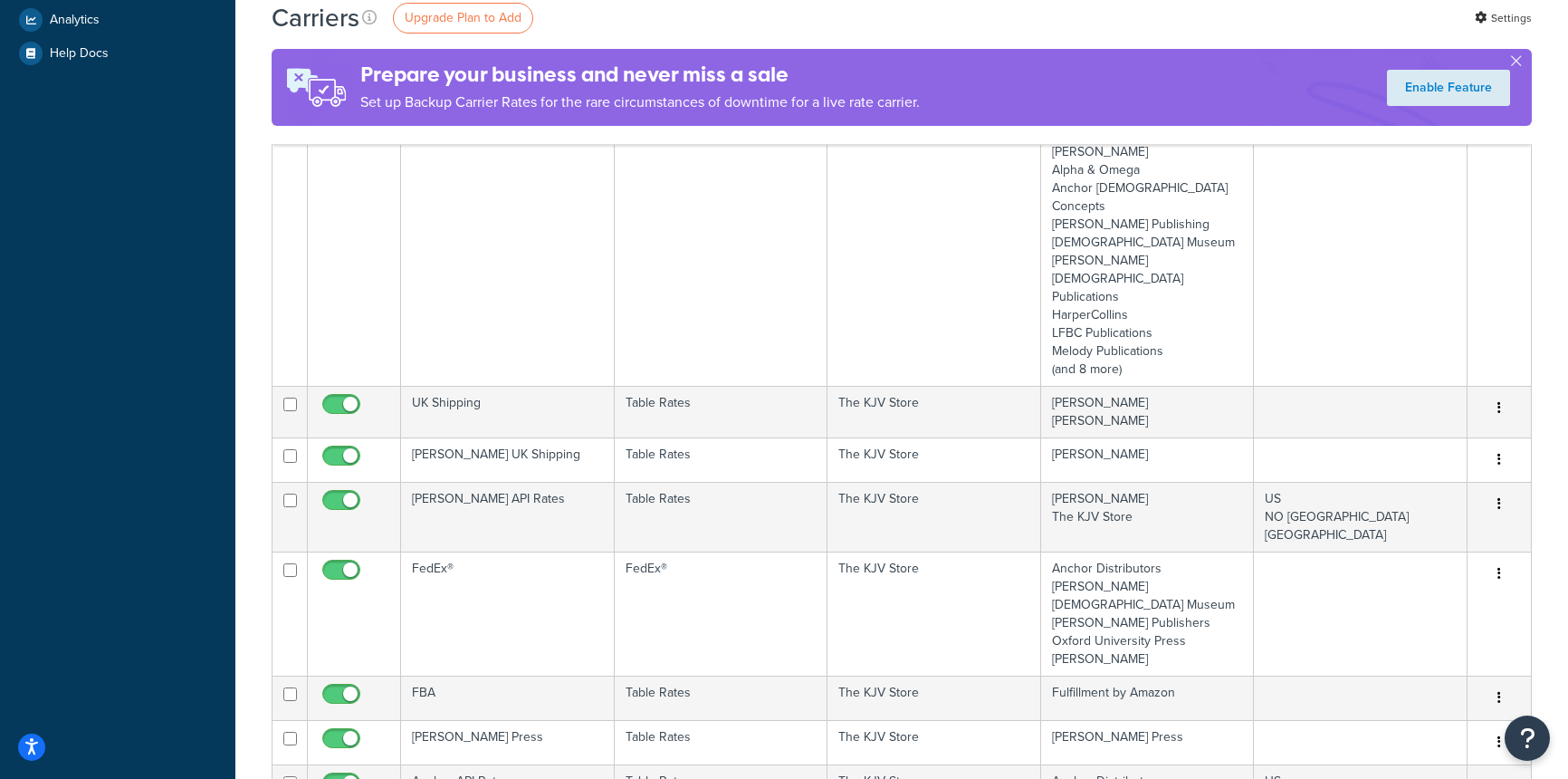
scroll to position [559, 0]
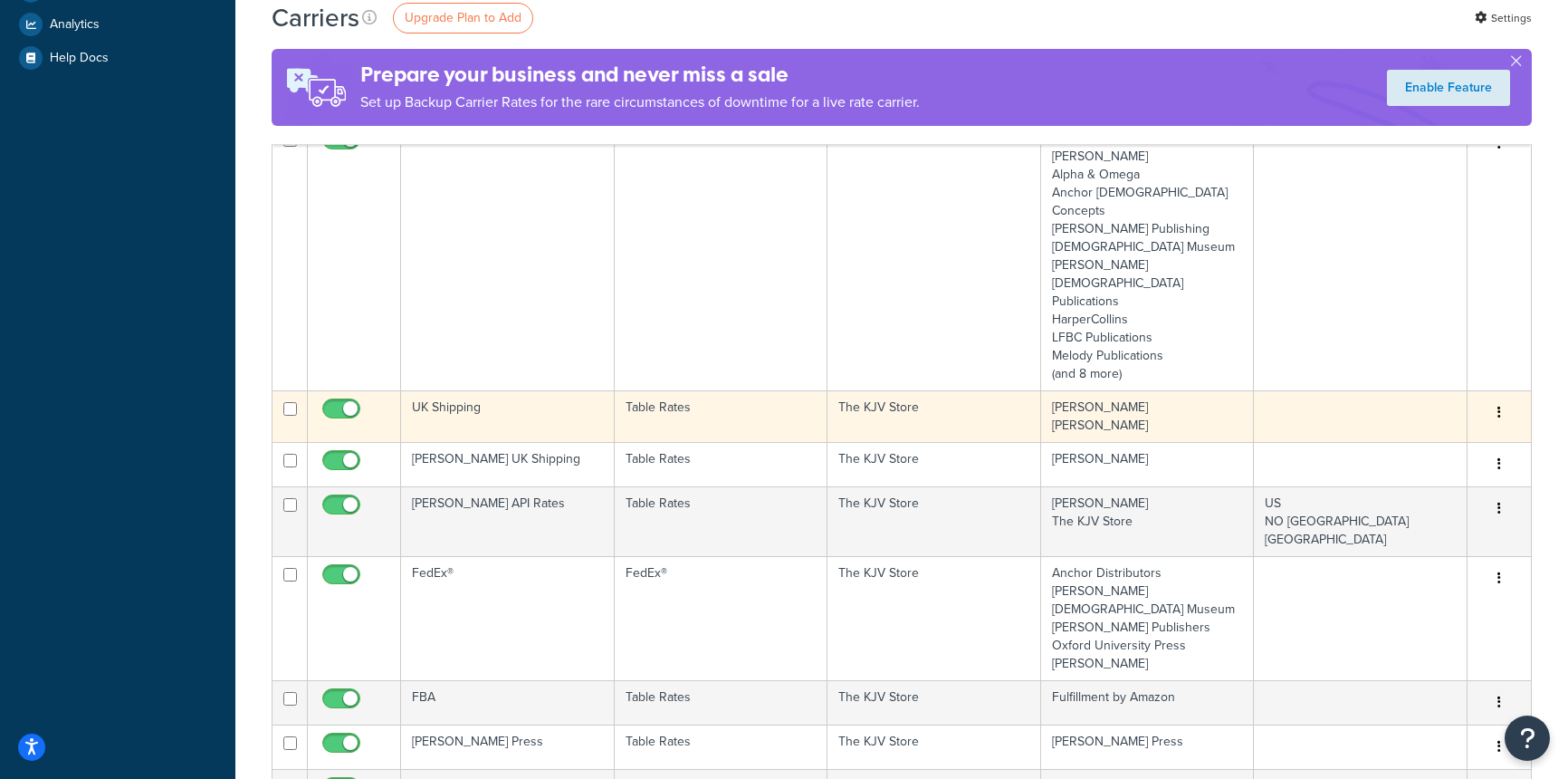
click at [1499, 405] on icon "button" at bounding box center [1500, 412] width 4 height 13
click at [1396, 319] on link "Edit" at bounding box center [1426, 322] width 143 height 37
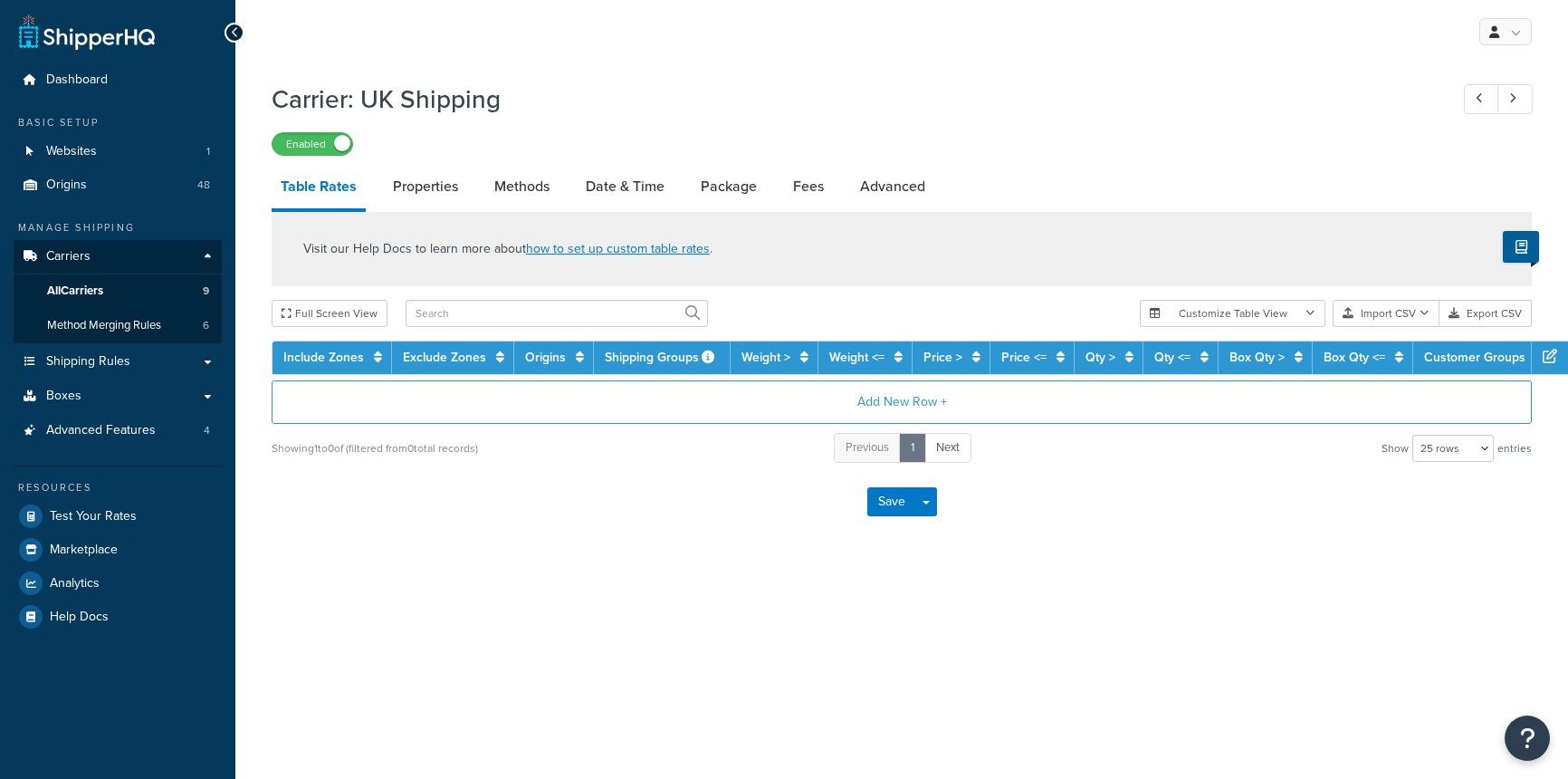
select select "25"
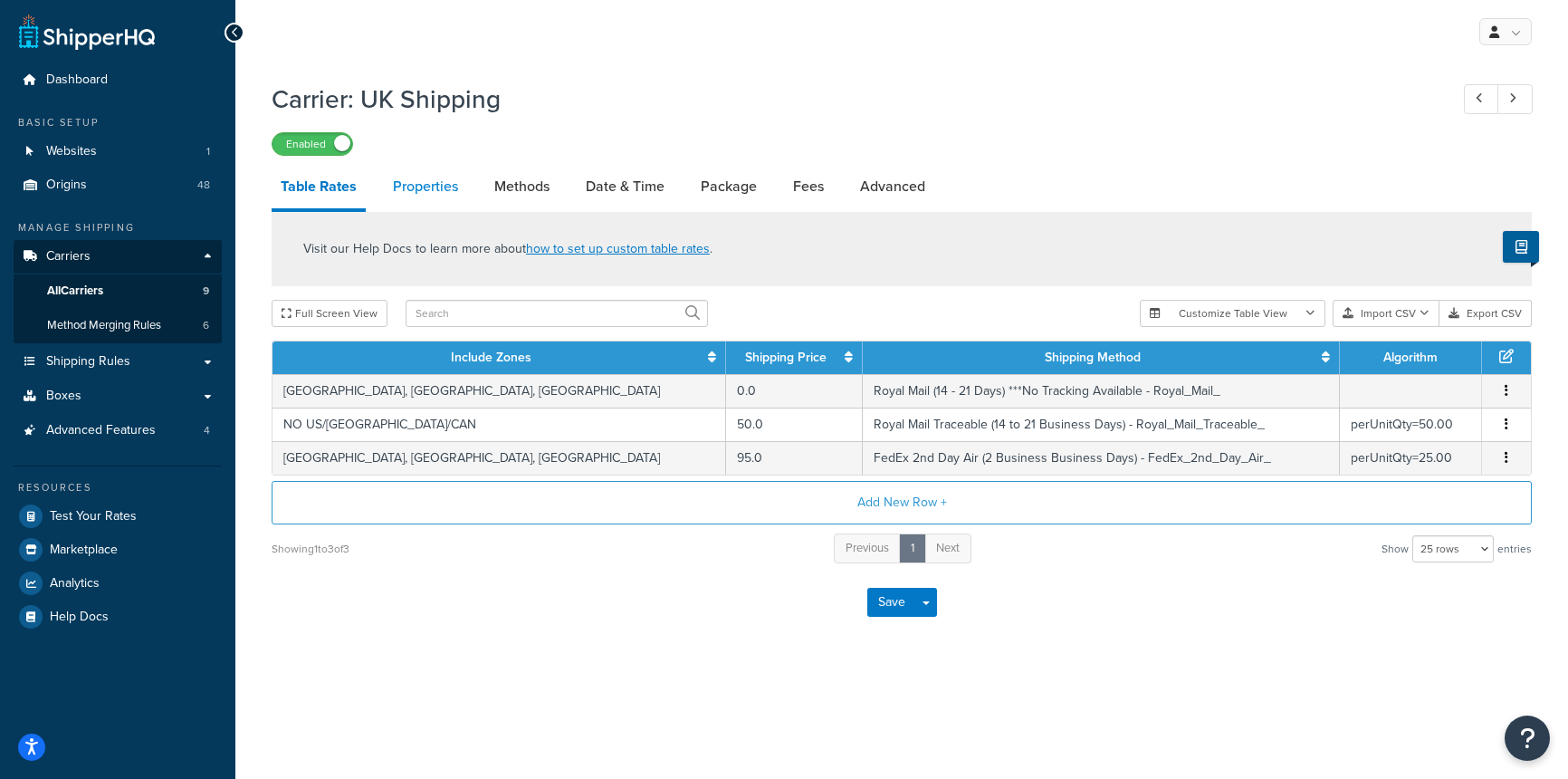
click at [418, 187] on link "Properties" at bounding box center [425, 187] width 83 height 44
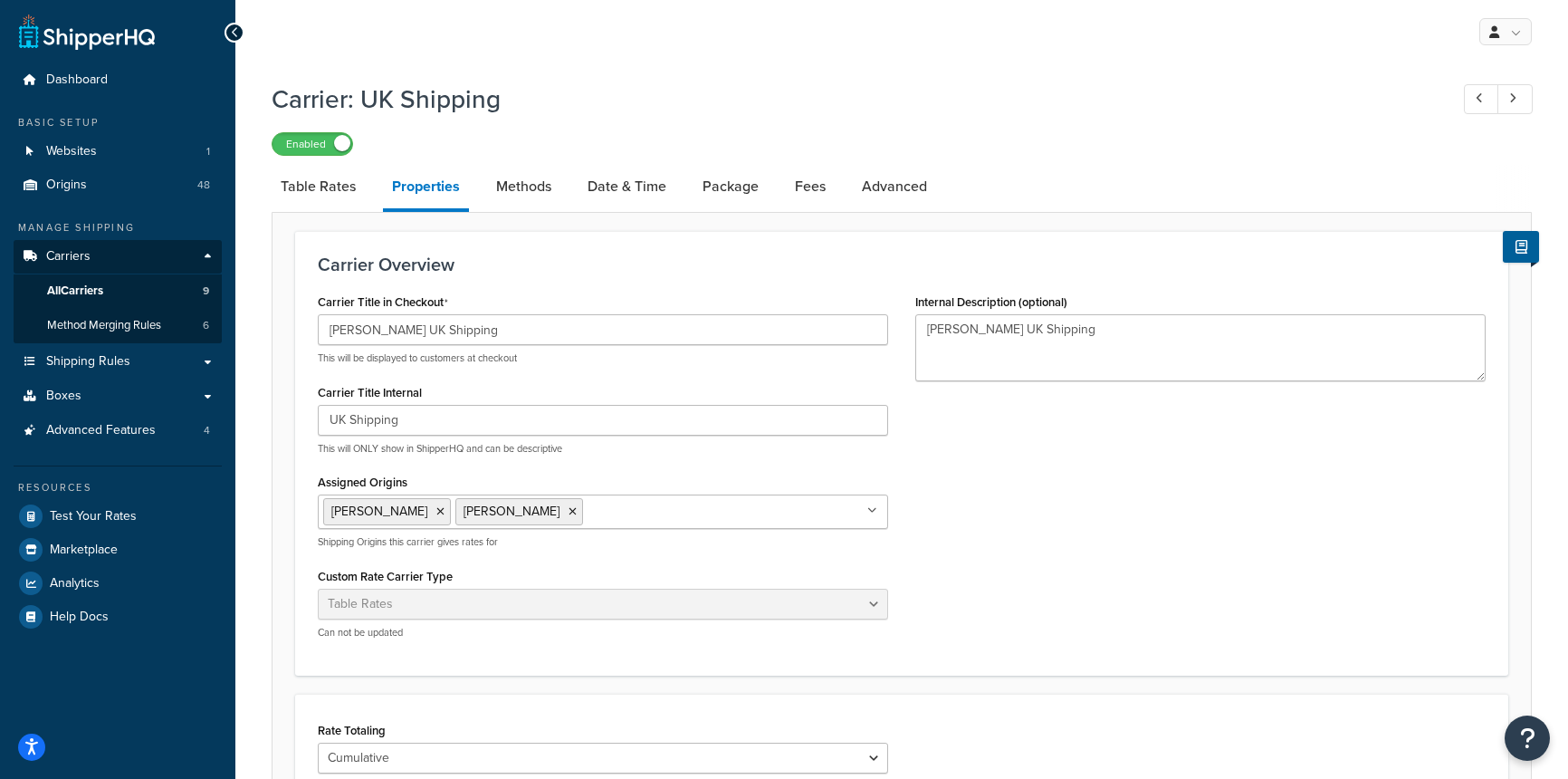
scroll to position [10, 0]
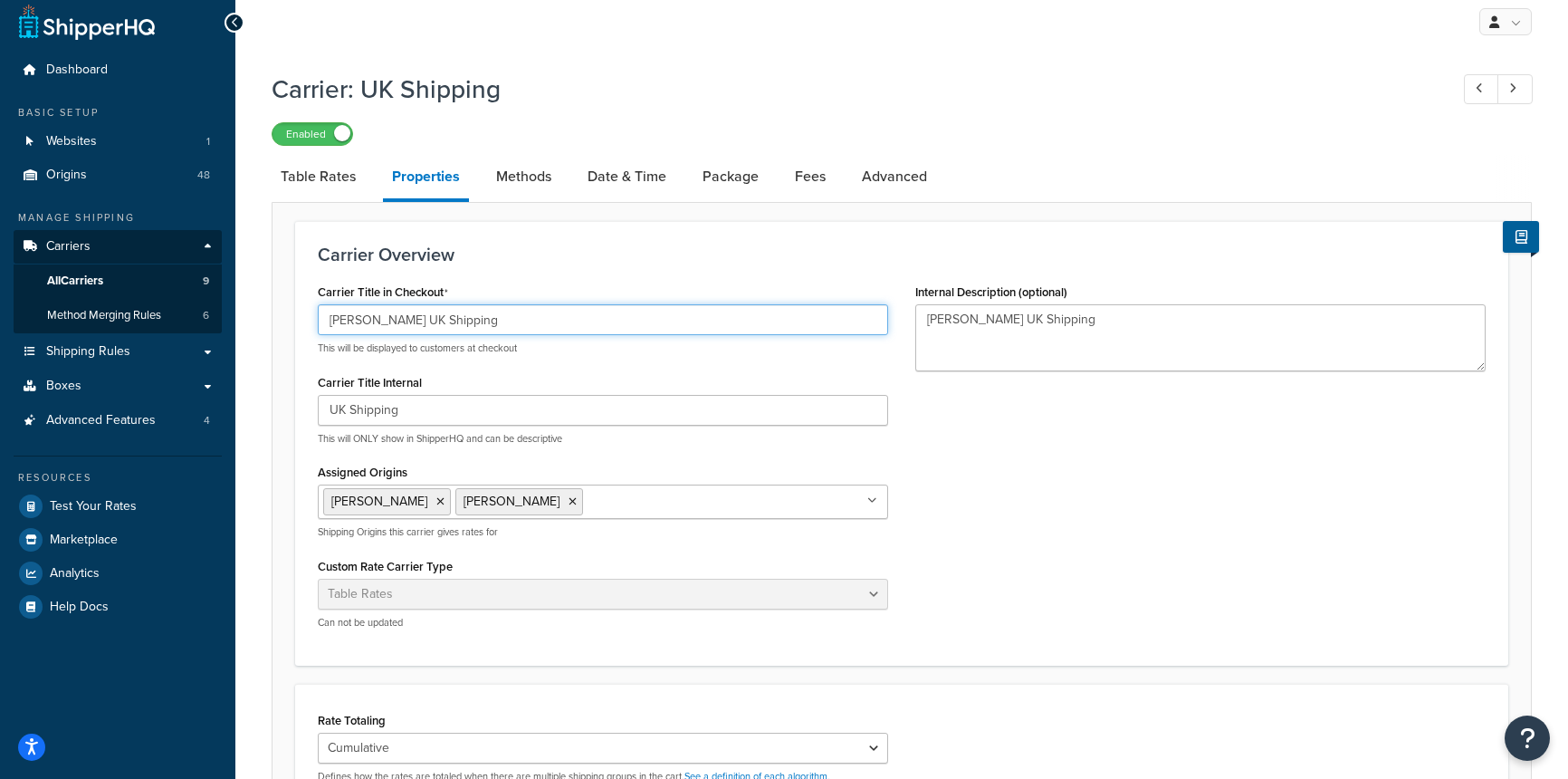
drag, startPoint x: 376, startPoint y: 320, endPoint x: 222, endPoint y: 317, distance: 154.0
click at [222, 317] on div "Dashboard Basic Setup Websites 1 Origins 48 Manage Shipping Carriers Carriers A…" at bounding box center [784, 589] width 1568 height 1197
drag, startPoint x: 380, startPoint y: 317, endPoint x: 236, endPoint y: 318, distance: 144.0
click at [236, 317] on div "Carrier: UK Shipping Enabled Table Rates Properties Methods Date & Time Package…" at bounding box center [901, 602] width 1333 height 1080
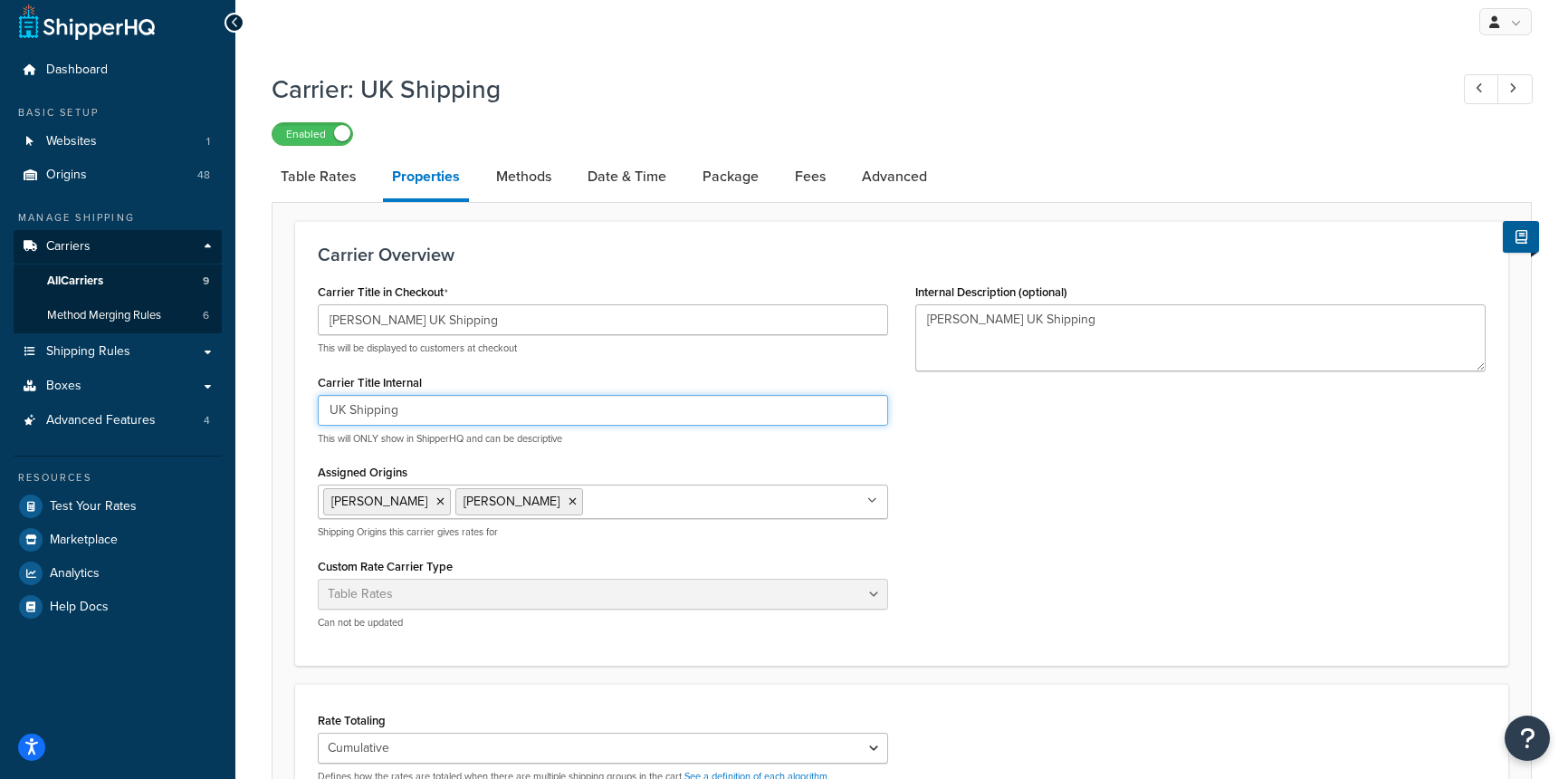
click at [332, 410] on input "UK Shipping" at bounding box center [603, 410] width 570 height 31
paste input "[PERSON_NAME]"
click at [520, 415] on input "R.L. Allan UK Shipping" at bounding box center [603, 410] width 570 height 31
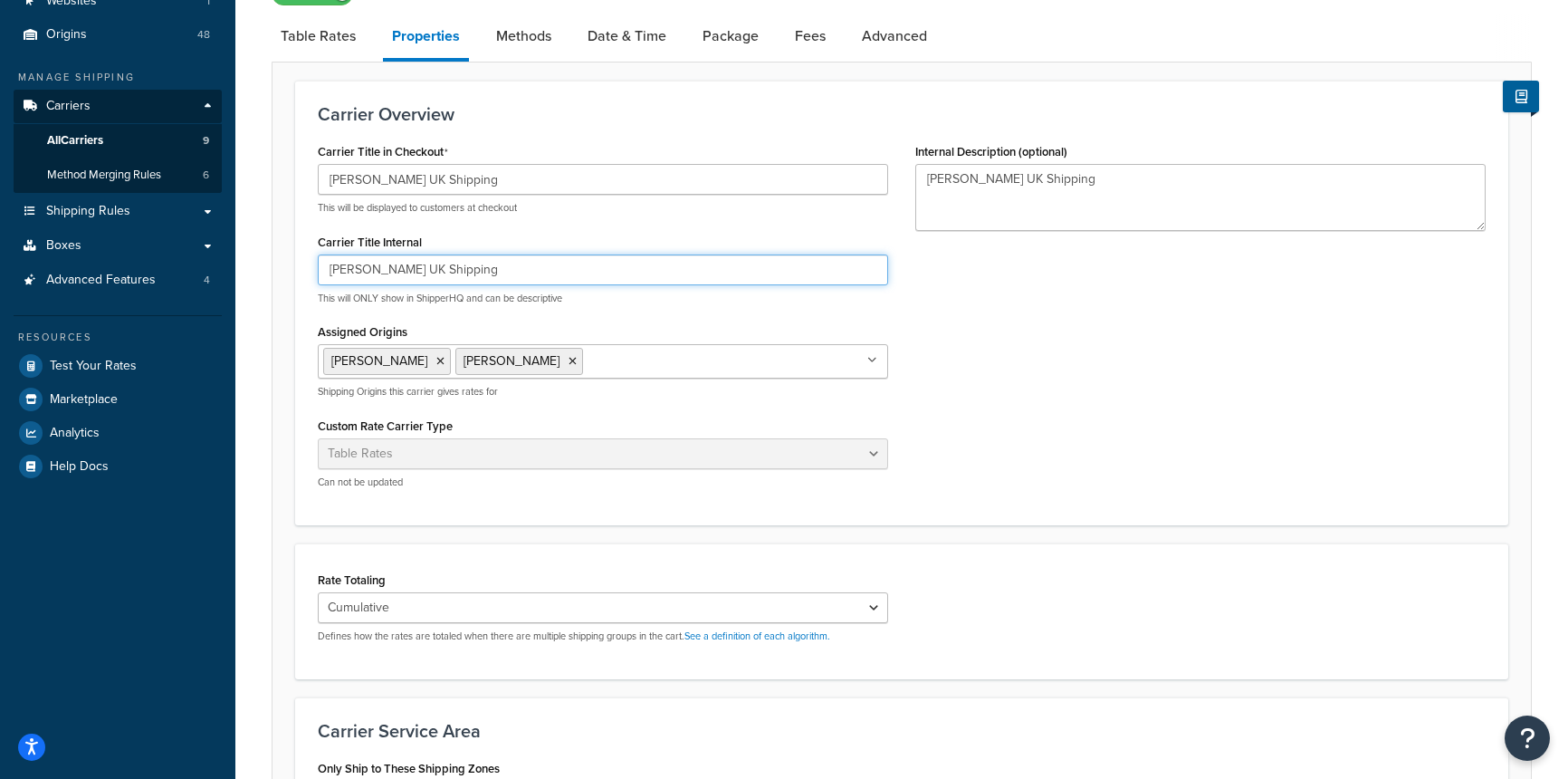
scroll to position [154, 0]
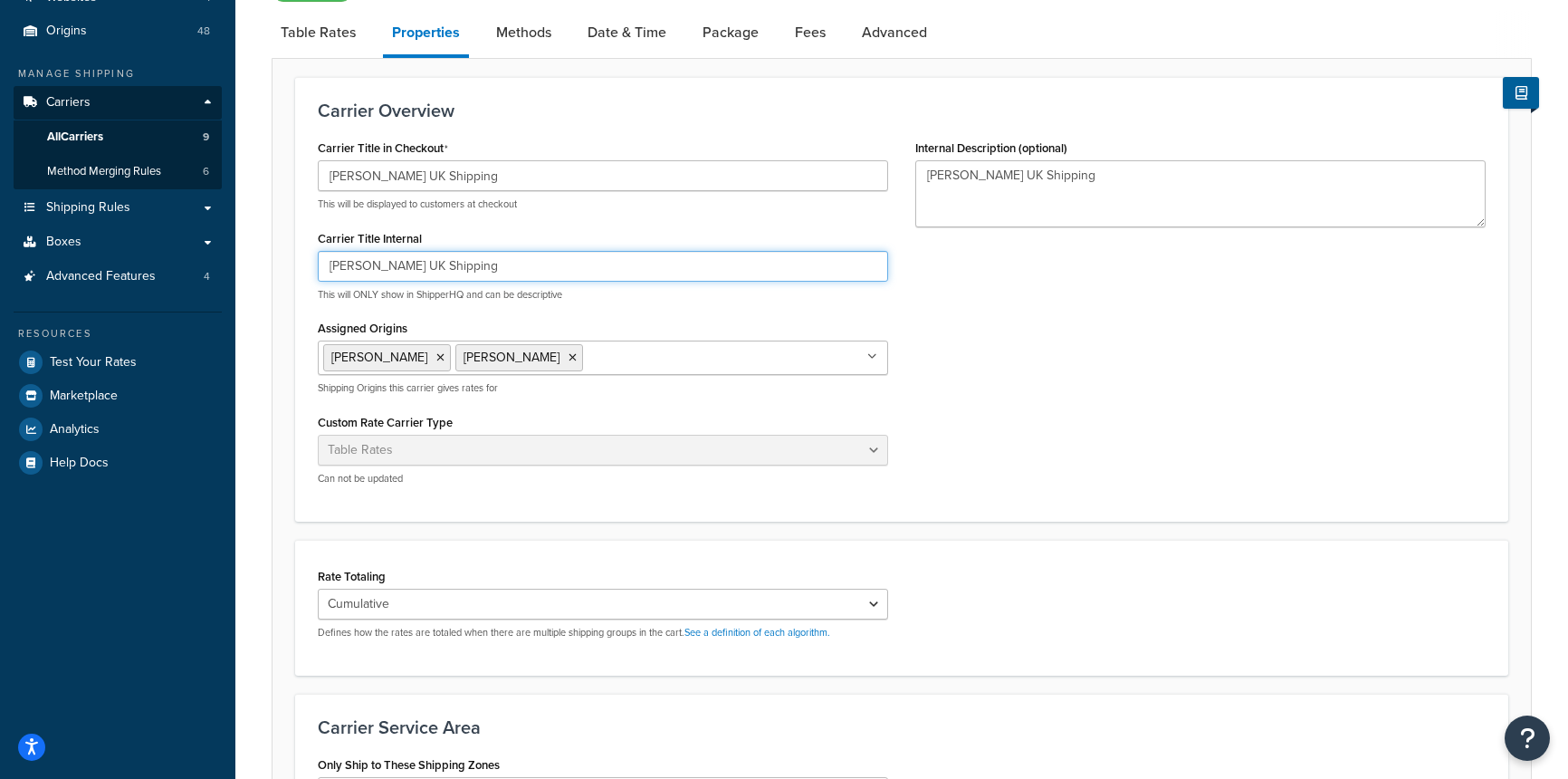
type input "R.L. Allan UK Shipping"
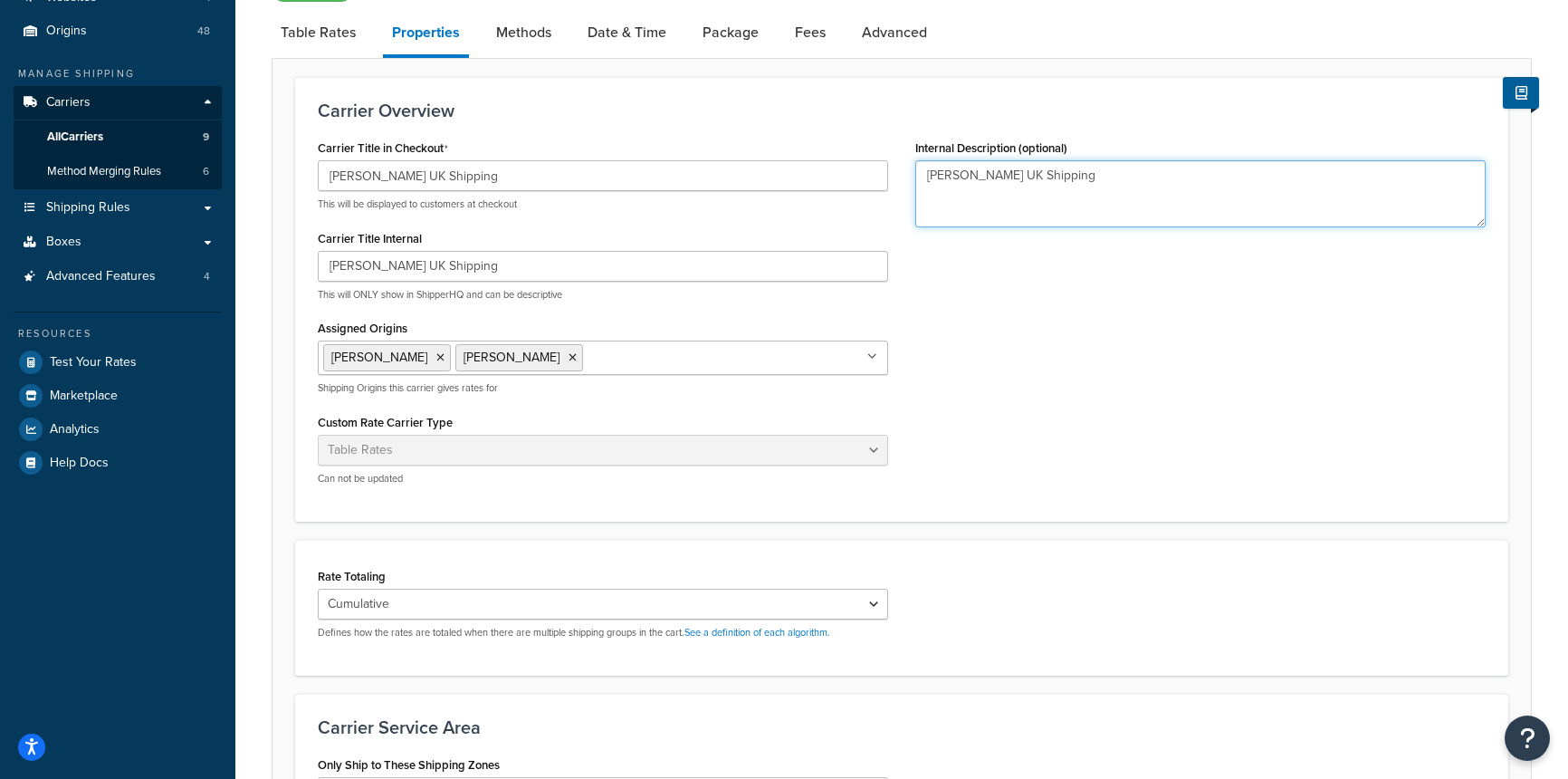
click at [1143, 177] on textarea "R.L. Allan UK Shipping" at bounding box center [1201, 194] width 570 height 67
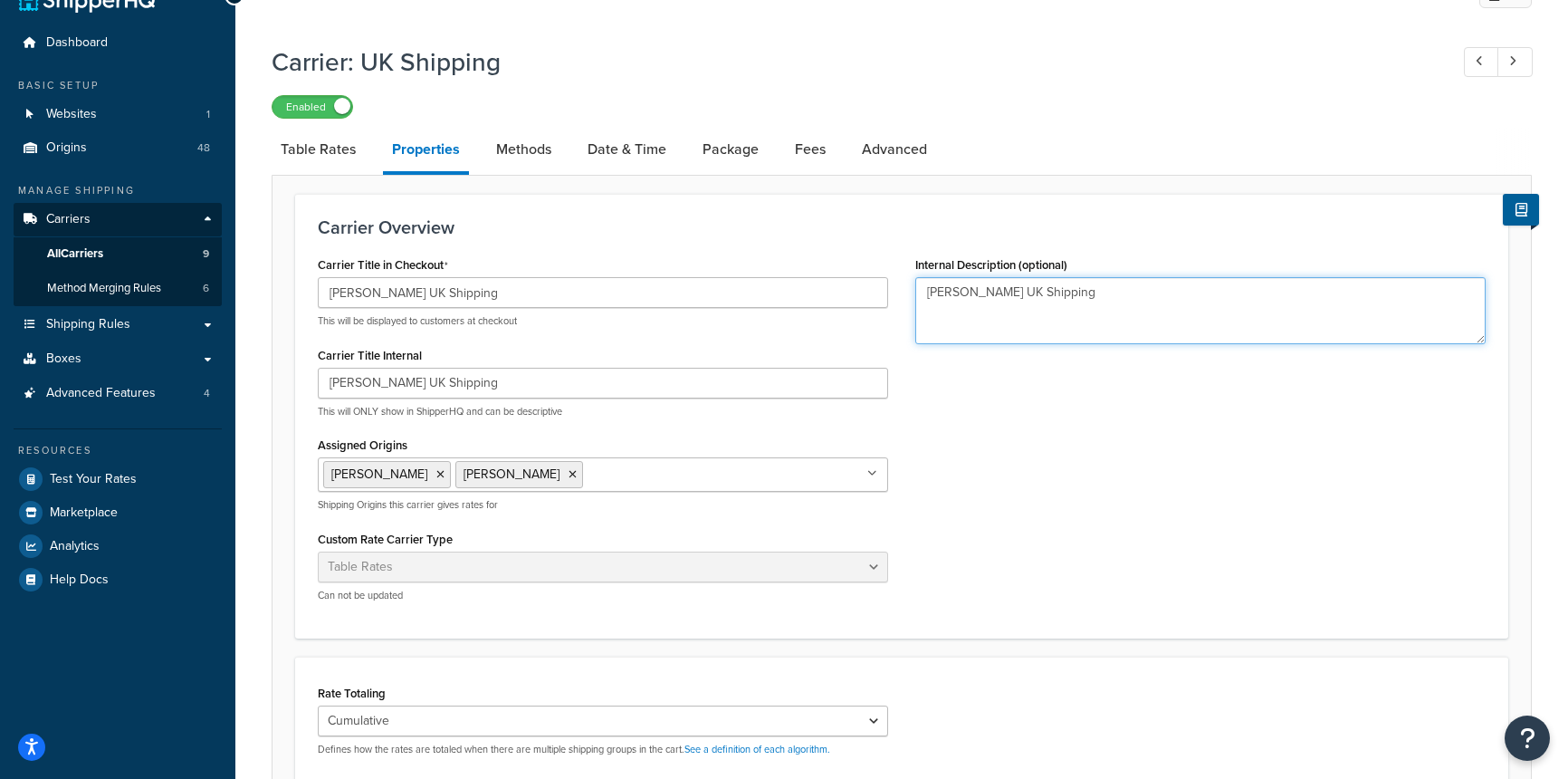
scroll to position [17, 0]
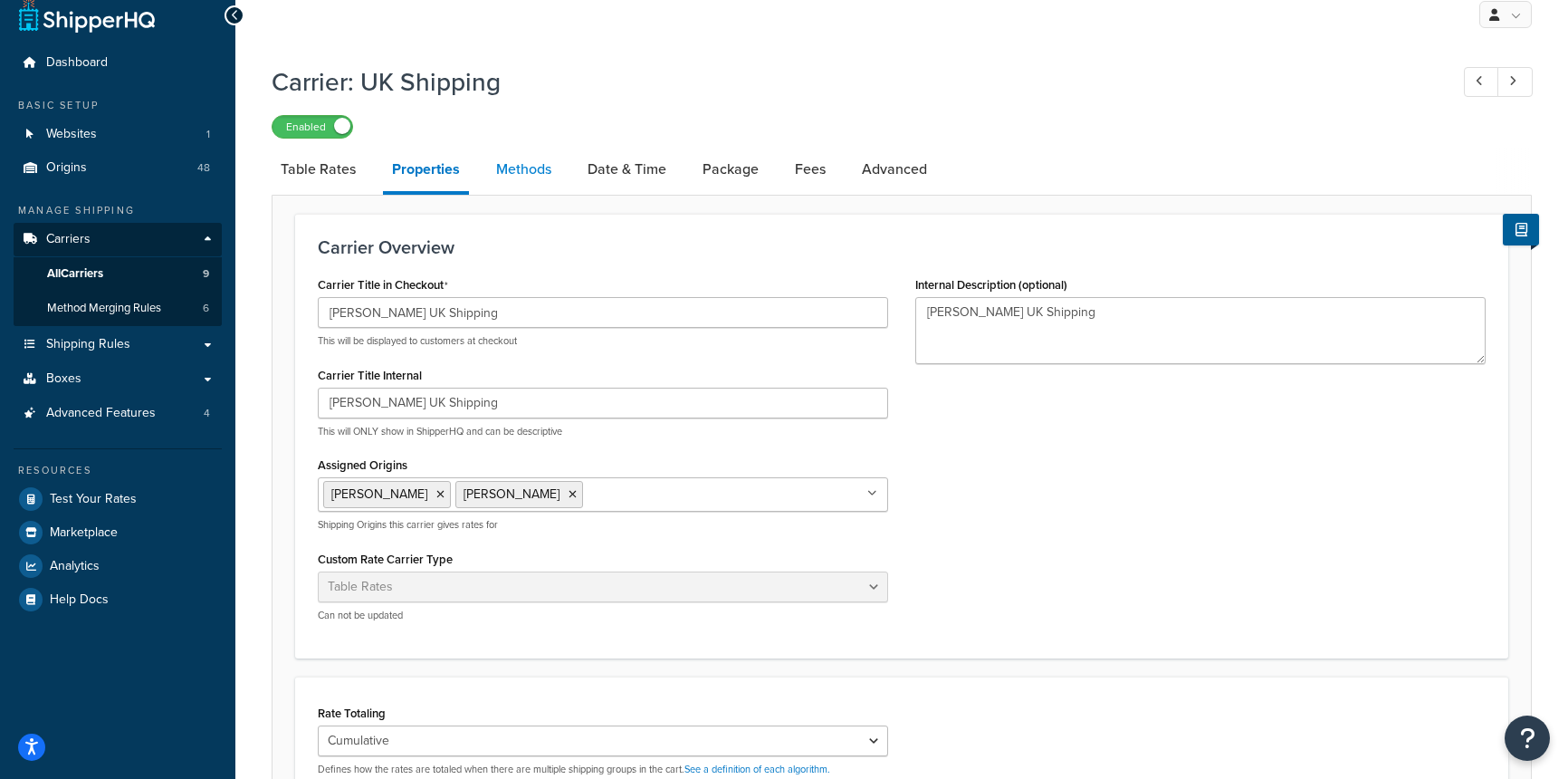
click at [537, 172] on link "Methods" at bounding box center [524, 169] width 74 height 44
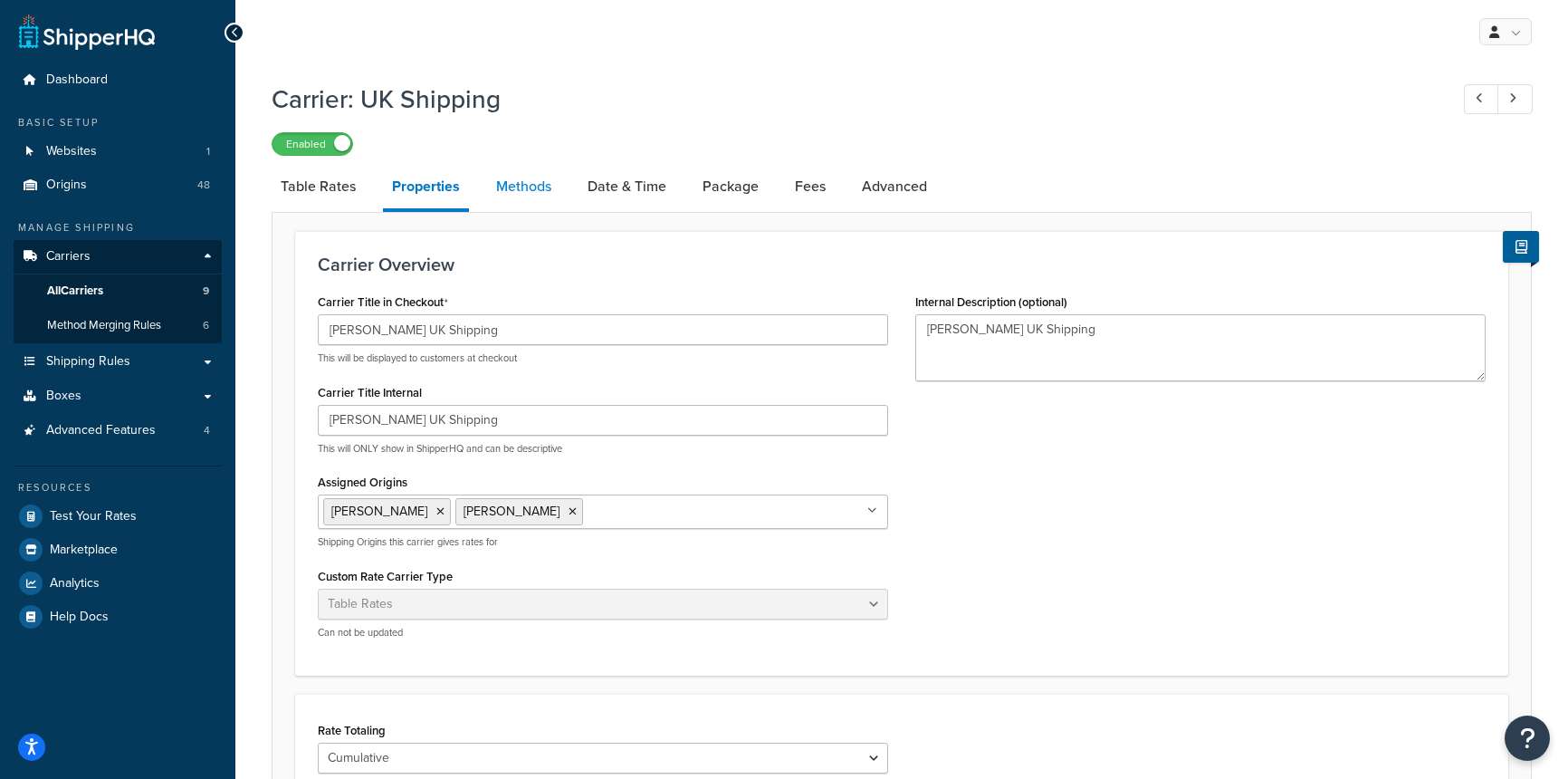
select select "25"
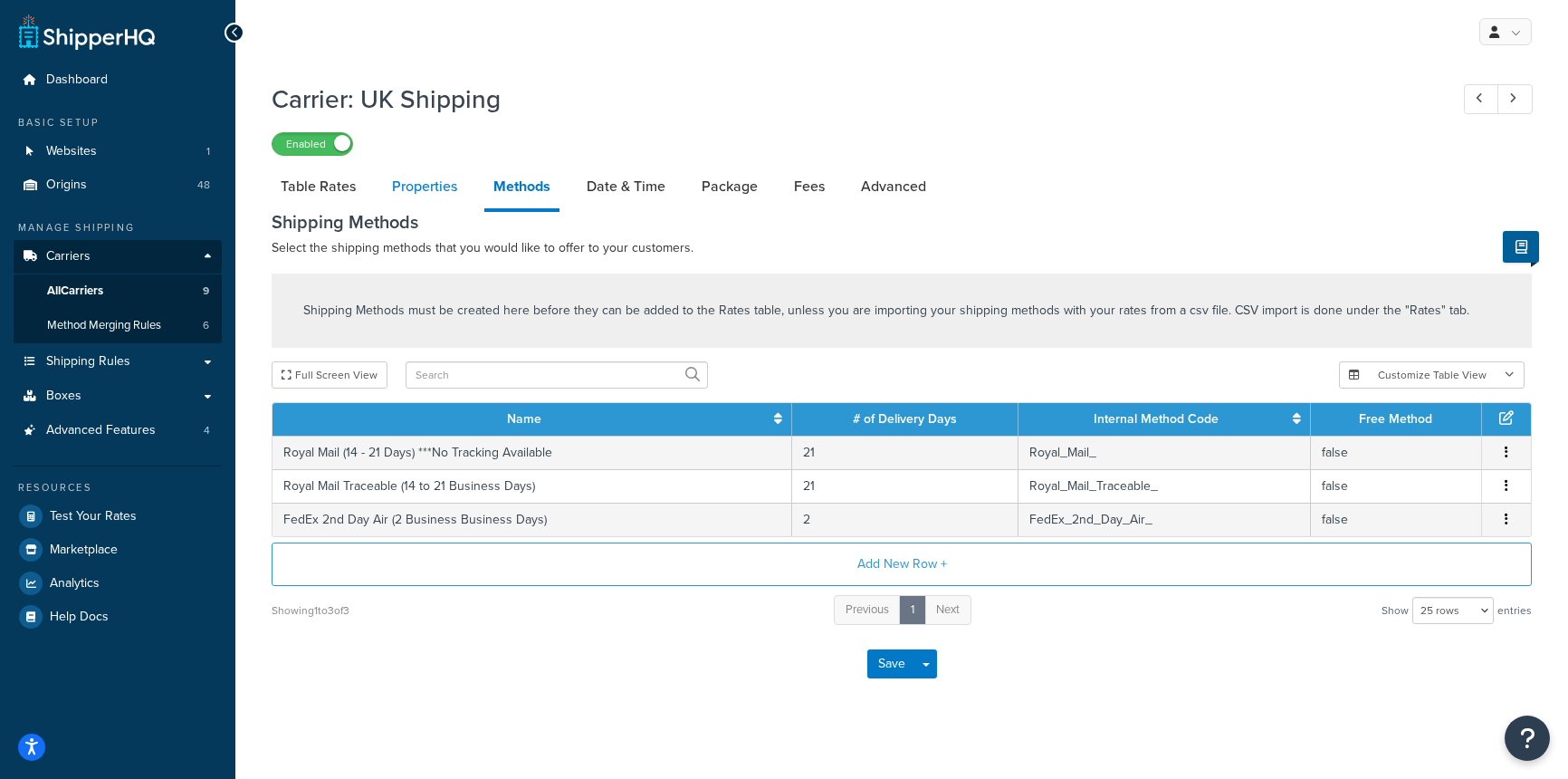
click at [410, 200] on link "Properties" at bounding box center [424, 187] width 83 height 44
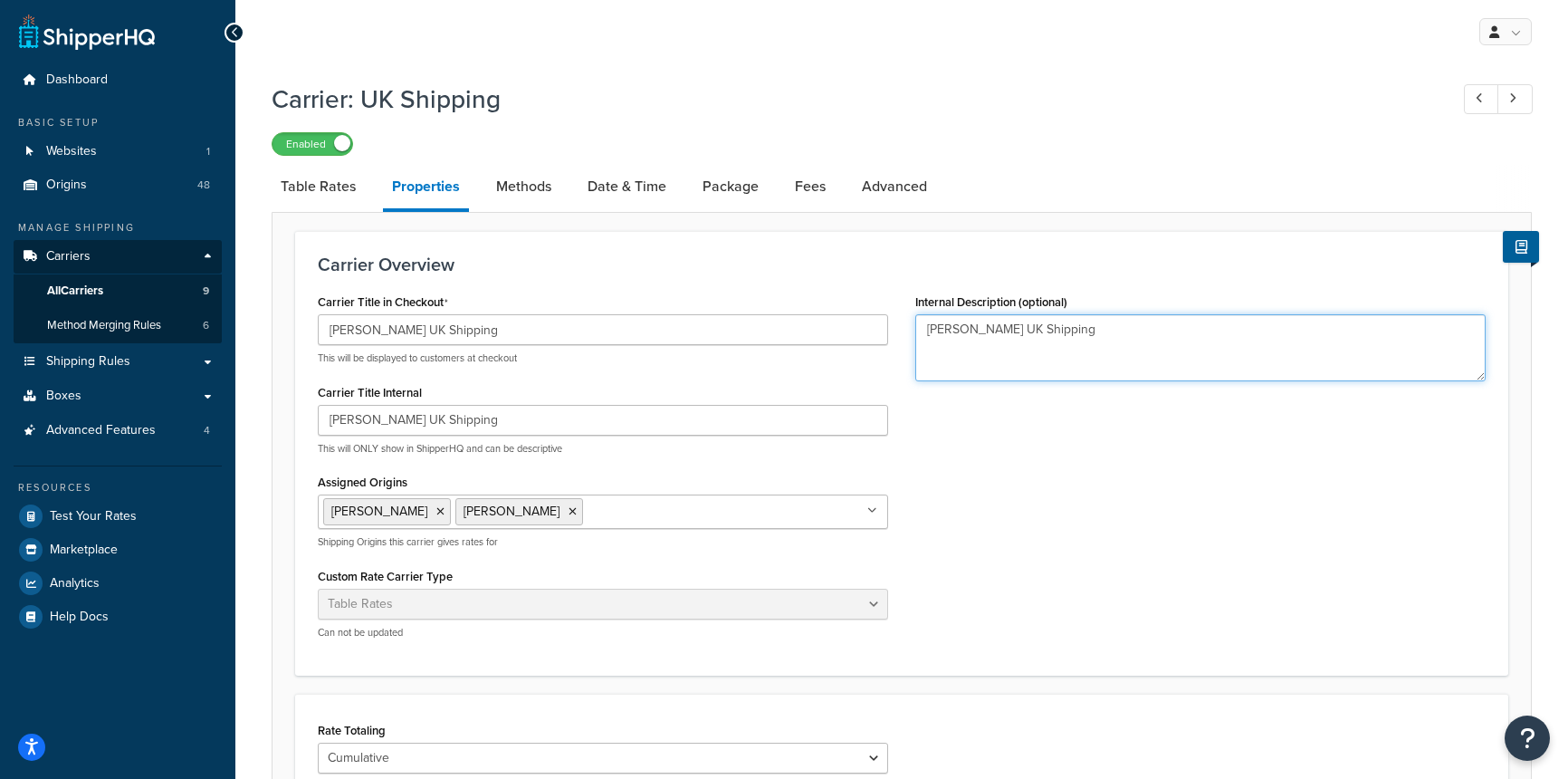
click at [1087, 337] on textarea "R.L. Allan UK Shipping" at bounding box center [1201, 348] width 570 height 67
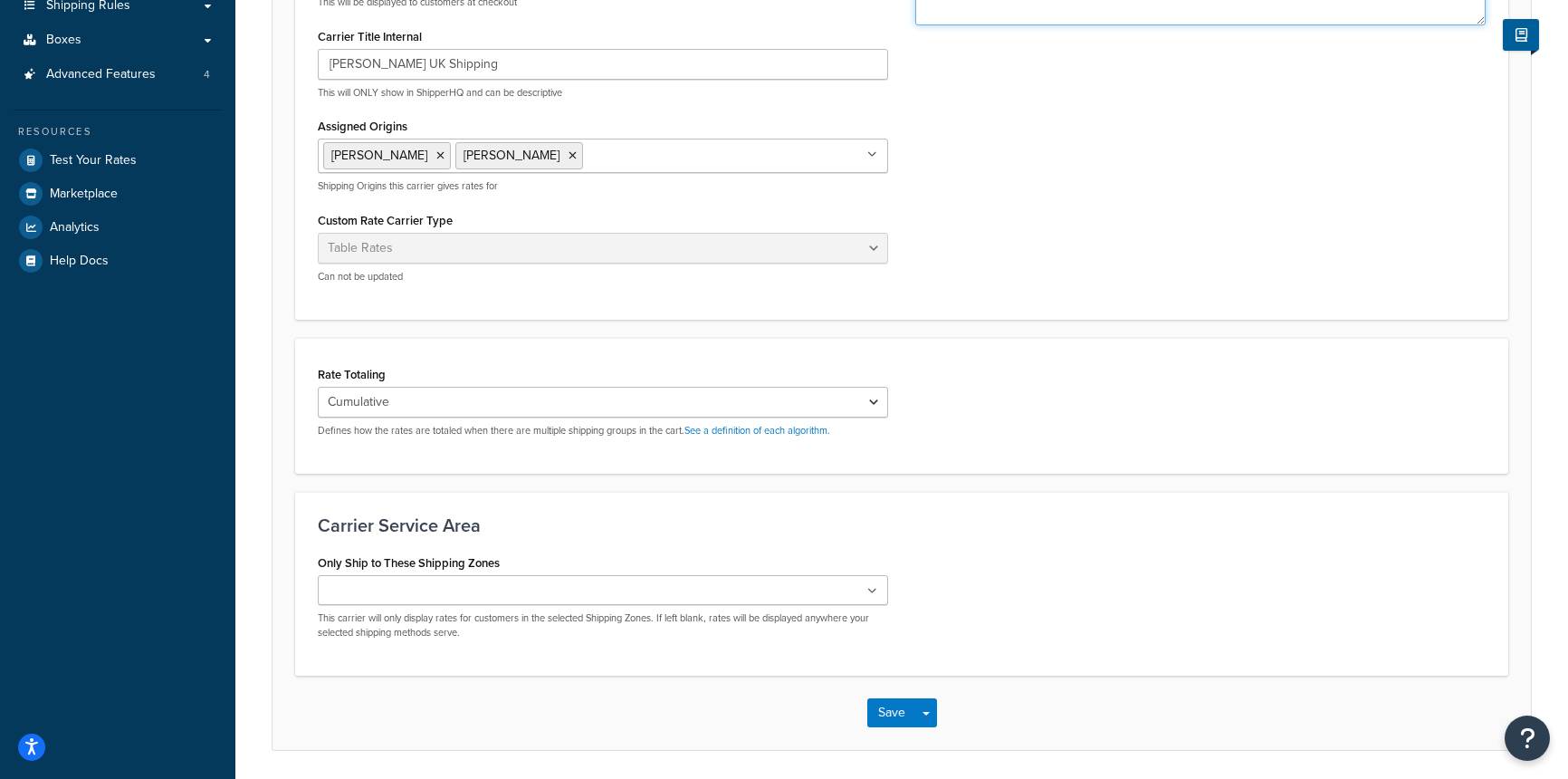
scroll to position [418, 0]
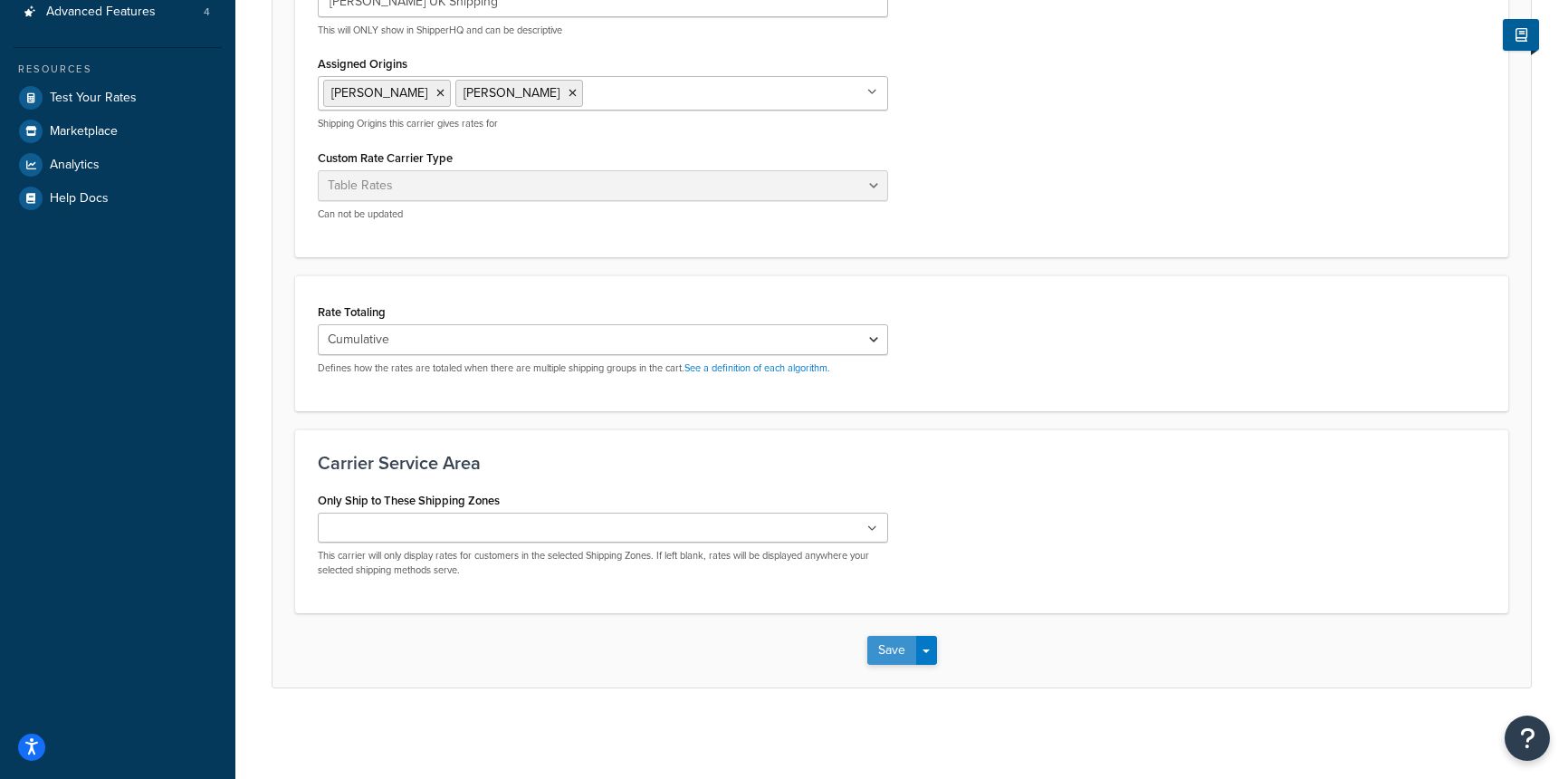
type textarea "R.L. Allan UK Shipping (Royal Mail Non-Traceable, Royal Mail Traceable, and Fed…"
click at [899, 652] on button "Save" at bounding box center [892, 651] width 49 height 29
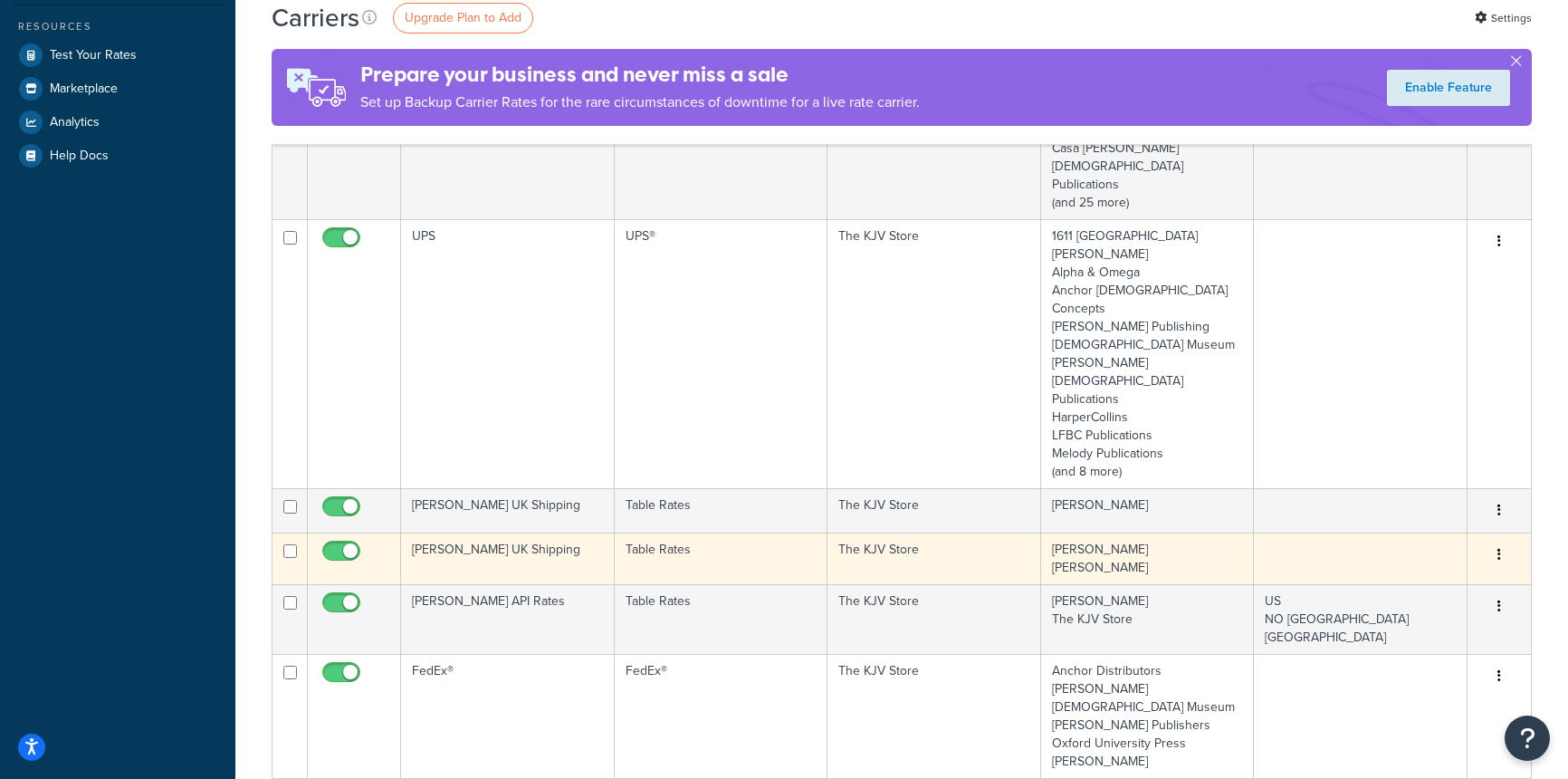
scroll to position [559, 0]
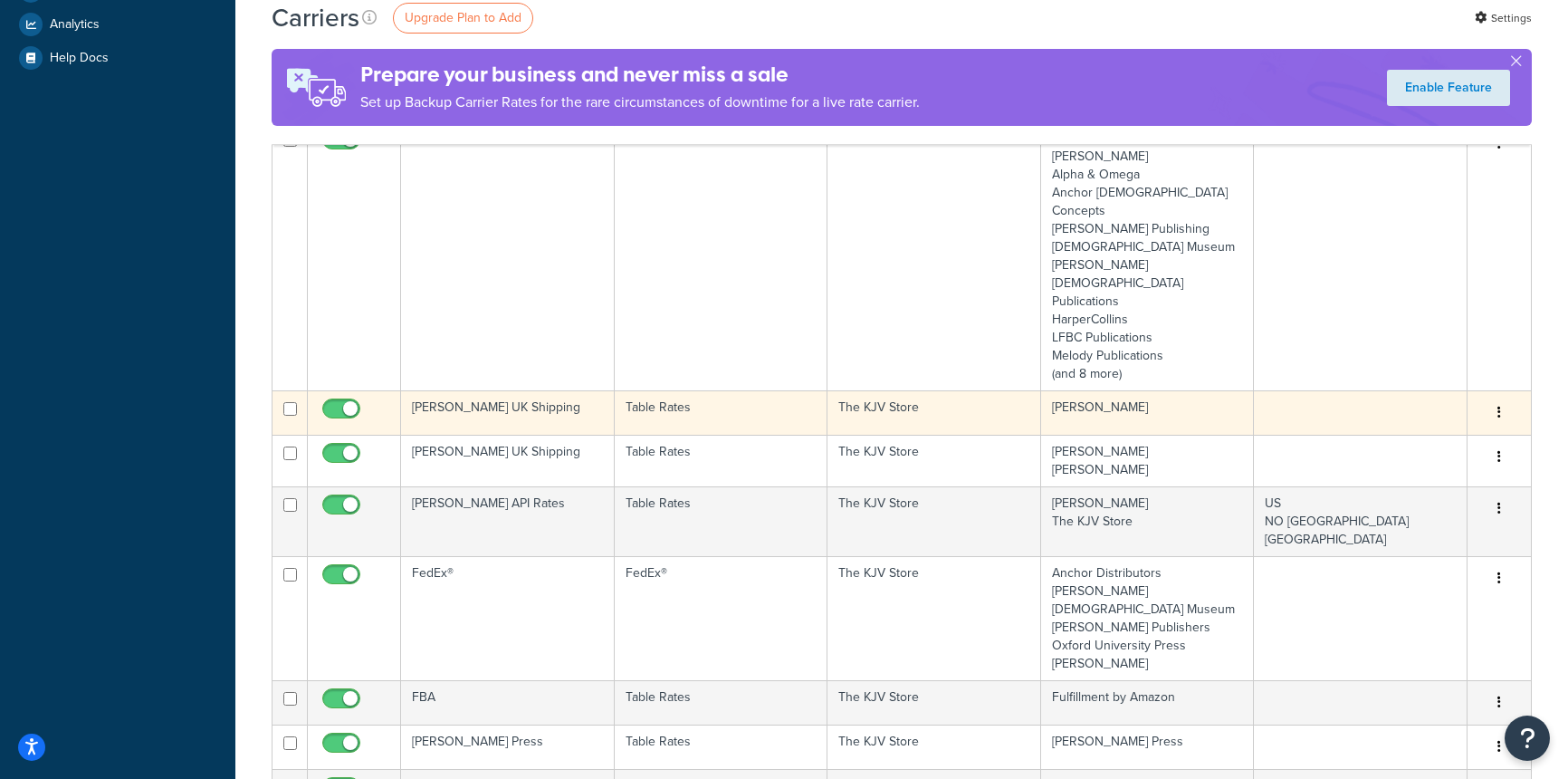
click at [1506, 398] on button "button" at bounding box center [1500, 413] width 26 height 29
click at [1372, 319] on icon at bounding box center [1372, 321] width 13 height 13
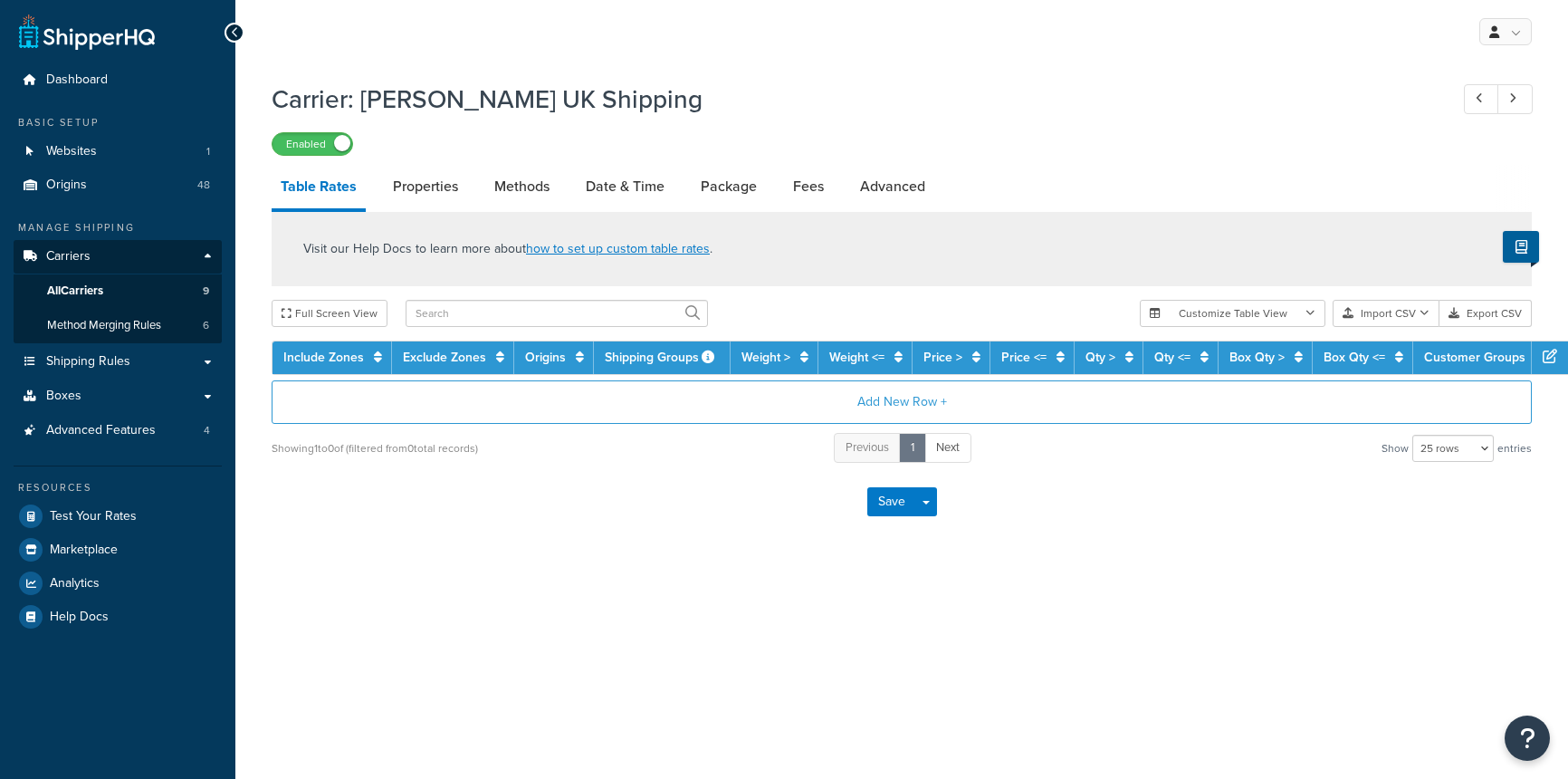
select select "25"
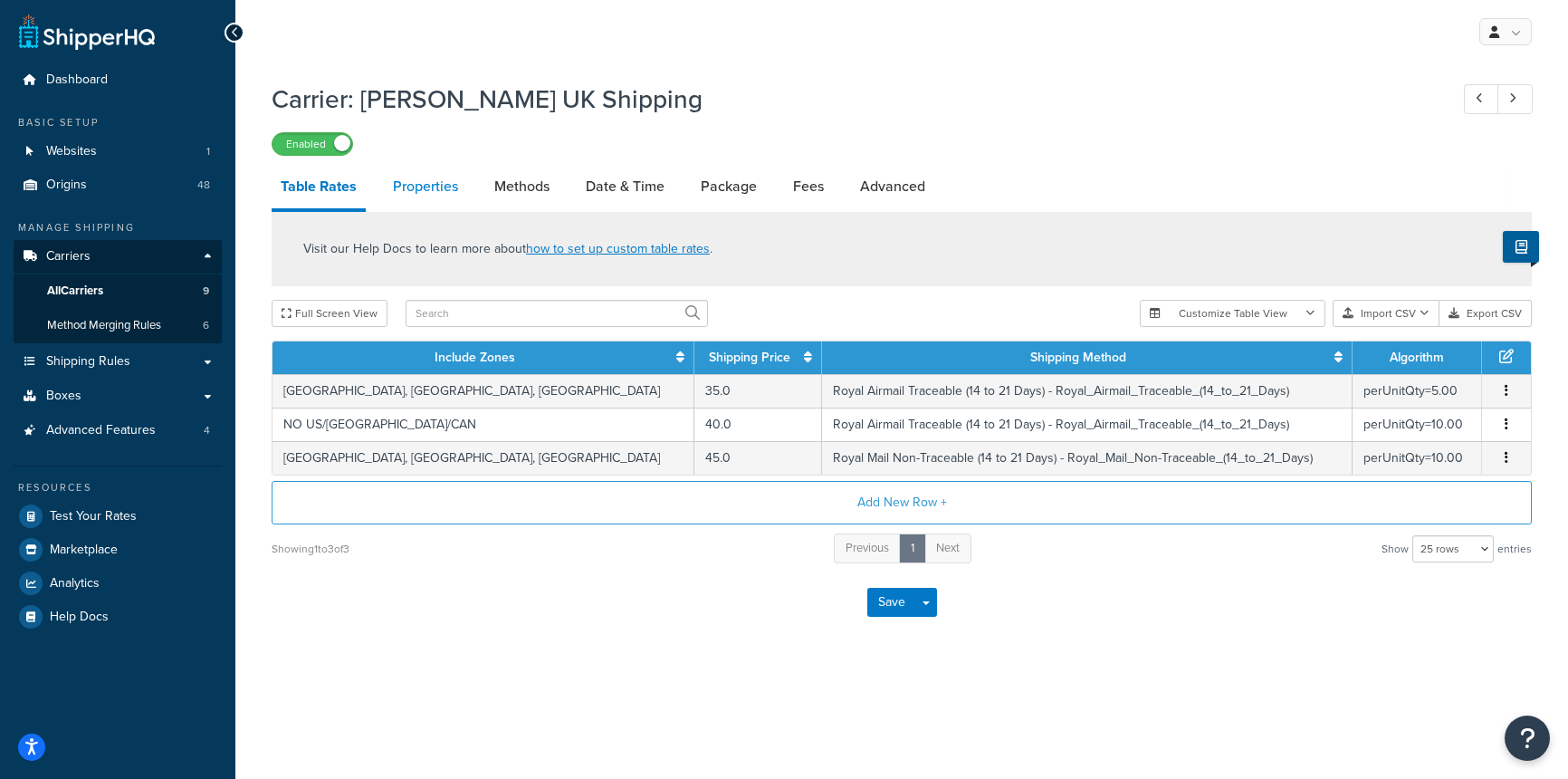
click at [441, 189] on link "Properties" at bounding box center [425, 187] width 83 height 44
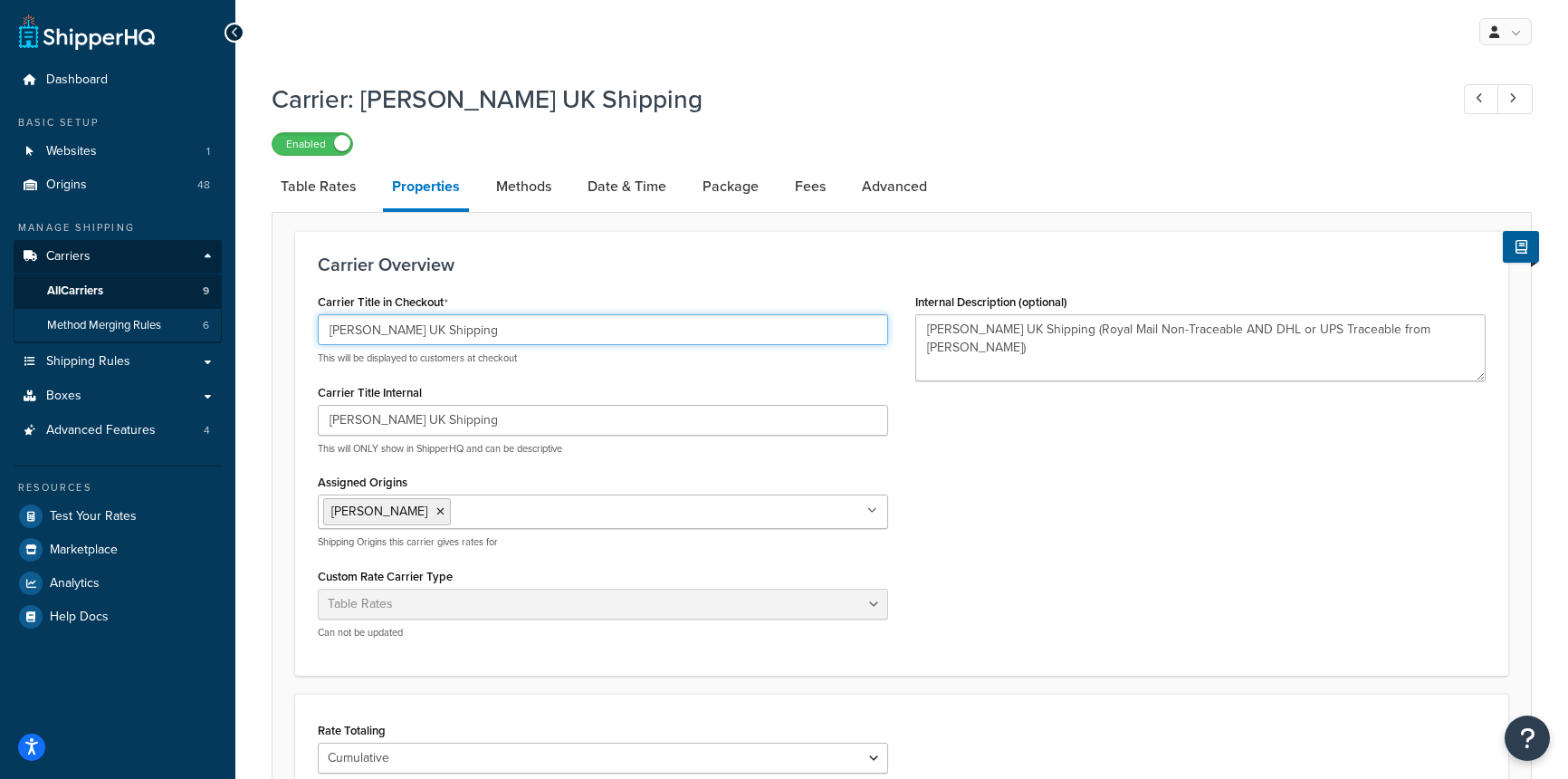
drag, startPoint x: 496, startPoint y: 327, endPoint x: 147, endPoint y: 326, distance: 349.0
click at [147, 326] on div "Dashboard Basic Setup Websites 1 Origins 48 Manage Shipping Carriers Carriers A…" at bounding box center [784, 599] width 1568 height 1197
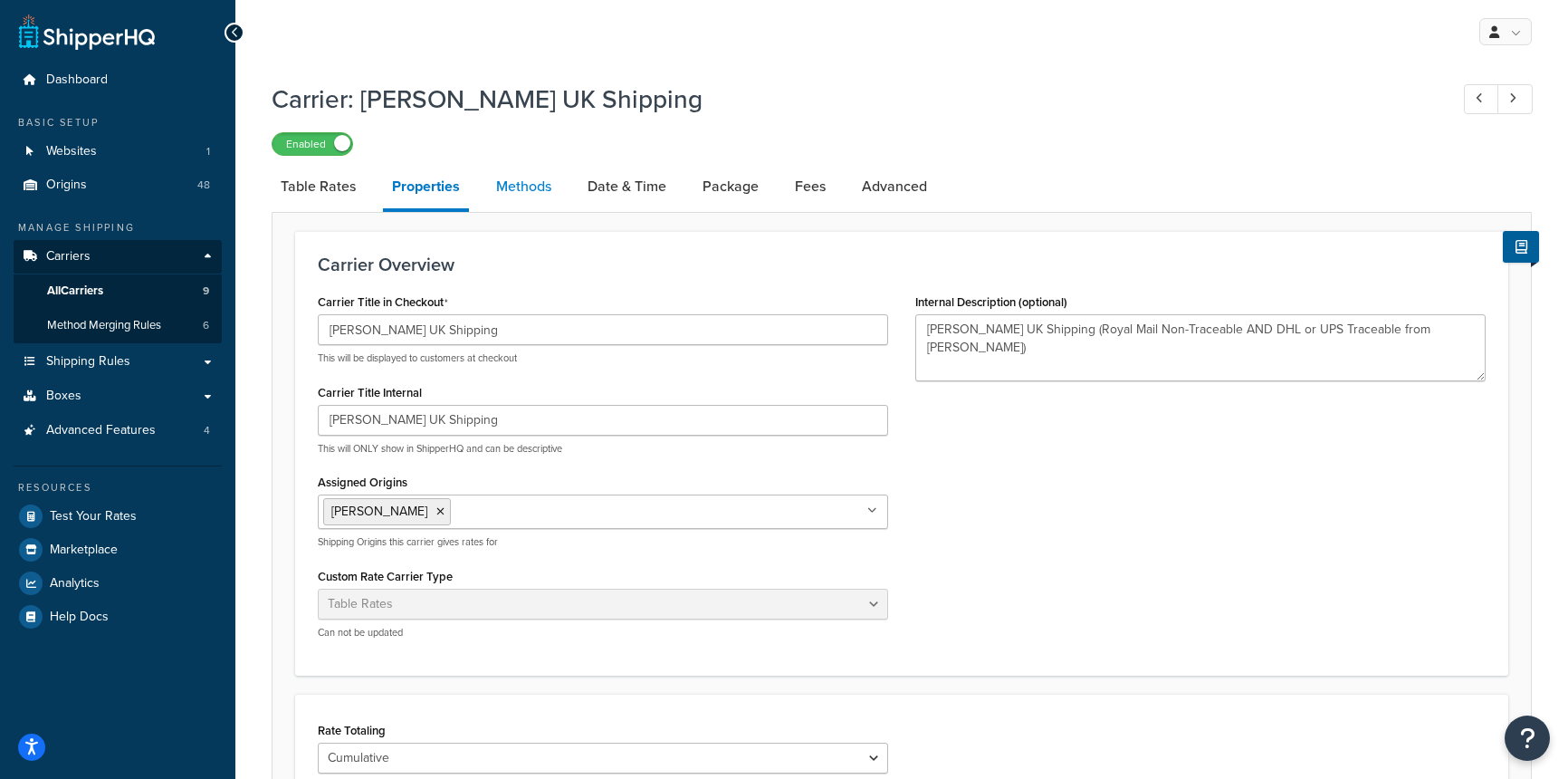
click at [528, 196] on link "Methods" at bounding box center [524, 187] width 74 height 44
select select "25"
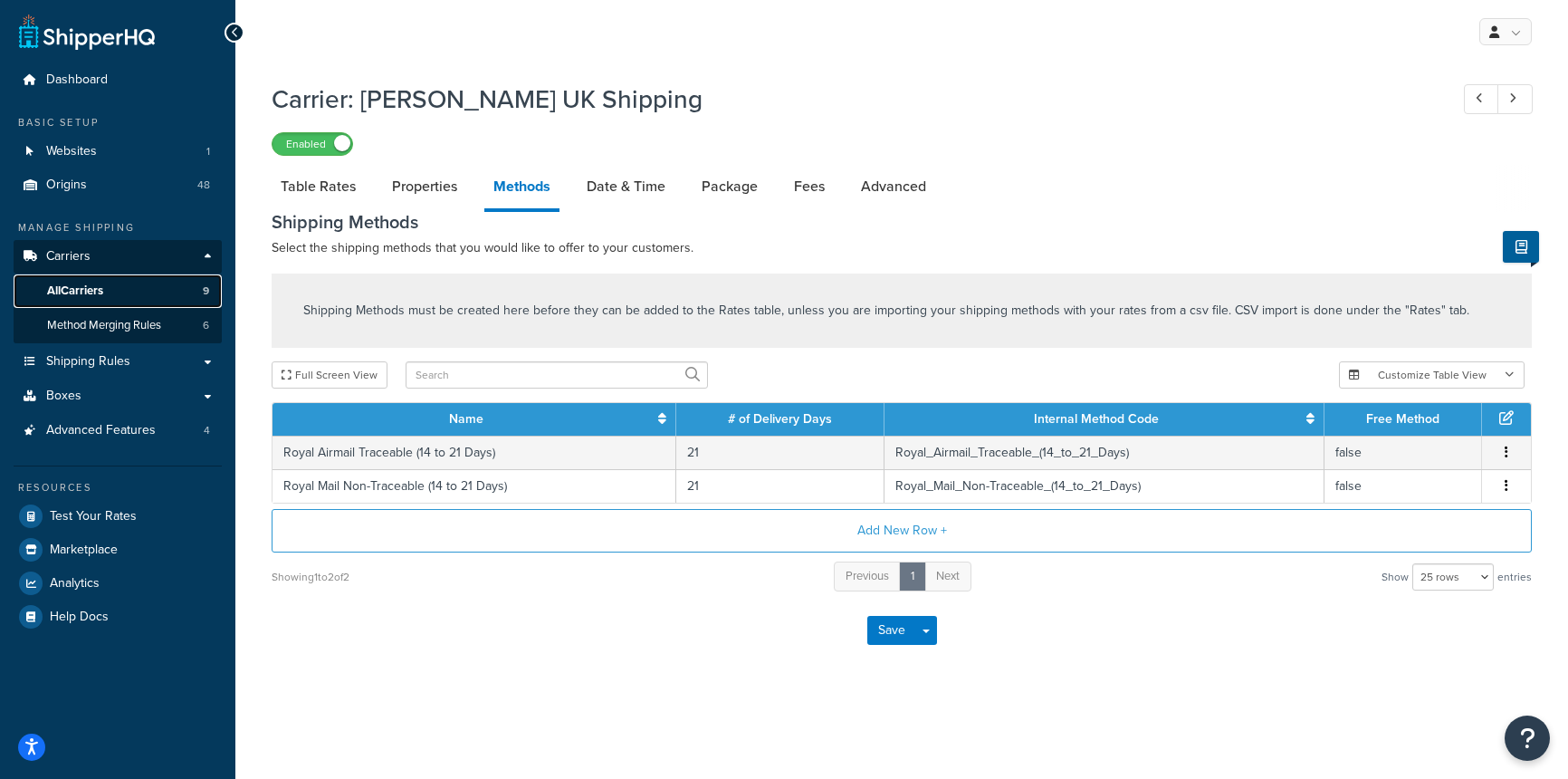
click at [125, 290] on link "All Carriers 9" at bounding box center [118, 291] width 209 height 34
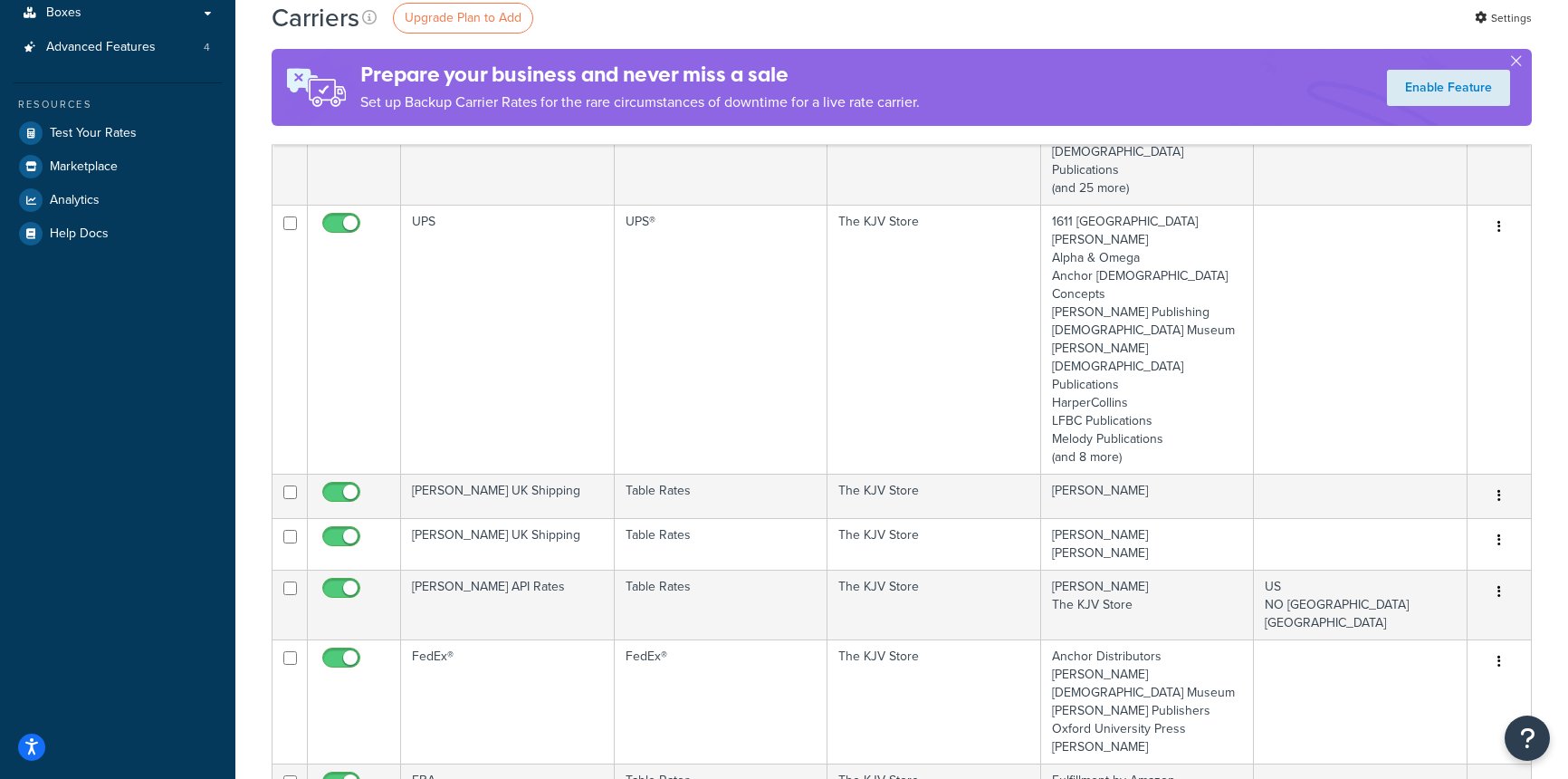
scroll to position [384, 0]
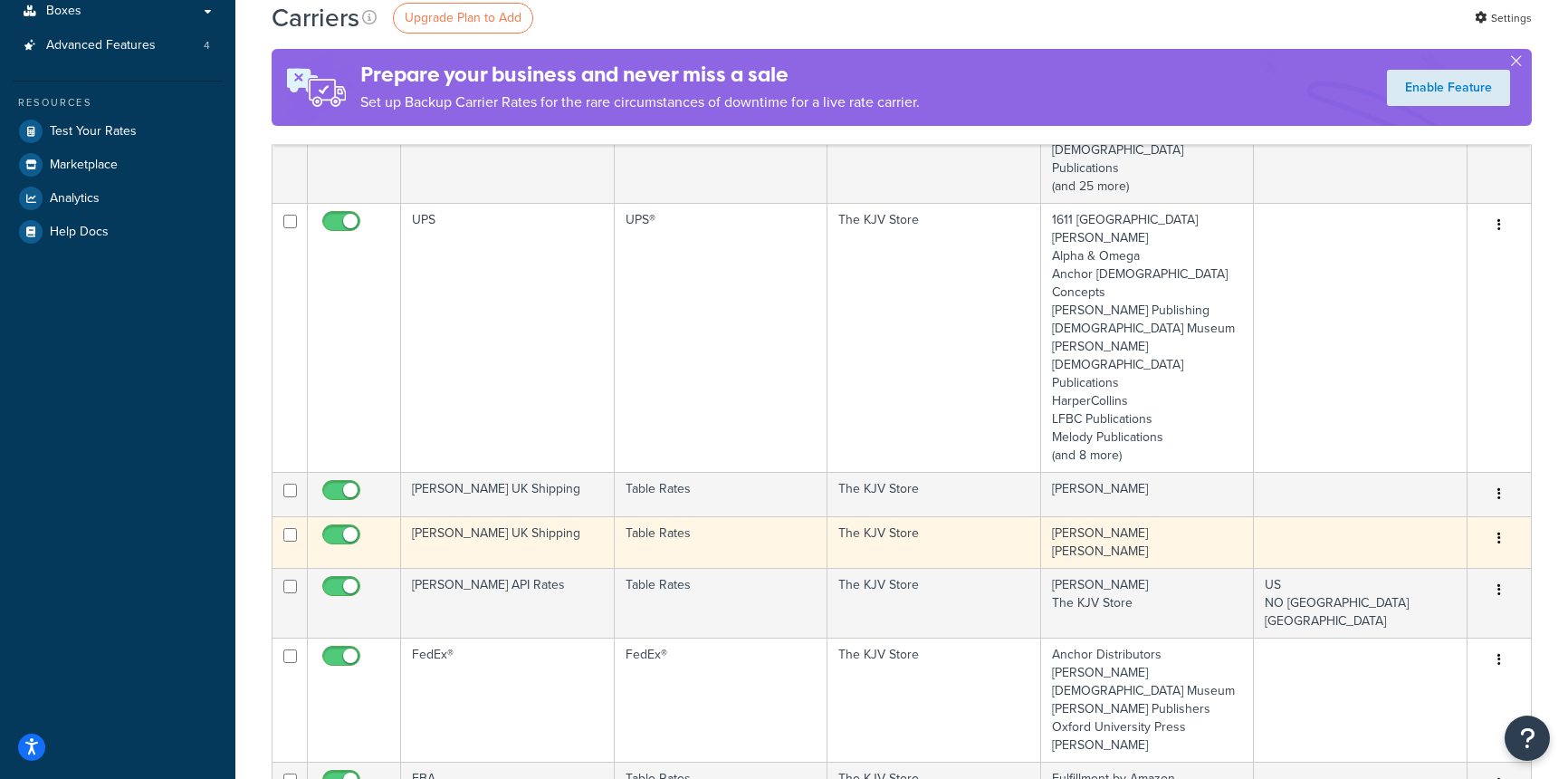
click at [1498, 531] on icon "button" at bounding box center [1500, 538] width 4 height 13
click at [1446, 441] on link "Edit" at bounding box center [1426, 447] width 143 height 37
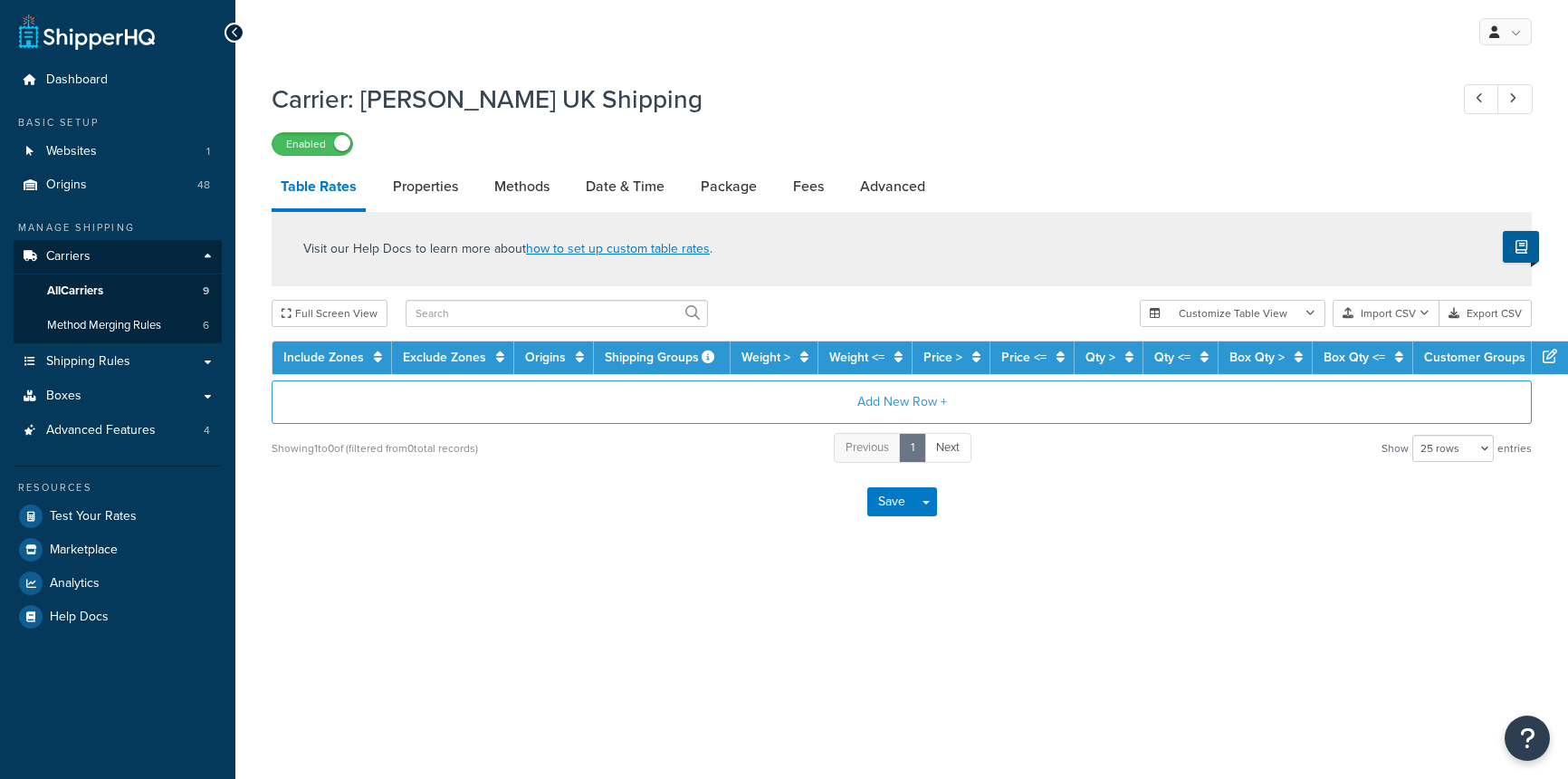
select select "25"
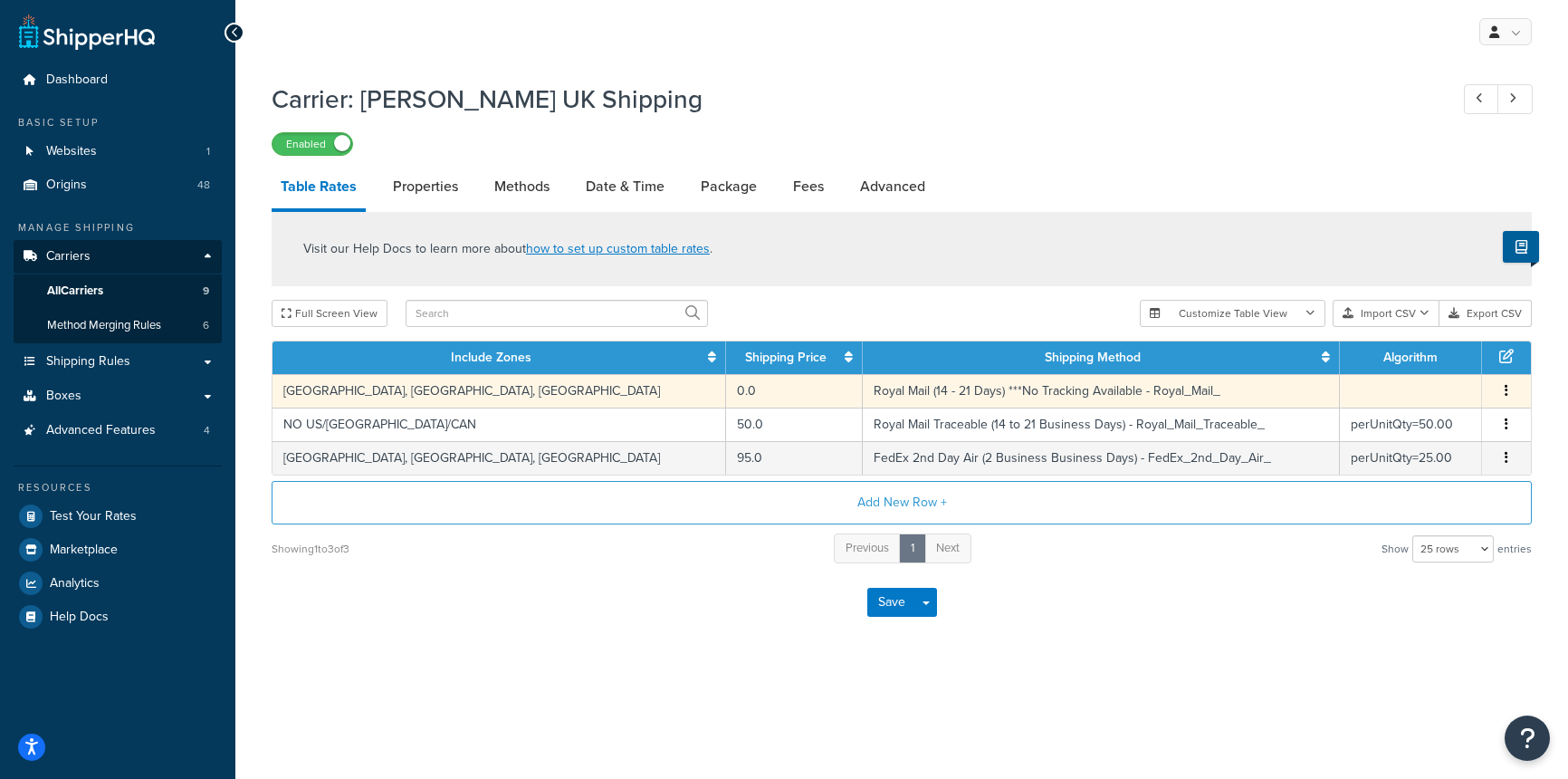
click at [979, 390] on td "Royal Mail (14 - 21 Days) ***No Tracking Available - Royal_Mail_" at bounding box center [1102, 390] width 477 height 34
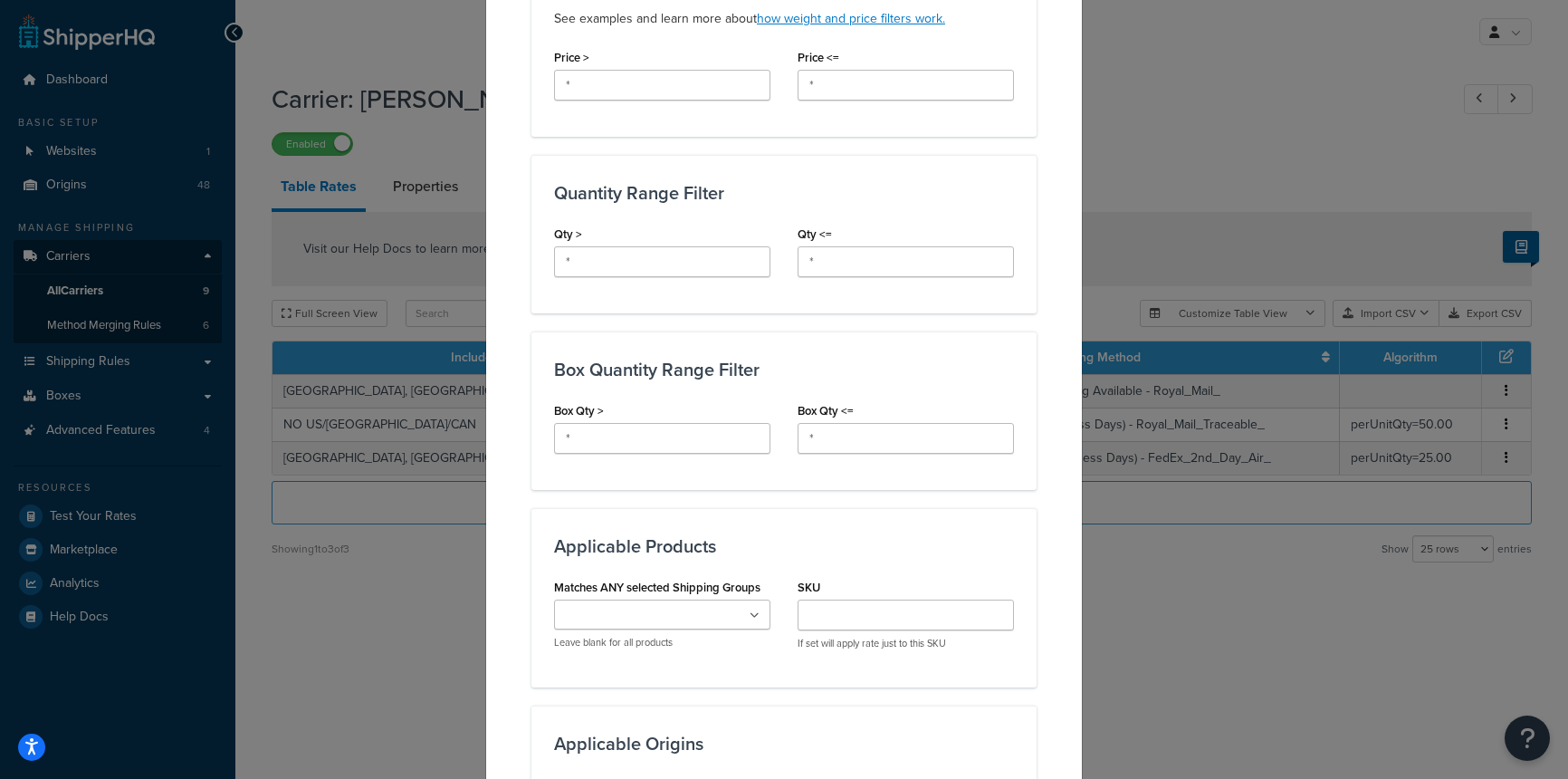
scroll to position [1328, 0]
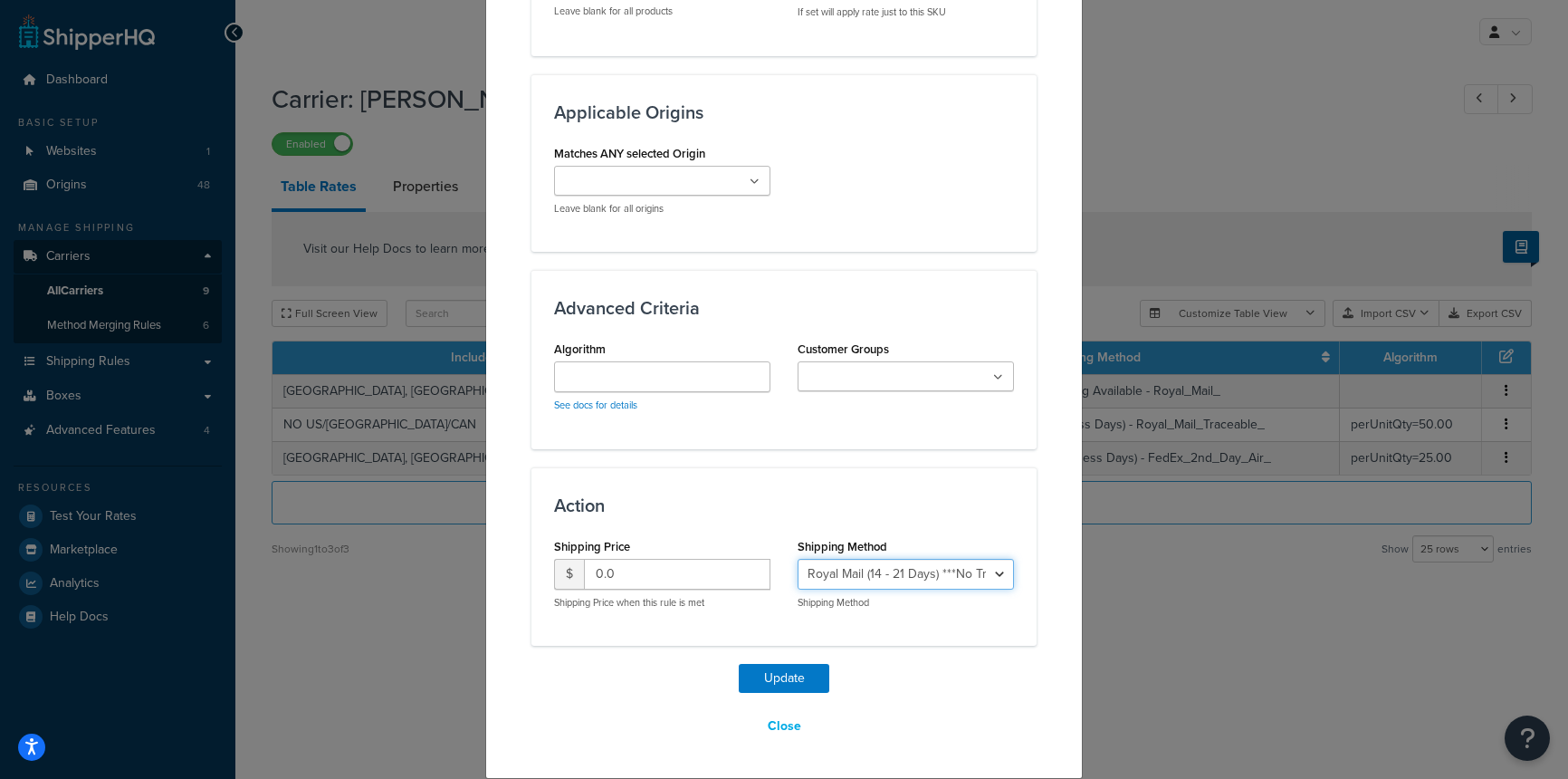
click at [940, 571] on select "Royal Mail (14 - 21 Days) ***No Tracking Available - Royal_Mail_ Royal Mail Tra…" at bounding box center [907, 574] width 217 height 31
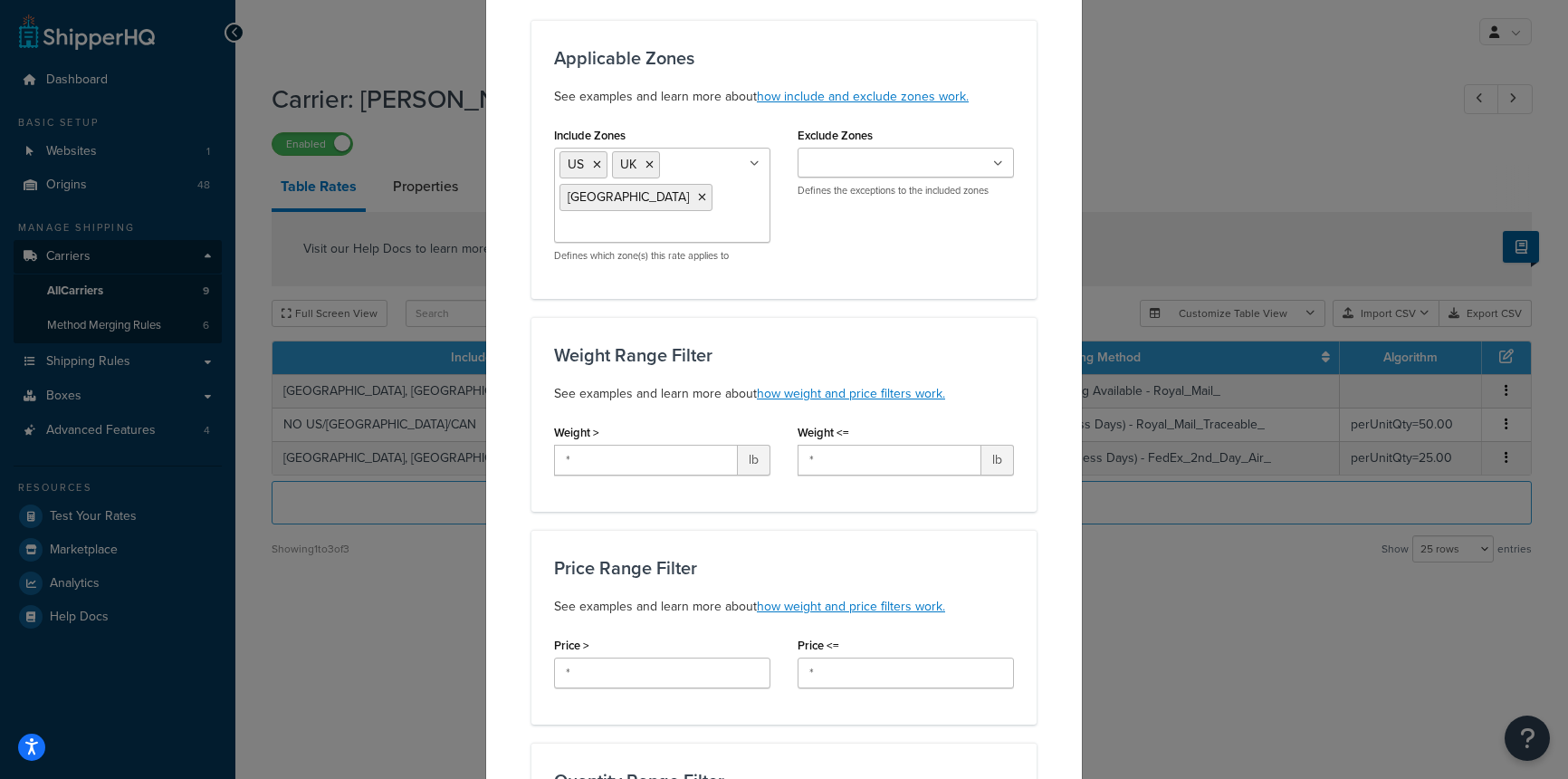
scroll to position [0, 0]
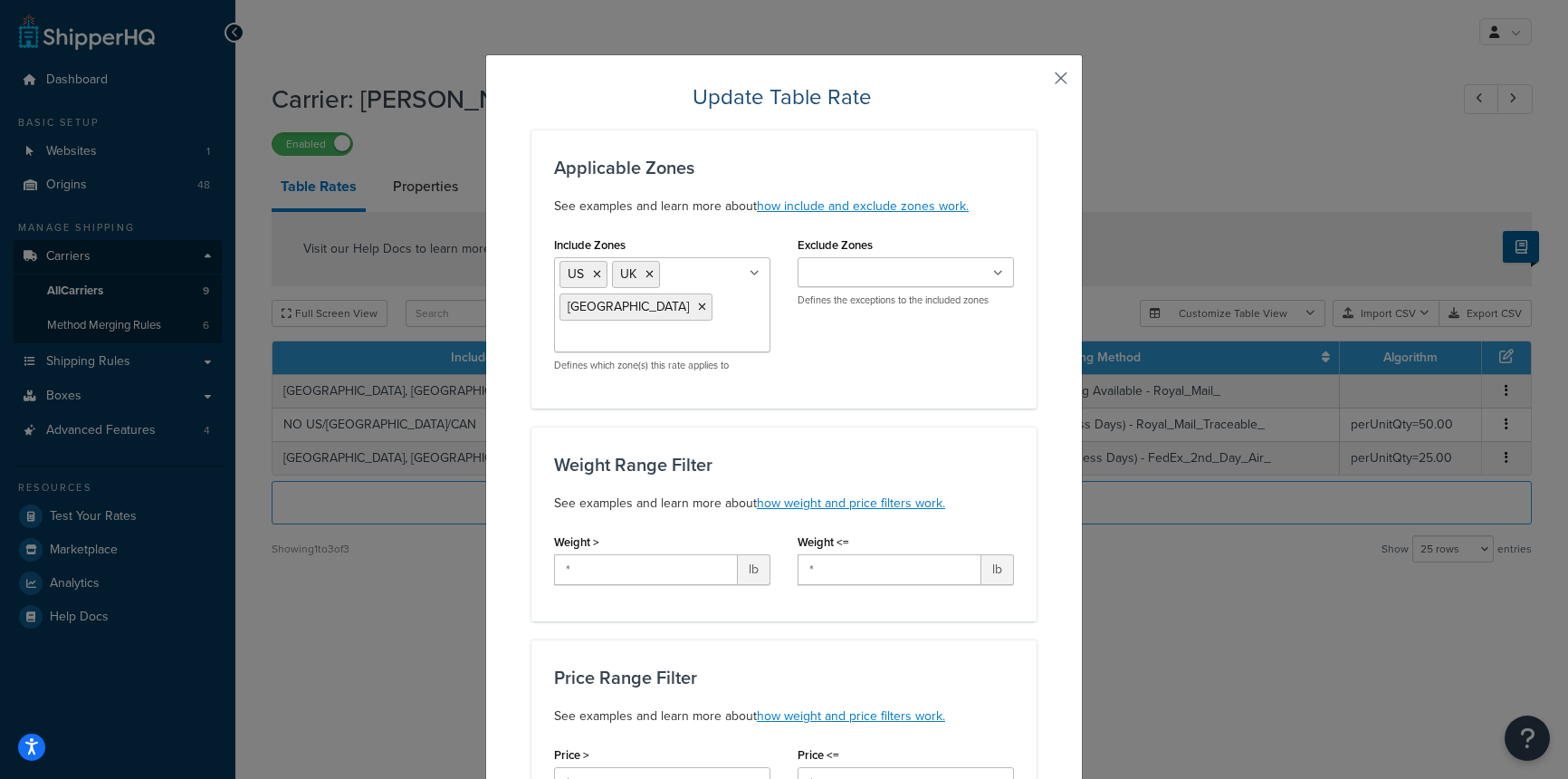
click at [1037, 82] on button "button" at bounding box center [1034, 84] width 5 height 5
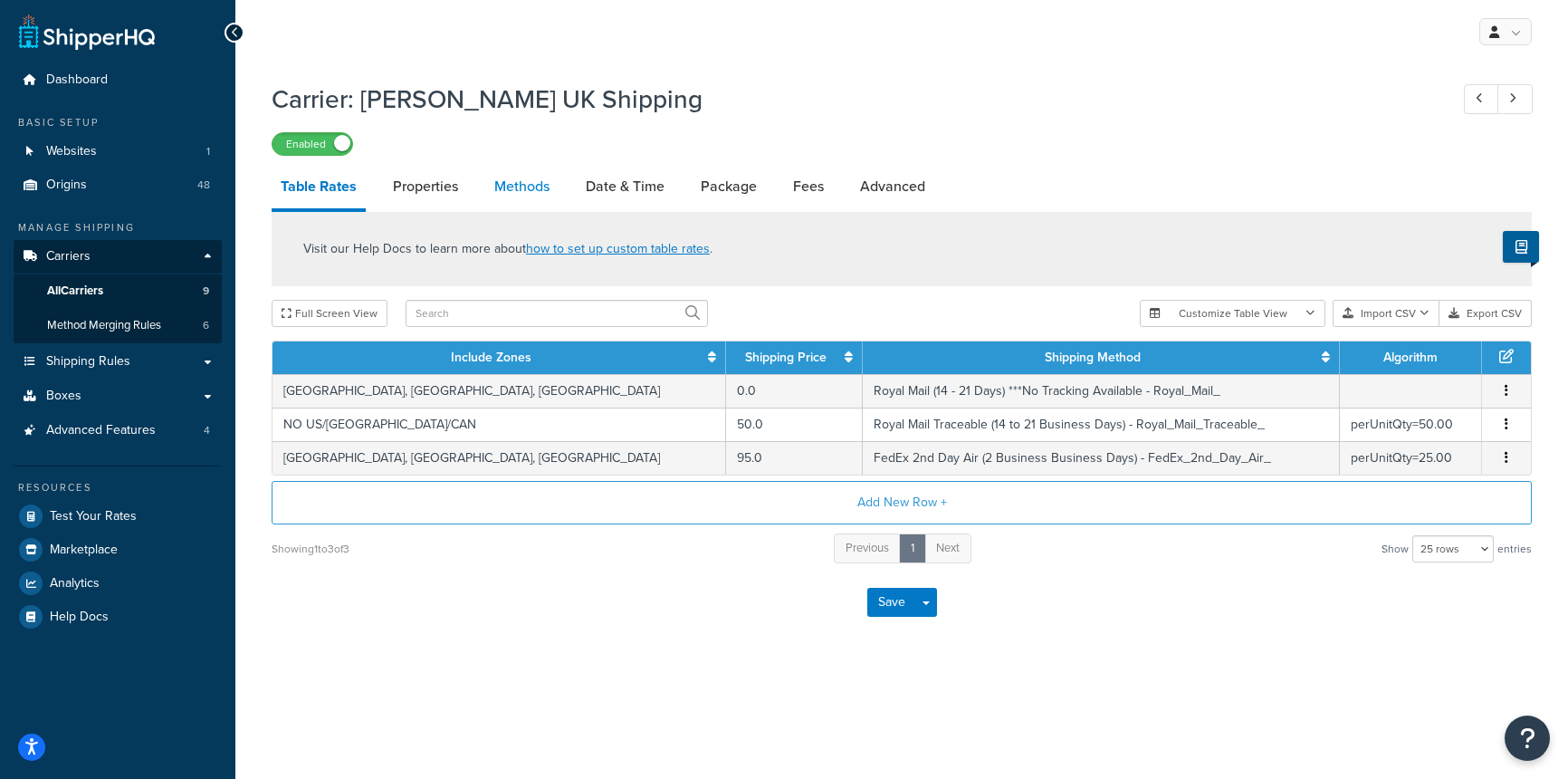
click at [530, 182] on link "Methods" at bounding box center [522, 187] width 74 height 44
select select "25"
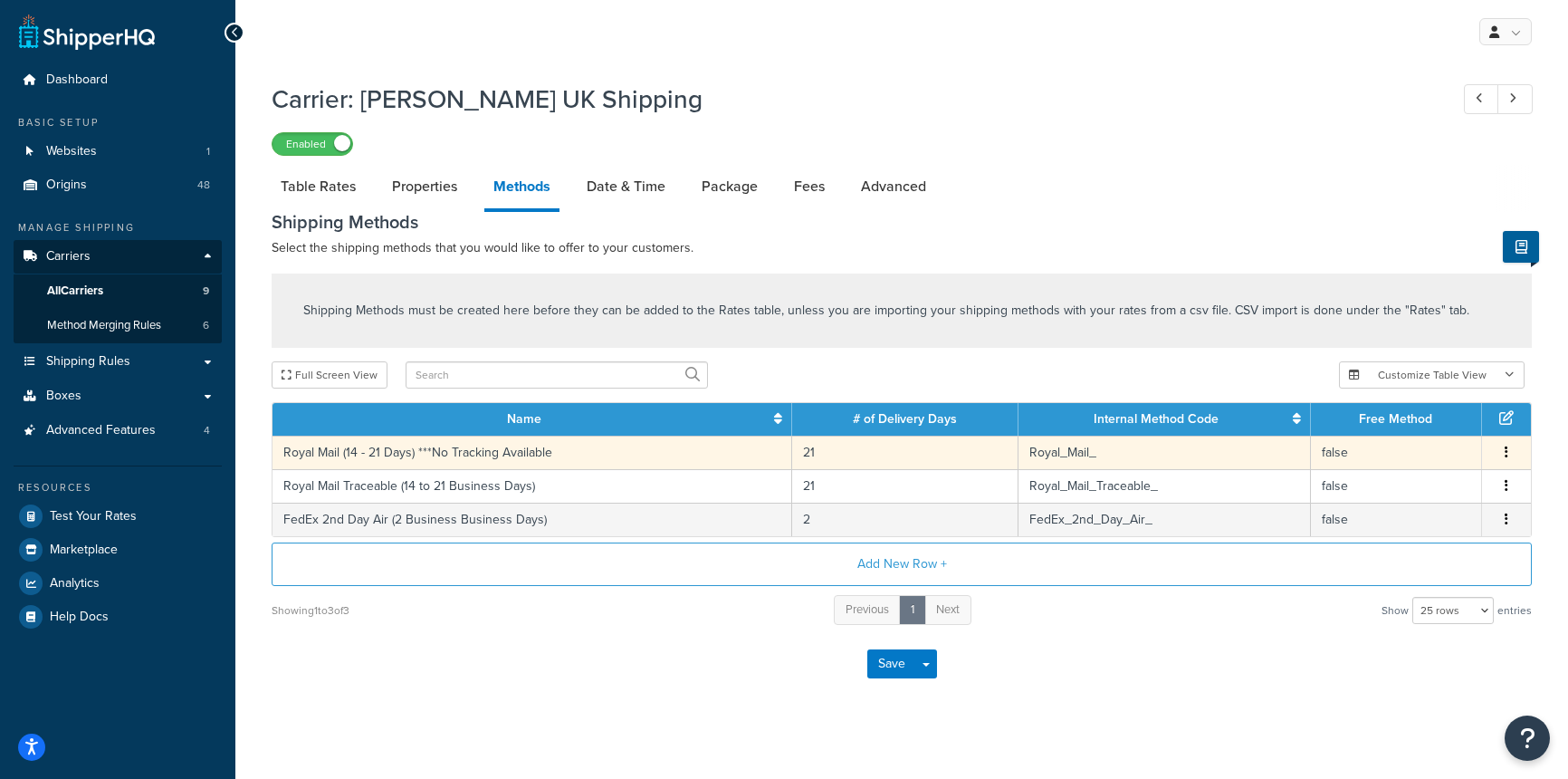
click at [1512, 450] on button "button" at bounding box center [1507, 453] width 15 height 20
click at [1401, 436] on div "Edit" at bounding box center [1414, 434] width 128 height 37
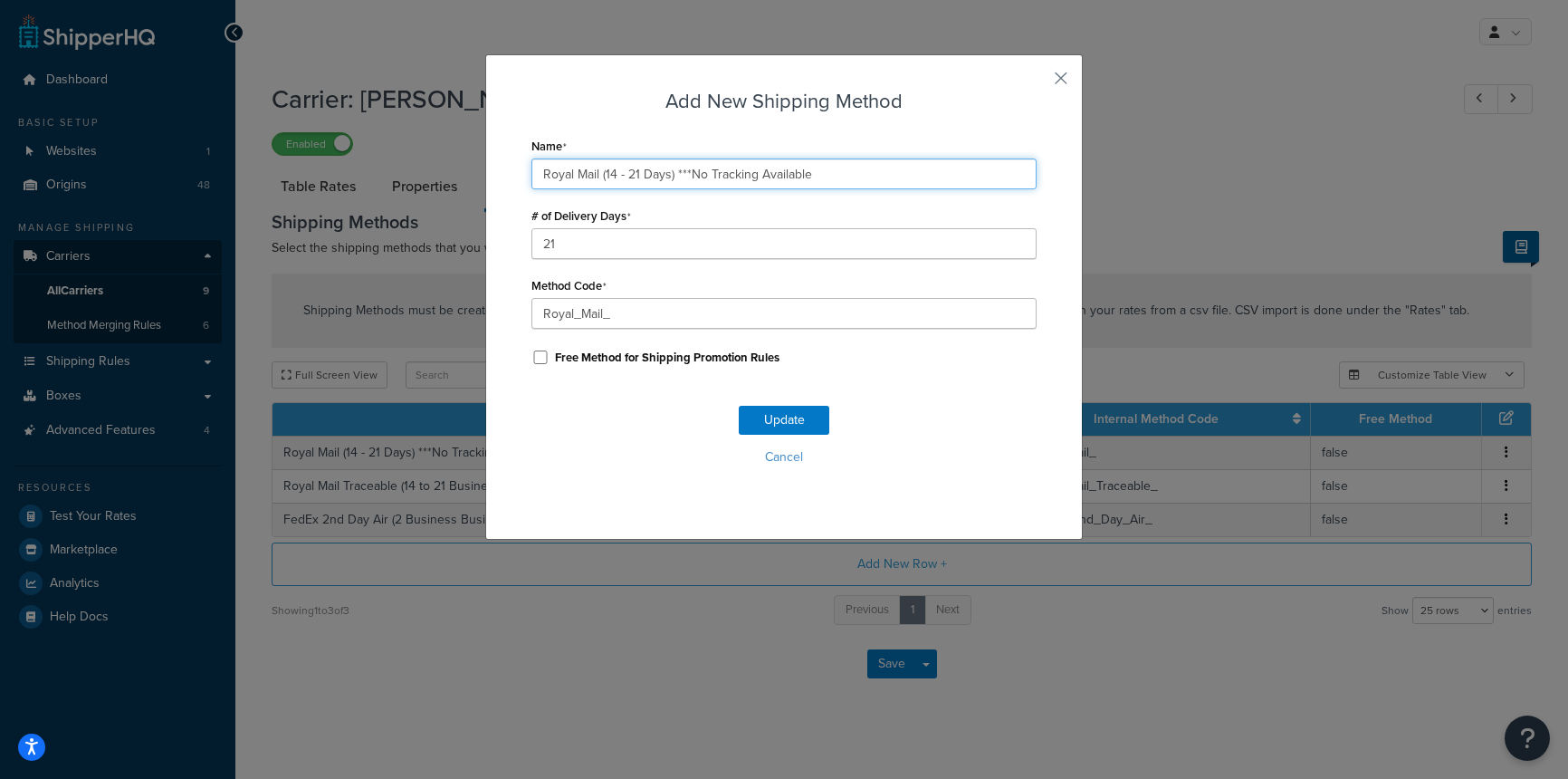
drag, startPoint x: 676, startPoint y: 170, endPoint x: 825, endPoint y: 177, distance: 149.2
click at [825, 177] on input "Royal Mail (14 - 21 Days) ***No Tracking Available" at bounding box center [784, 174] width 506 height 31
click at [1037, 82] on button "button" at bounding box center [1034, 84] width 5 height 5
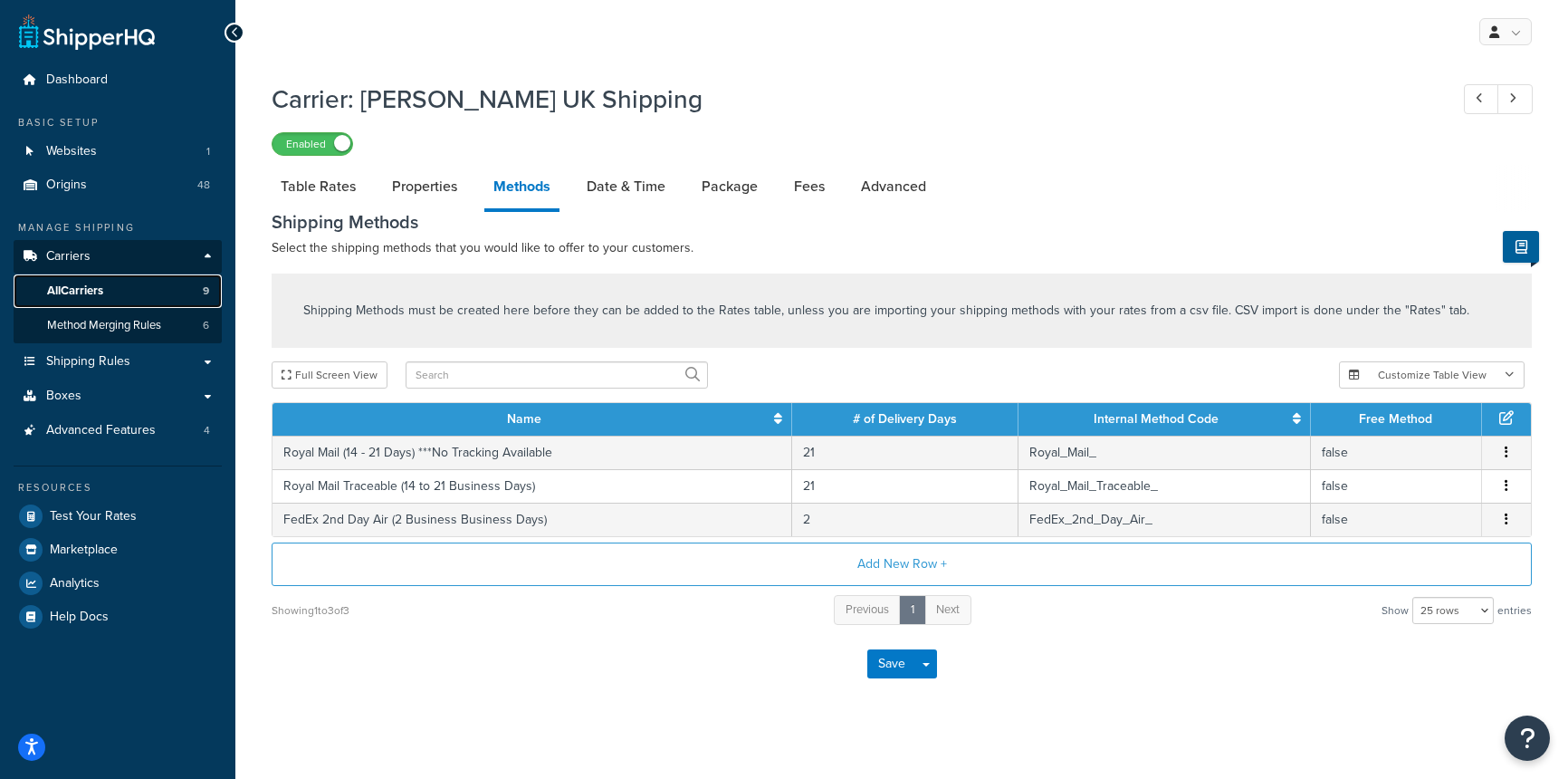
click at [107, 293] on link "All Carriers 9" at bounding box center [118, 291] width 209 height 34
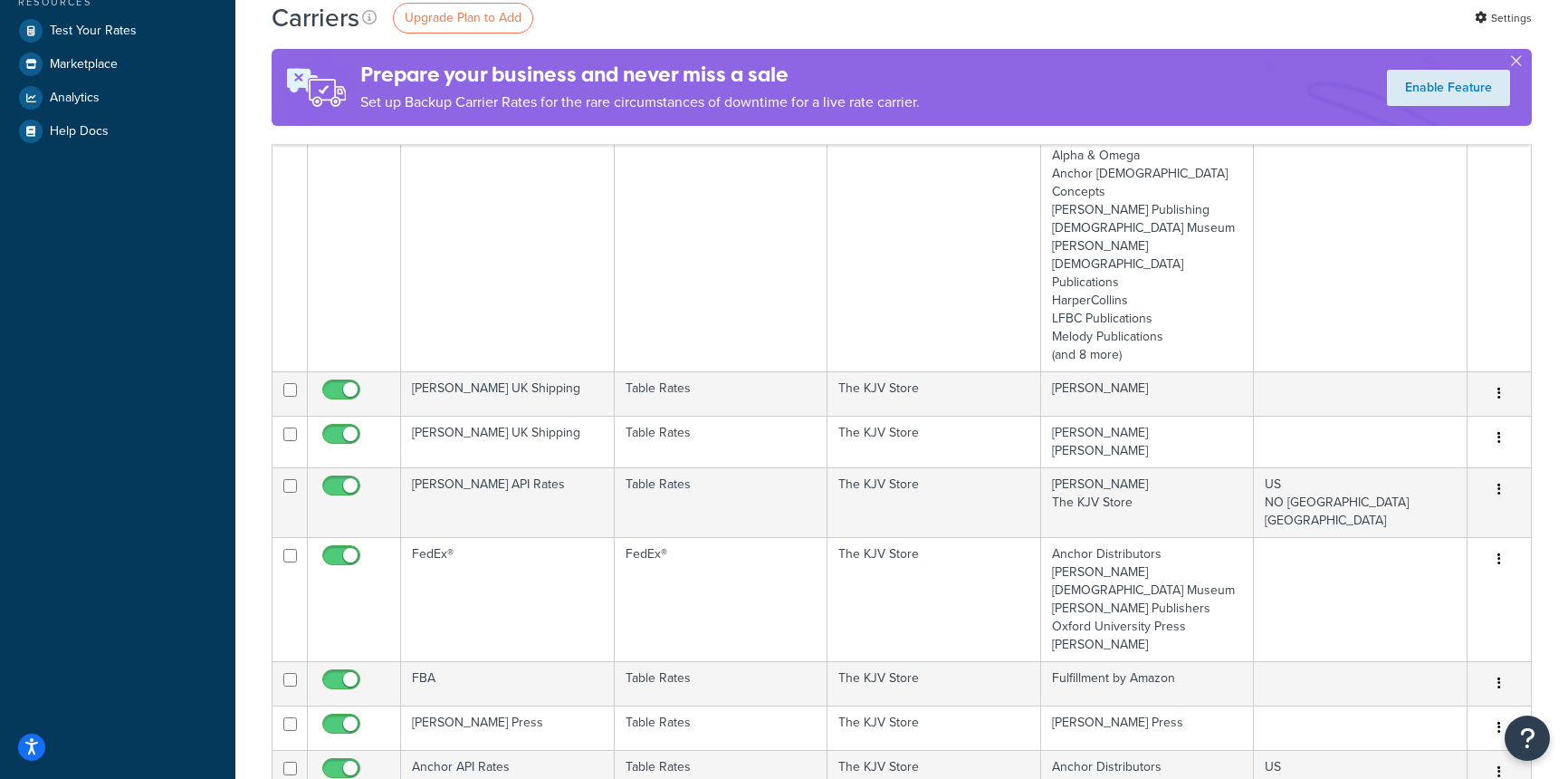
scroll to position [488, 0]
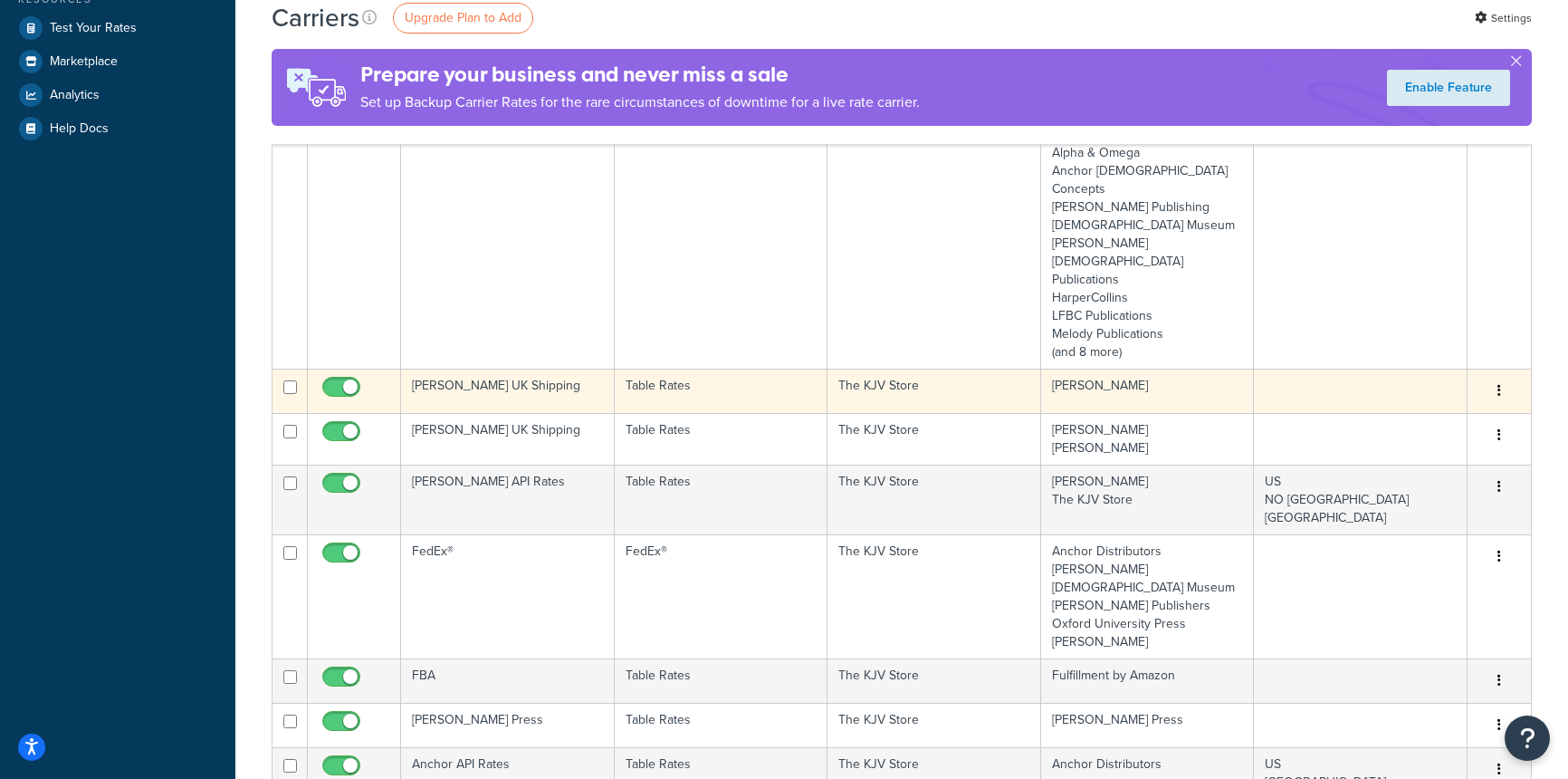
click at [1494, 376] on button "button" at bounding box center [1500, 391] width 26 height 29
click at [1444, 304] on link "Edit" at bounding box center [1426, 300] width 143 height 37
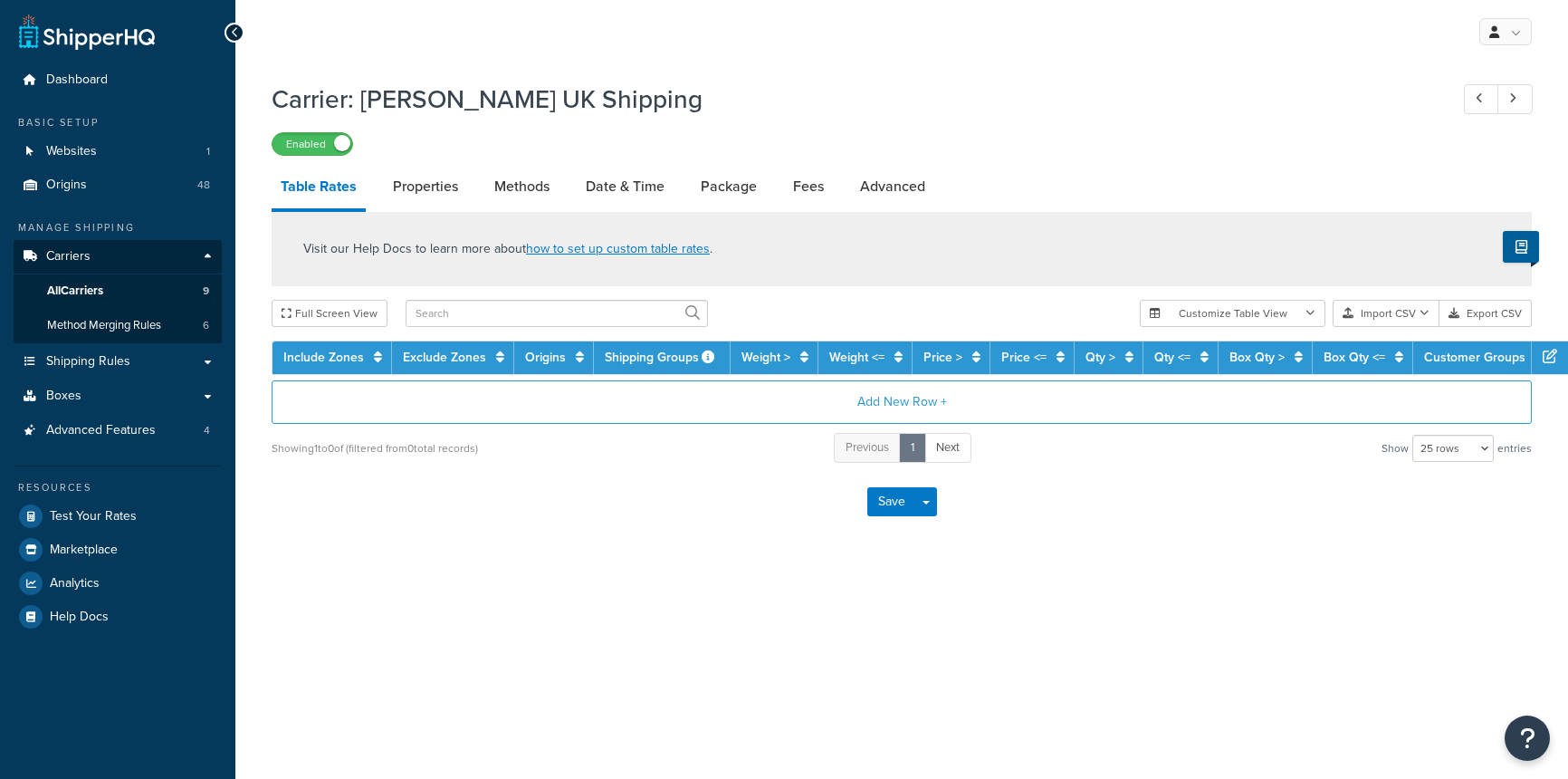
select select "25"
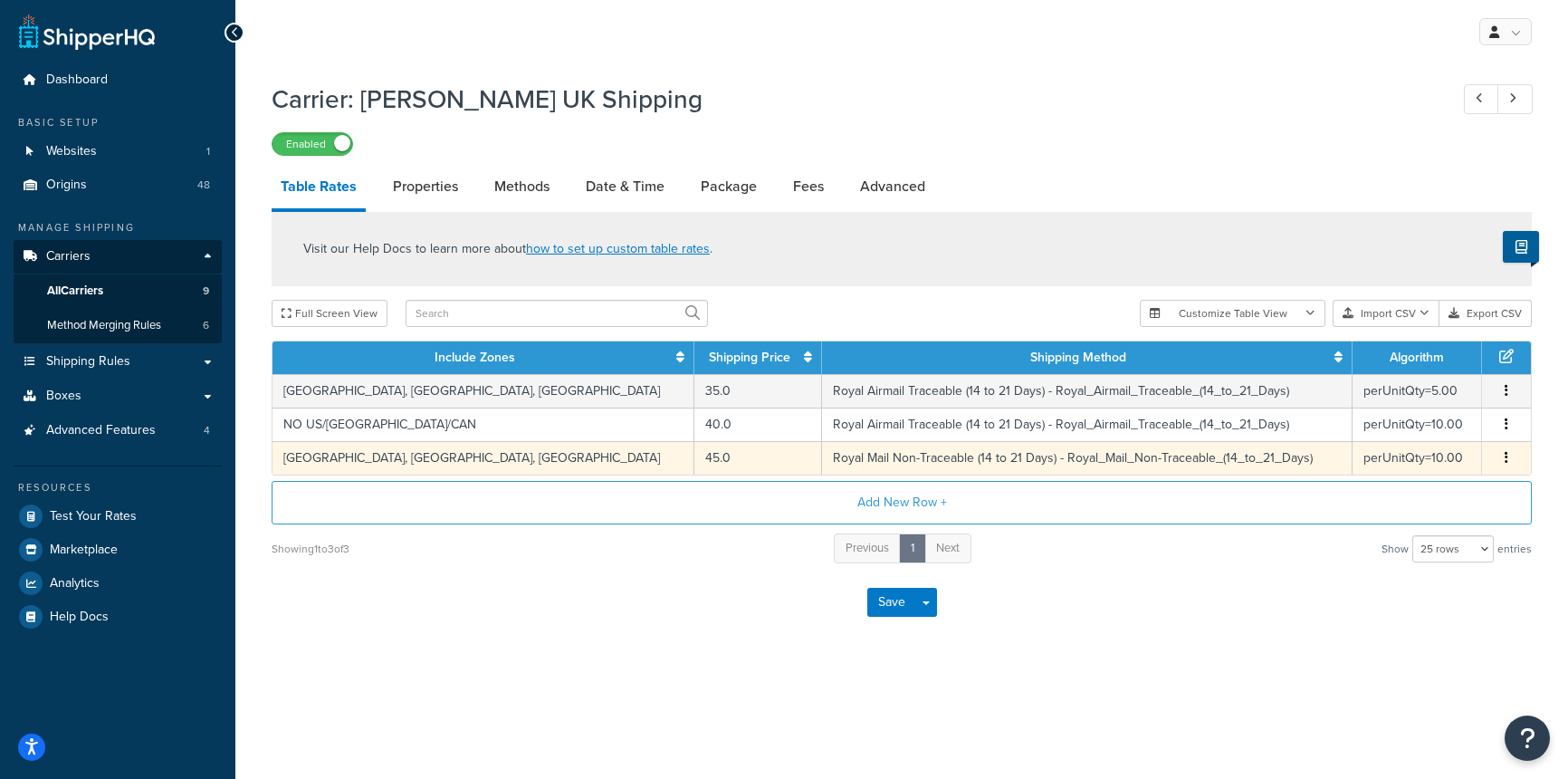
click at [1501, 457] on button "button" at bounding box center [1507, 458] width 15 height 20
click at [1394, 420] on div "Edit" at bounding box center [1414, 421] width 128 height 37
select select "182423"
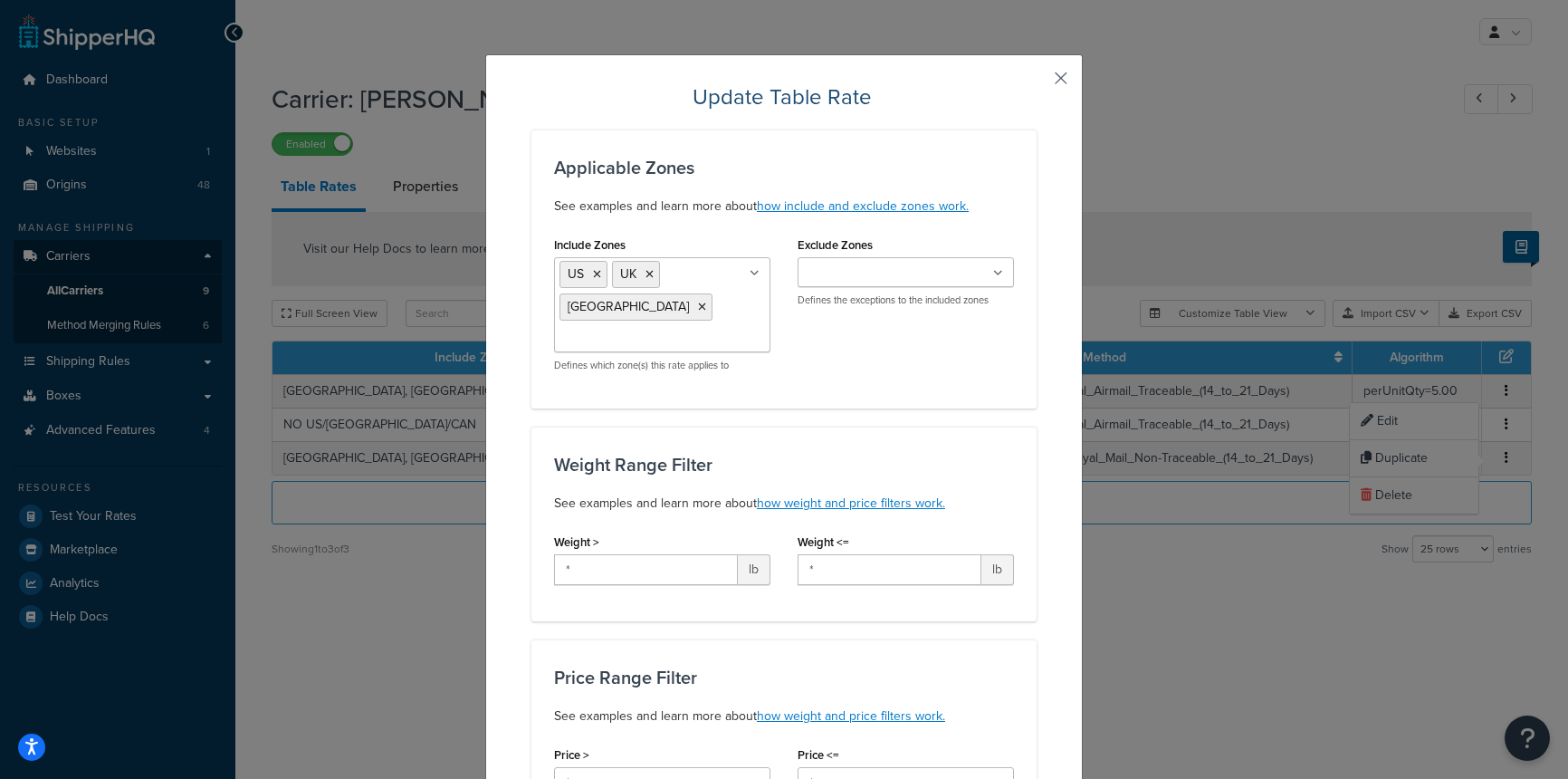
click at [1037, 82] on button "button" at bounding box center [1034, 84] width 5 height 5
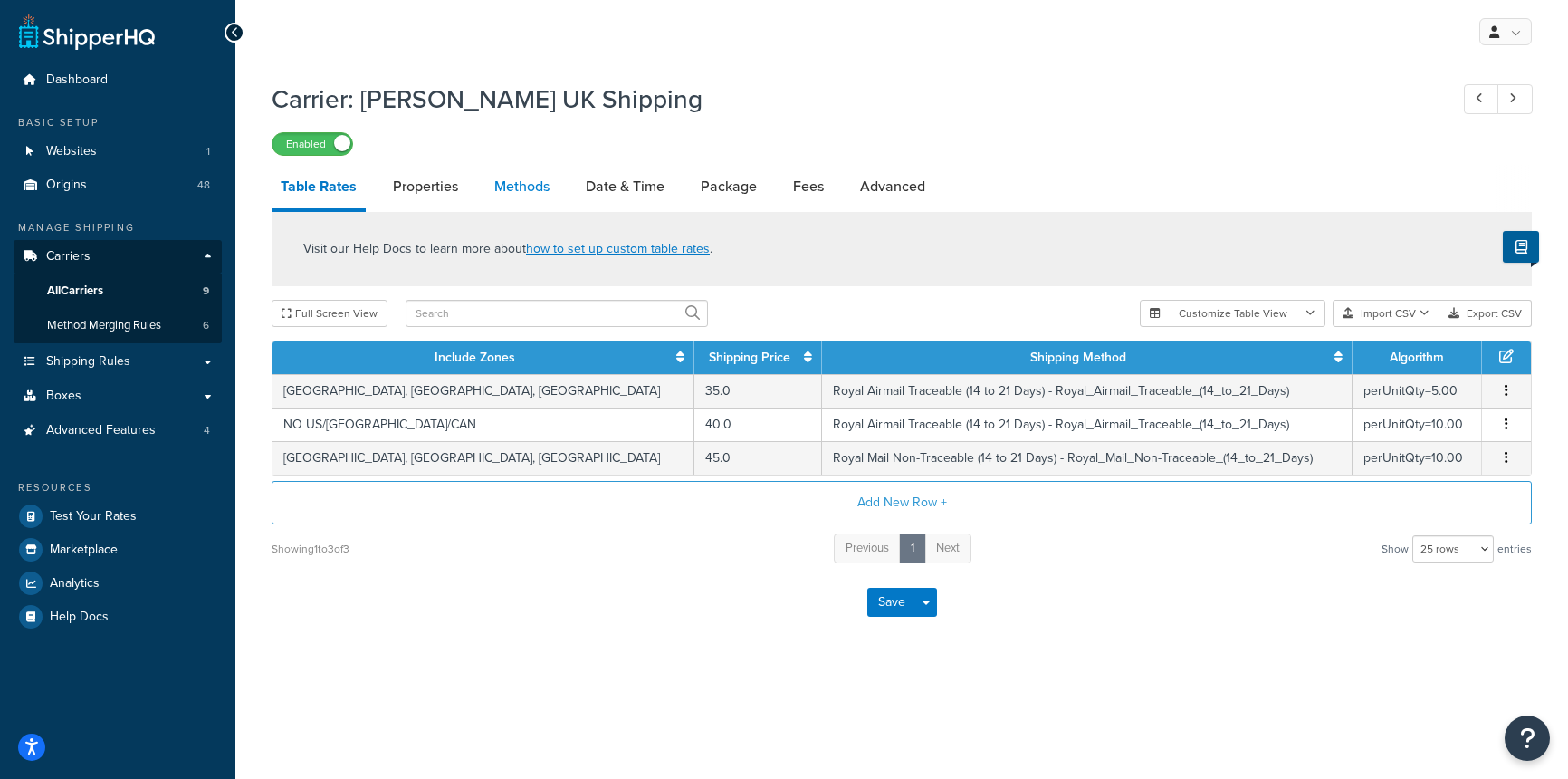
click at [530, 190] on link "Methods" at bounding box center [522, 187] width 74 height 44
select select "25"
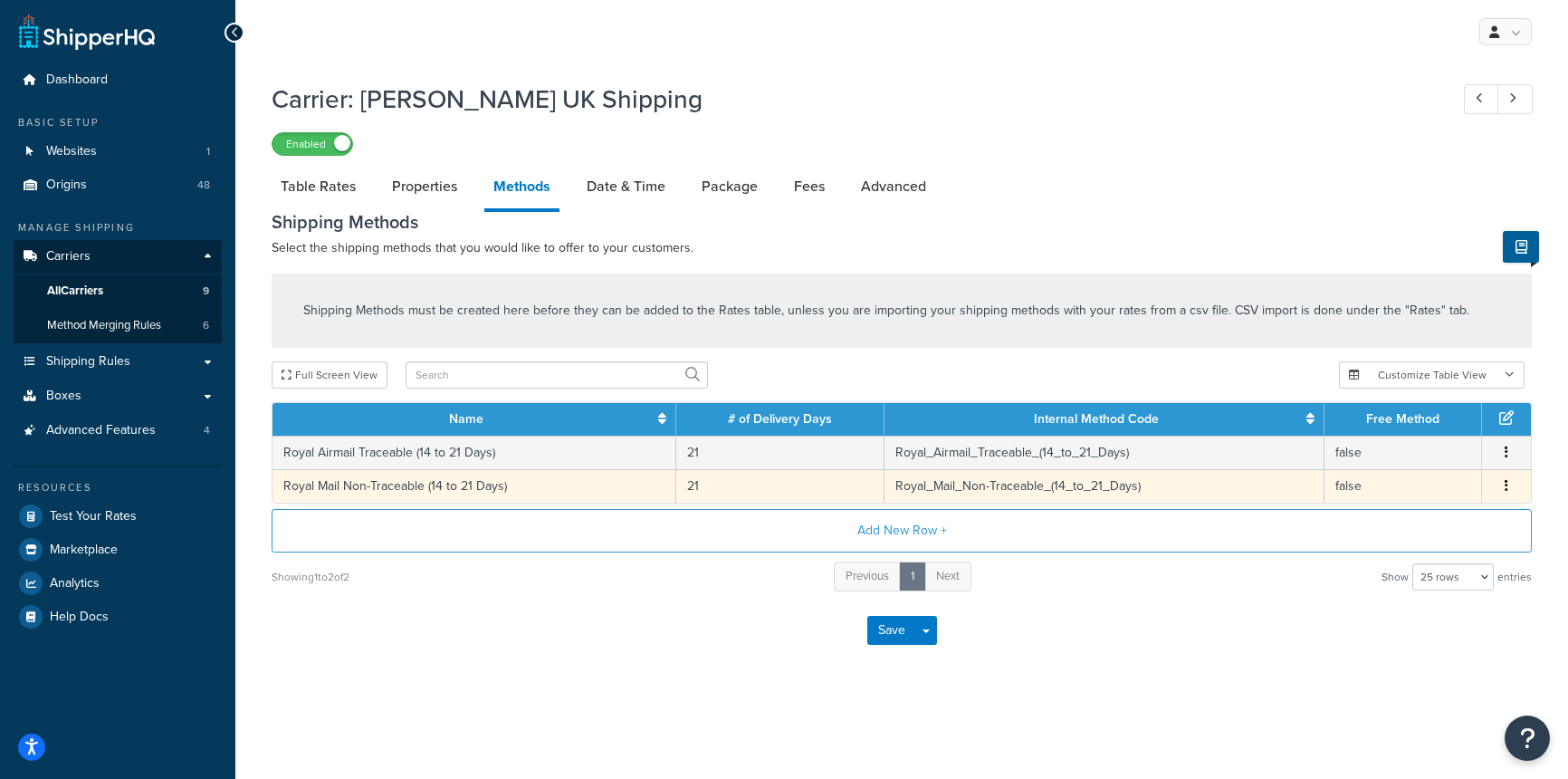
click at [1505, 481] on icon "button" at bounding box center [1507, 486] width 4 height 13
click at [1410, 470] on div "Edit" at bounding box center [1414, 467] width 128 height 37
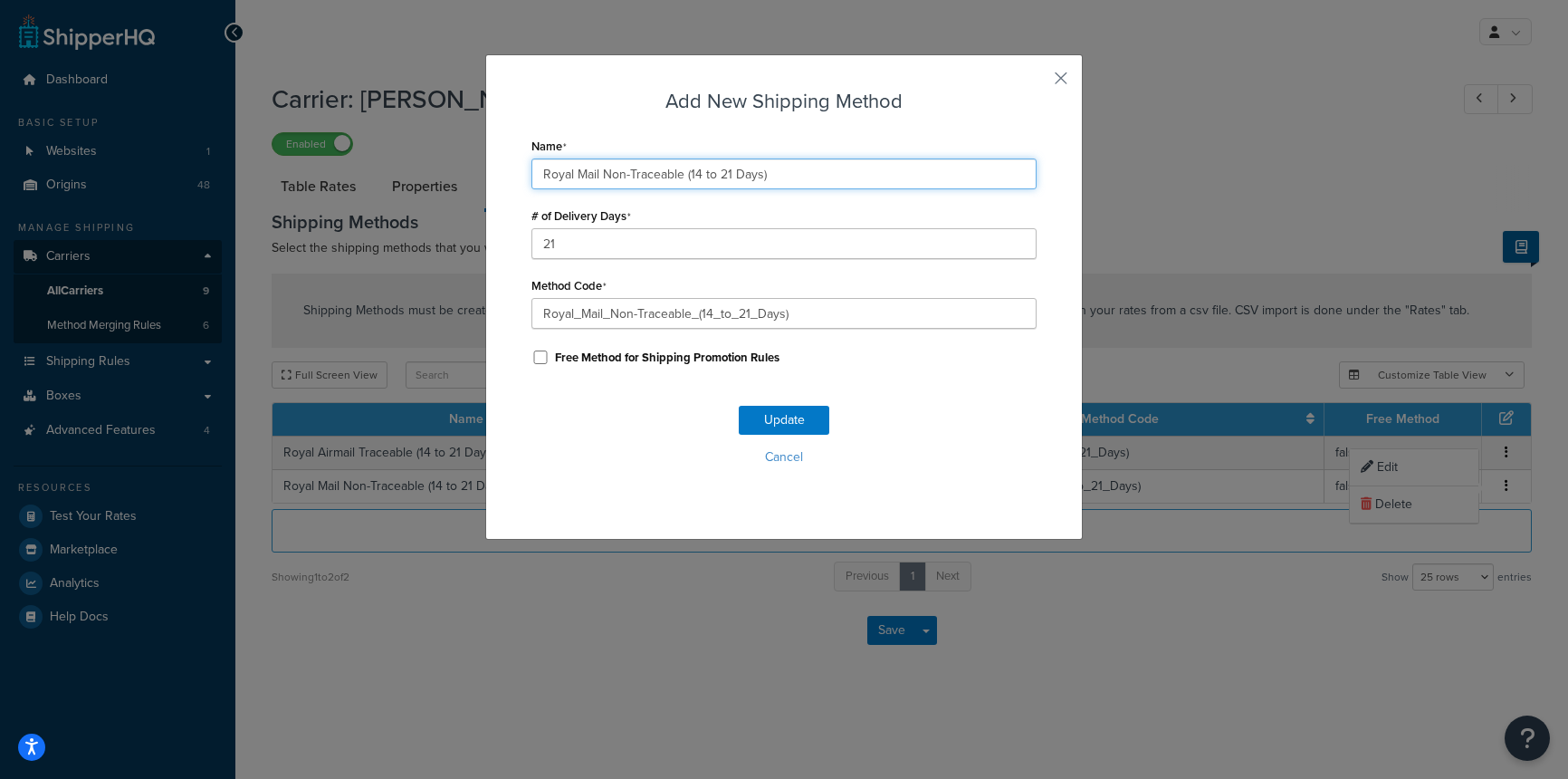
click at [797, 173] on input "Royal Mail Non-Traceable (14 to 21 Days)" at bounding box center [784, 174] width 506 height 31
paste input "***No Tracking Available"
click at [780, 424] on div "Update Cancel" at bounding box center [784, 442] width 506 height 119
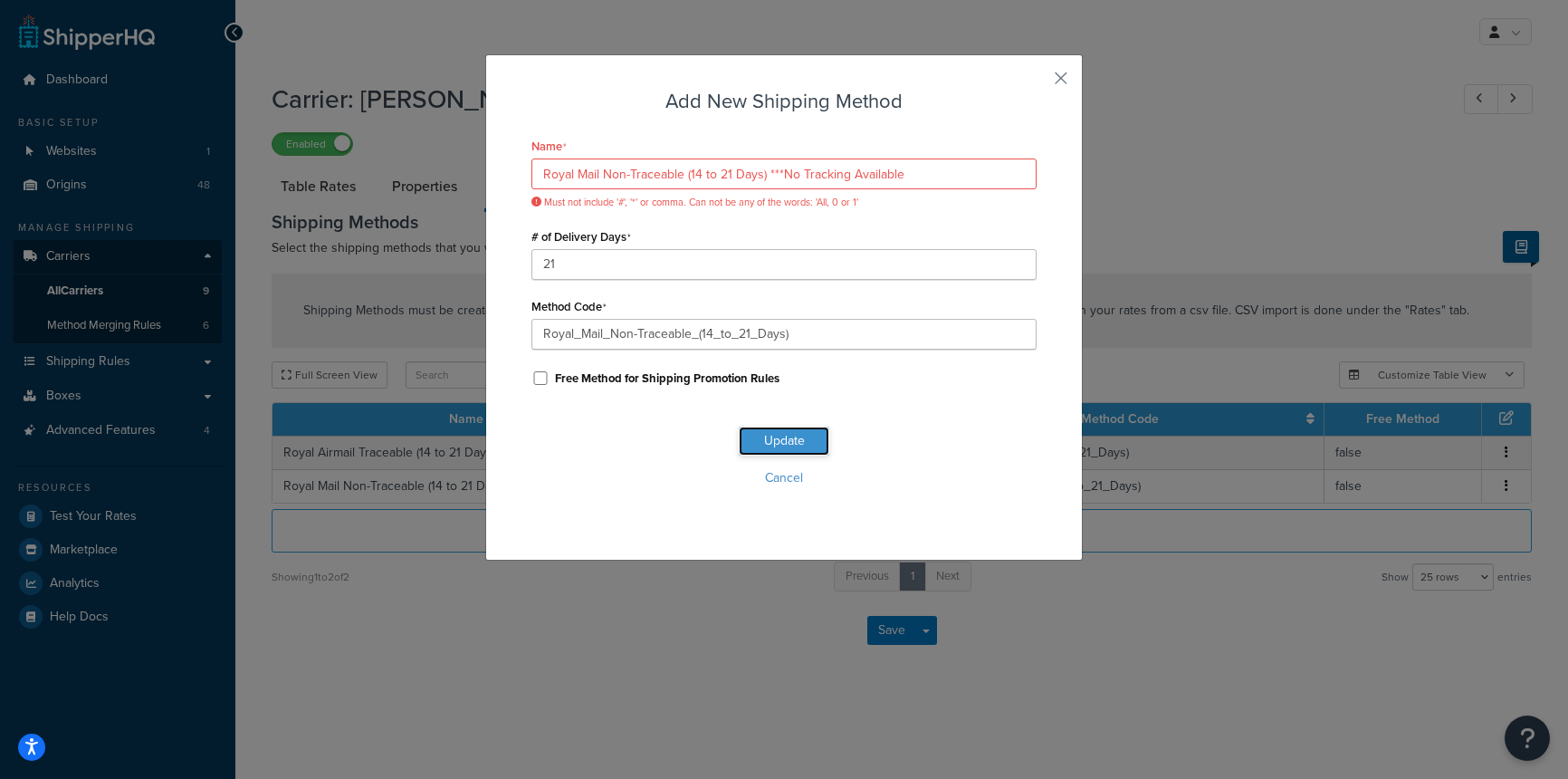
click at [775, 443] on button "Update" at bounding box center [784, 441] width 90 height 29
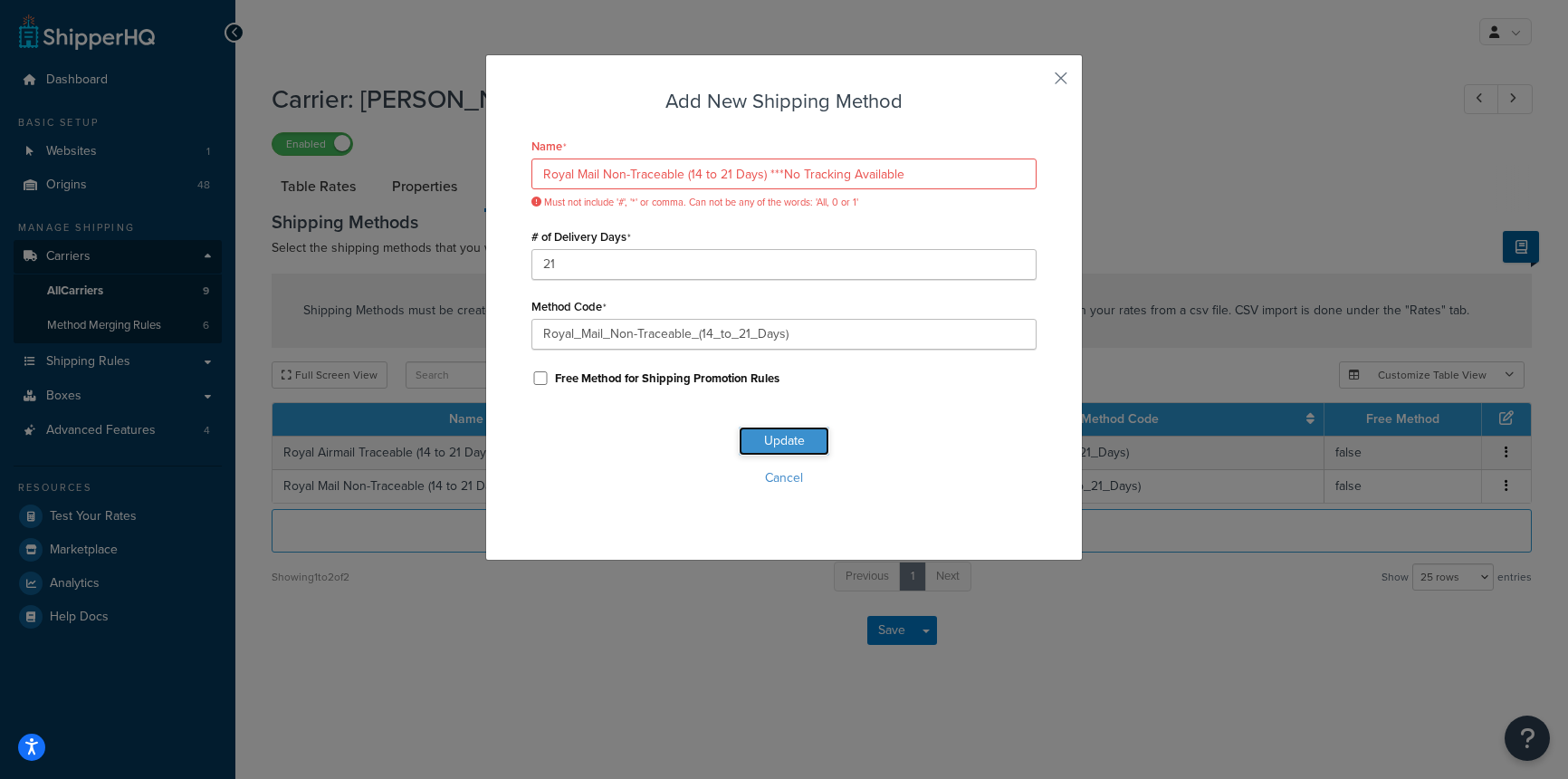
click at [775, 443] on button "Update" at bounding box center [784, 441] width 90 height 29
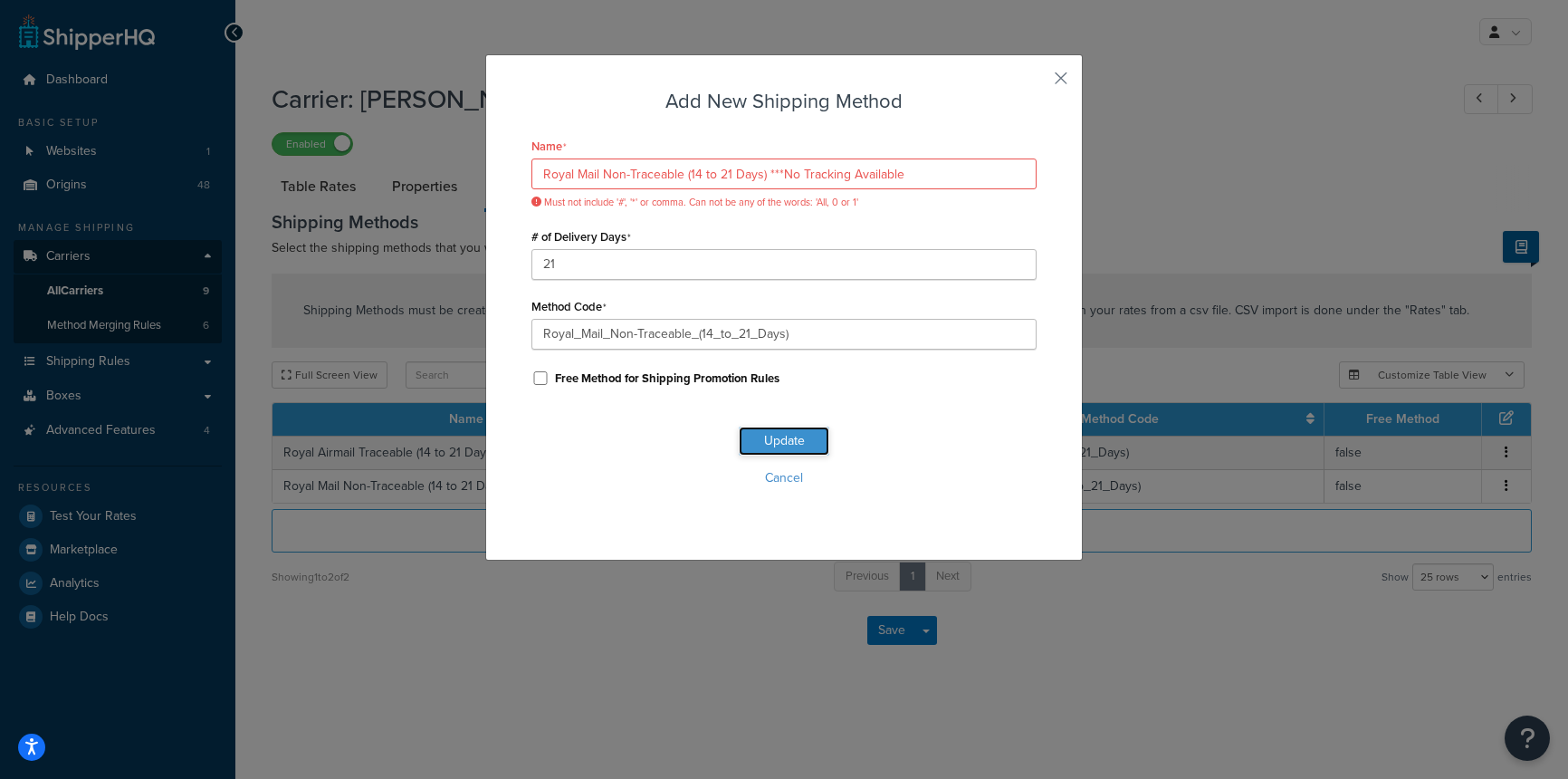
click at [775, 443] on button "Update" at bounding box center [784, 441] width 90 height 29
click at [769, 171] on input "Royal Mail Non-Traceable (14 to 21 Days) ***No Tracking Available" at bounding box center [784, 174] width 506 height 31
click at [818, 226] on div "# of Delivery Days 21" at bounding box center [784, 251] width 506 height 56
click at [761, 446] on button "Update" at bounding box center [784, 441] width 90 height 29
click at [779, 177] on input "Royal Mail Non-Traceable (14 to 21 Days) ***No Tracking Available" at bounding box center [784, 174] width 506 height 31
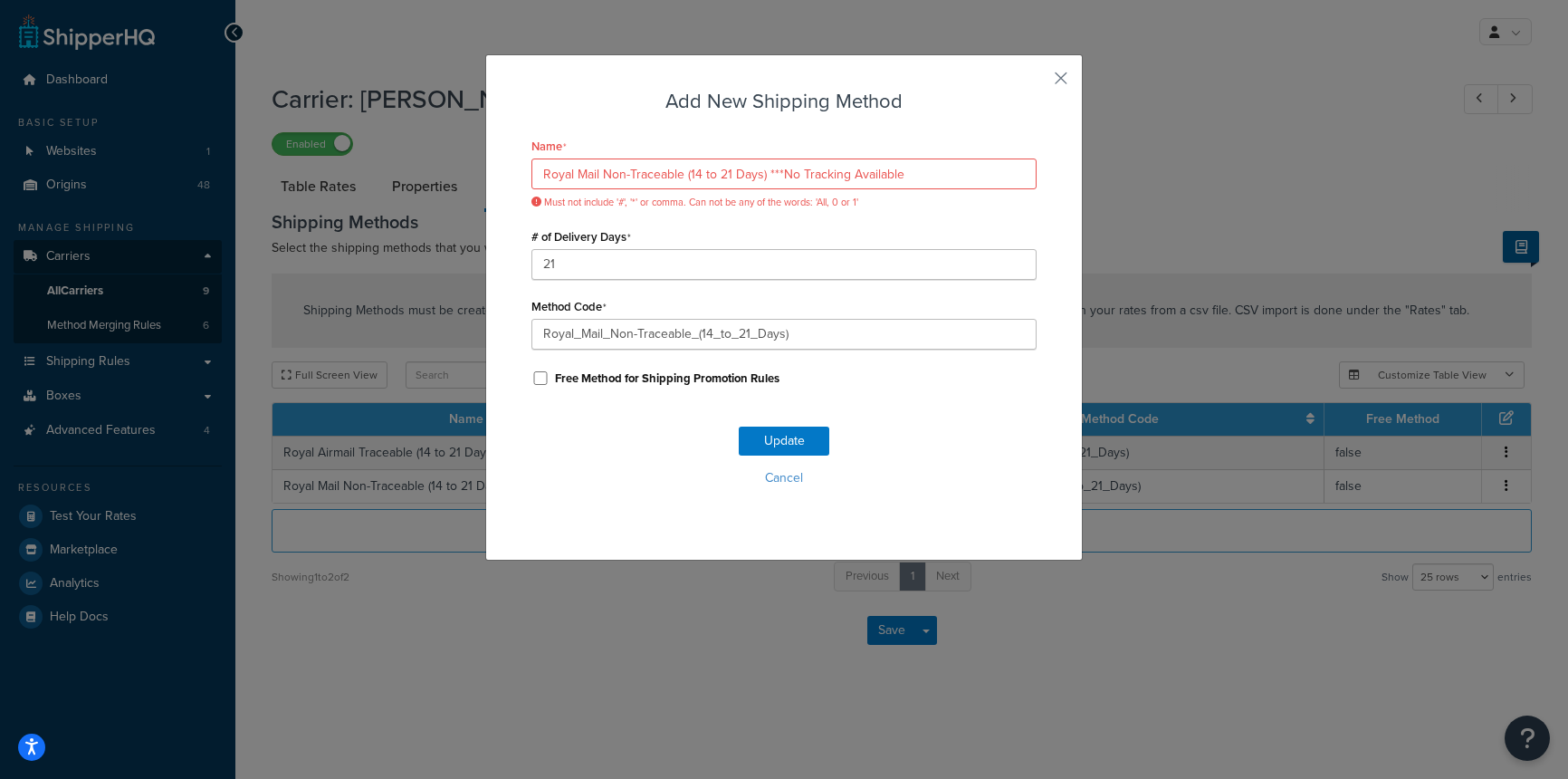
click at [814, 239] on div "# of Delivery Days 21" at bounding box center [784, 251] width 506 height 56
click at [778, 440] on button "Update" at bounding box center [784, 441] width 90 height 29
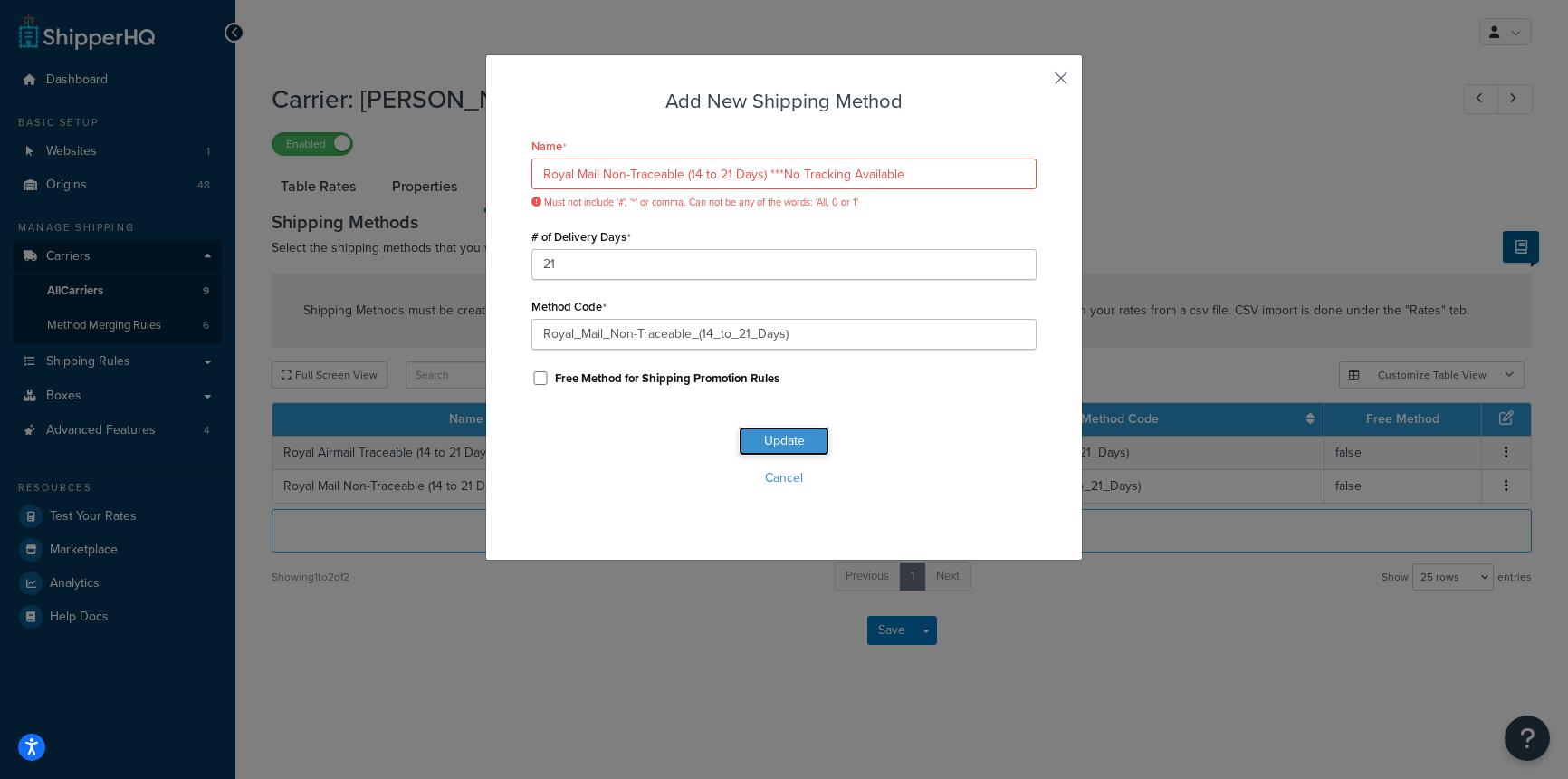
click at [778, 440] on button "Update" at bounding box center [784, 441] width 90 height 29
click at [778, 170] on input "Royal Mail Non-Traceable (14 to 21 Days) ***No Tracking Available" at bounding box center [784, 174] width 506 height 31
click at [802, 236] on div "# of Delivery Days 21" at bounding box center [784, 251] width 506 height 56
click at [774, 439] on button "Update" at bounding box center [784, 441] width 90 height 29
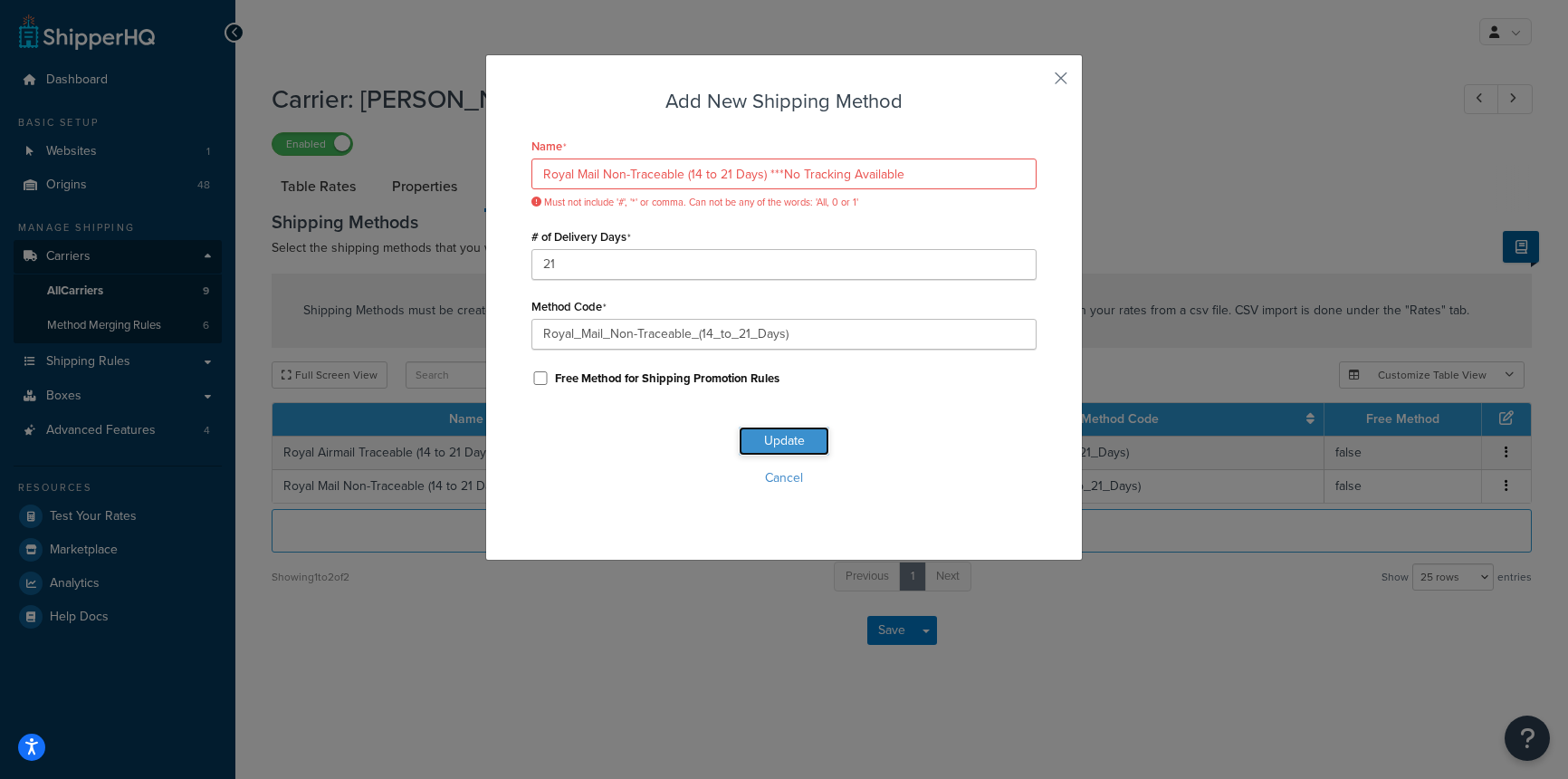
click at [774, 439] on button "Update" at bounding box center [784, 441] width 90 height 29
click at [782, 174] on input "Royal Mail Non-Traceable (14 to 21 Days) ***No Tracking Available" at bounding box center [784, 174] width 506 height 31
click at [769, 442] on button "Update" at bounding box center [784, 441] width 90 height 29
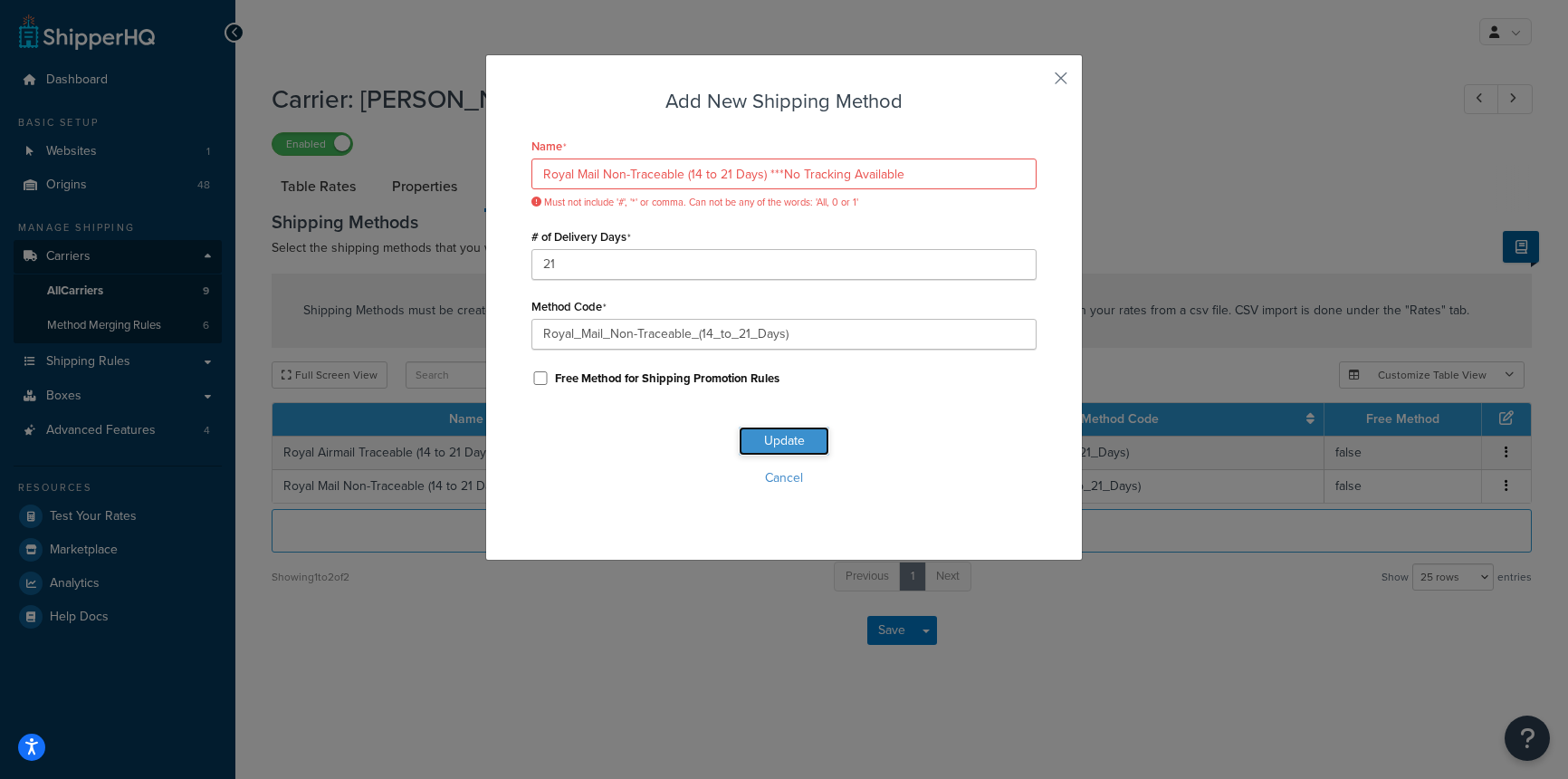
click at [776, 443] on button "Update" at bounding box center [784, 441] width 90 height 29
drag, startPoint x: 772, startPoint y: 172, endPoint x: 866, endPoint y: 174, distance: 94.0
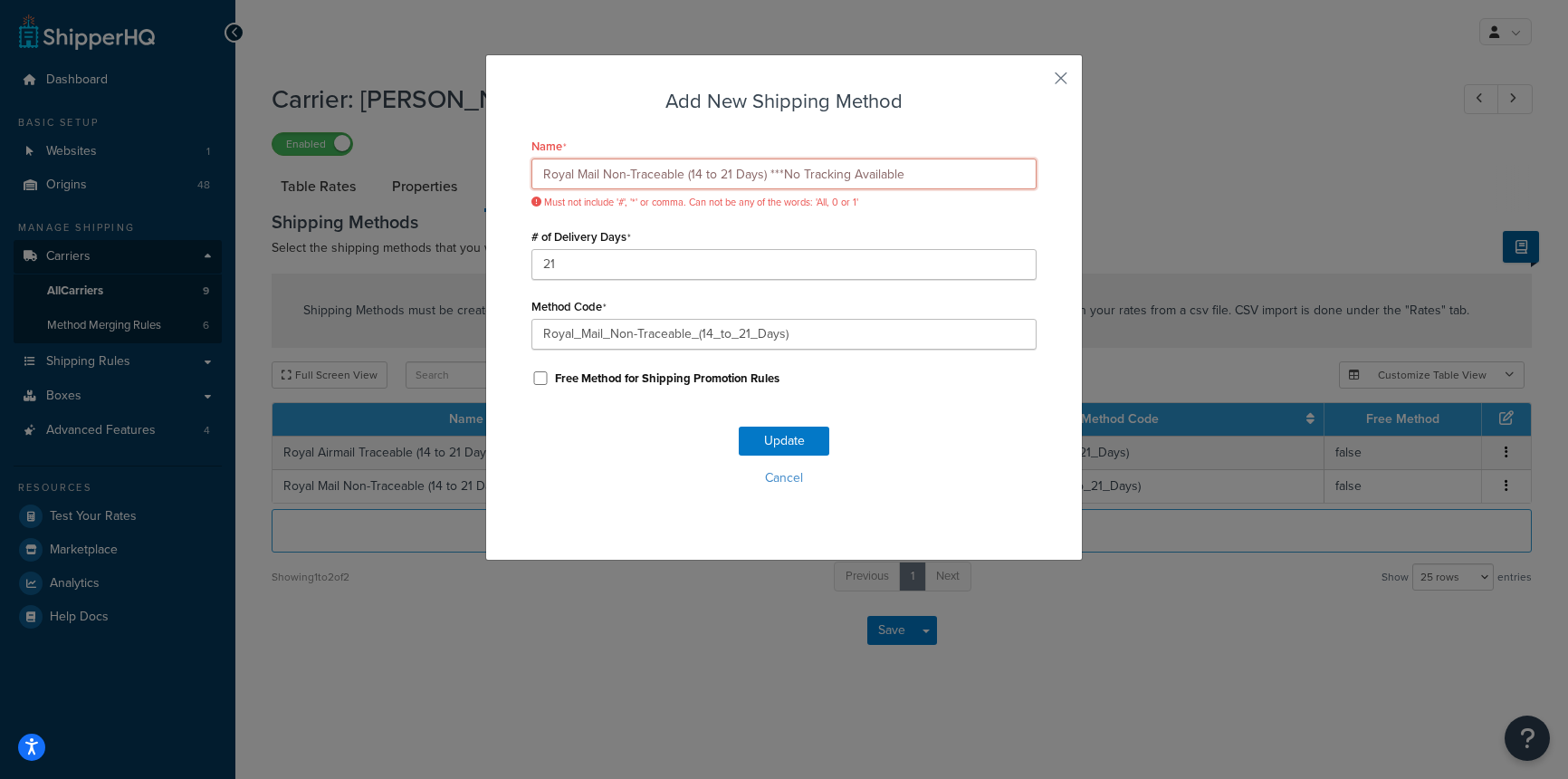
click at [866, 174] on input "Royal Mail Non-Traceable (14 to 21 Days) ***No Tracking Available" at bounding box center [784, 174] width 506 height 31
drag, startPoint x: 903, startPoint y: 174, endPoint x: 769, endPoint y: 175, distance: 134.0
click at [770, 175] on input "Royal Mail Non-Traceable (14 to 21 Days) ***No Tracking Available" at bounding box center [784, 174] width 506 height 31
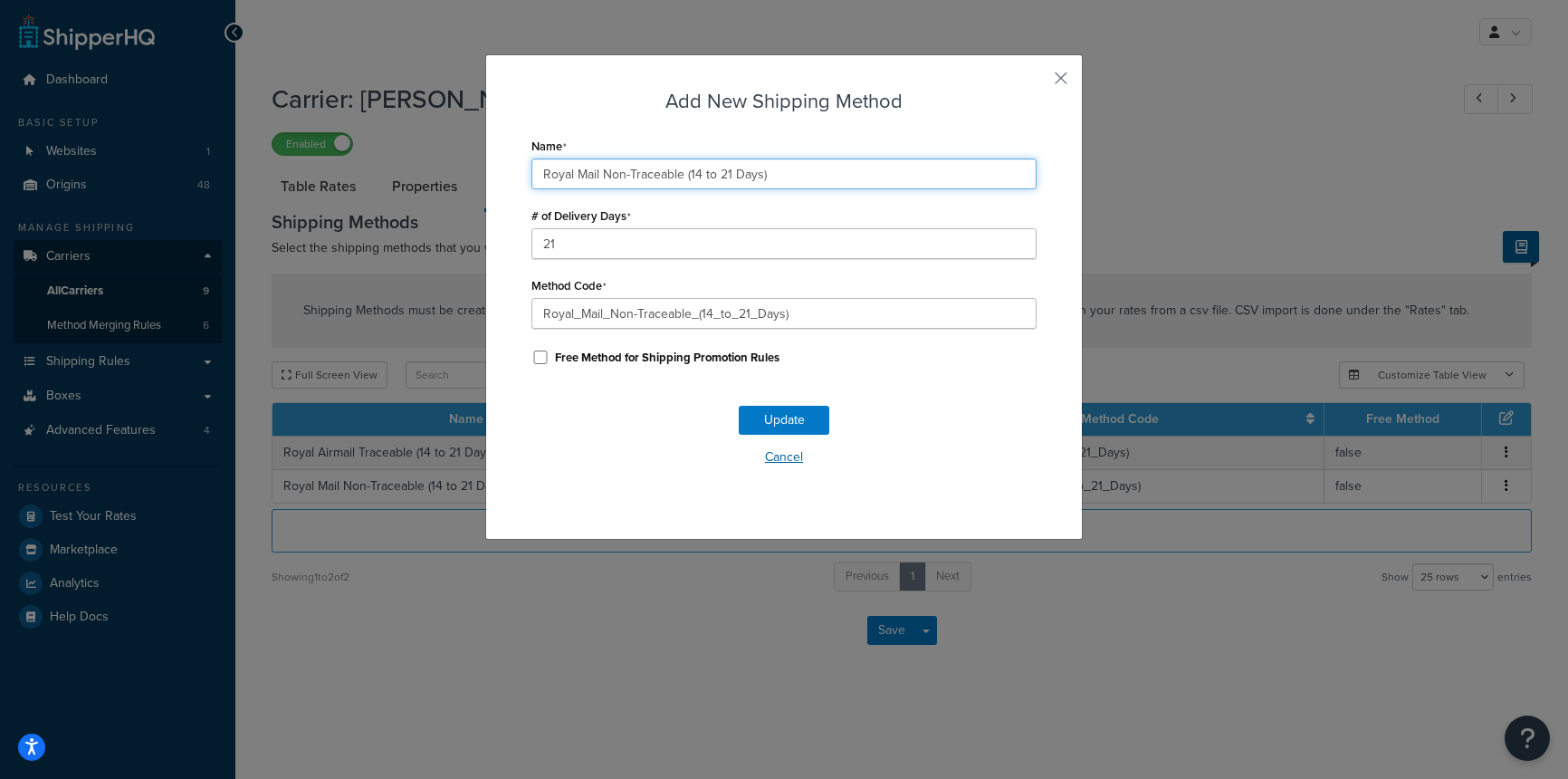
type input "Royal Mail Non-Traceable (14 to 21 Days)"
click at [627, 468] on button "Cancel" at bounding box center [784, 457] width 506 height 27
